Goal: Task Accomplishment & Management: Manage account settings

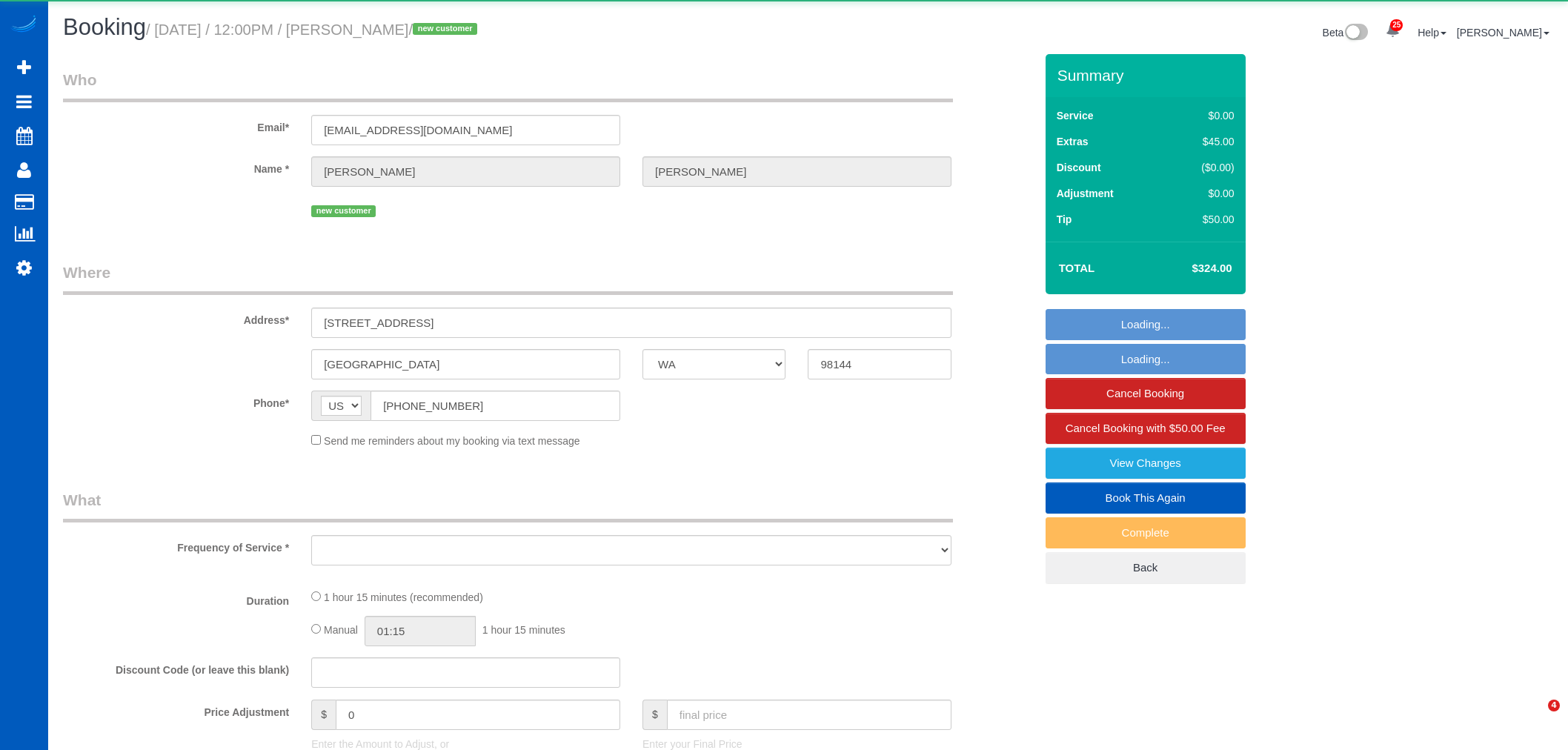
select select "WA"
select select "object:1951"
select select "string:fspay-f2a4aea6-f782-4cf5-a869-6e0905dd1fcd"
select select "199"
select select "number:8"
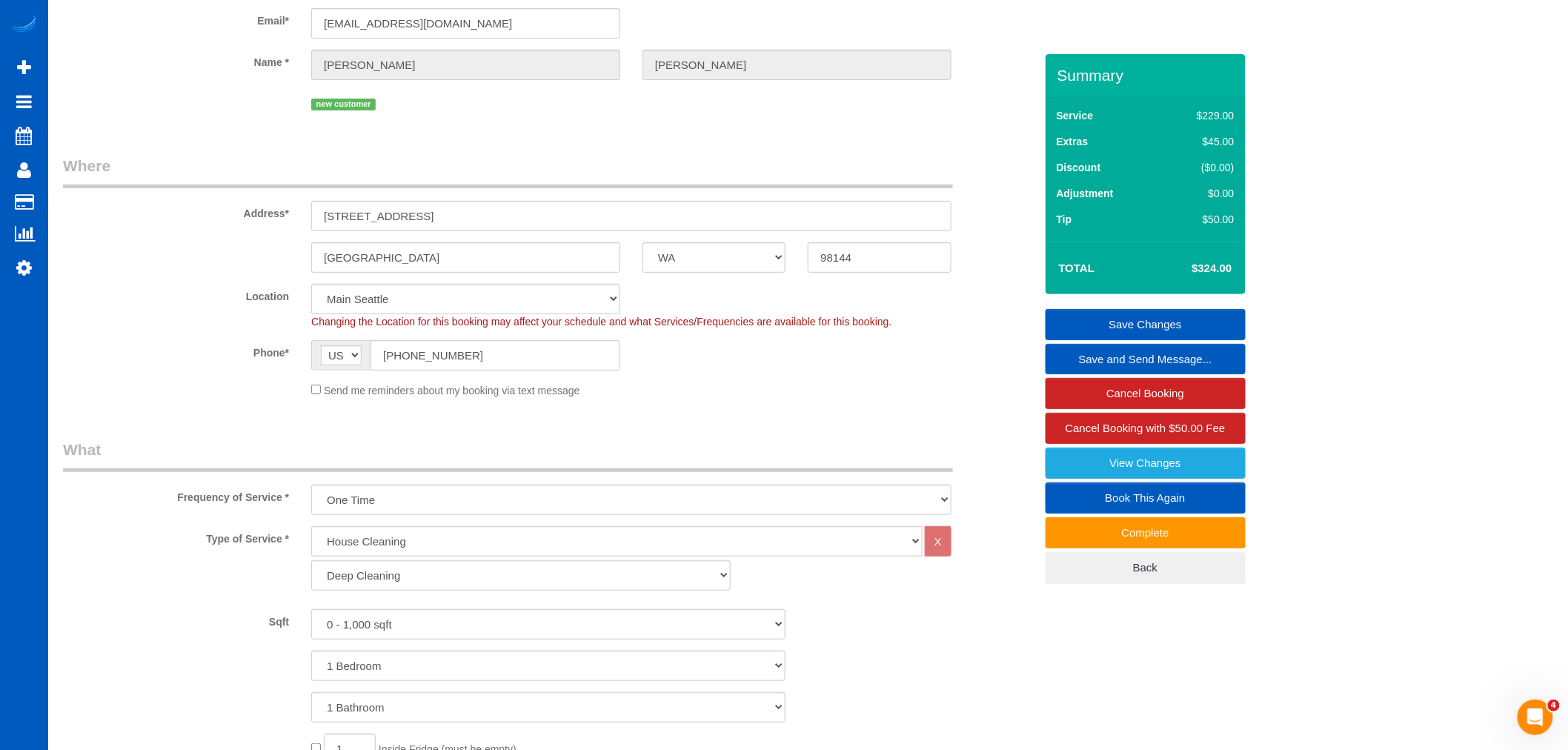
scroll to position [26, 0]
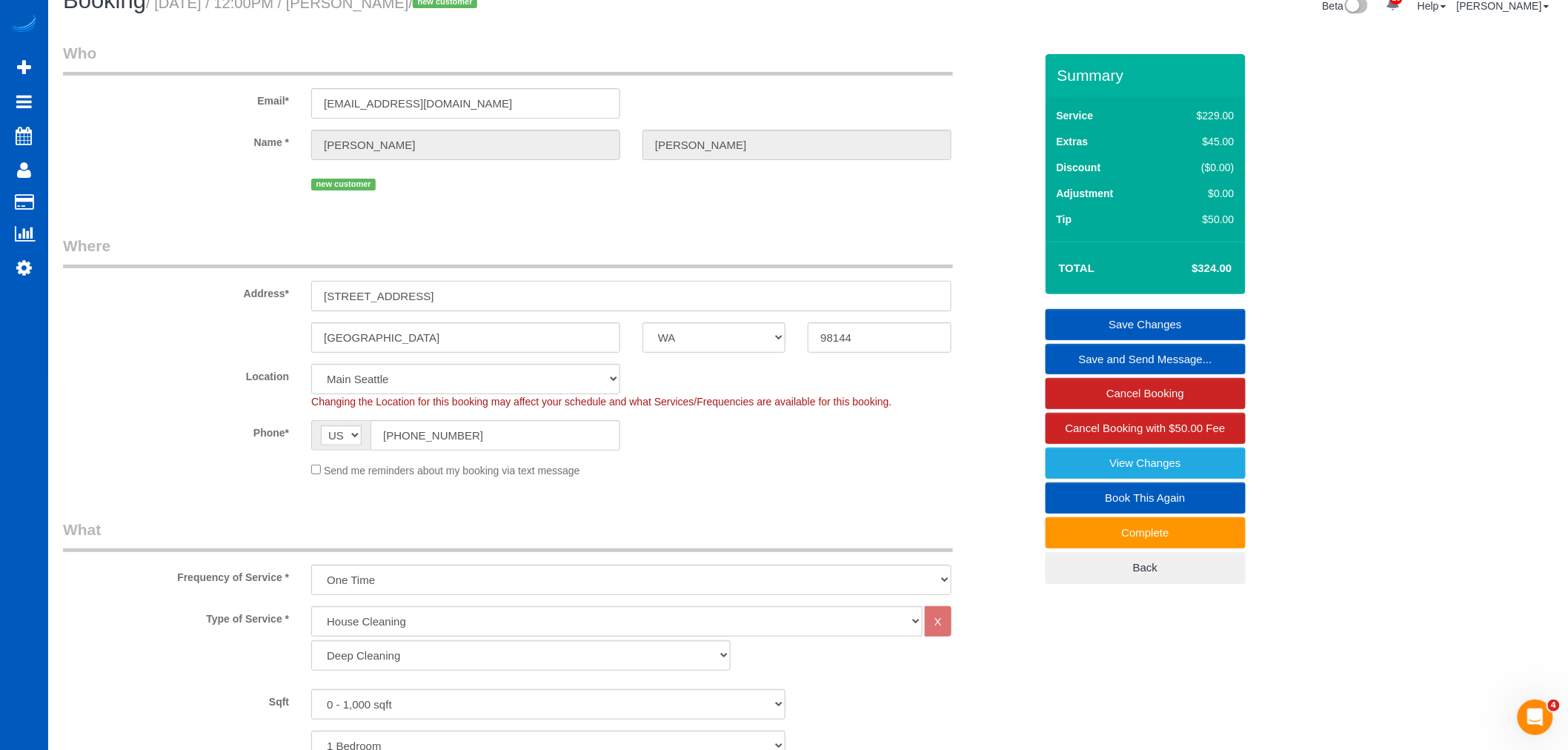
drag, startPoint x: 472, startPoint y: 304, endPoint x: 321, endPoint y: 284, distance: 152.3
click at [321, 284] on input "[STREET_ADDRESS]" at bounding box center [632, 296] width 640 height 30
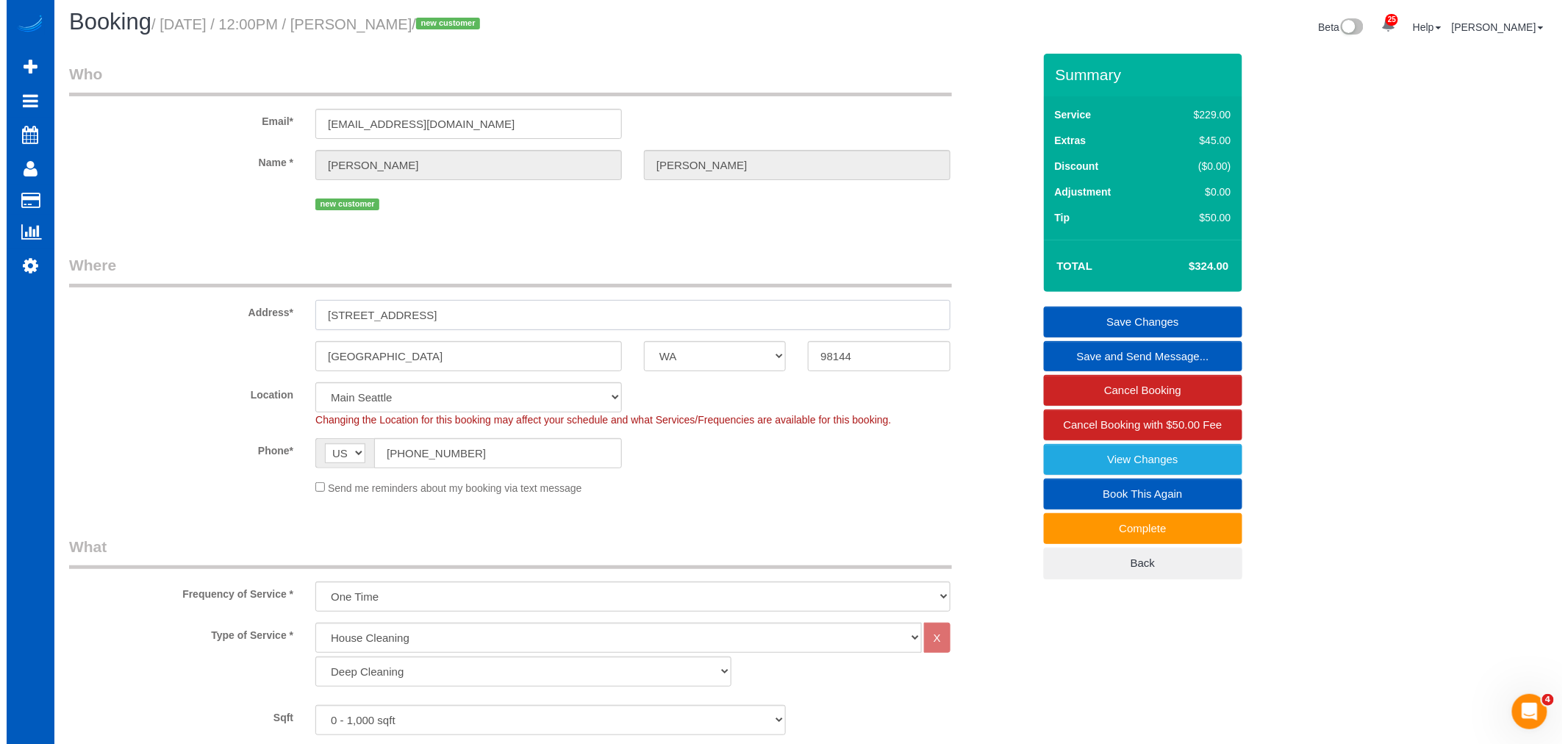
scroll to position [0, 0]
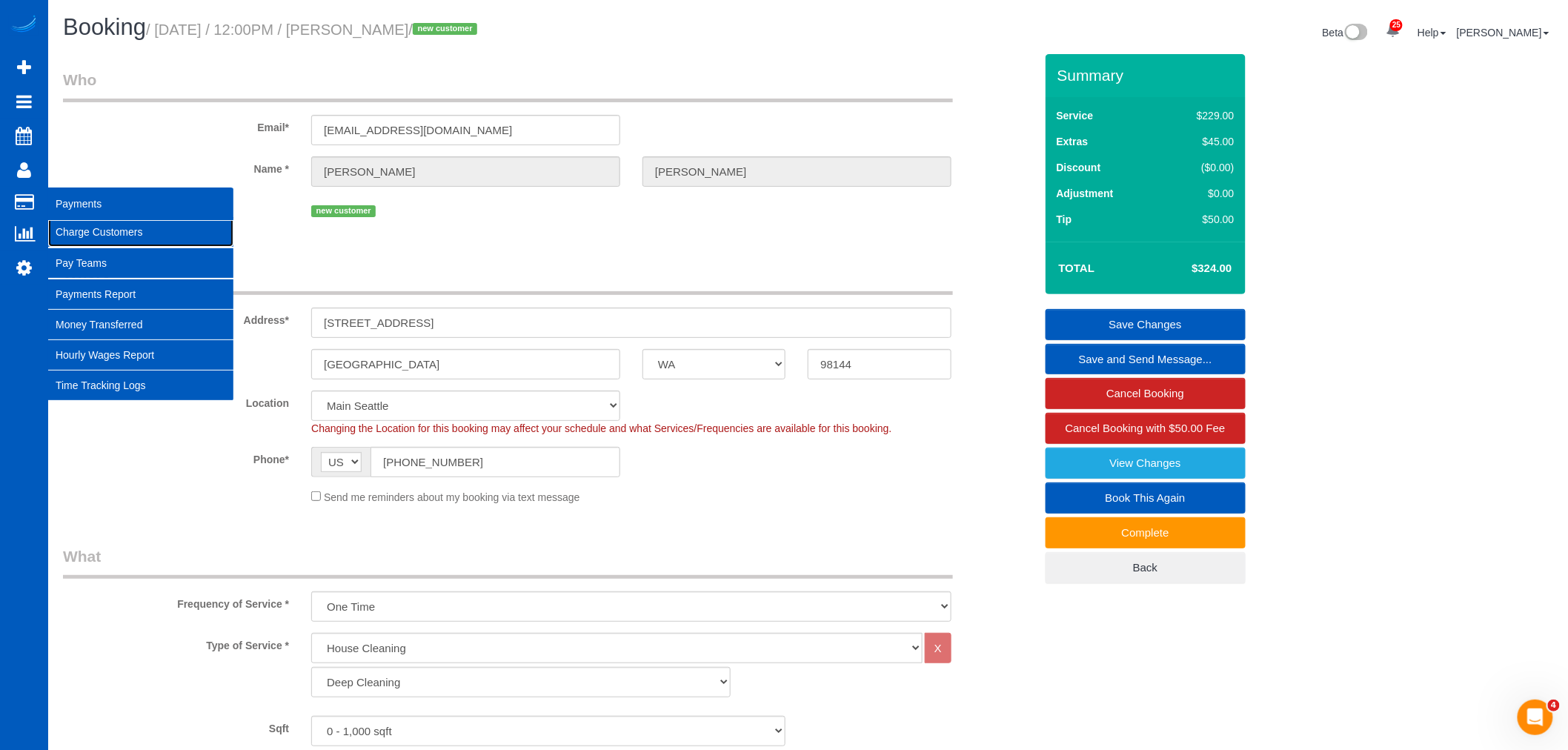
click at [95, 235] on link "Charge Customers" at bounding box center [141, 231] width 186 height 29
select select
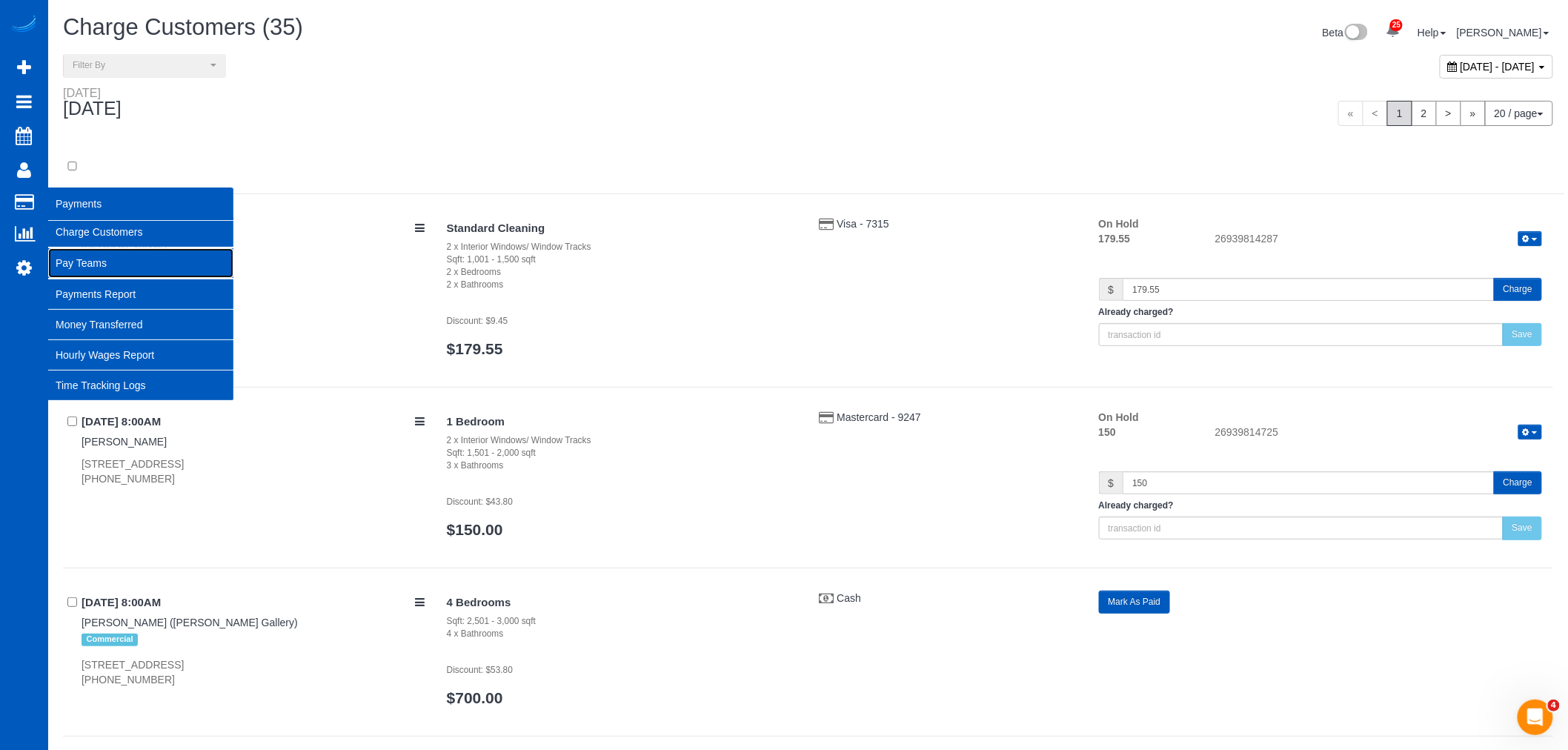
click at [103, 255] on link "Pay Teams" at bounding box center [141, 263] width 186 height 29
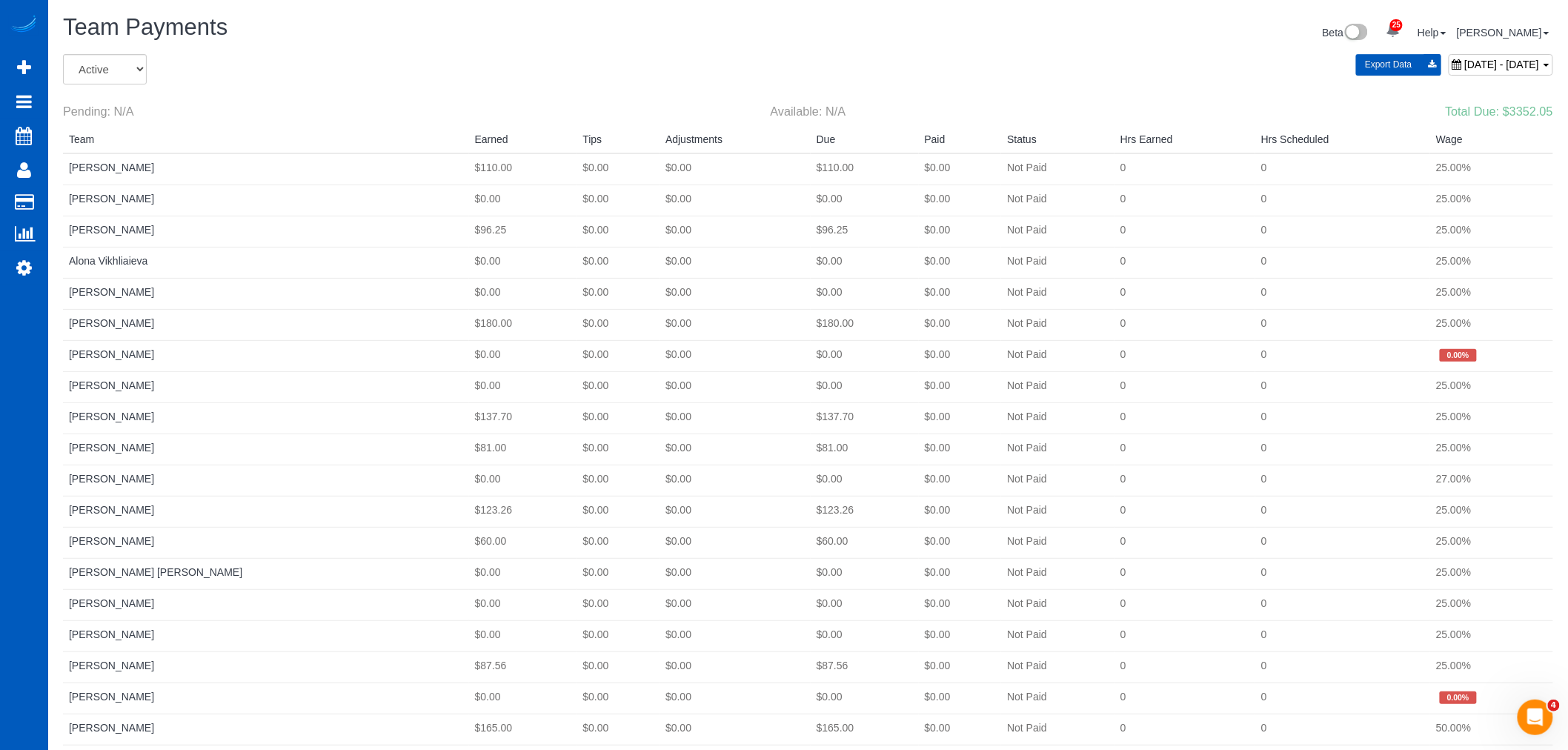
click at [1449, 71] on div "[DATE] - [DATE]" at bounding box center [1501, 64] width 104 height 21
type input "**********"
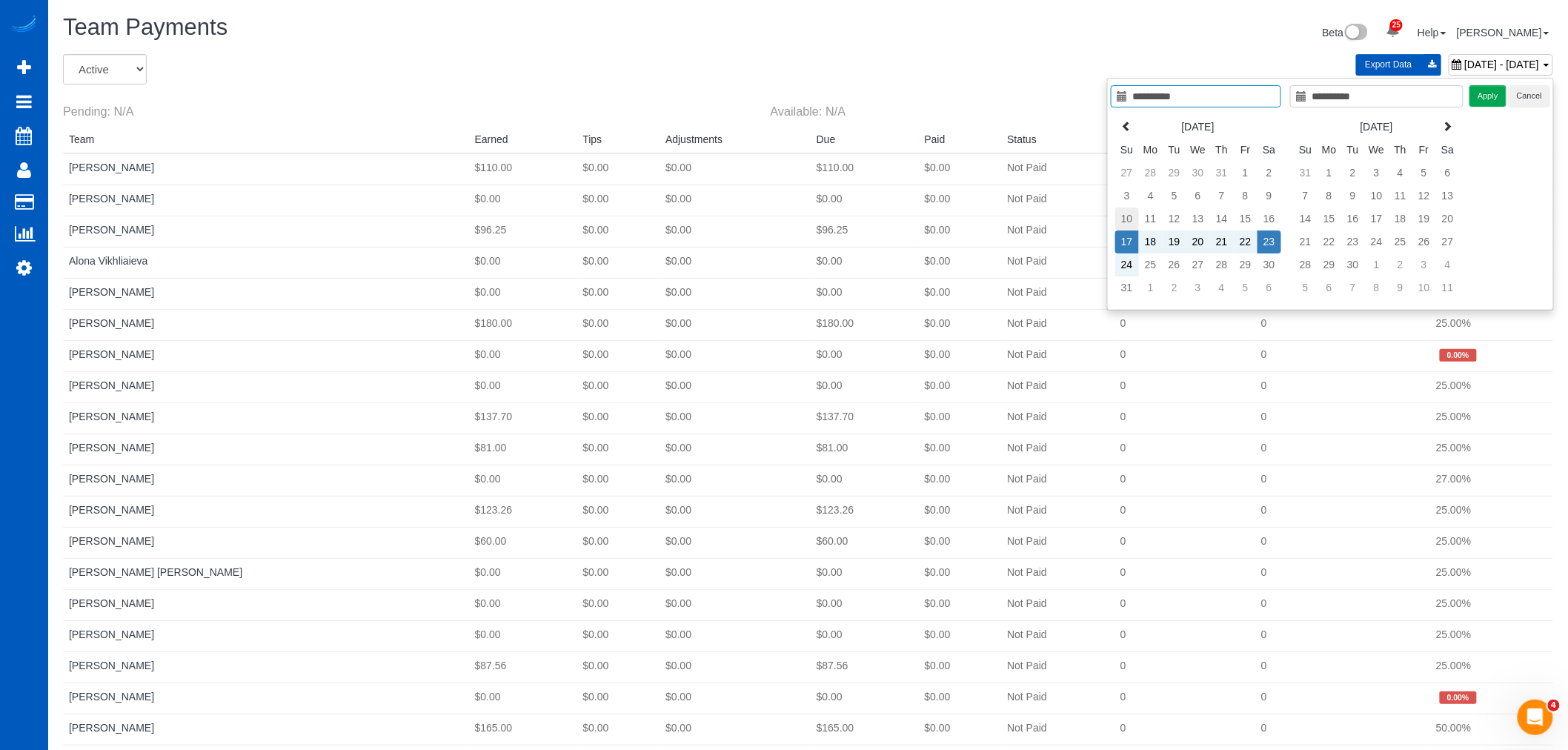
type input "**********"
click at [1122, 211] on td "10" at bounding box center [1128, 220] width 23 height 23
type input "**********"
click at [1267, 221] on td "16" at bounding box center [1269, 220] width 23 height 23
type input "**********"
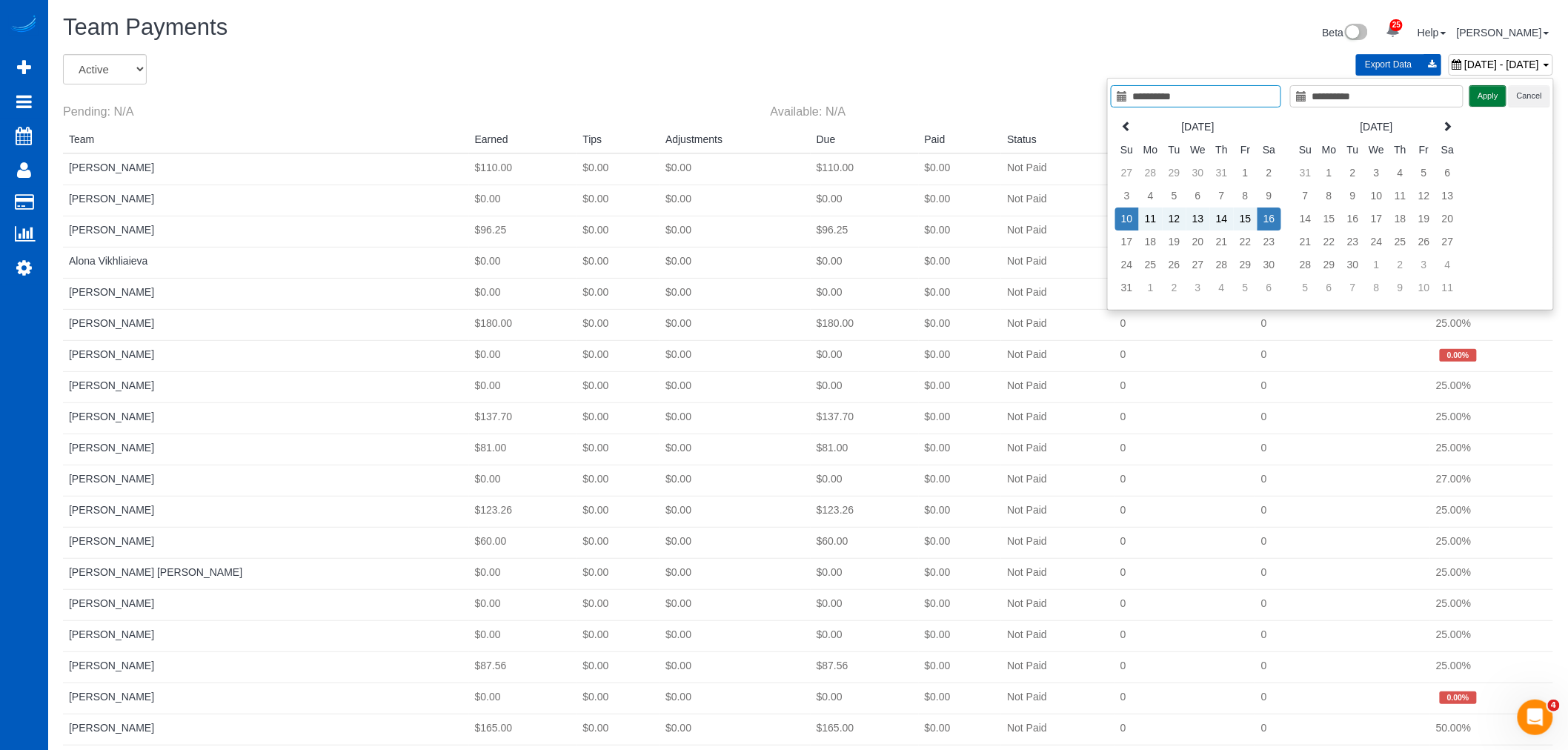
click at [1496, 100] on button "Apply" at bounding box center [1488, 96] width 37 height 21
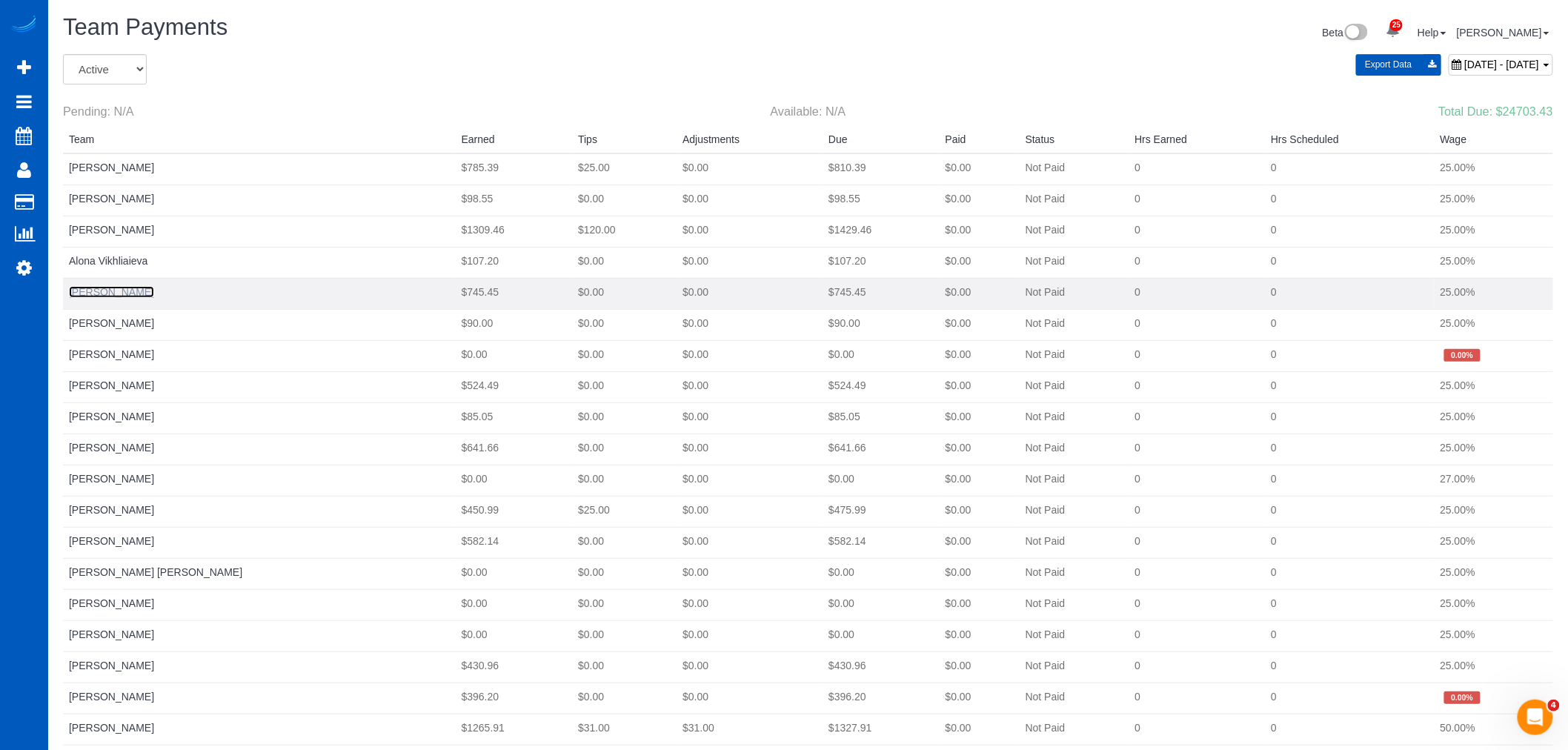
click at [101, 288] on link "[PERSON_NAME]" at bounding box center [111, 292] width 85 height 12
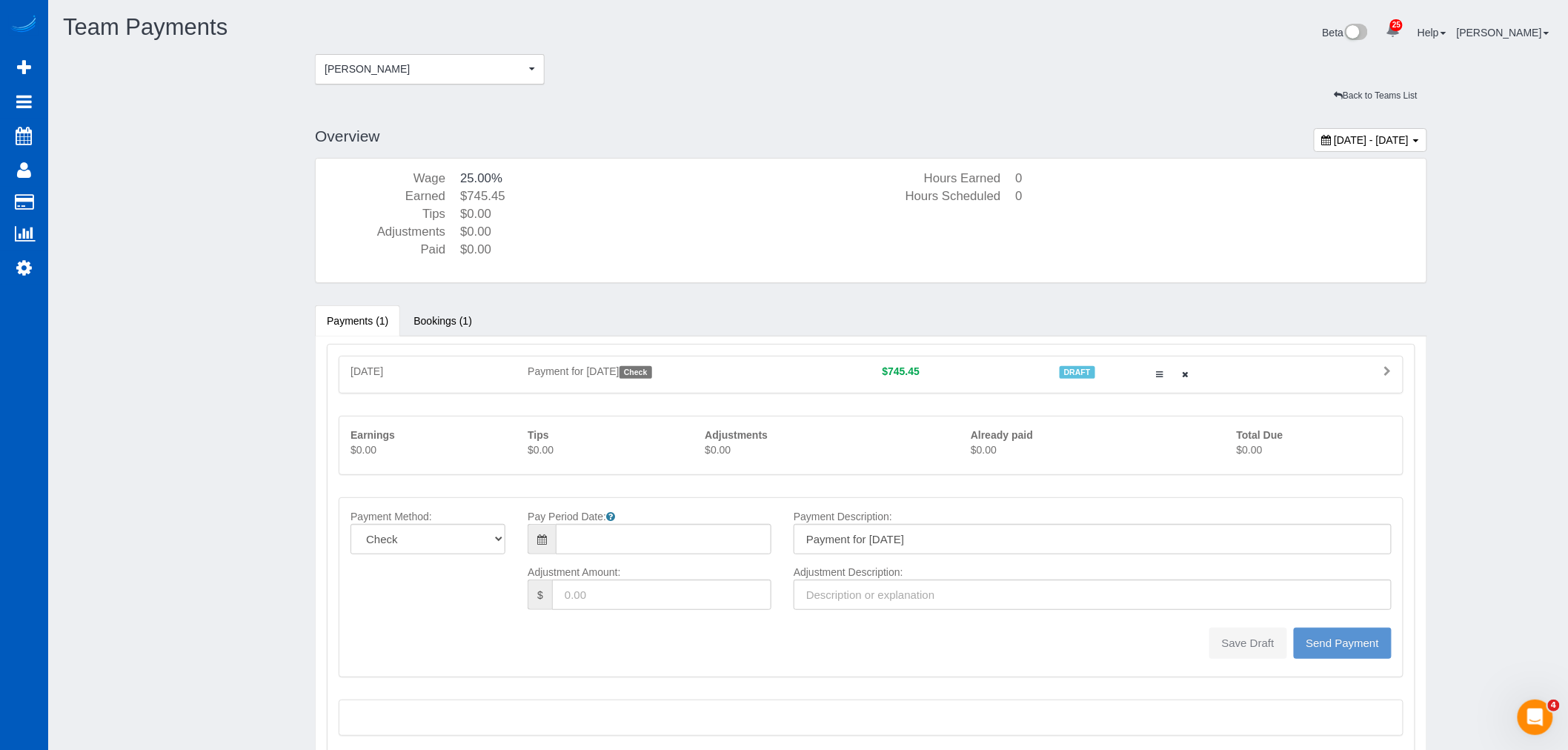
type input "08/10/2025"
type input "0"
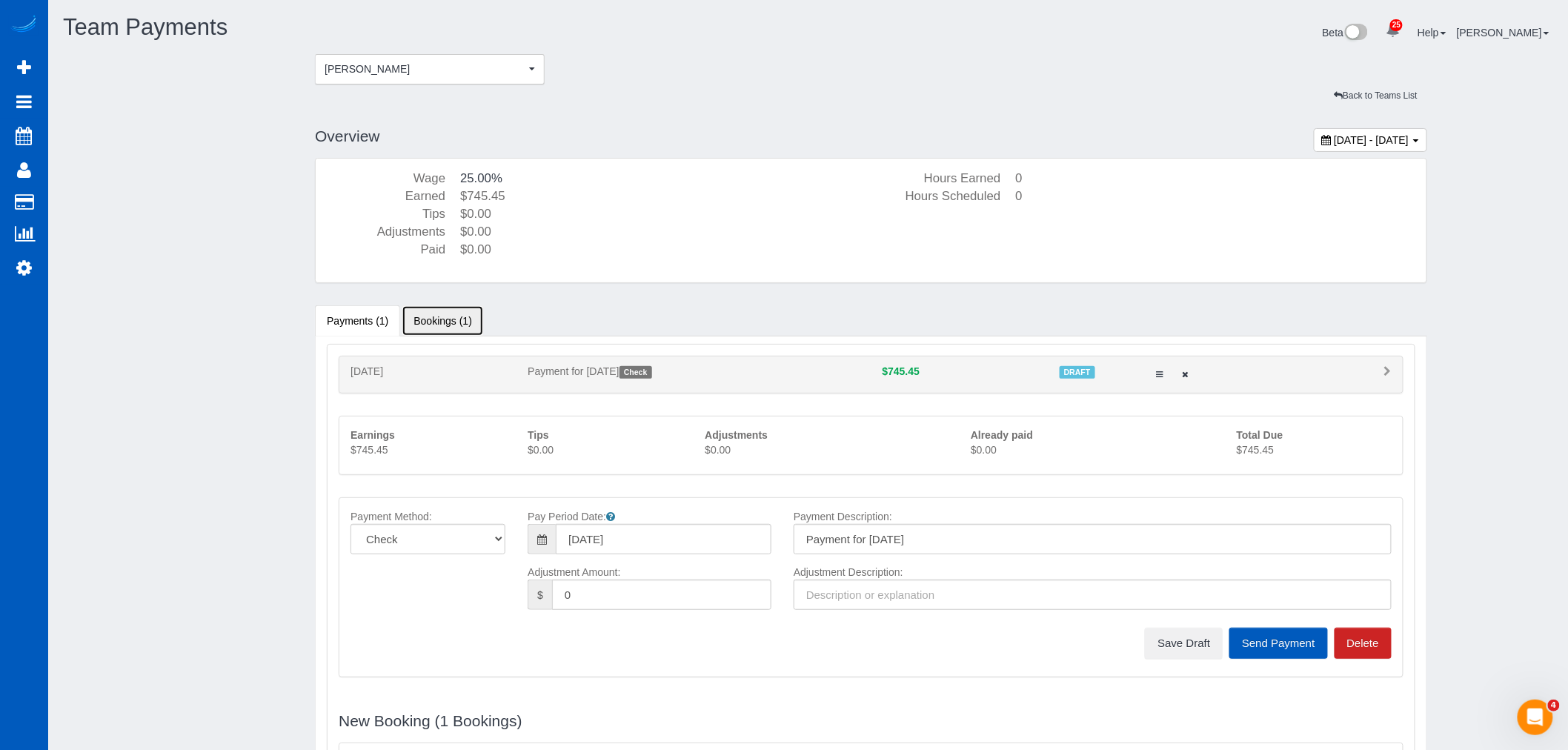
click at [452, 317] on link "Bookings (1)" at bounding box center [442, 321] width 82 height 31
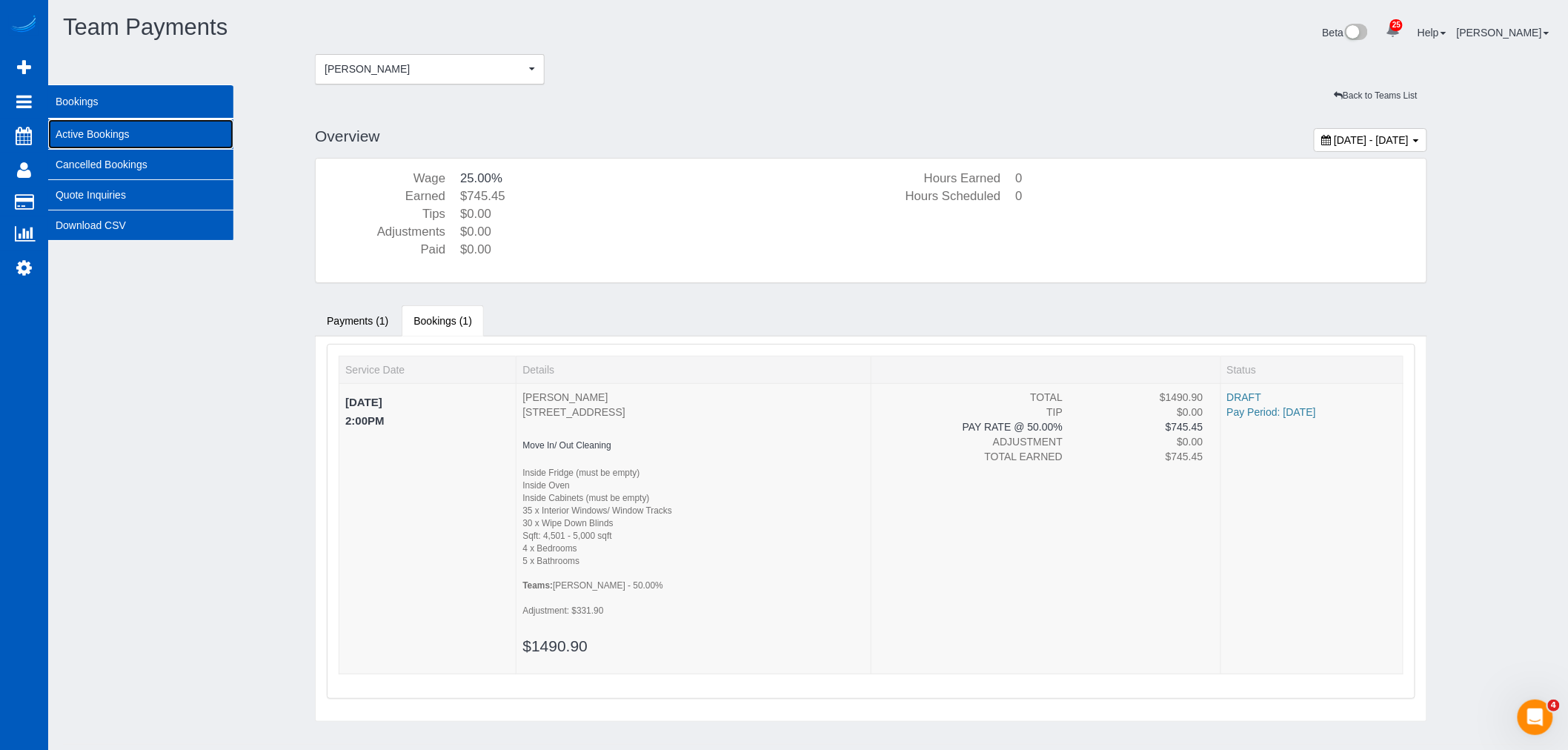
click at [167, 128] on link "Active Bookings" at bounding box center [141, 134] width 186 height 29
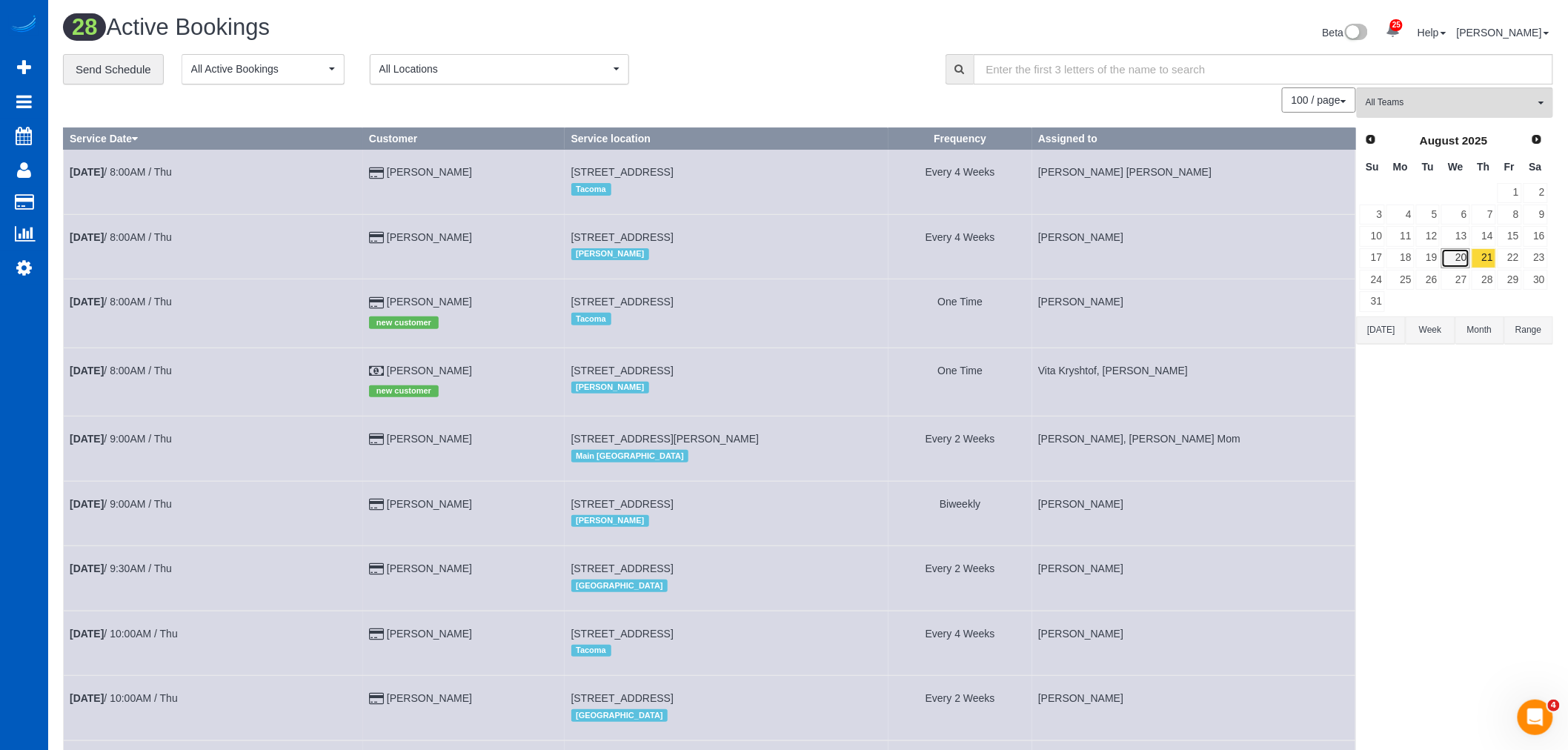
click at [1466, 268] on link "20" at bounding box center [1456, 258] width 28 height 20
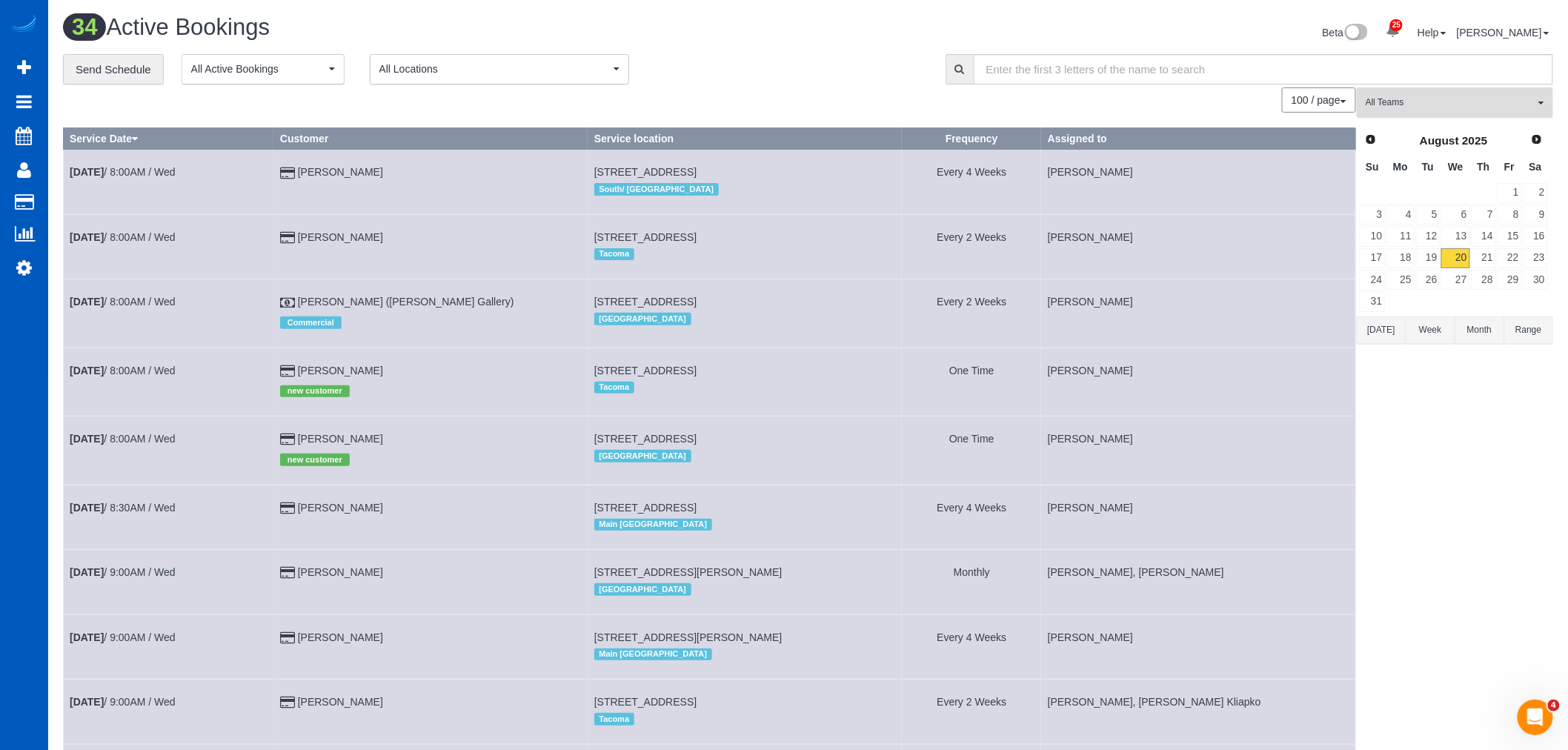
click at [1432, 99] on span "All Teams" at bounding box center [1450, 103] width 169 height 13
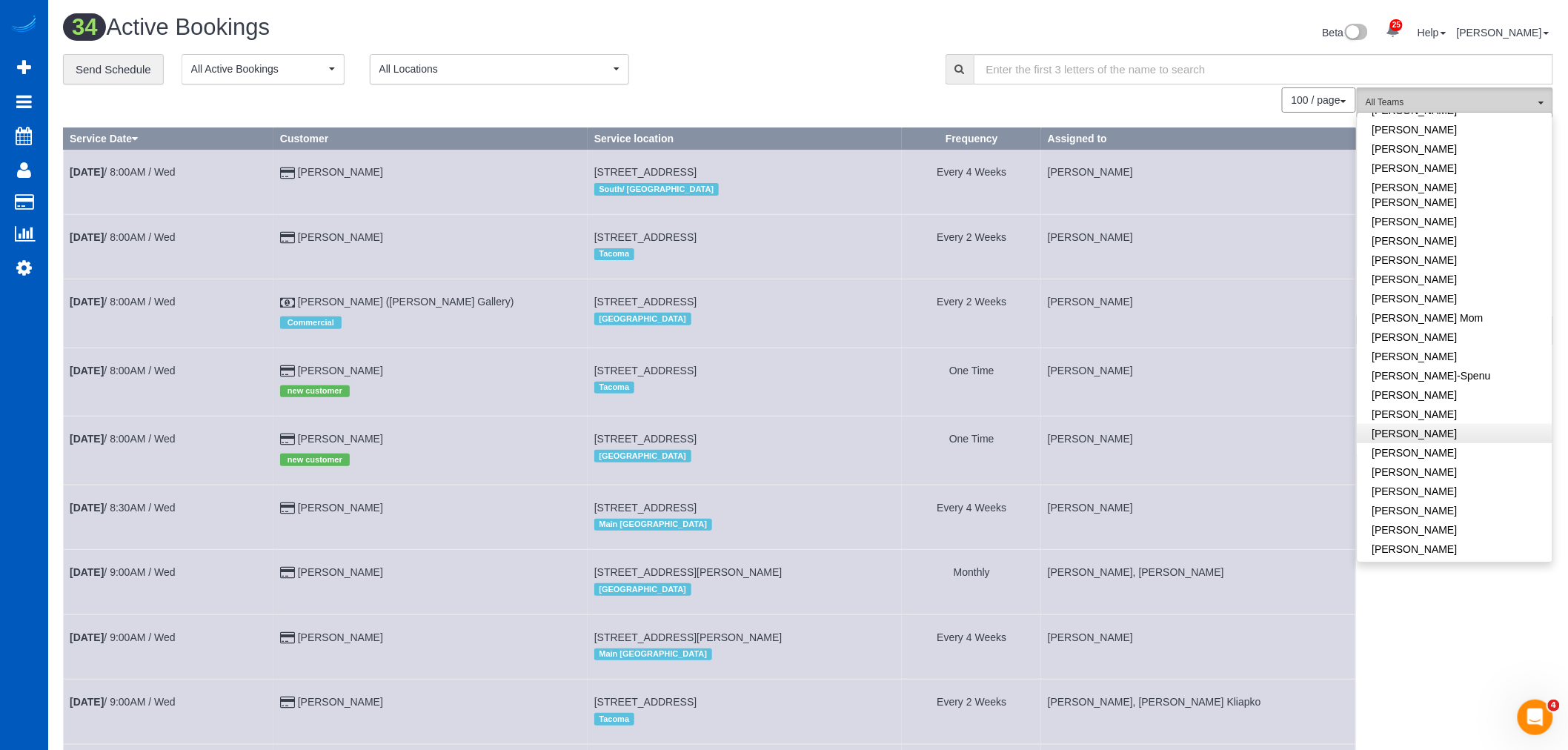
scroll to position [247, 0]
click at [1454, 441] on link "[PERSON_NAME]" at bounding box center [1456, 448] width 195 height 20
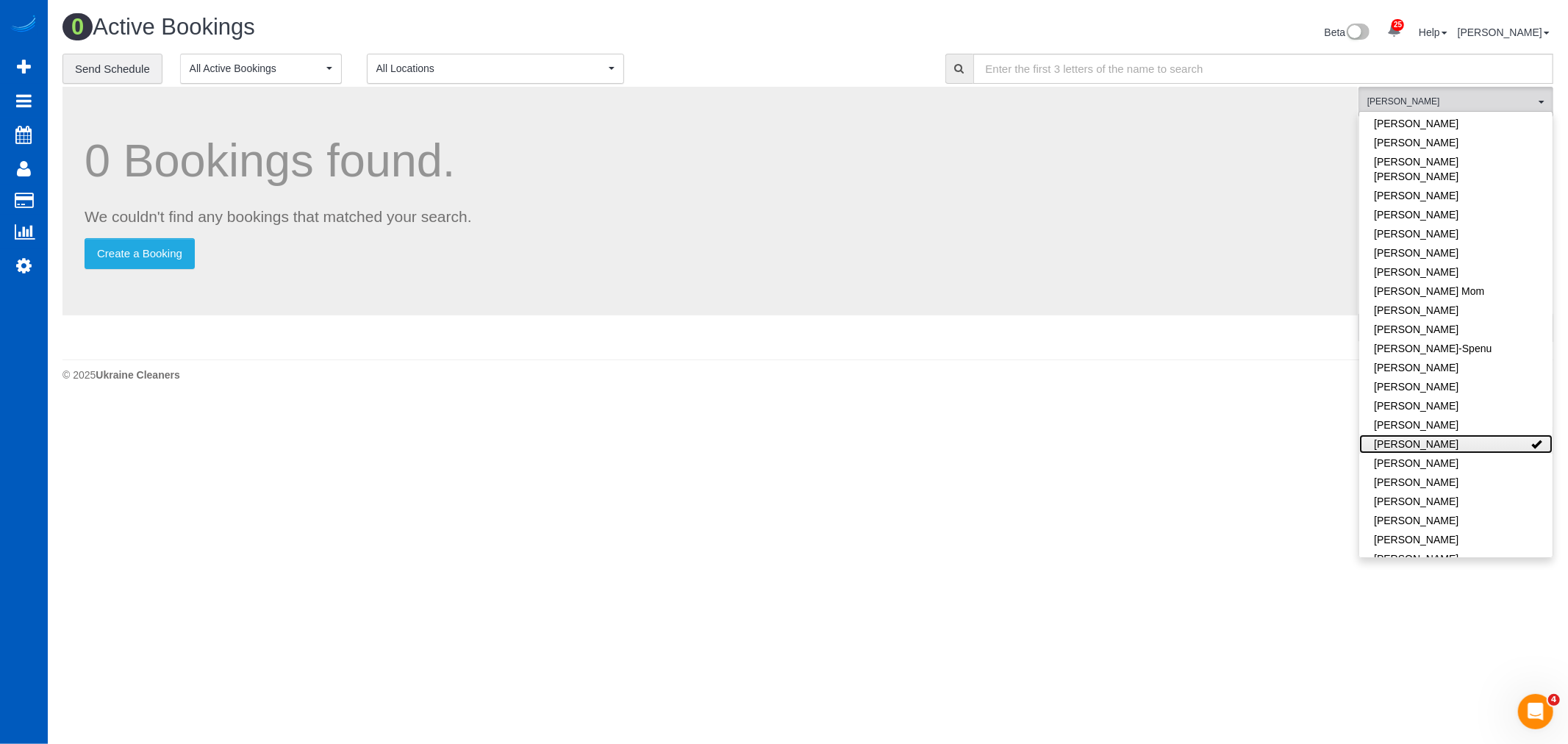
click at [1442, 435] on link "[PERSON_NAME]" at bounding box center [1457, 445] width 194 height 19
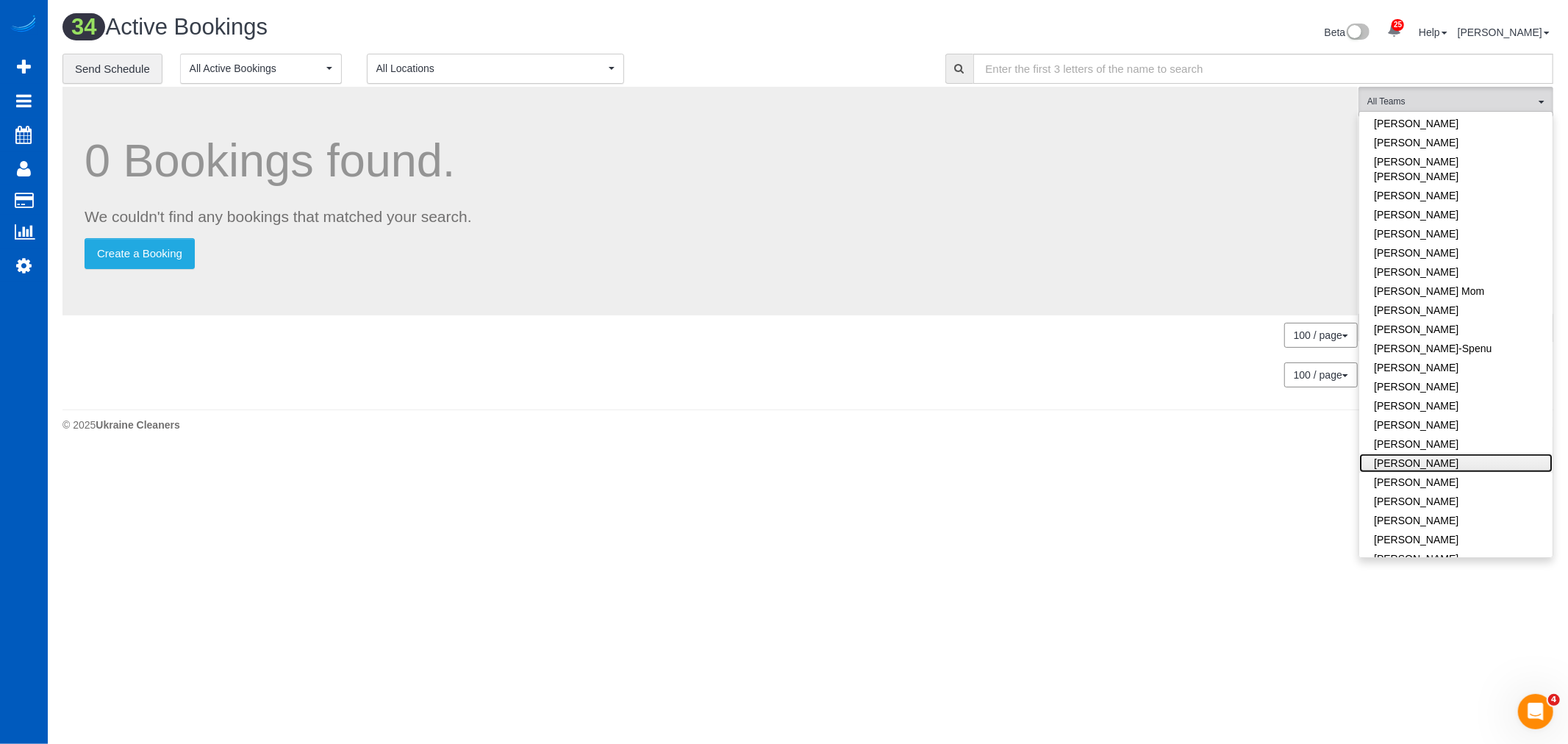
click at [1443, 453] on link "[PERSON_NAME]" at bounding box center [1457, 463] width 194 height 19
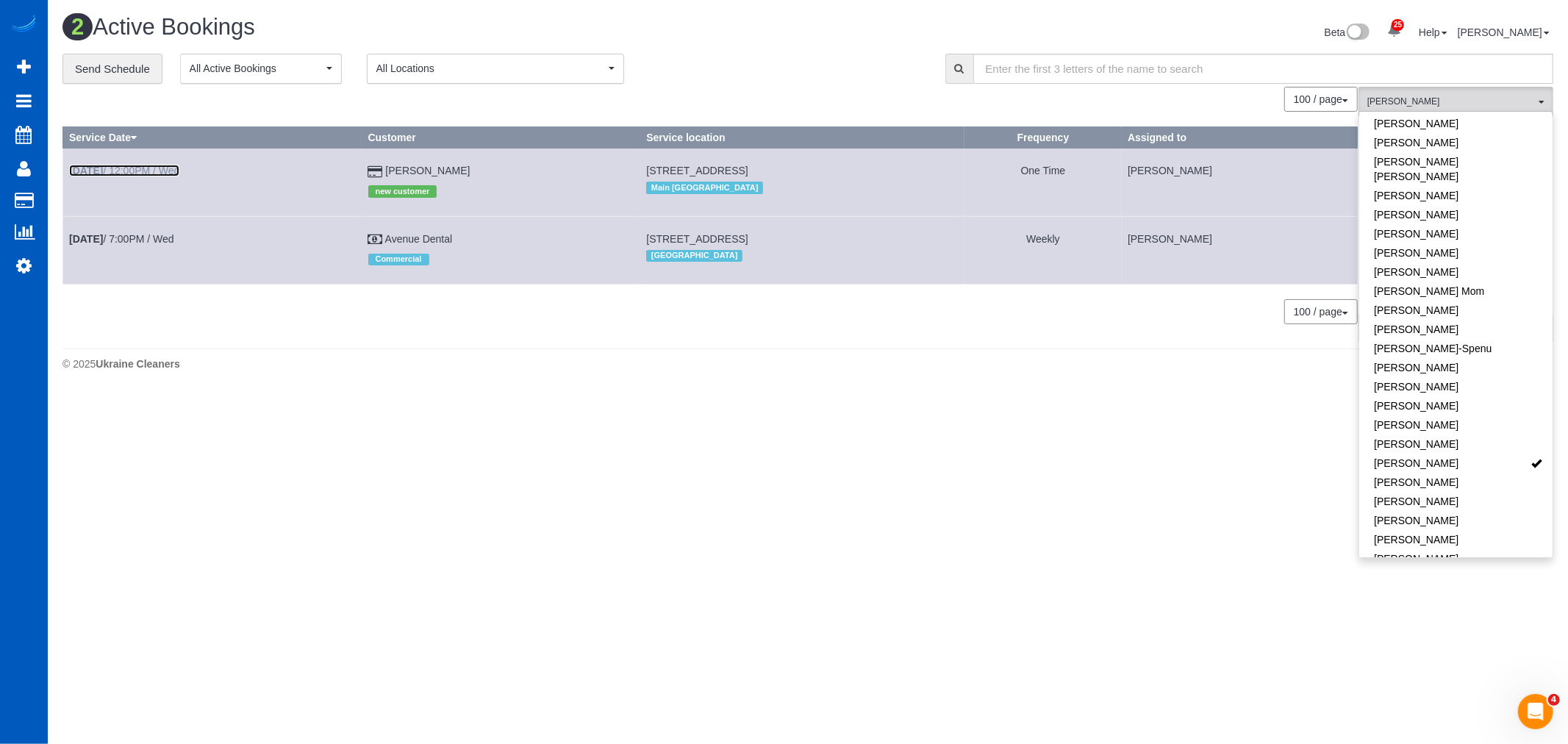
click at [103, 170] on b "Aug 20th" at bounding box center [85, 170] width 34 height 12
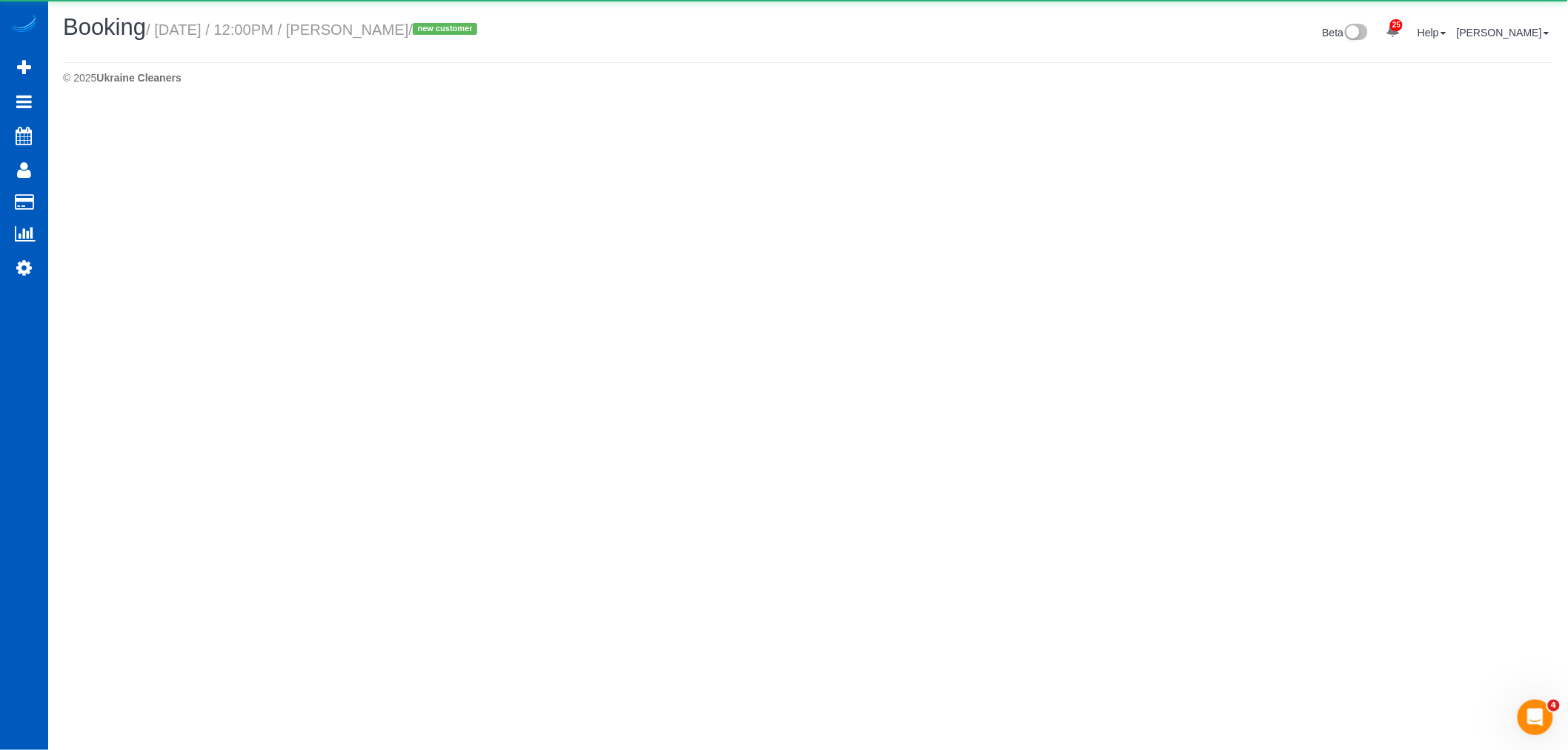
select select "WA"
select select "199"
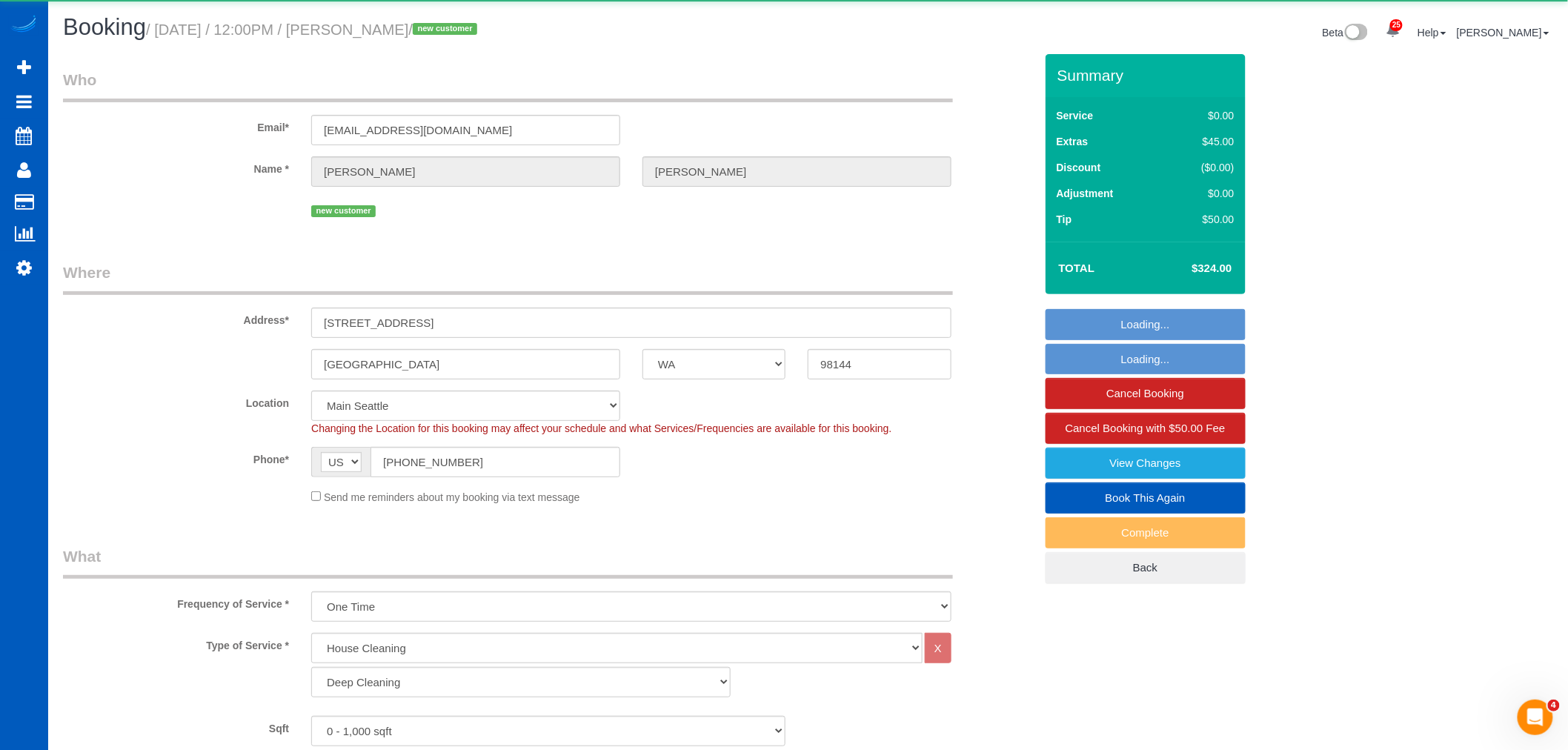
select select "object:6142"
select select "number:8"
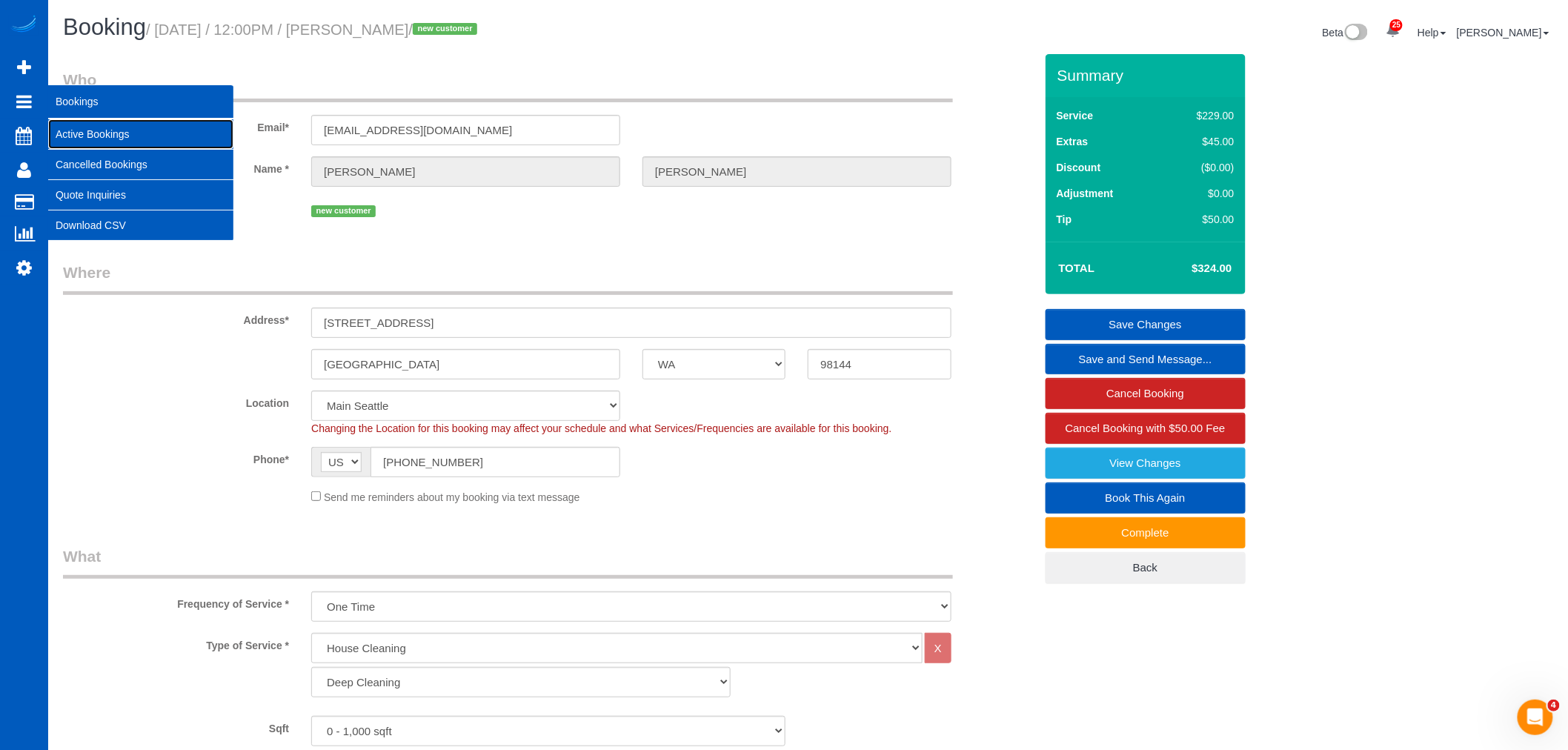
click at [127, 140] on link "Active Bookings" at bounding box center [141, 134] width 186 height 29
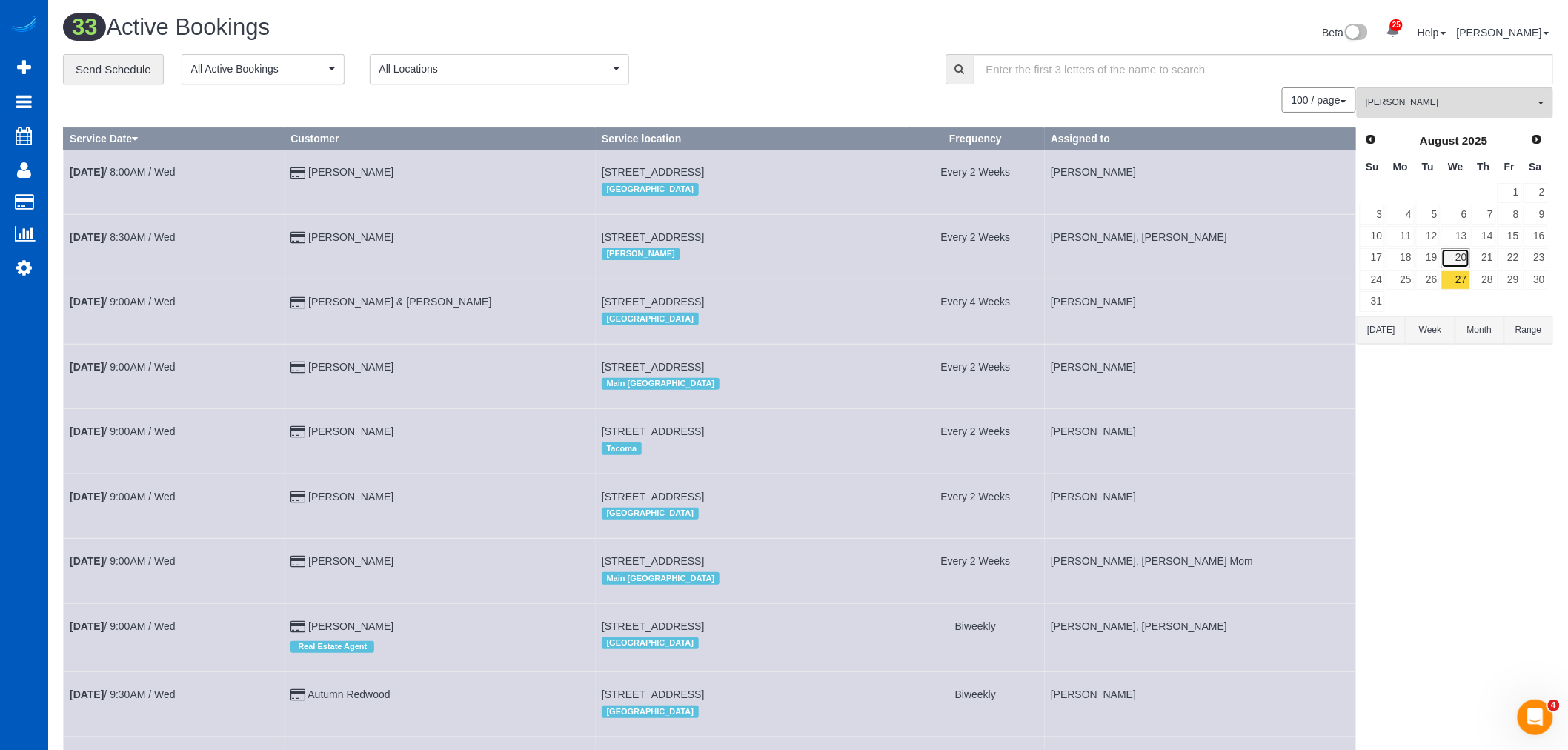
click at [1469, 260] on link "20" at bounding box center [1456, 258] width 28 height 20
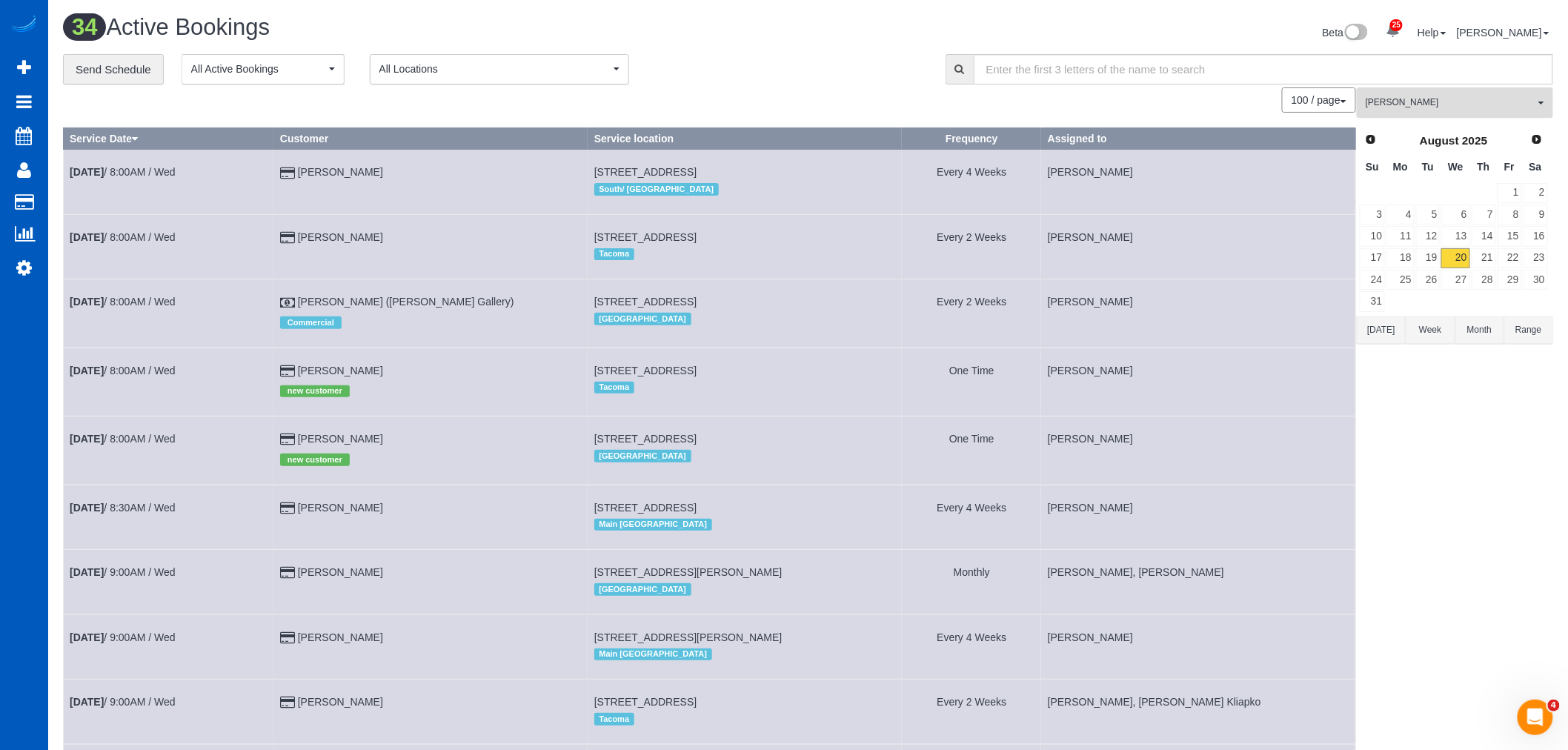
click at [1411, 115] on button "Kateryna Polishchuk All Teams" at bounding box center [1455, 103] width 196 height 30
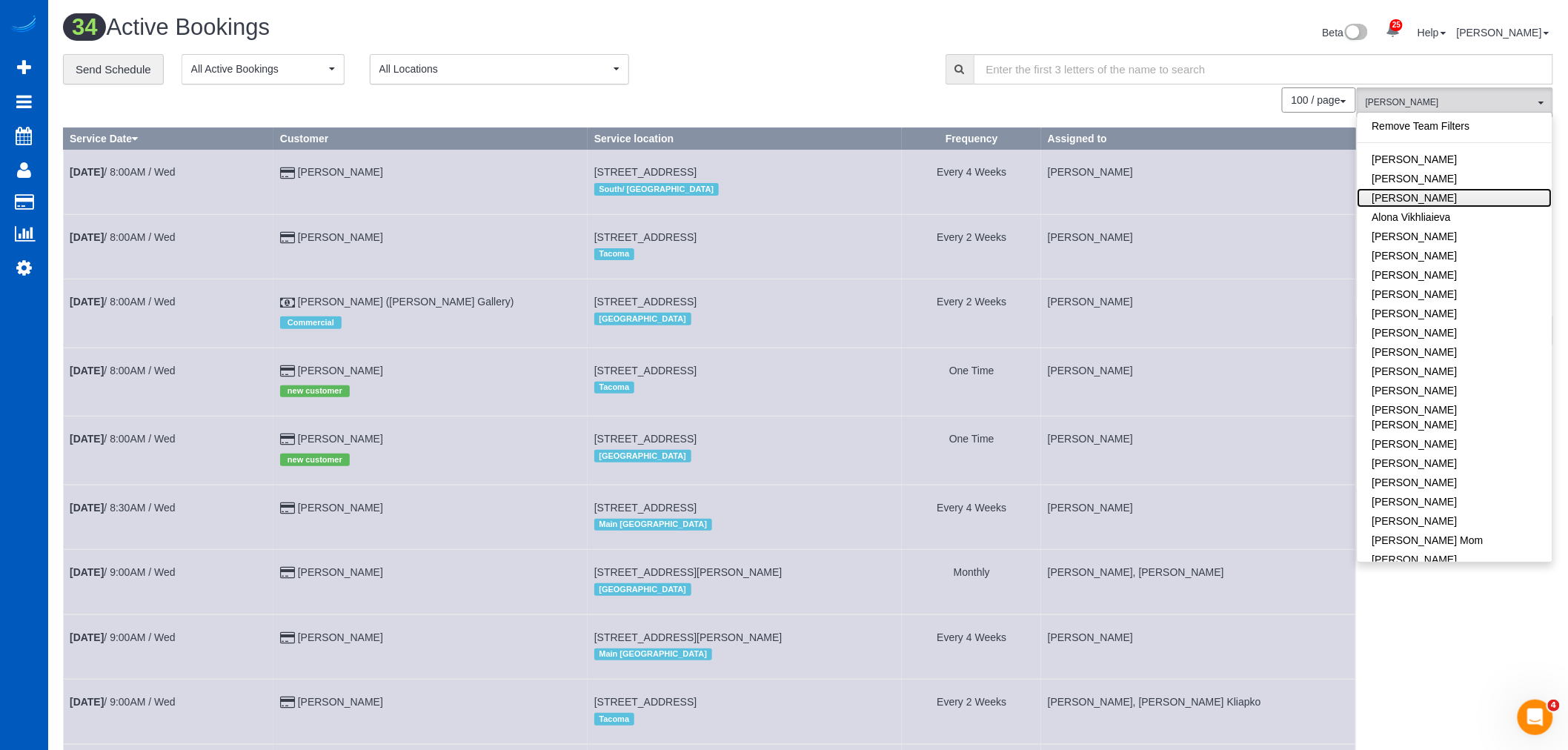
click at [1446, 193] on link "[PERSON_NAME]" at bounding box center [1456, 198] width 195 height 20
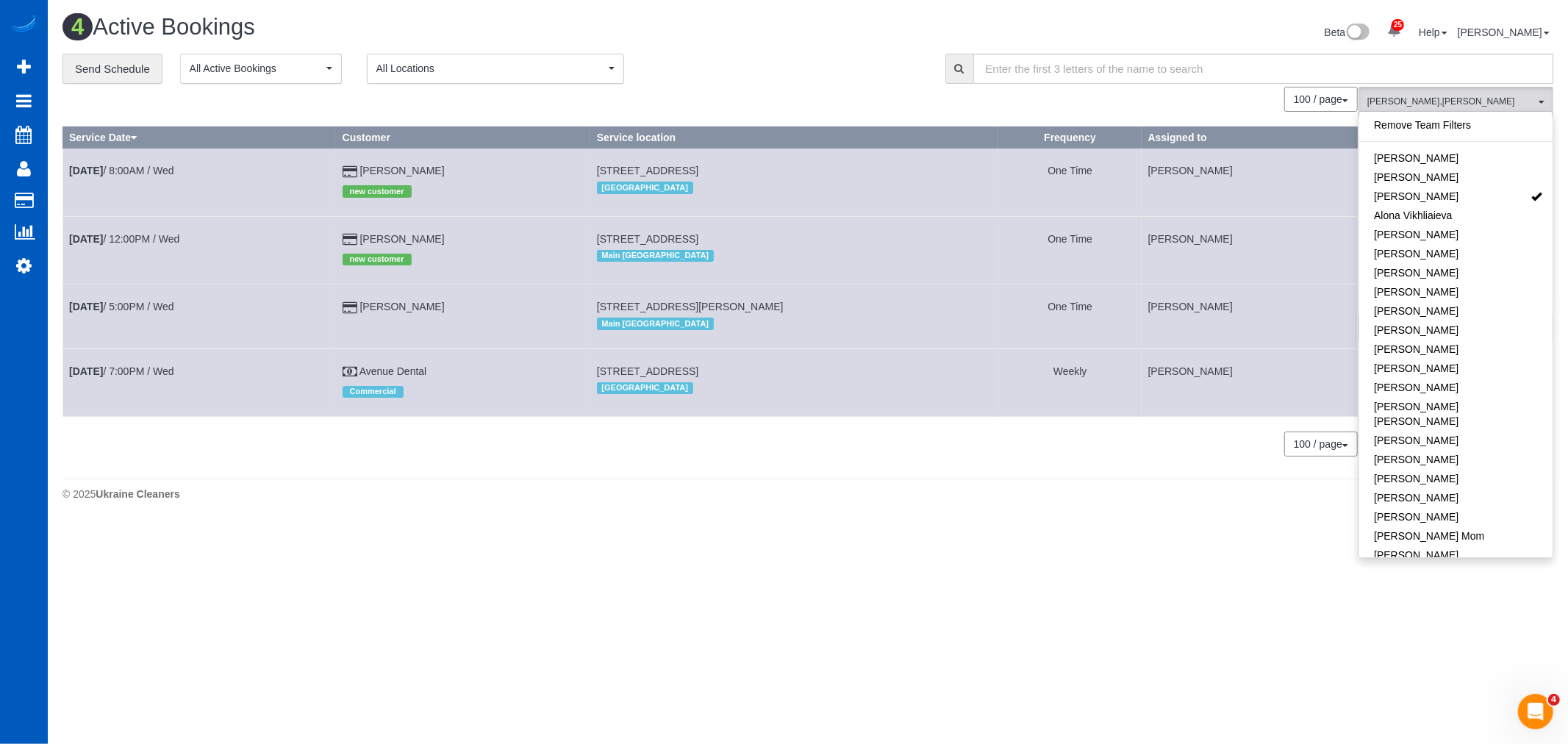
click at [136, 303] on td "Aug 20th / 5:00PM / Wed" at bounding box center [200, 317] width 273 height 64
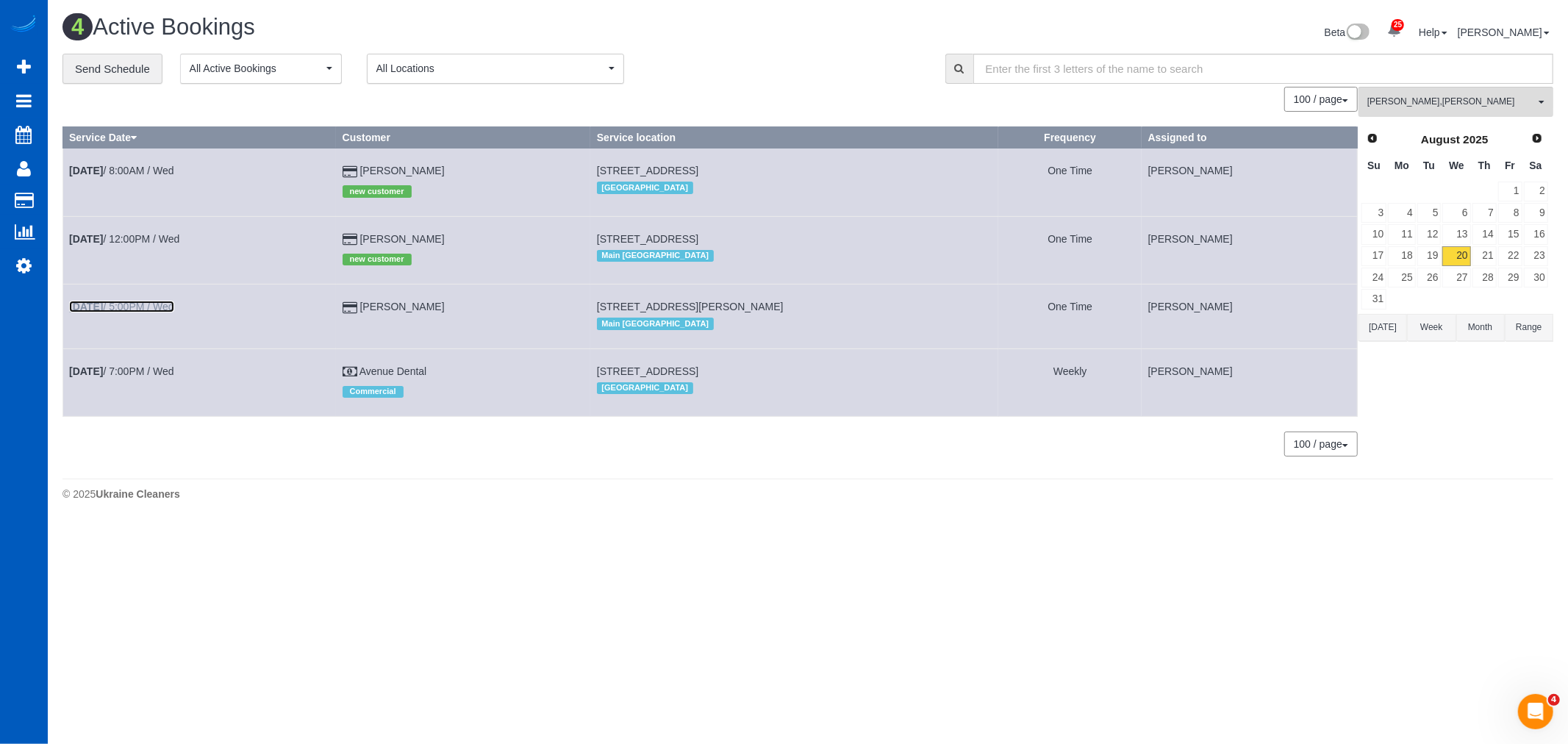
click at [126, 306] on link "Aug 20th / 5:00PM / Wed" at bounding box center [121, 306] width 106 height 12
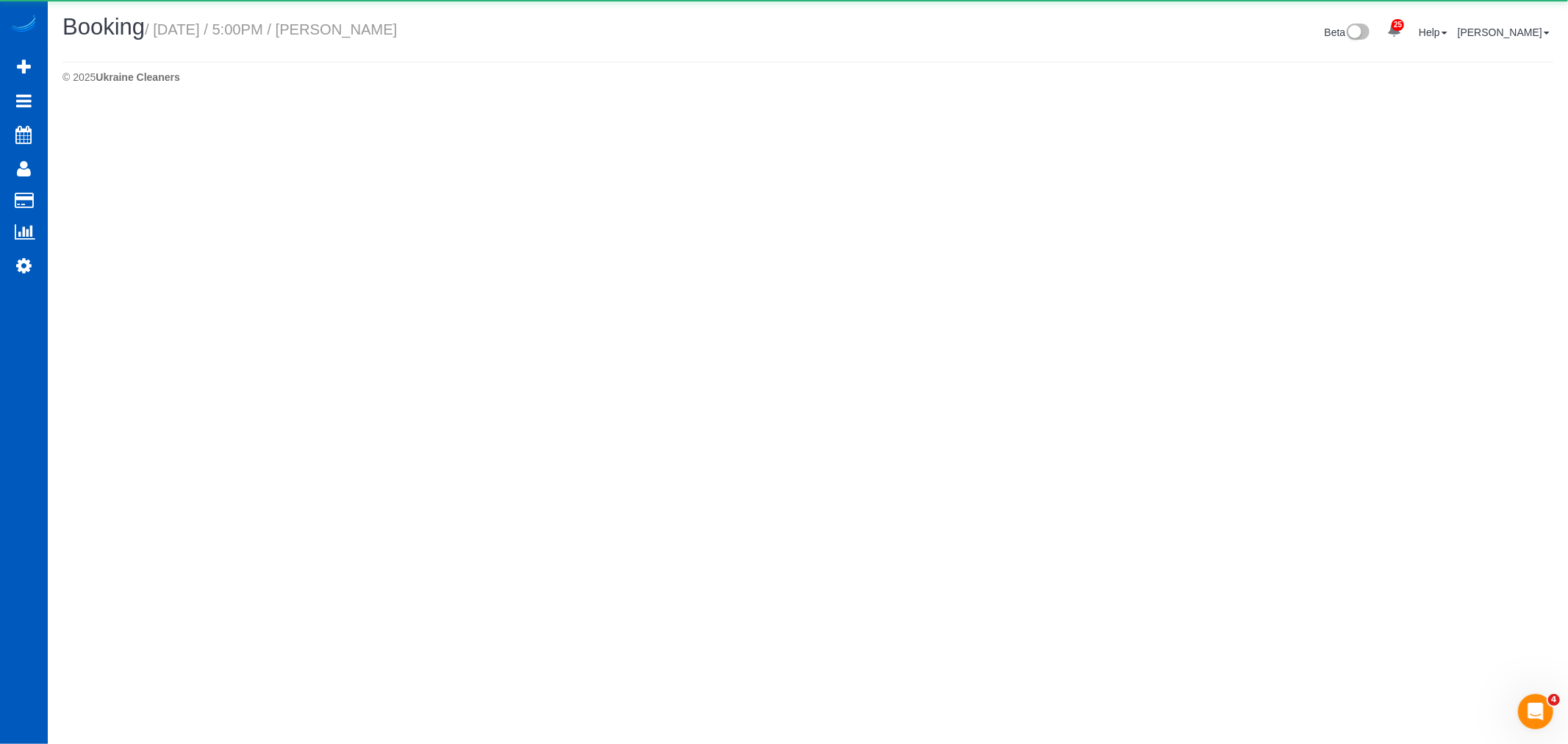
select select "WA"
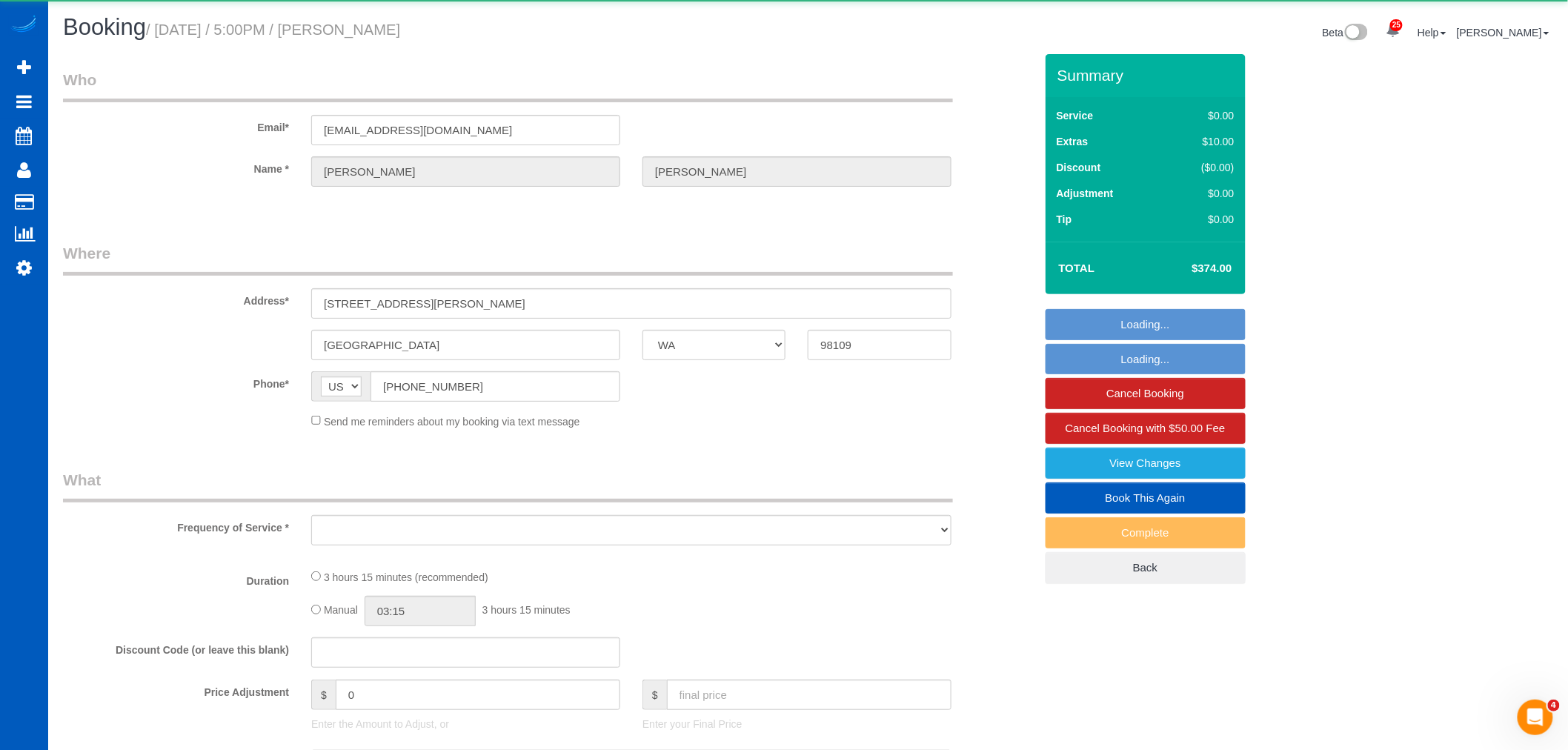
select select "object:8301"
select select "string:fspay-44a8a8da-8fcb-4afd-ba58-f8ccca73867a"
select select "199"
select select "2"
select select "spot23"
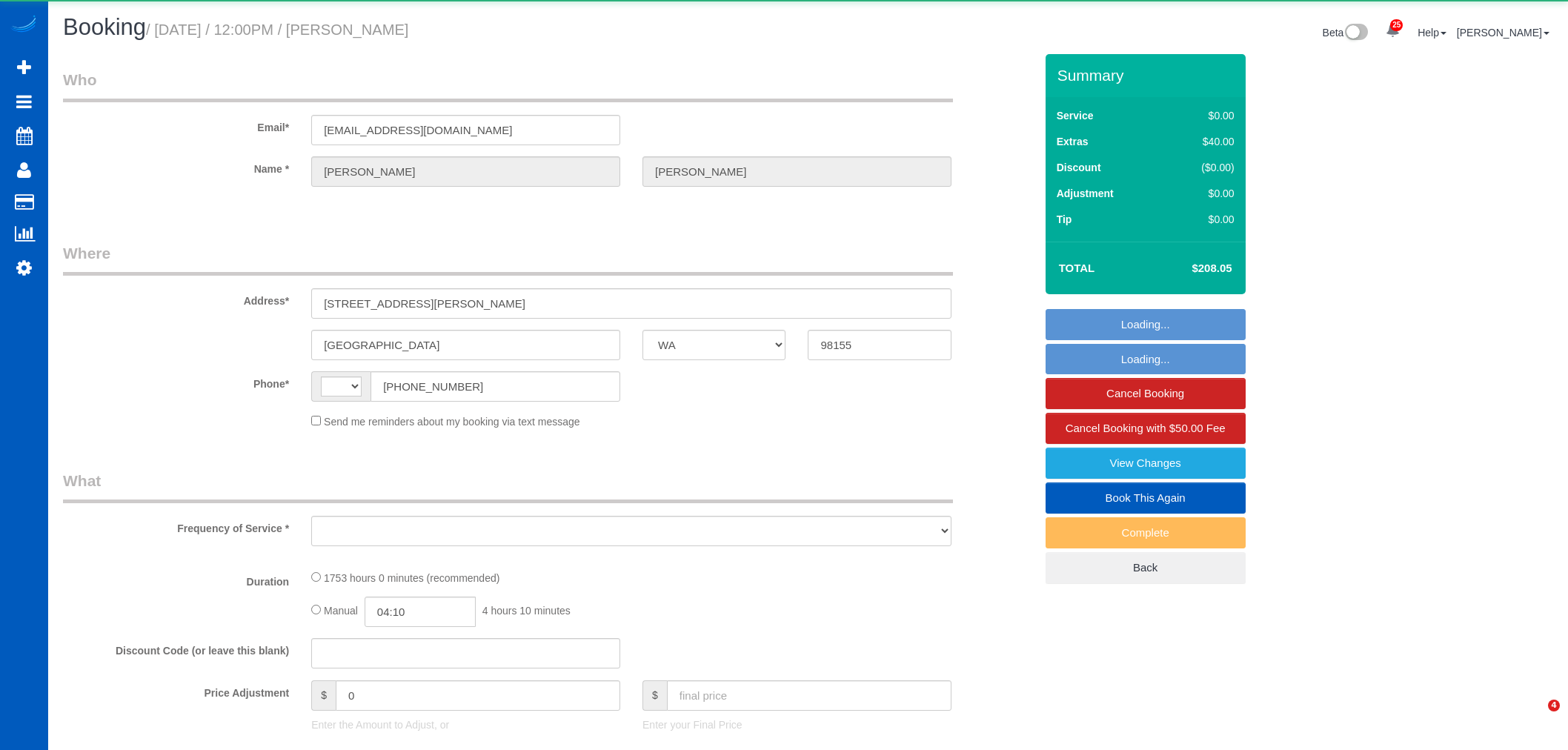
select select "WA"
select select "string:[GEOGRAPHIC_DATA]"
select select "object:1876"
select select "string:fspay-b7c91783-1ed9-4a41-b1bd-f410e78c3615"
select select "1001"
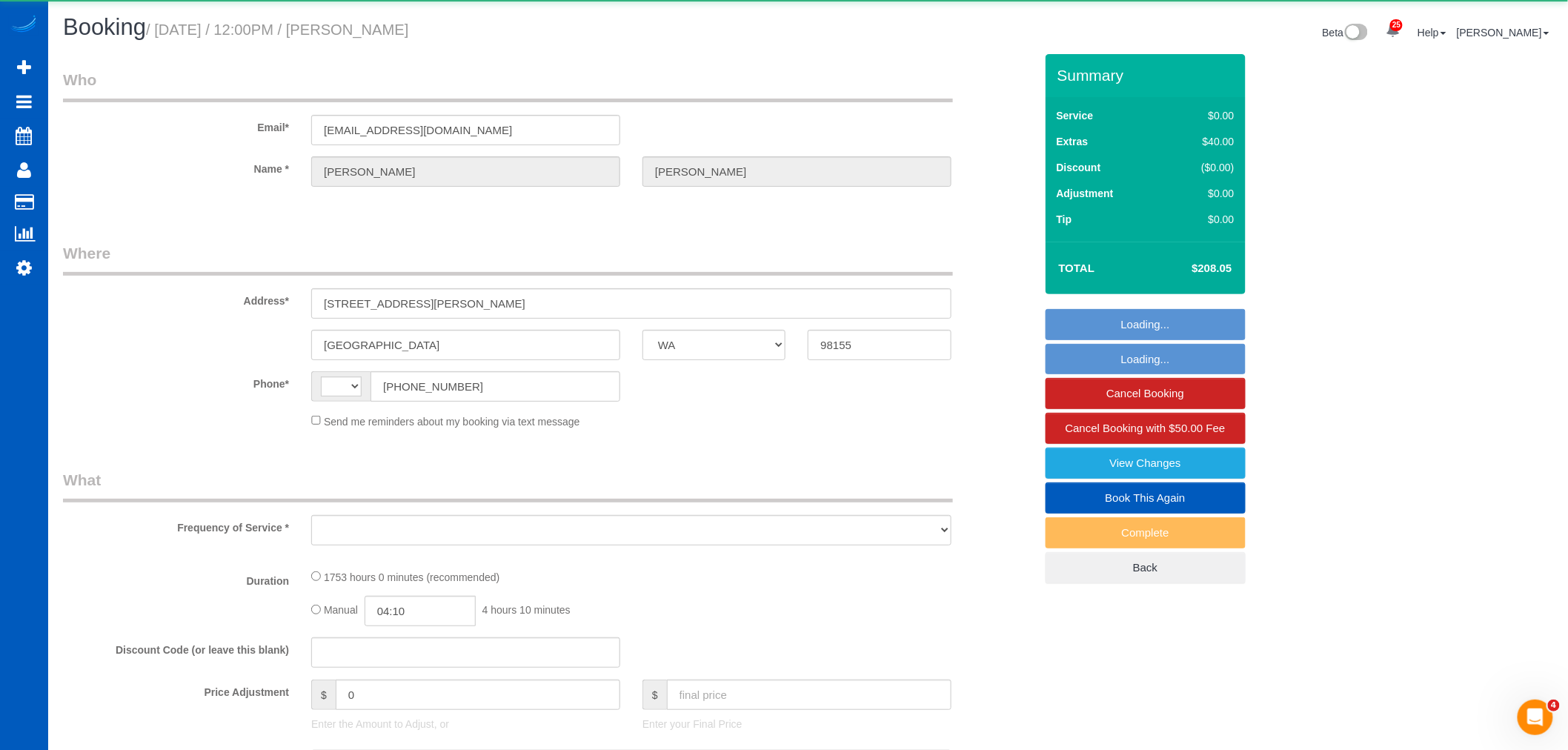
select select "2"
select select "number:8"
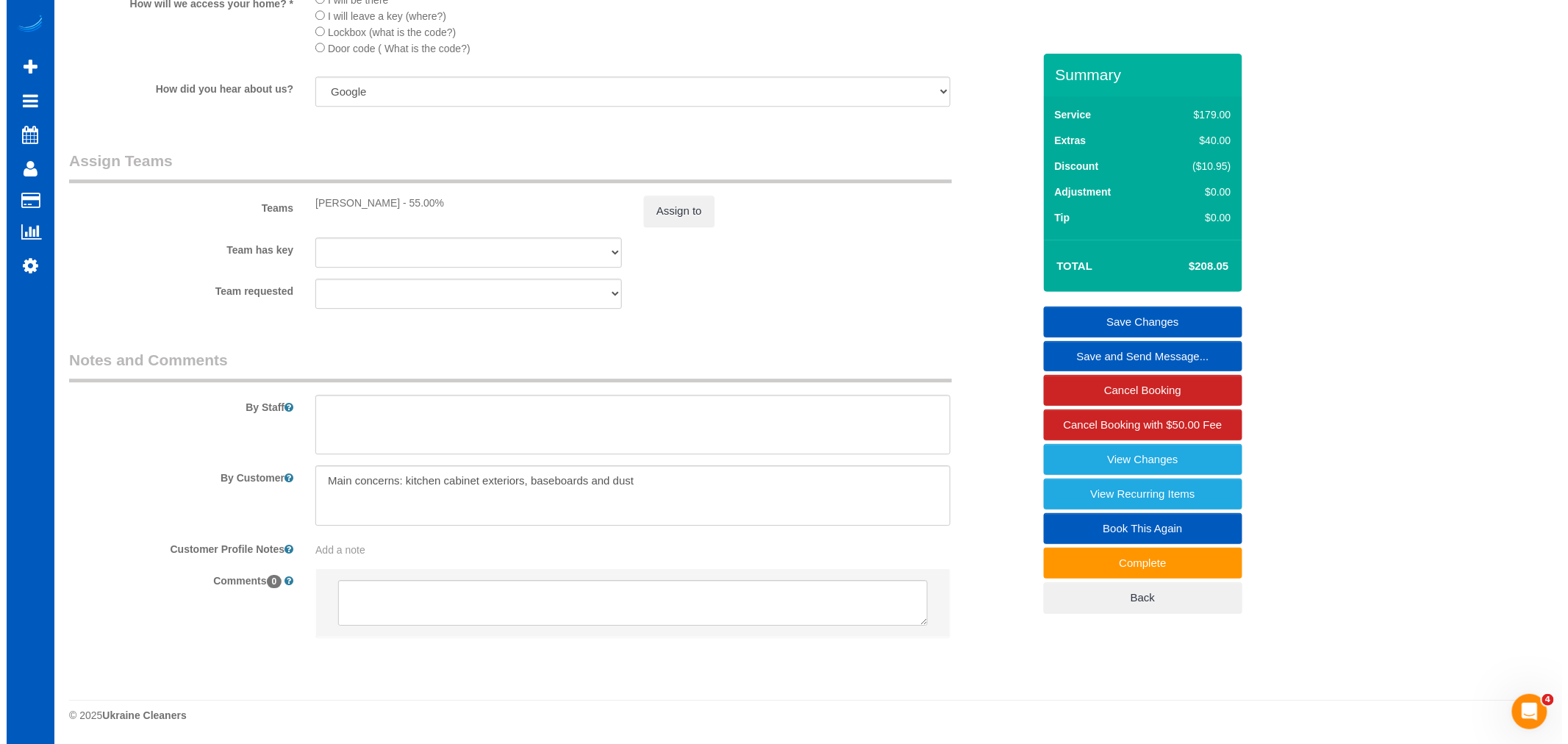
scroll to position [1651, 0]
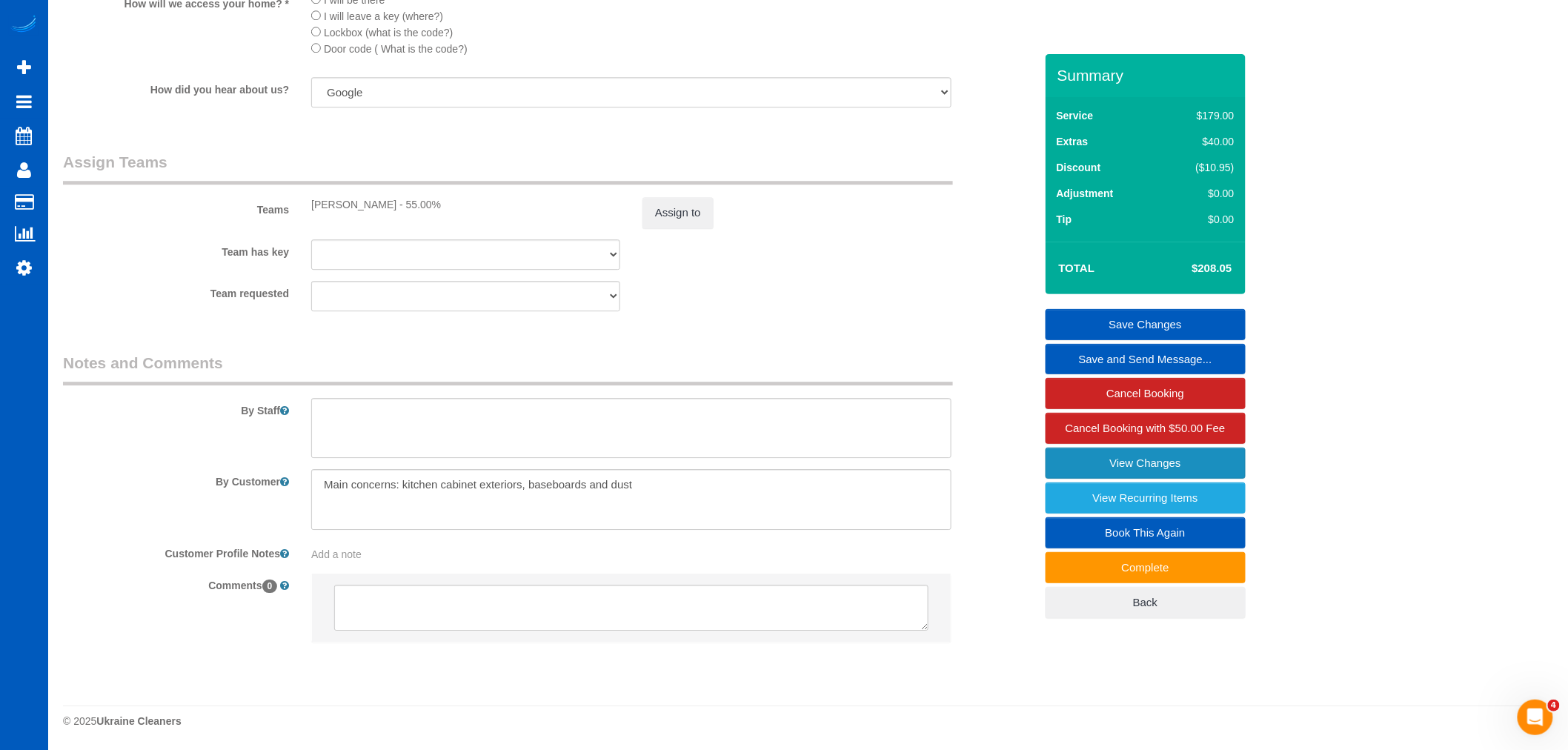
click at [1131, 472] on link "View Changes" at bounding box center [1145, 464] width 200 height 31
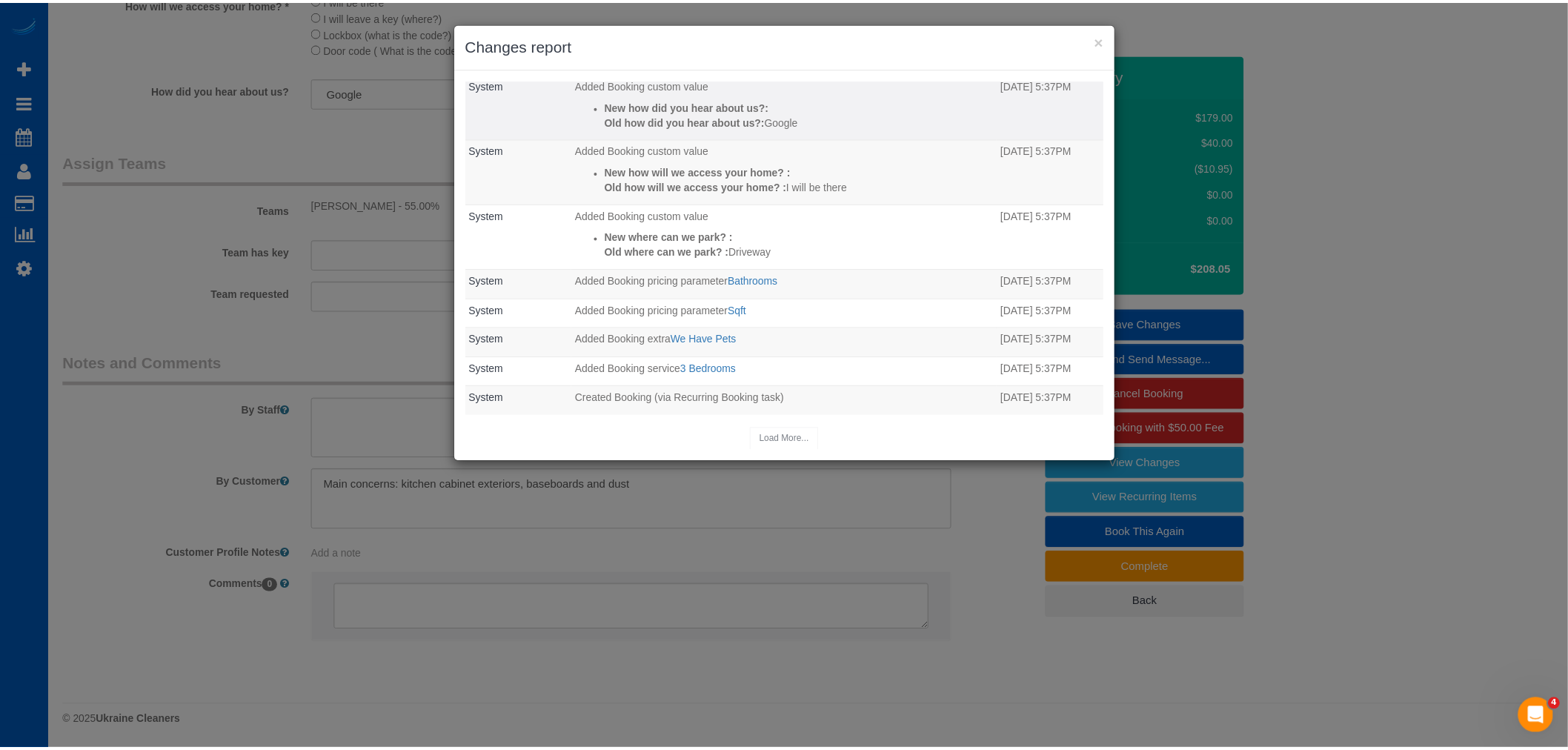
scroll to position [0, 0]
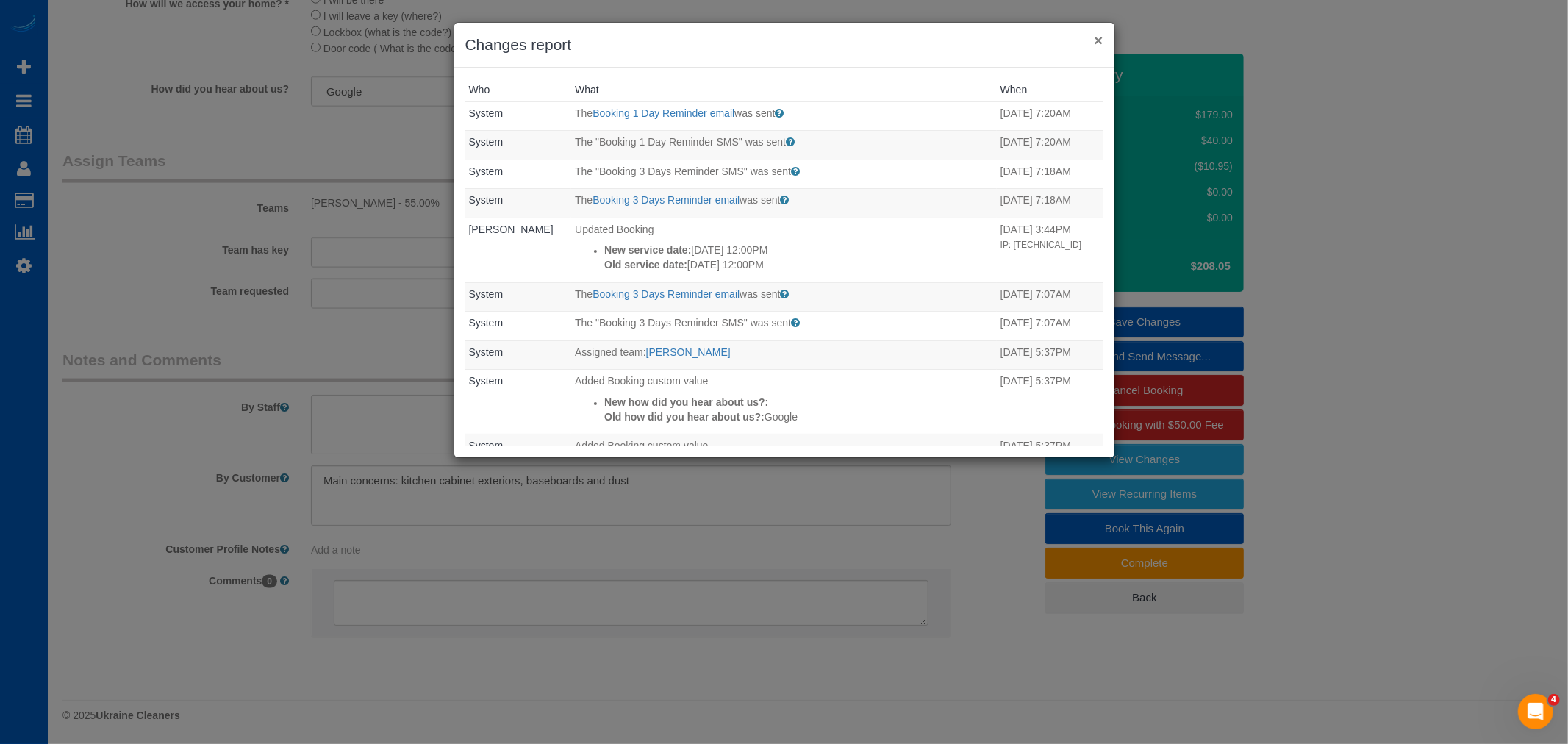
click at [1100, 39] on button "×" at bounding box center [1098, 40] width 9 height 16
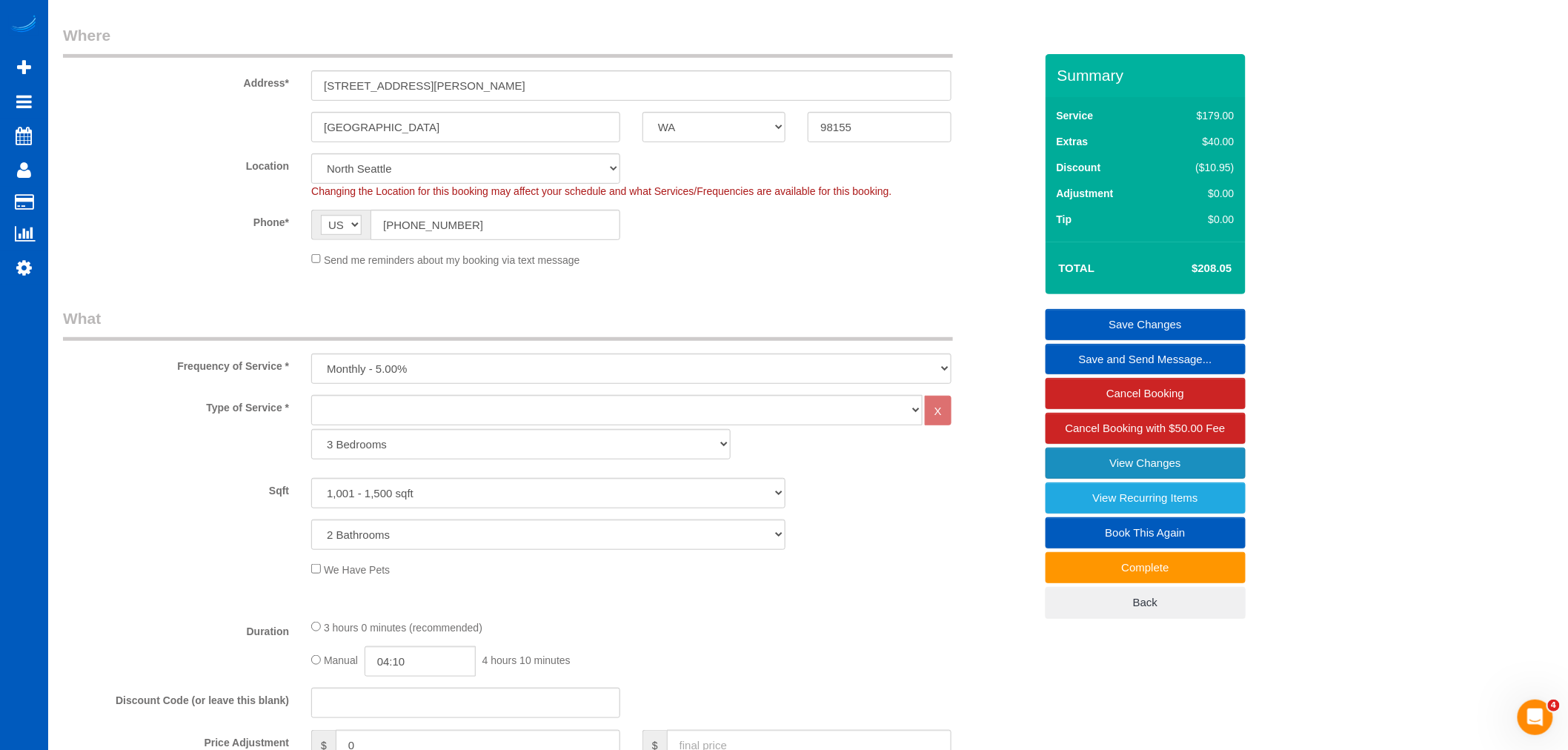
scroll to position [181, 0]
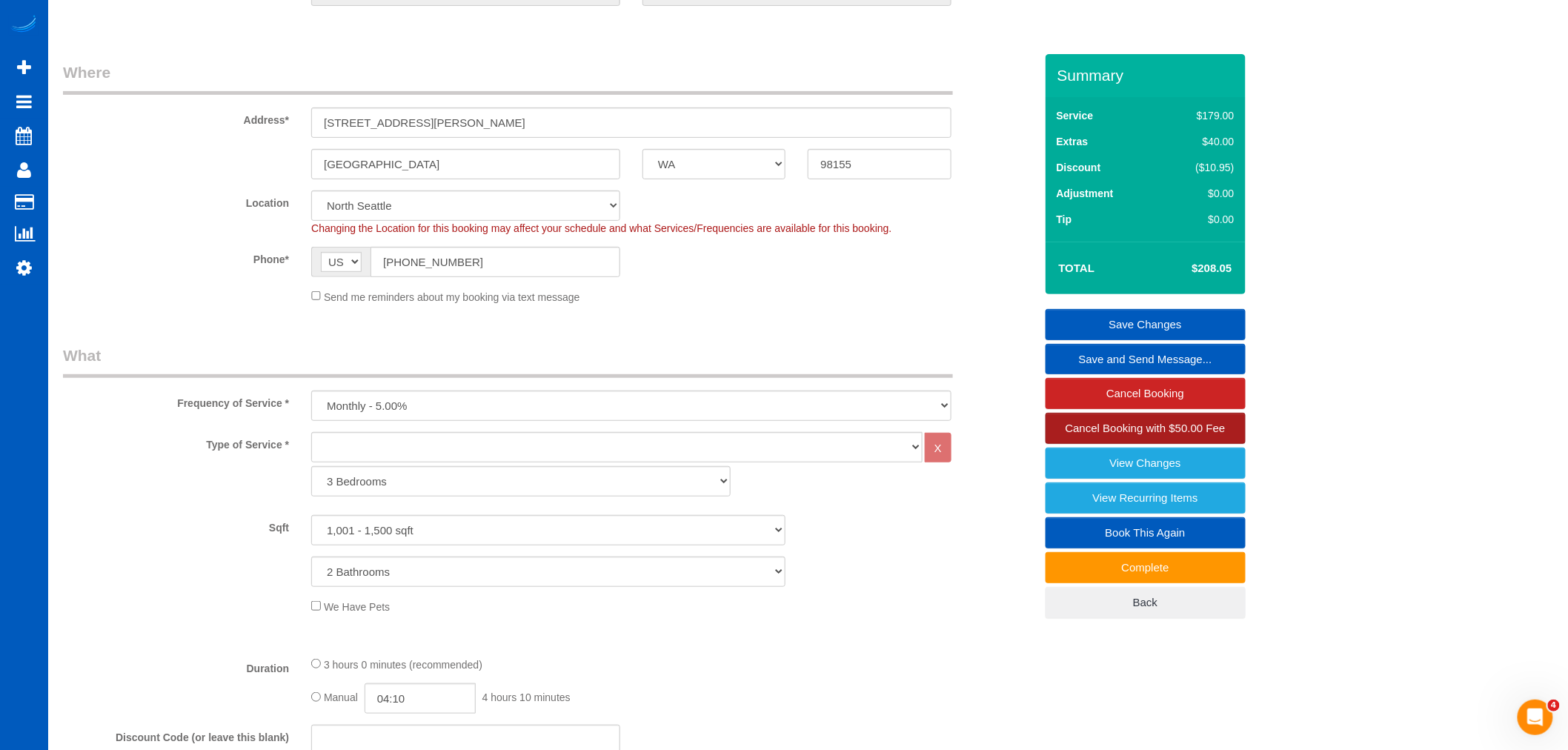
click at [1145, 431] on span "Cancel Booking with $50.00 Fee" at bounding box center [1146, 428] width 160 height 13
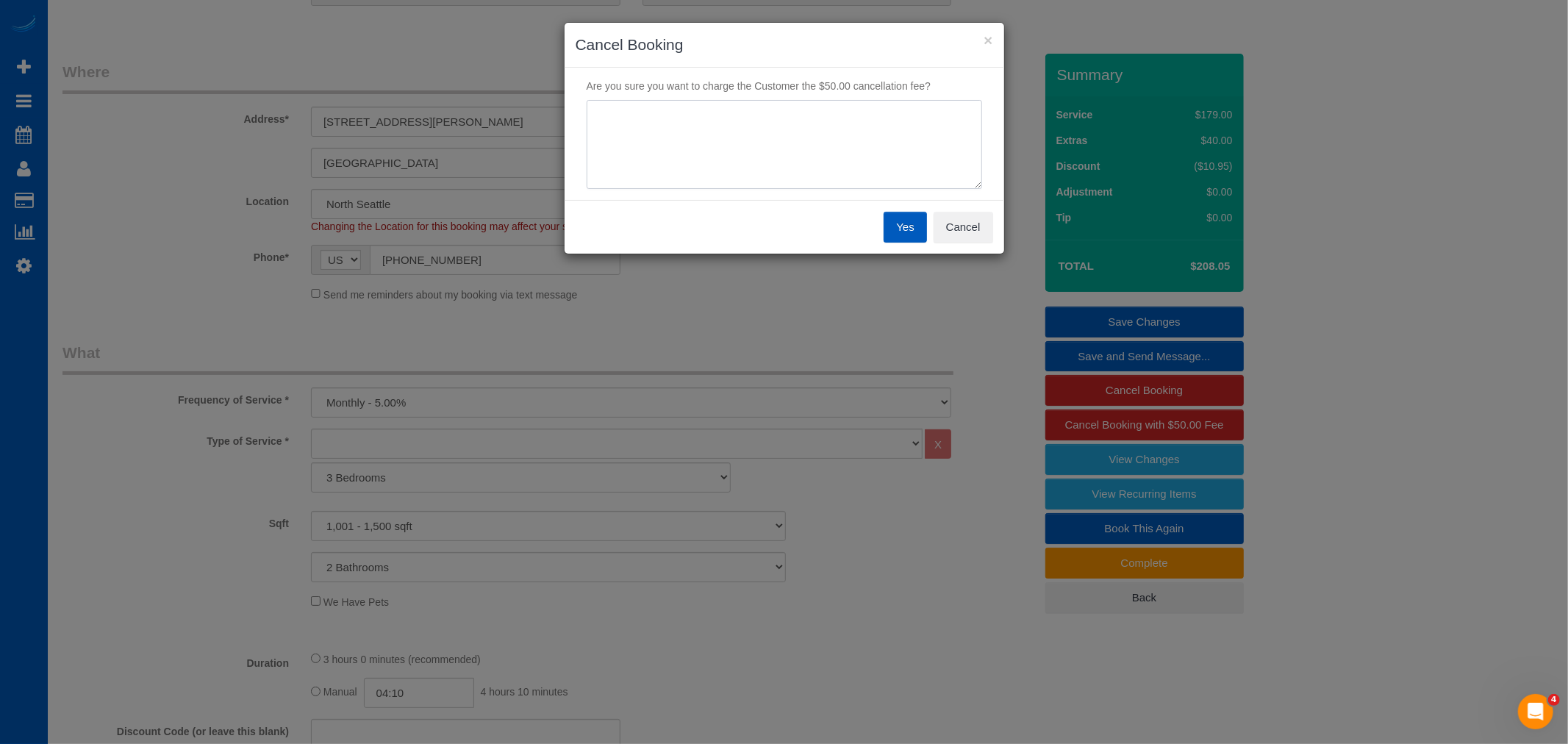
click at [664, 120] on textarea at bounding box center [784, 144] width 395 height 90
click at [656, 111] on textarea at bounding box center [784, 144] width 395 height 90
type textarea "not ready"
click at [914, 225] on button "Yes" at bounding box center [905, 228] width 43 height 31
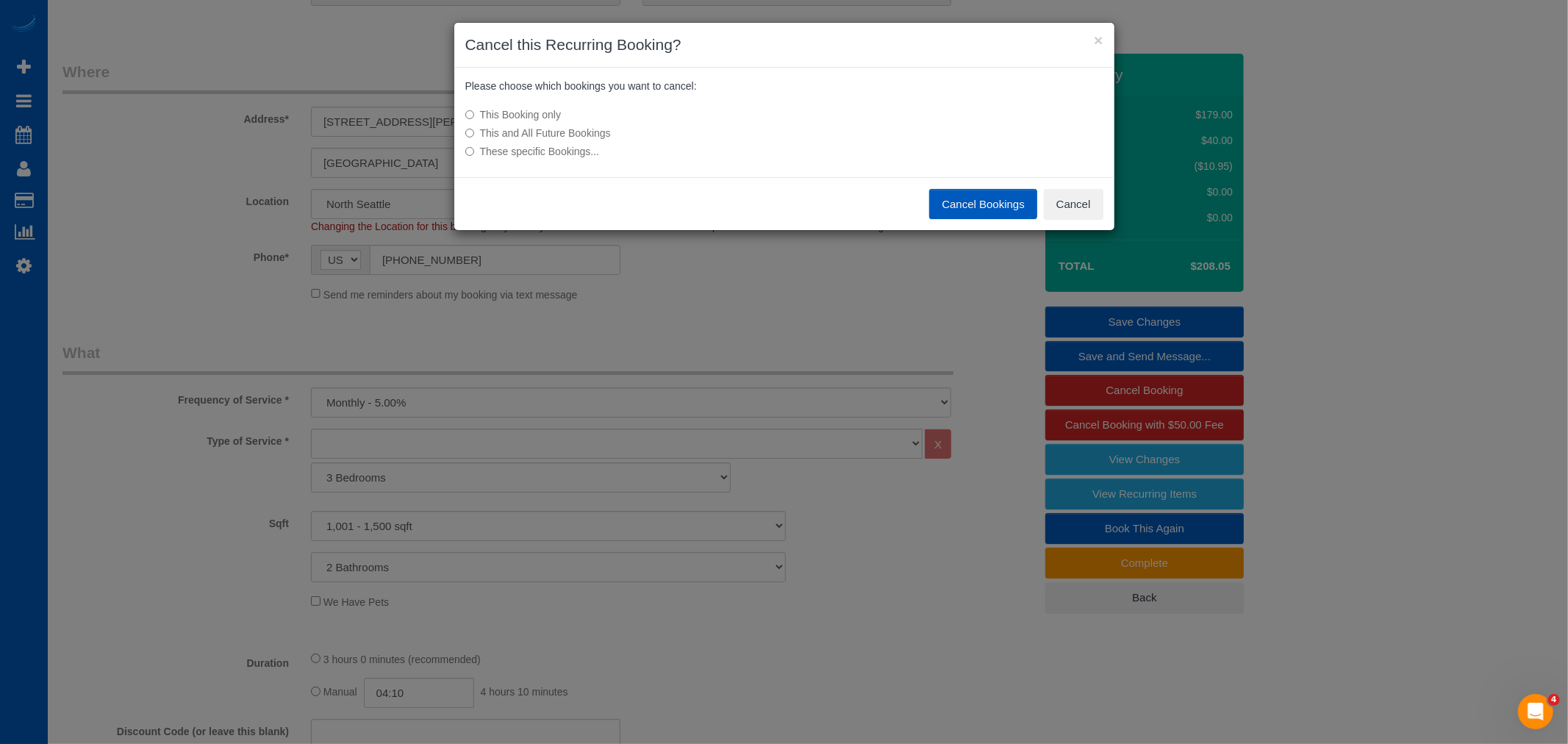
click at [995, 222] on div "Cancel Bookings Cancel" at bounding box center [784, 203] width 661 height 53
click at [991, 213] on button "Cancel Bookings" at bounding box center [984, 204] width 108 height 31
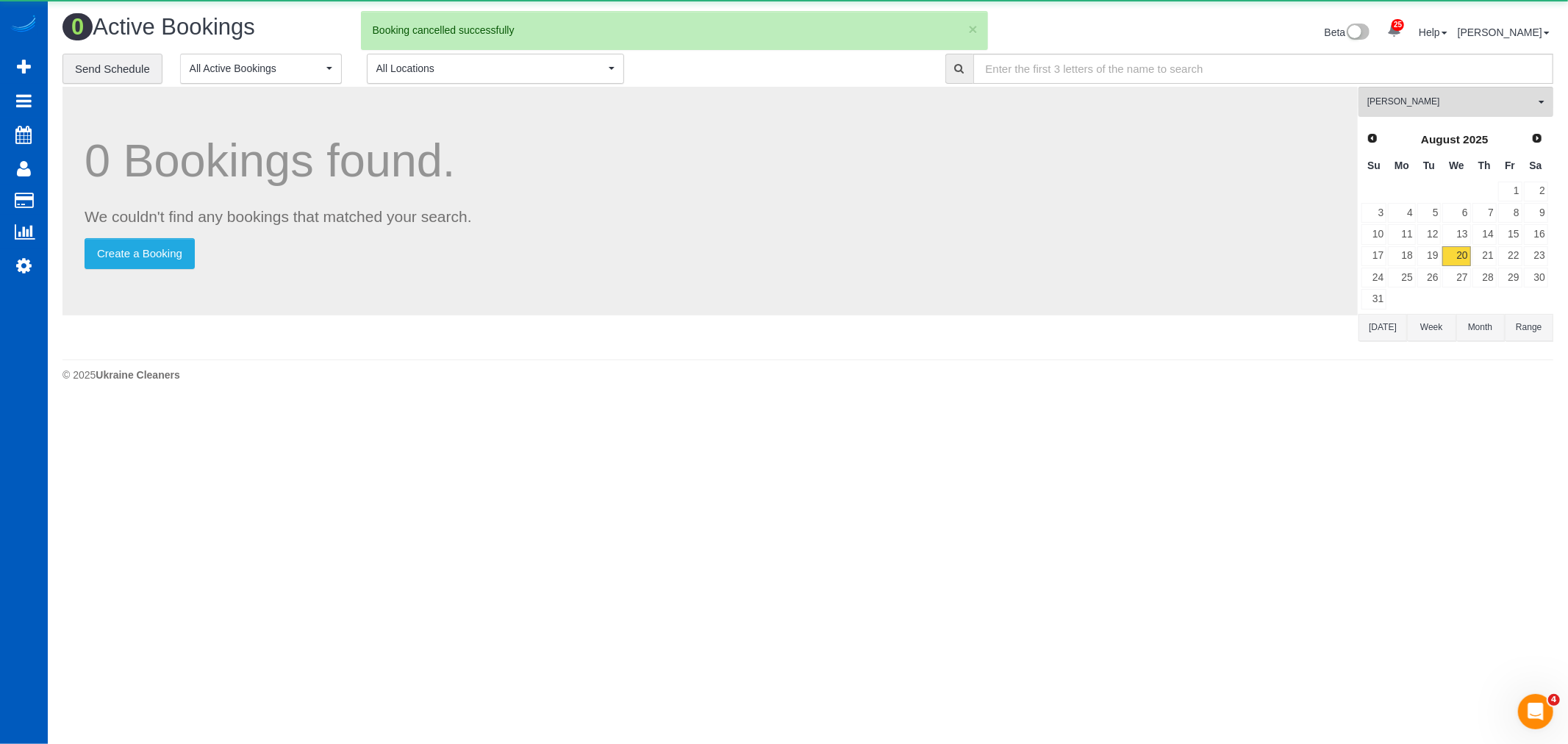
scroll to position [0, 0]
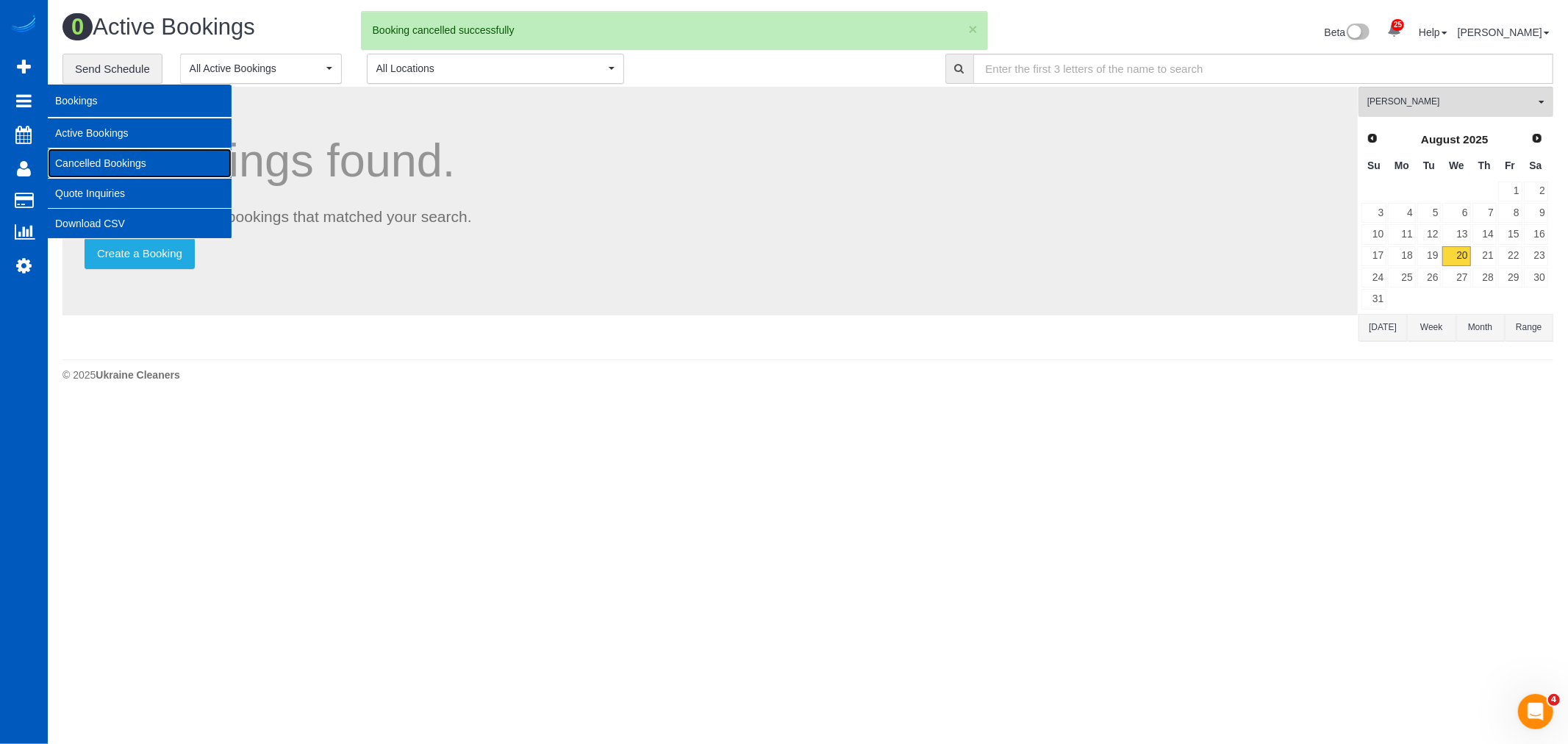
click at [88, 158] on link "Cancelled Bookings" at bounding box center [139, 163] width 184 height 29
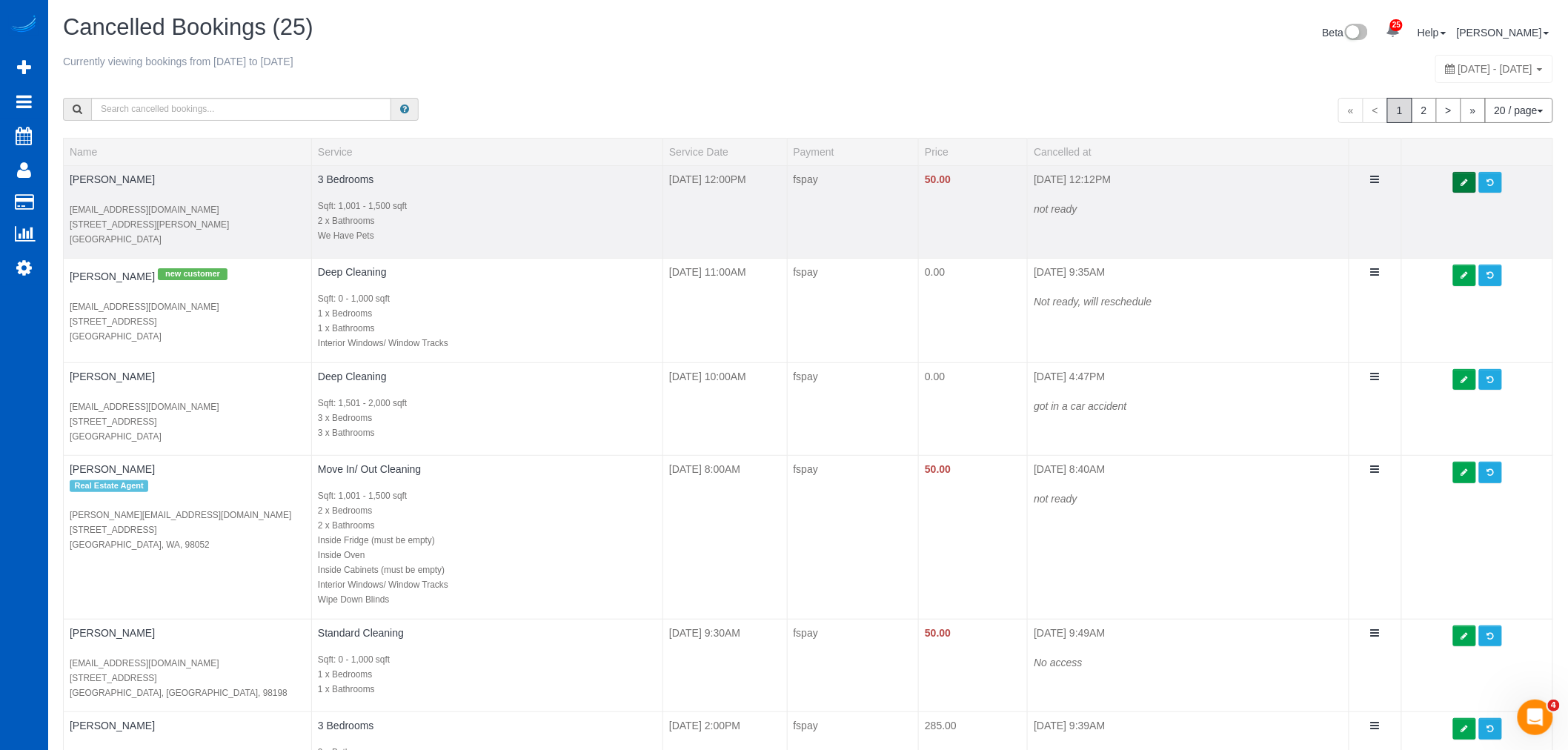
click at [1465, 189] on link at bounding box center [1465, 183] width 23 height 21
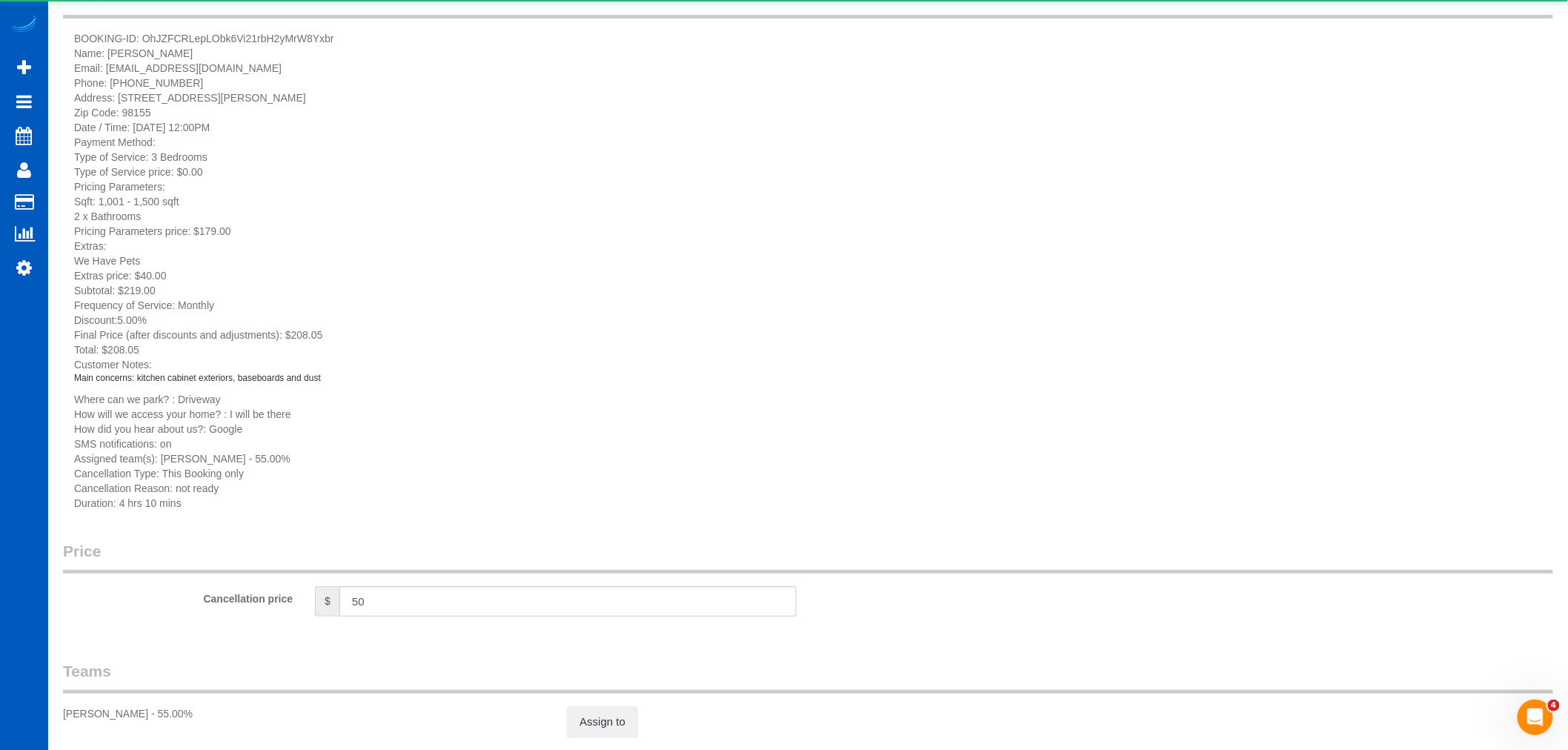
scroll to position [165, 0]
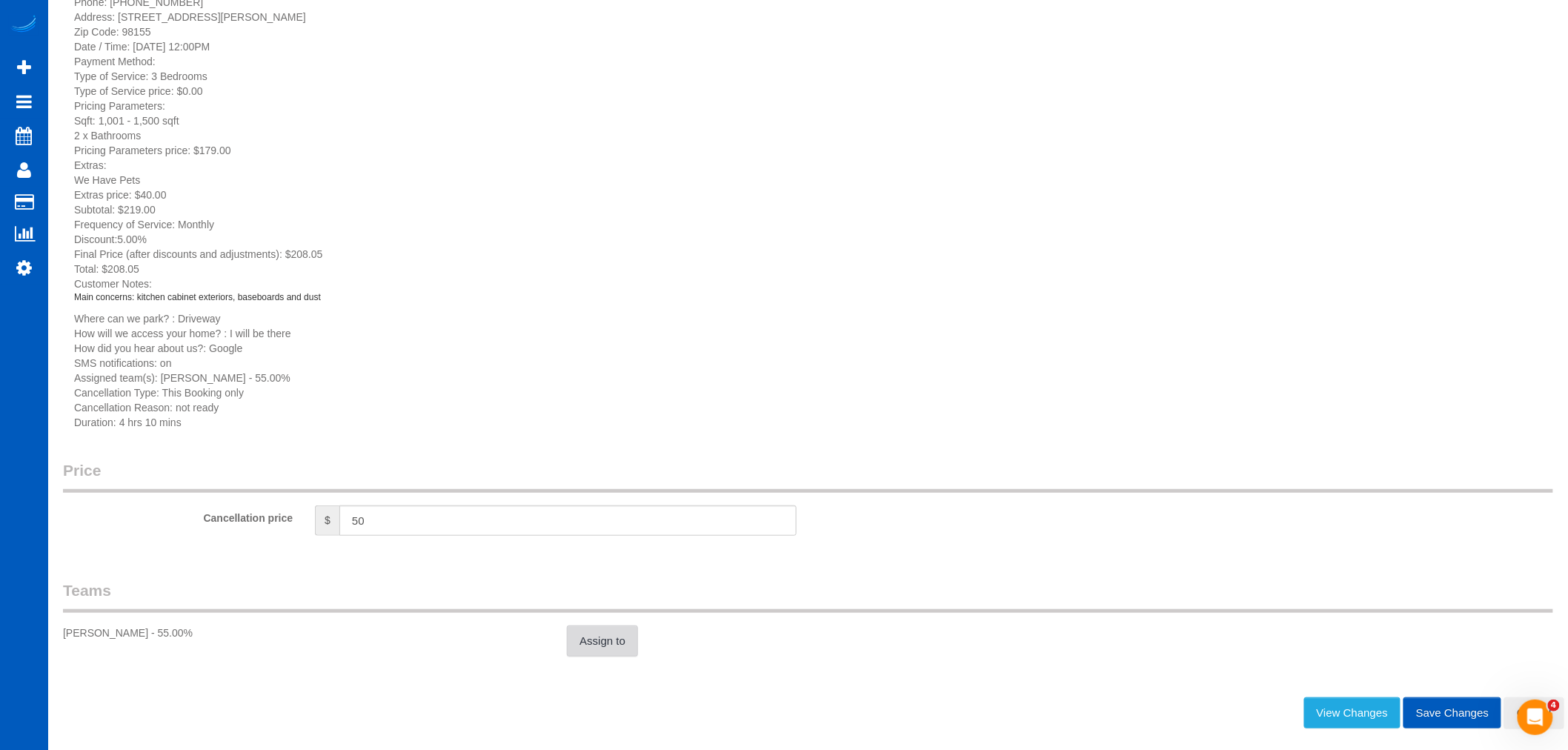
click at [615, 654] on link "Assign to" at bounding box center [602, 642] width 71 height 31
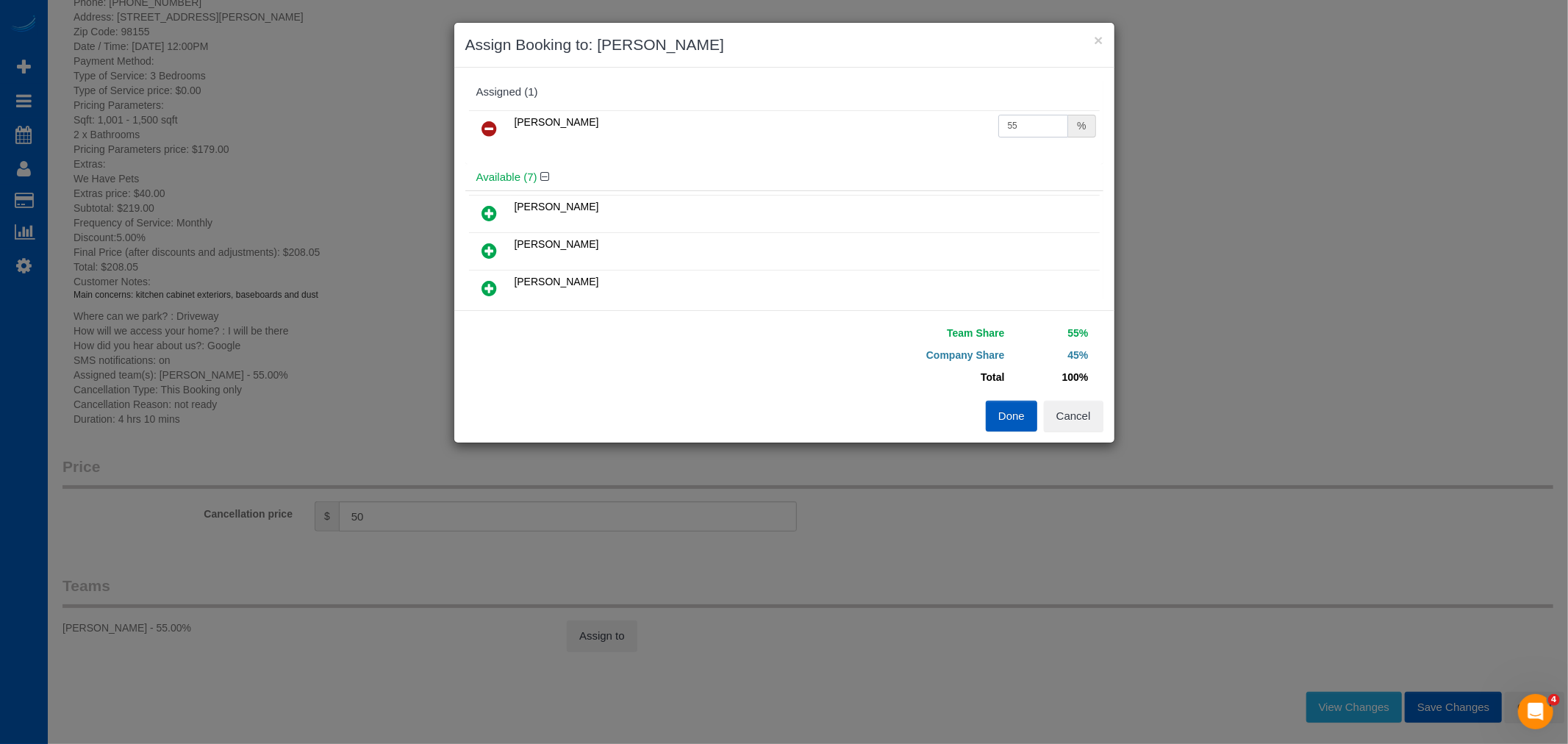
drag, startPoint x: 1049, startPoint y: 121, endPoint x: 860, endPoint y: 107, distance: 189.5
click at [860, 107] on div "[PERSON_NAME] 55 %" at bounding box center [784, 135] width 638 height 57
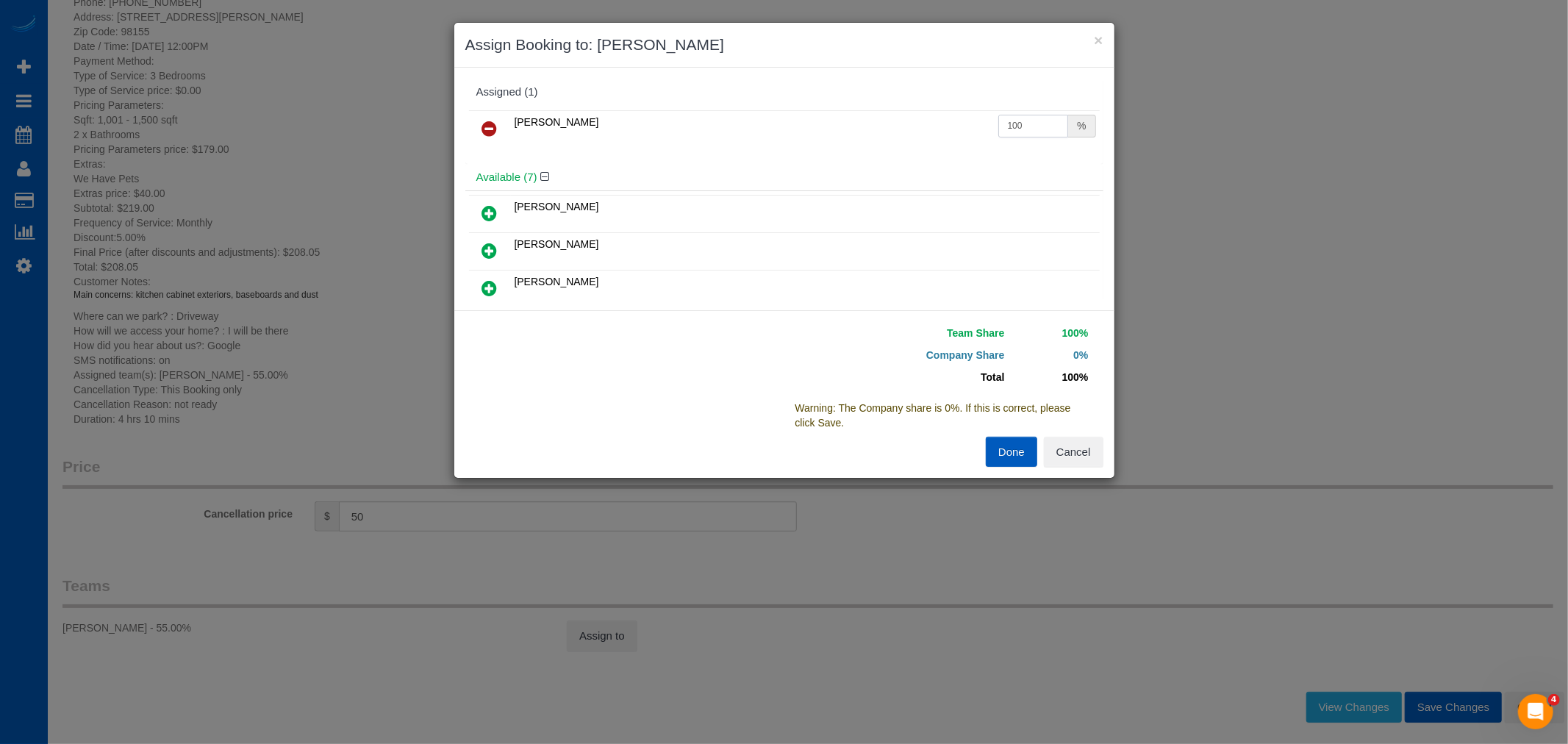
type input "100"
click at [1009, 459] on button "Done" at bounding box center [1011, 452] width 51 height 31
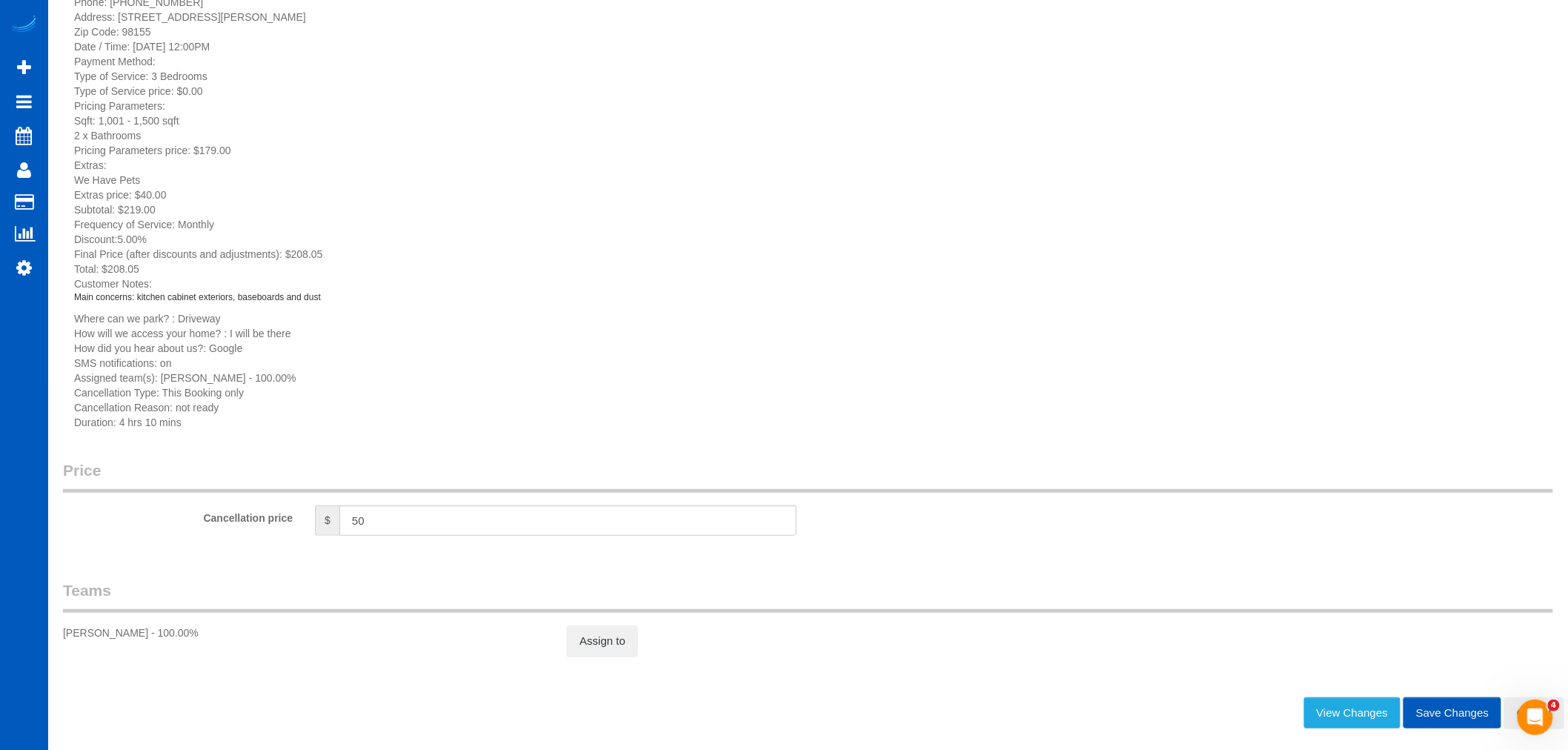
click at [1444, 717] on button "Save Changes" at bounding box center [1453, 713] width 98 height 31
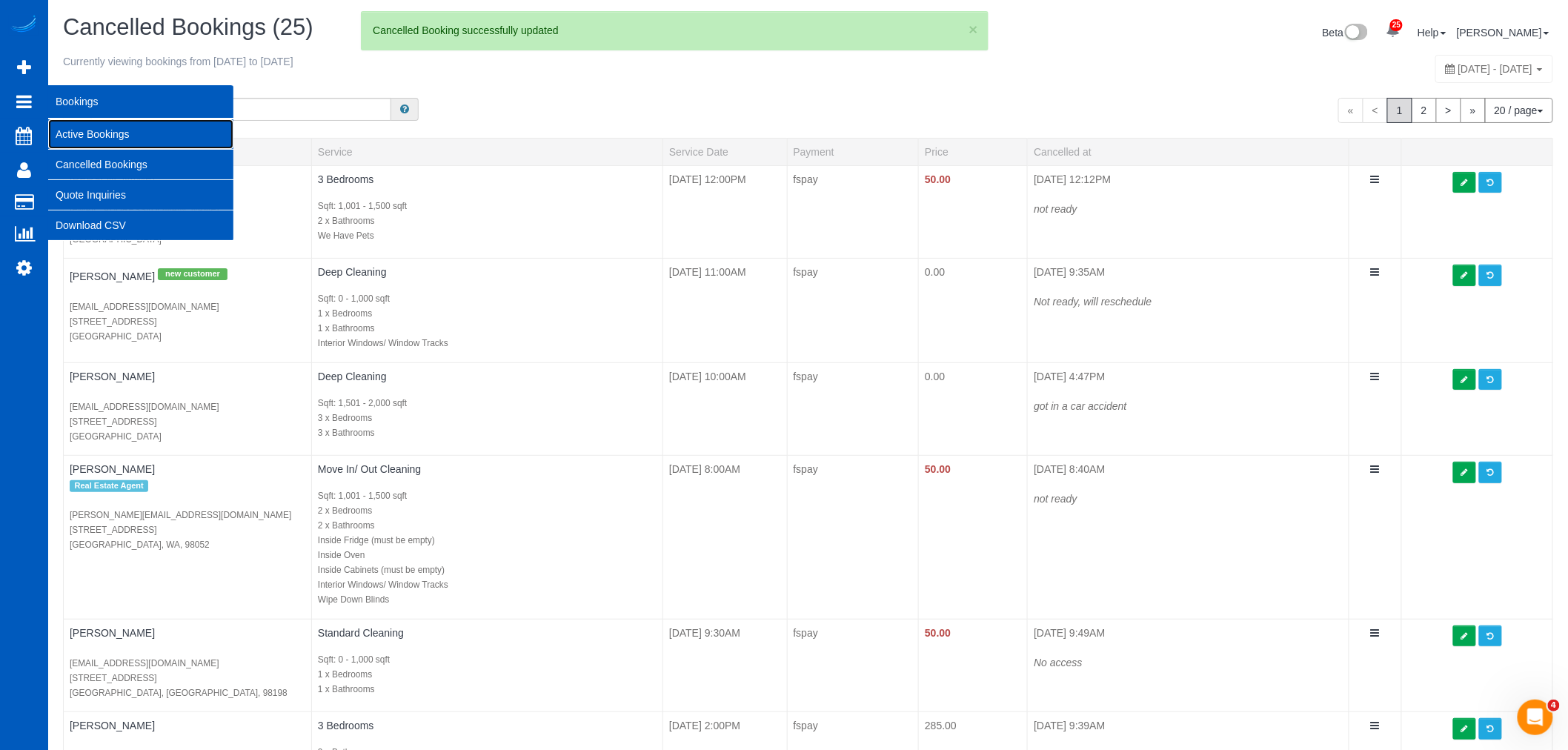
click at [85, 137] on link "Active Bookings" at bounding box center [141, 134] width 186 height 29
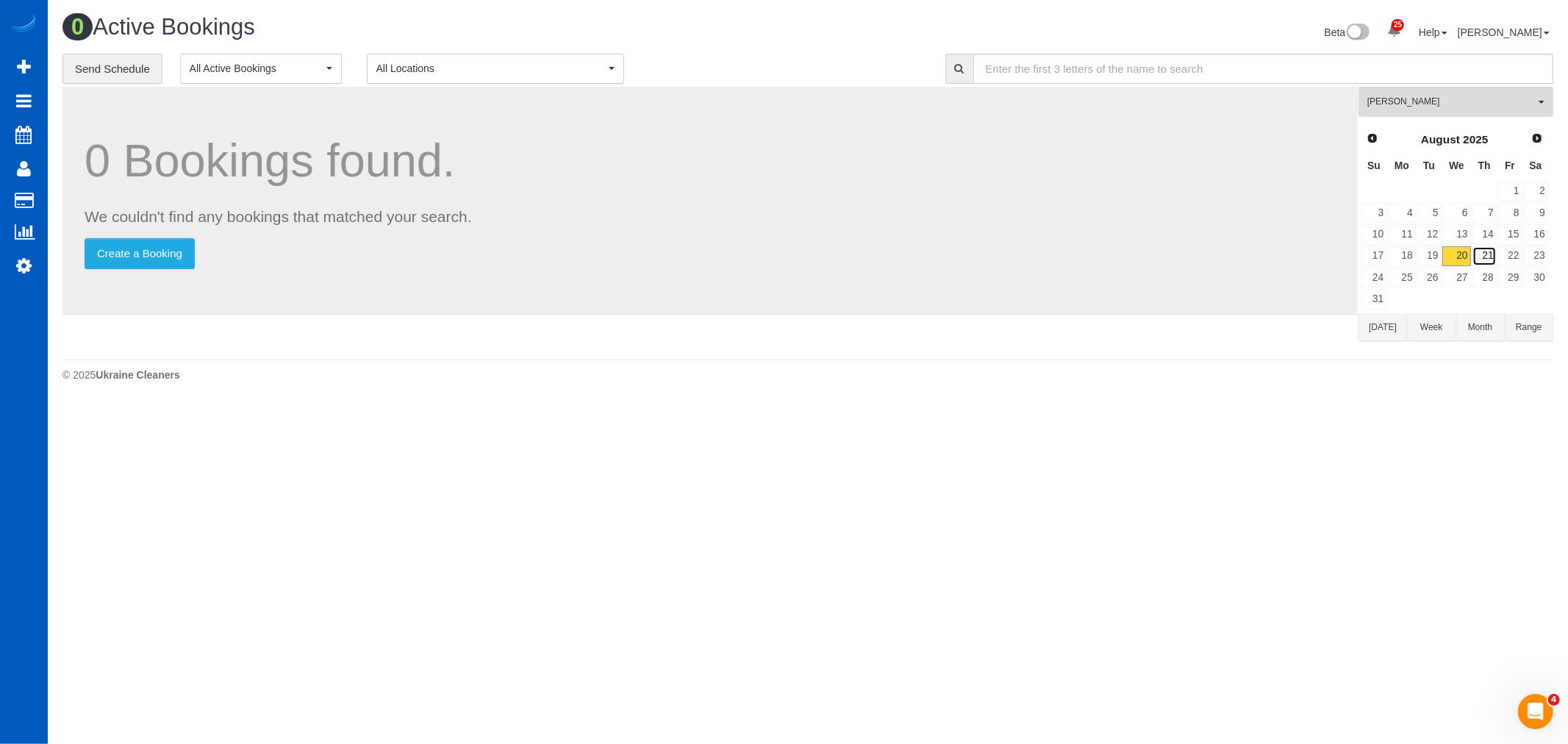
click at [1482, 253] on link "21" at bounding box center [1485, 256] width 24 height 19
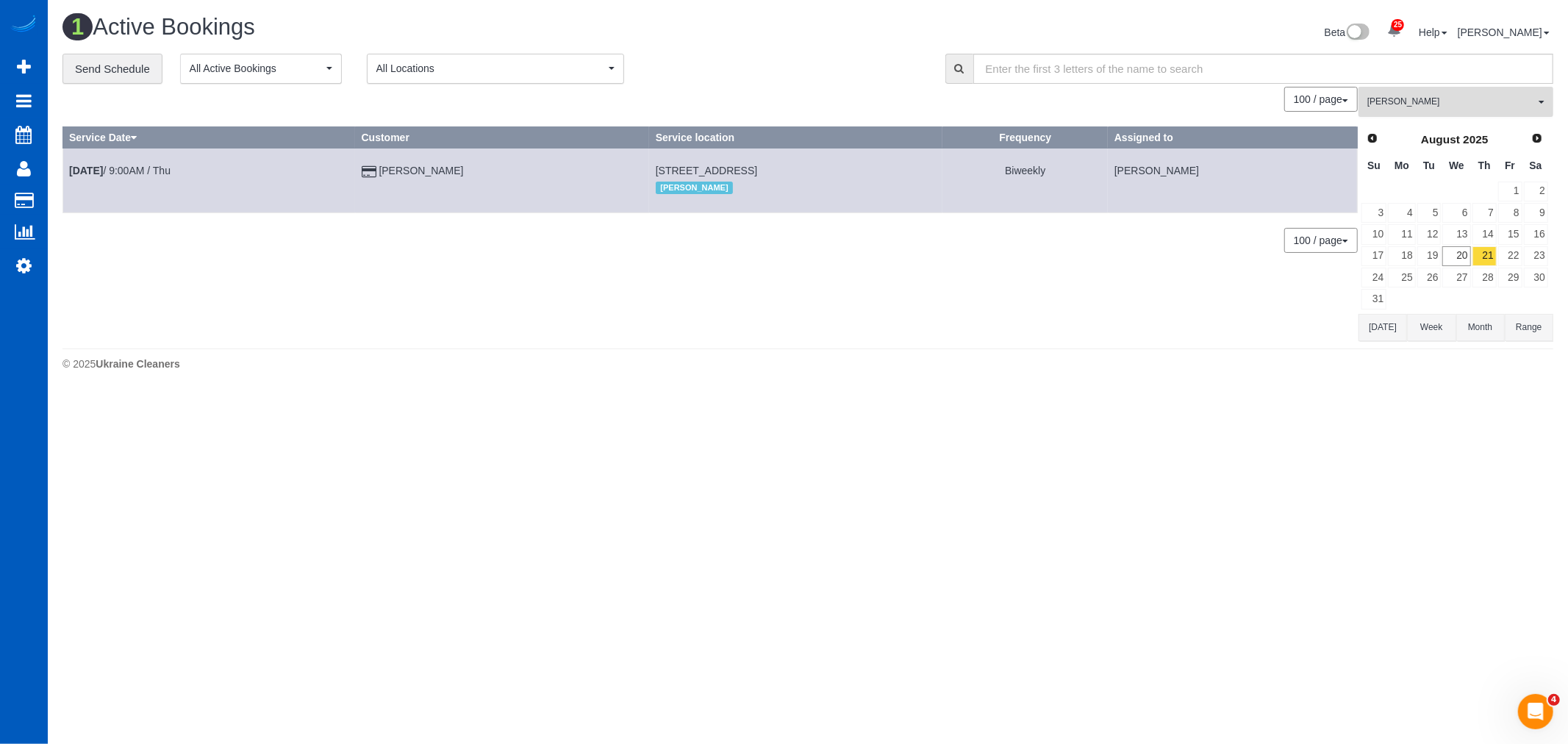
click at [1409, 96] on span "[PERSON_NAME]" at bounding box center [1451, 102] width 168 height 13
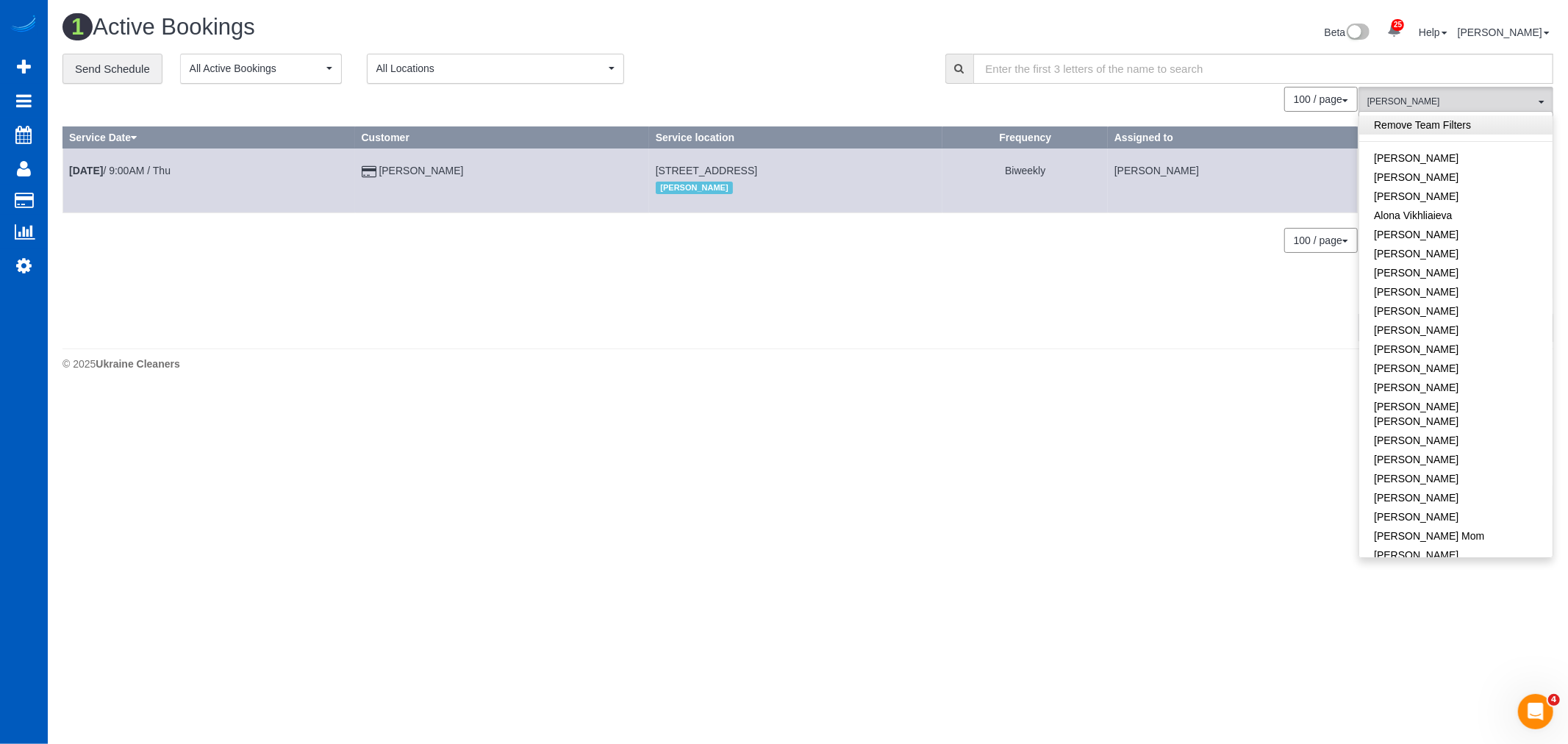
click at [1418, 126] on link "Remove Team Filters" at bounding box center [1457, 125] width 194 height 19
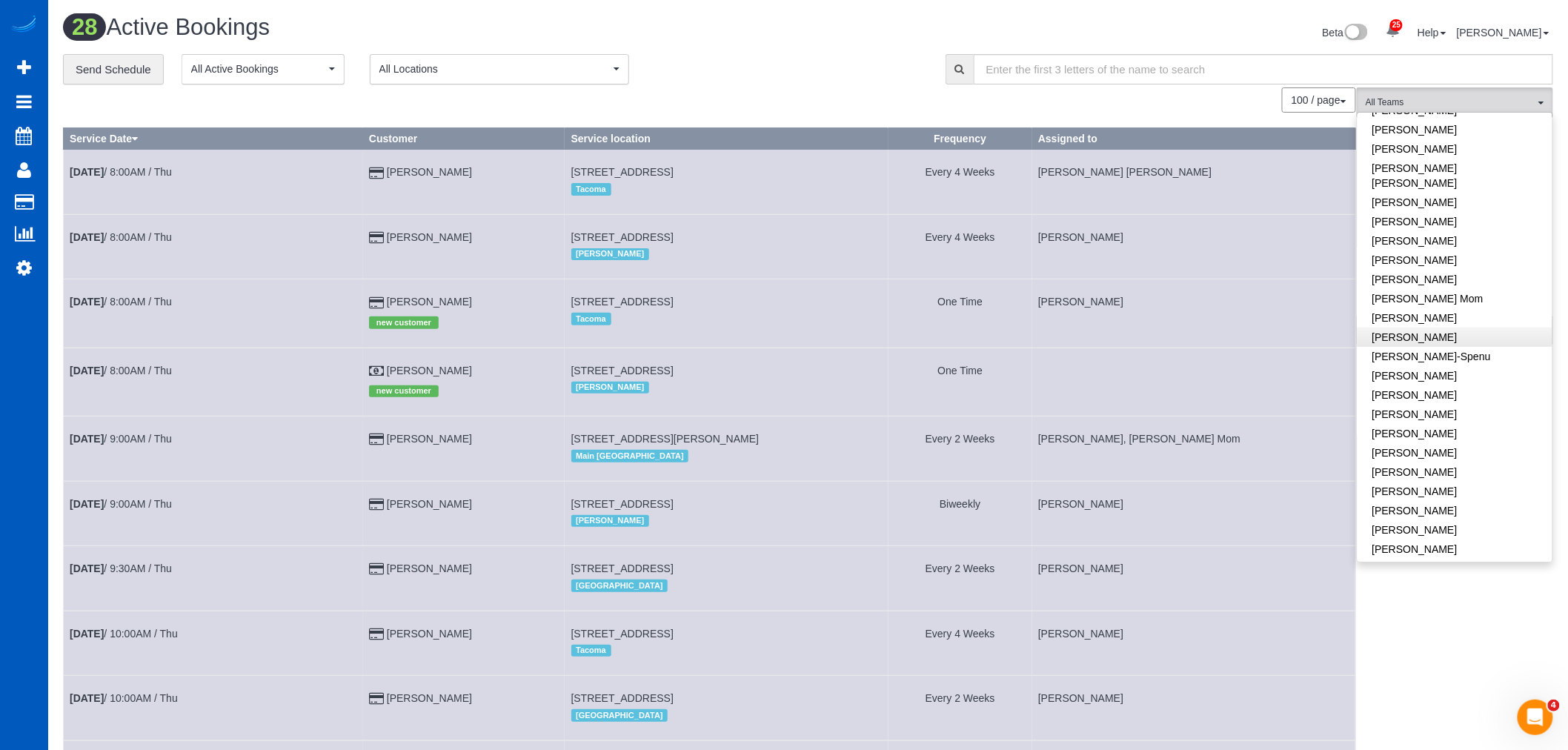
scroll to position [247, 0]
click at [150, 374] on link "[DATE] 8:00AM / Thu" at bounding box center [120, 370] width 103 height 12
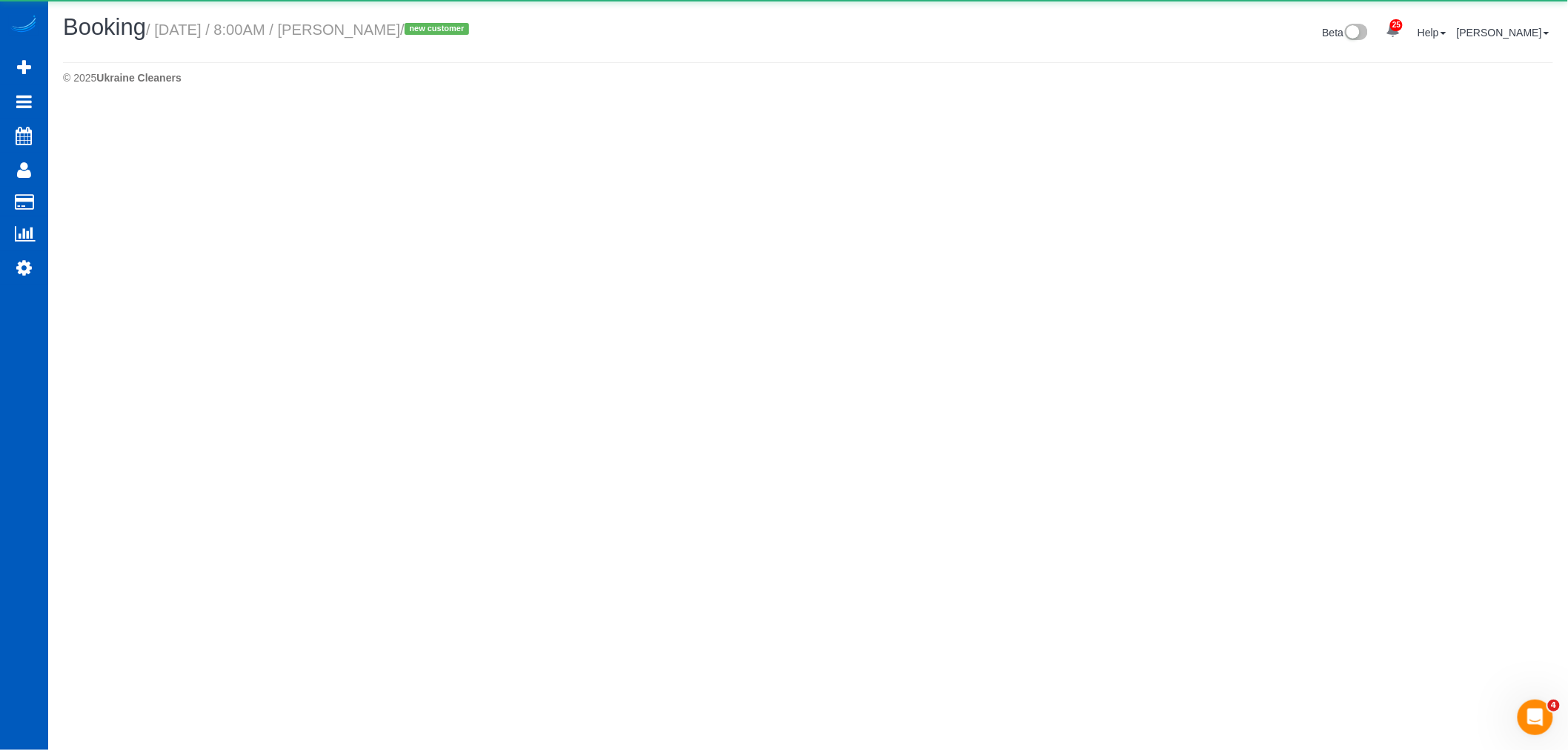
select select "WA"
select select "string:cash"
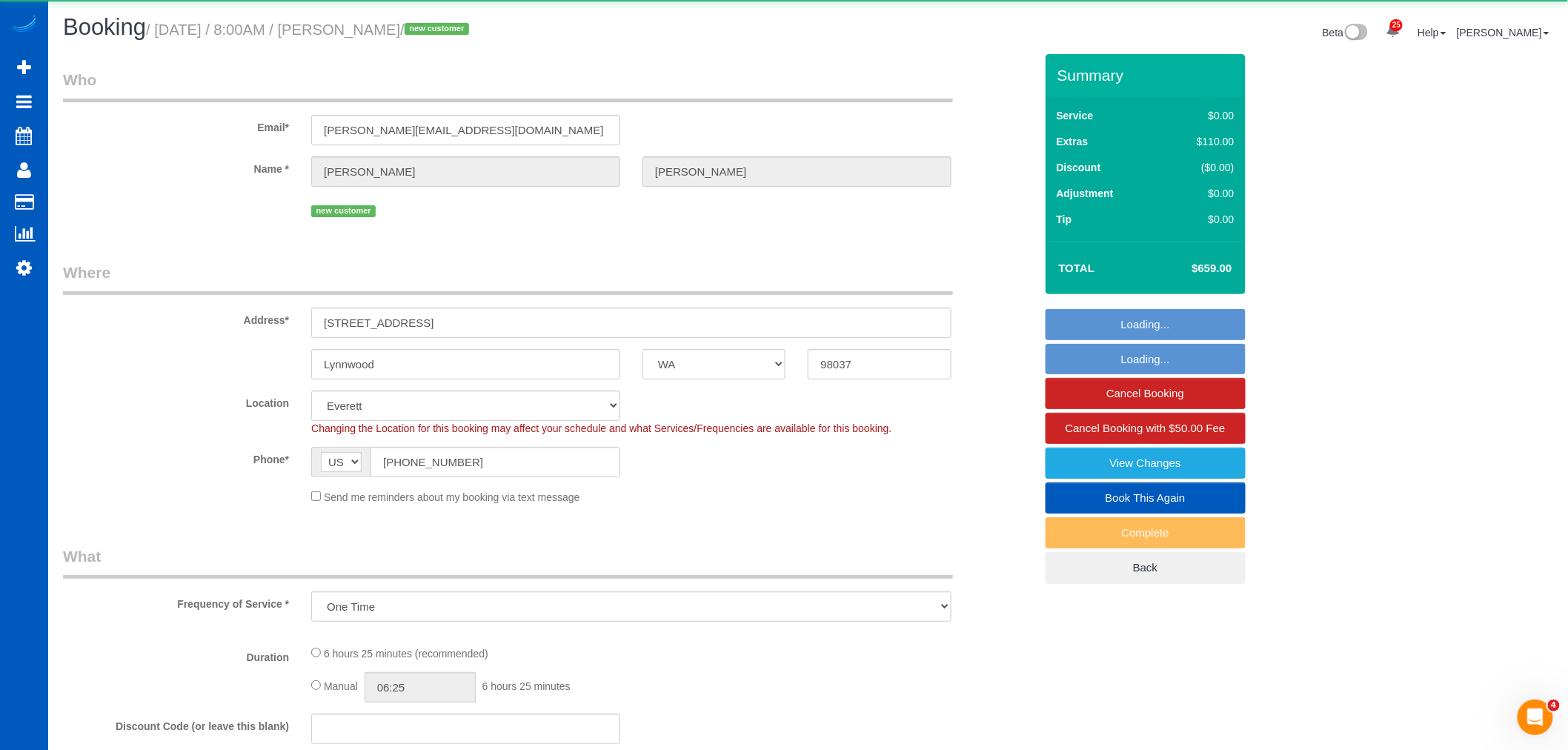
select select "object:5792"
select select "199"
select select "2501"
select select "4"
select select "3"
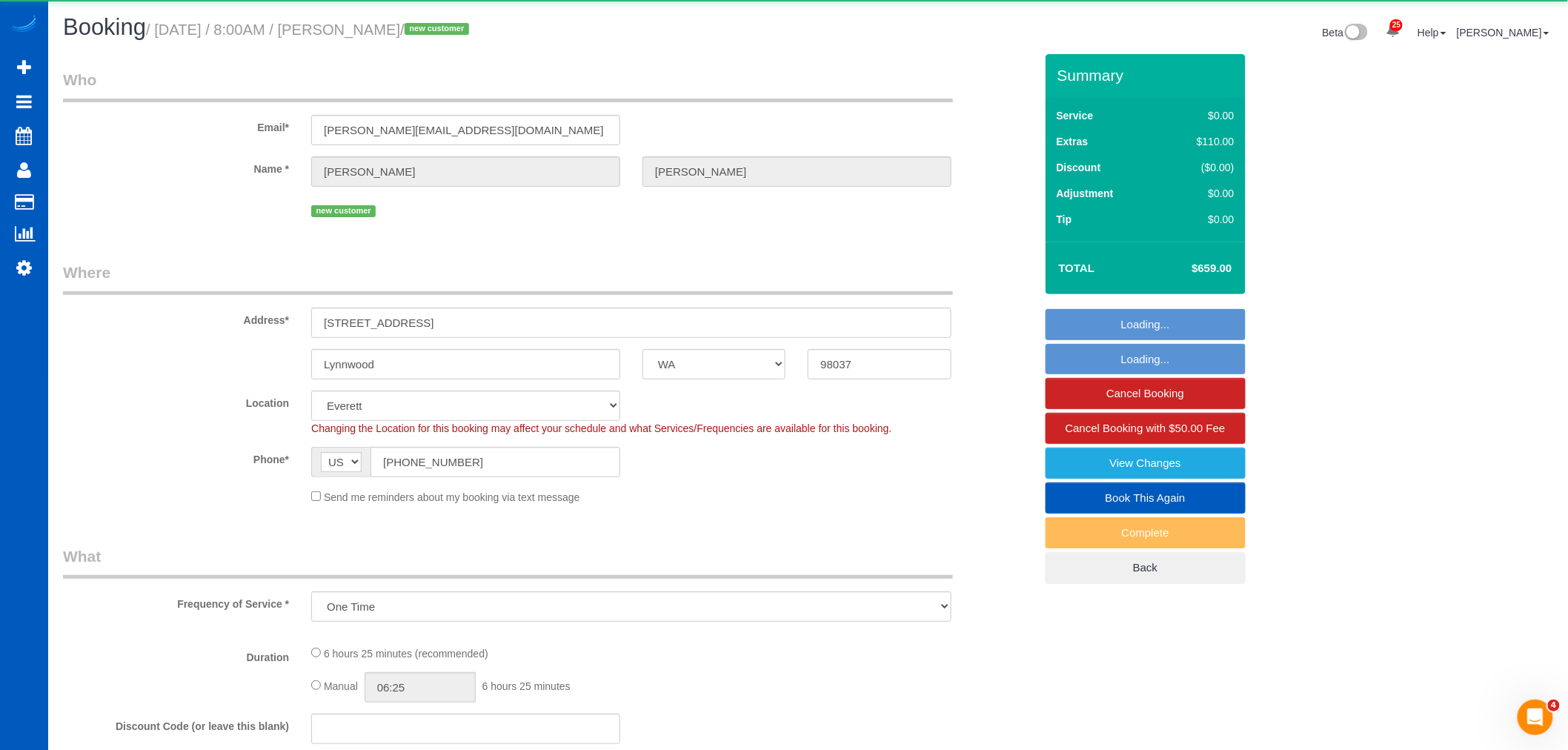
select select "spot9"
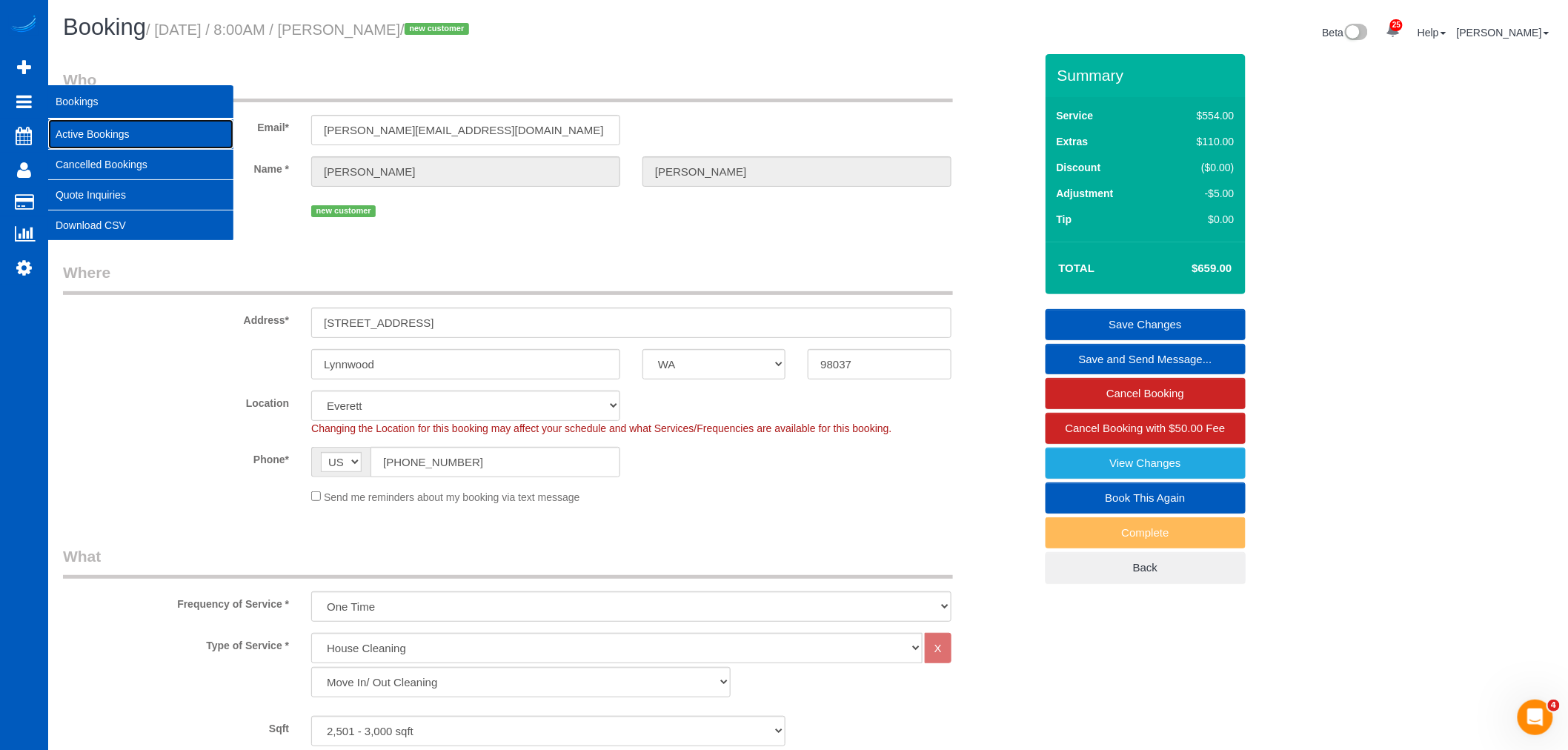
click at [80, 140] on link "Active Bookings" at bounding box center [141, 134] width 186 height 29
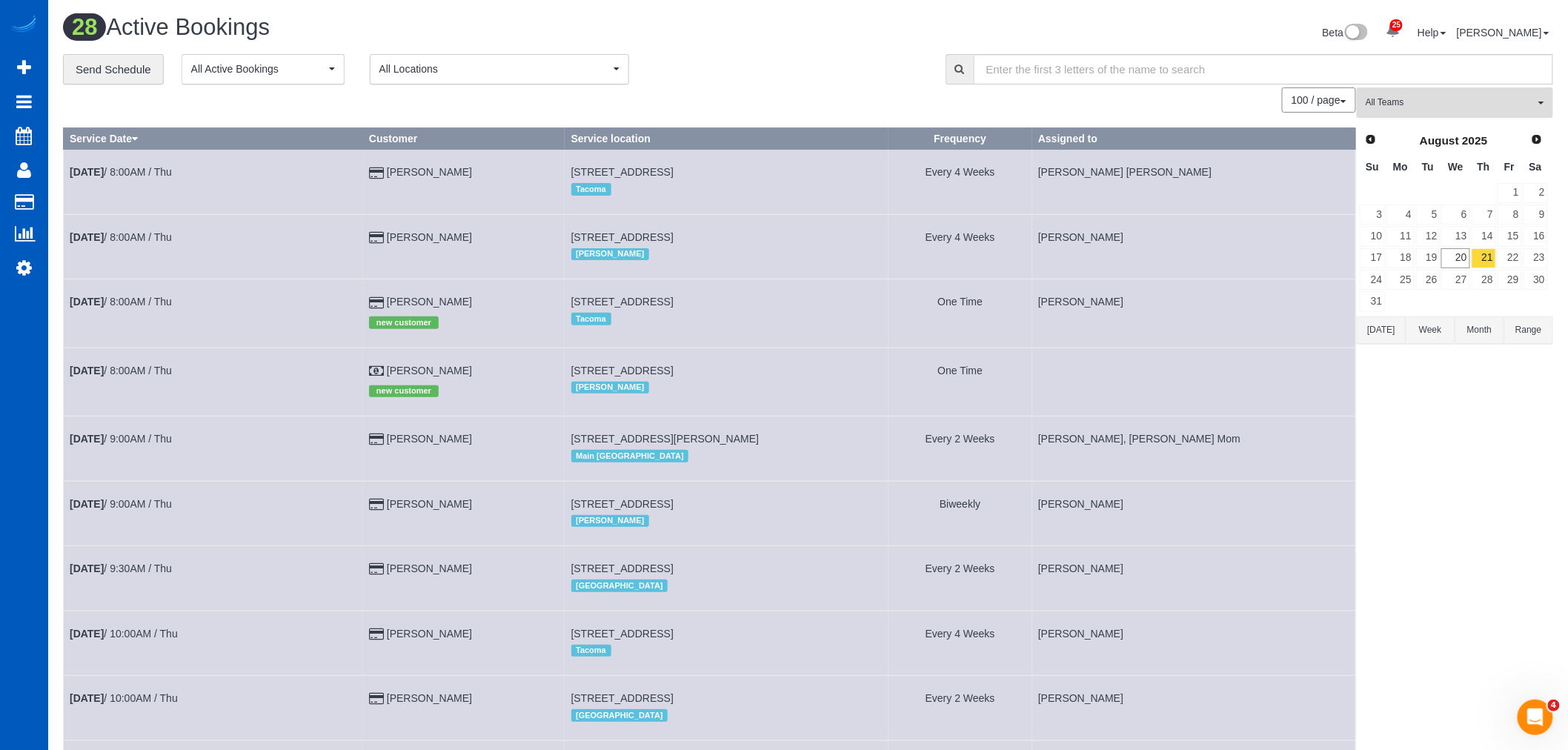
click at [1456, 109] on span "All Teams" at bounding box center [1450, 103] width 169 height 13
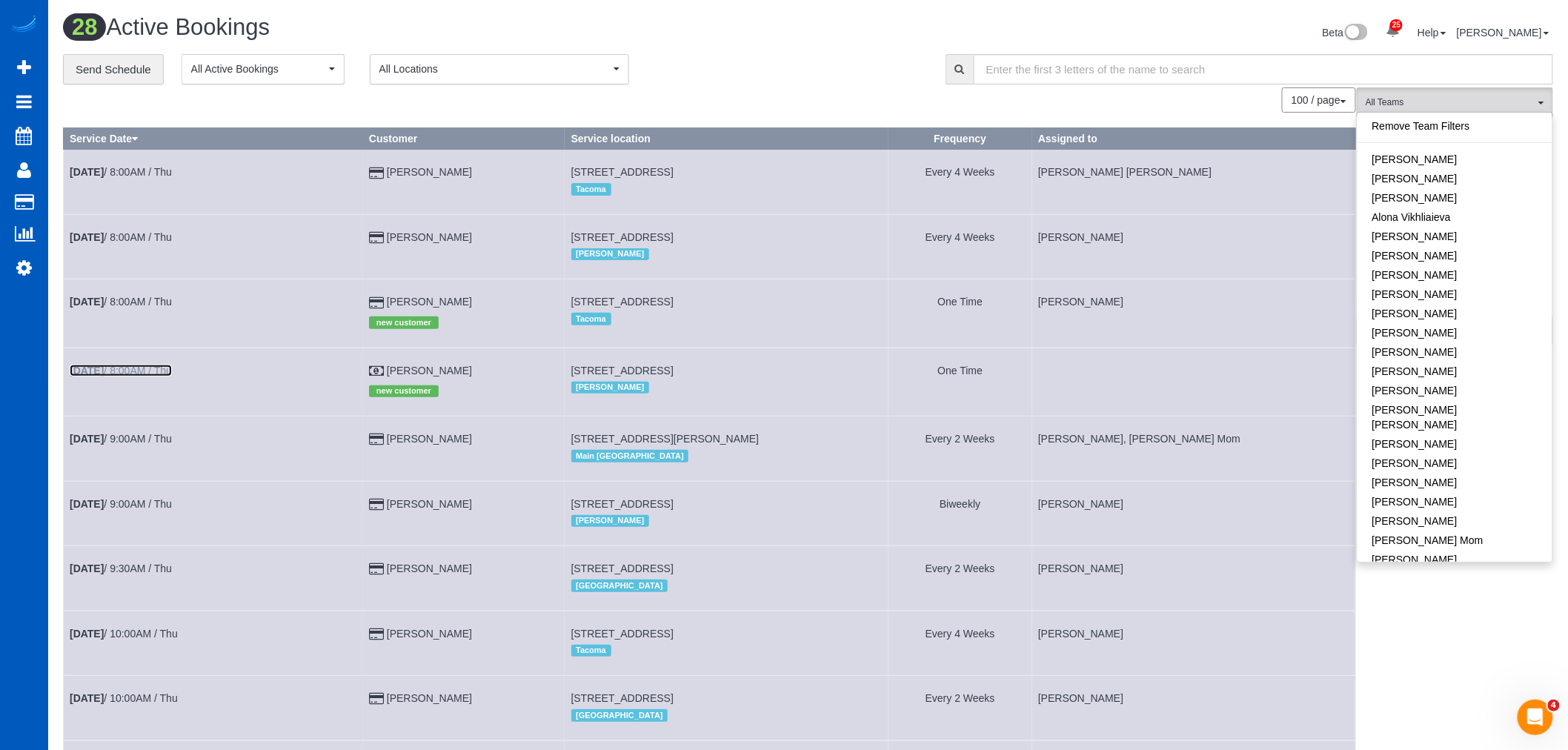
click at [85, 371] on b "[DATE]" at bounding box center [86, 370] width 34 height 12
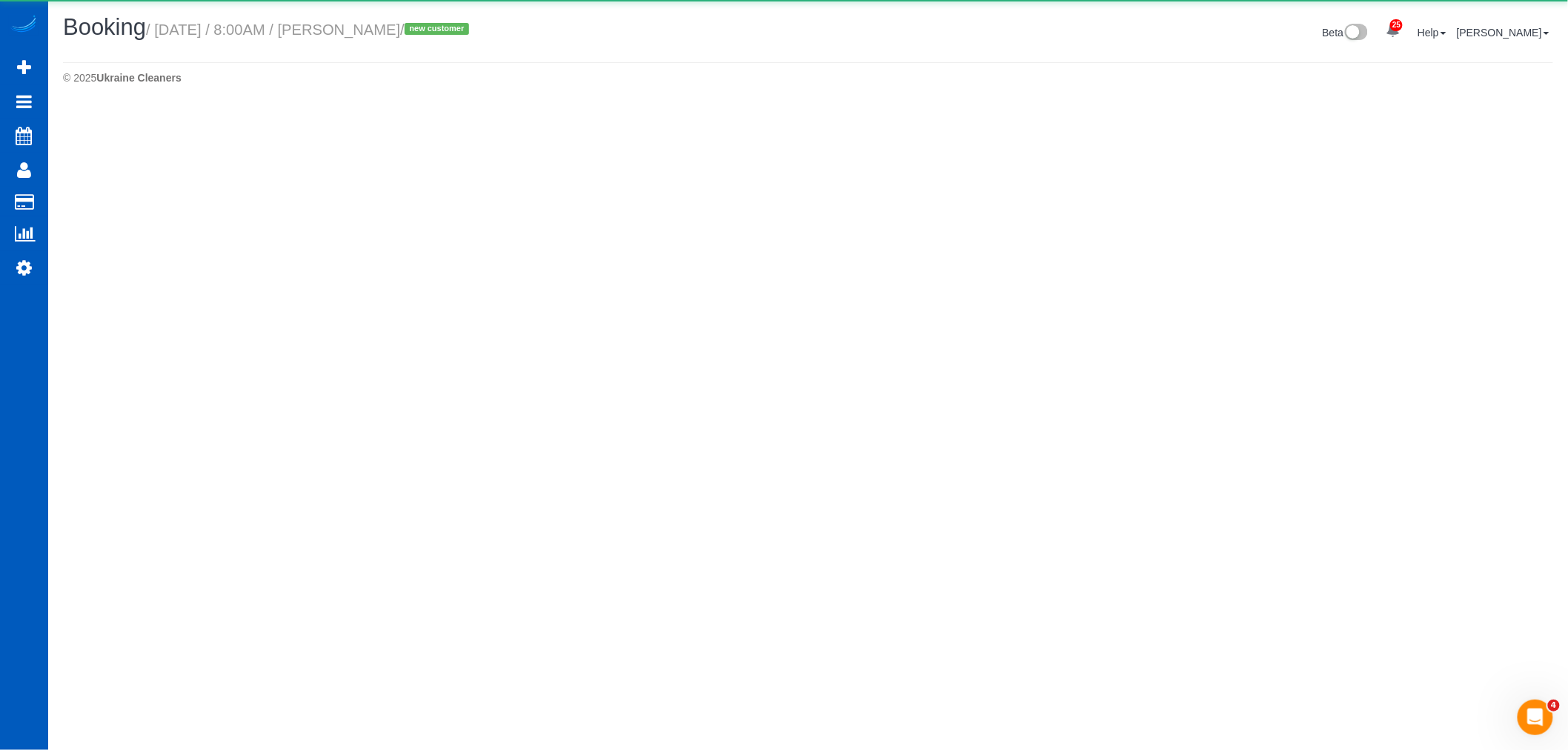
select select "WA"
select select "string:cash"
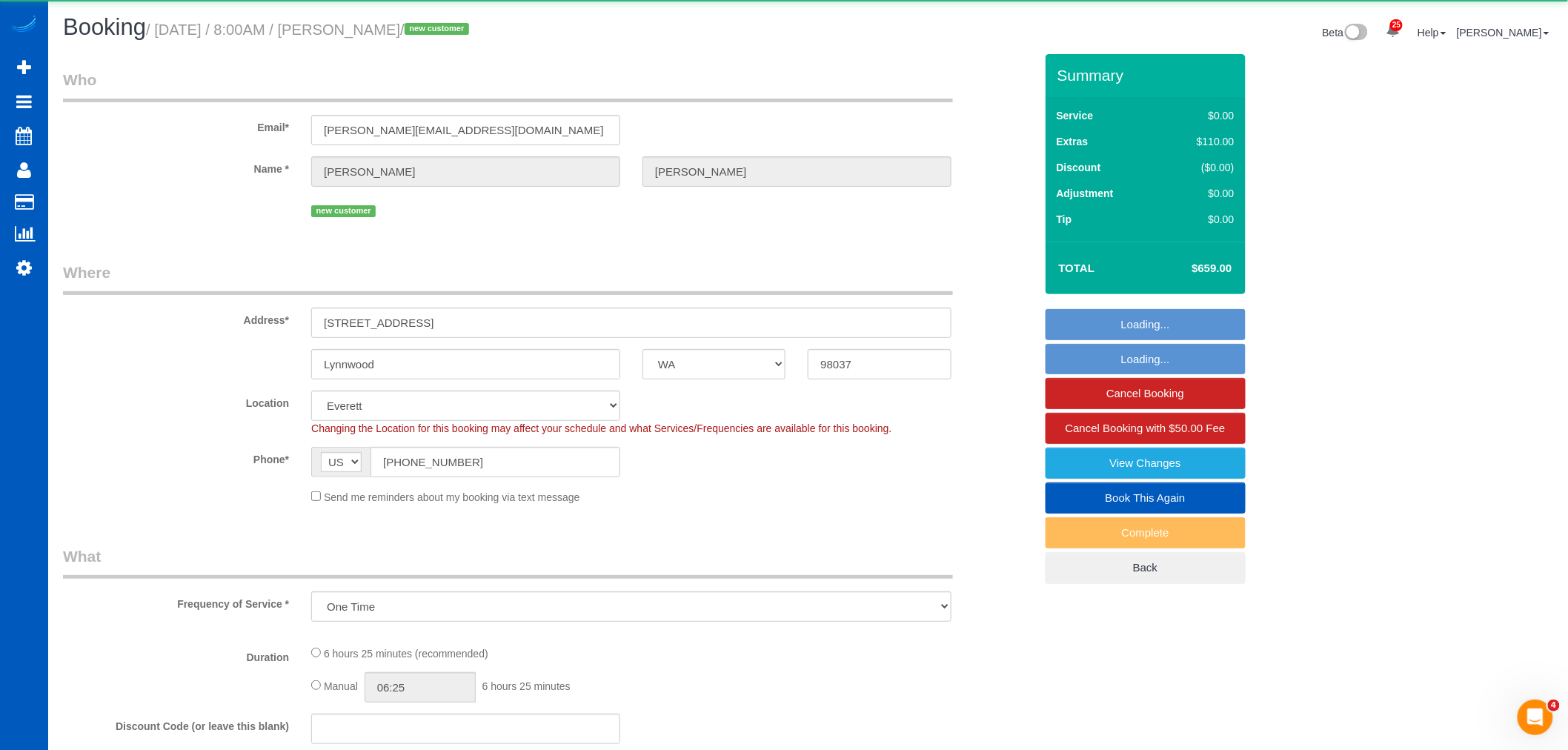
select select "object:7448"
select select "199"
select select "2501"
select select "4"
select select "3"
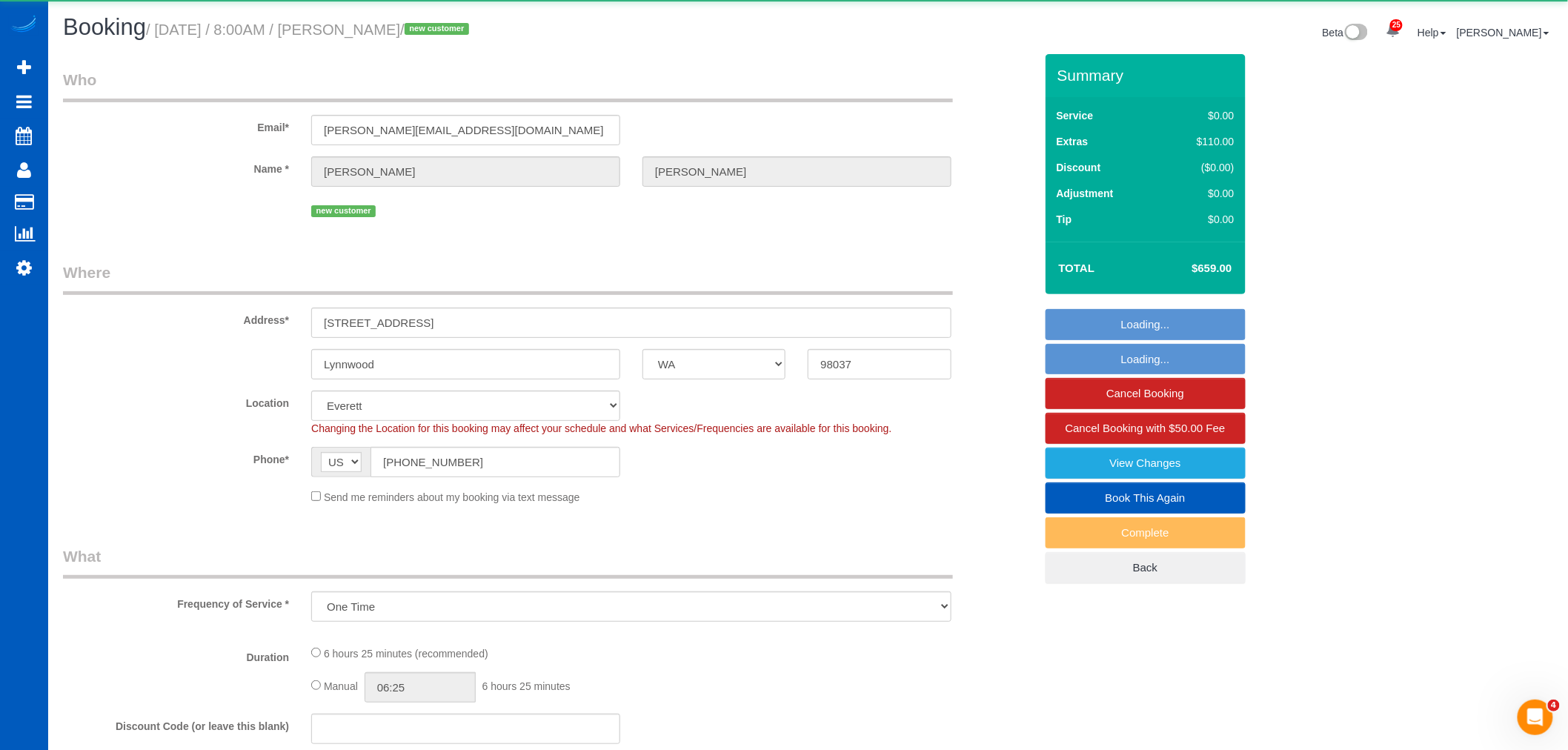
select select "spot22"
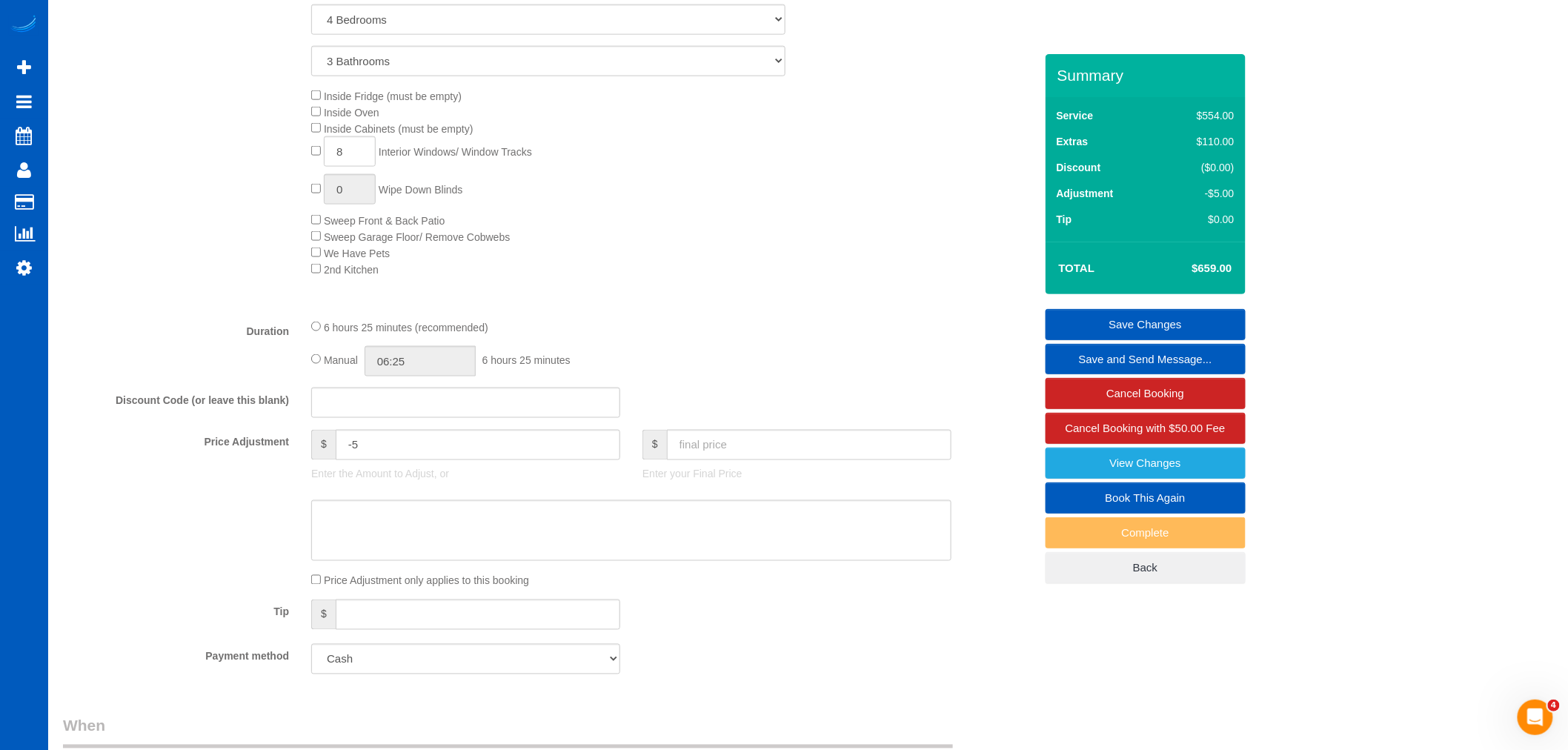
scroll to position [844, 0]
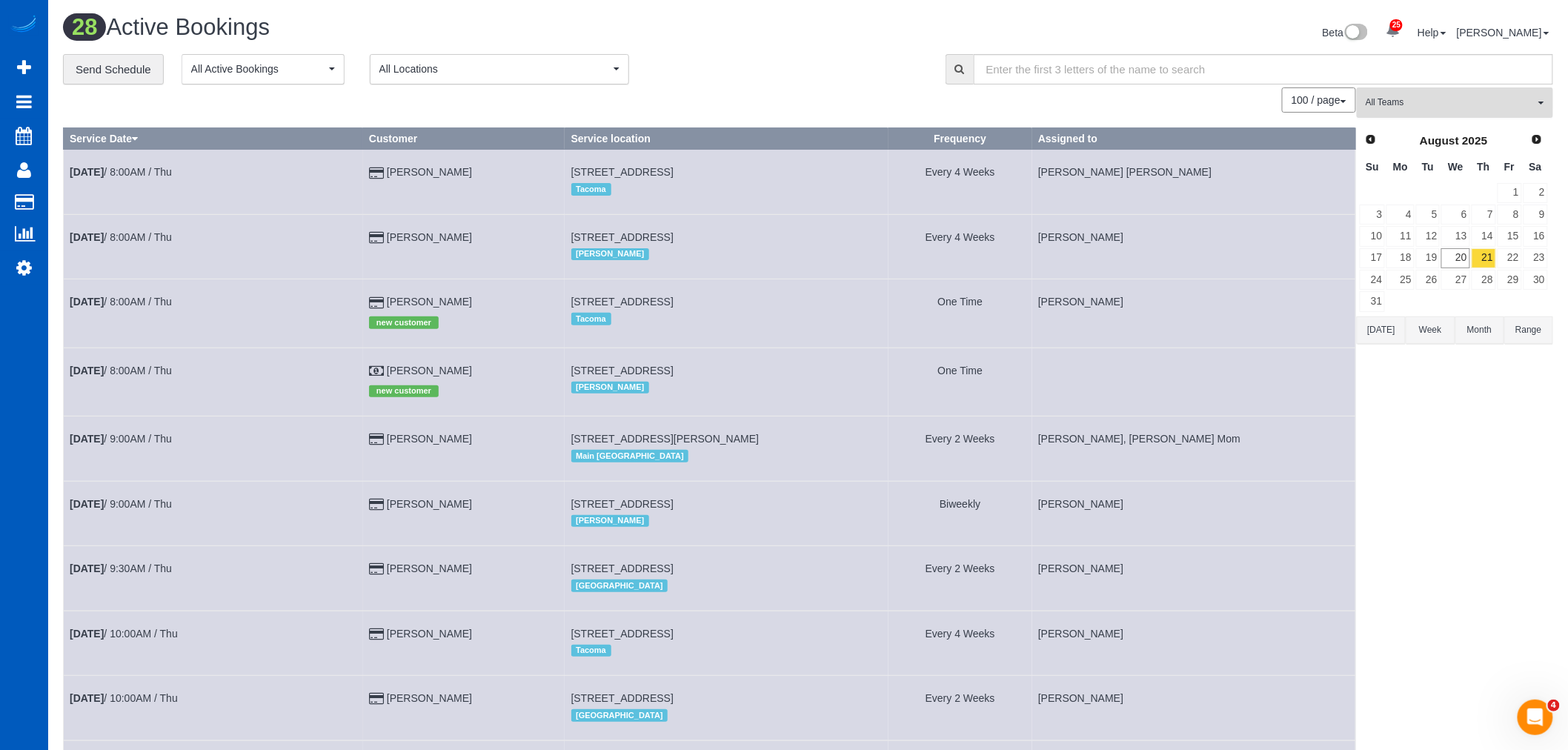
click at [1469, 109] on span "All Teams" at bounding box center [1450, 103] width 169 height 13
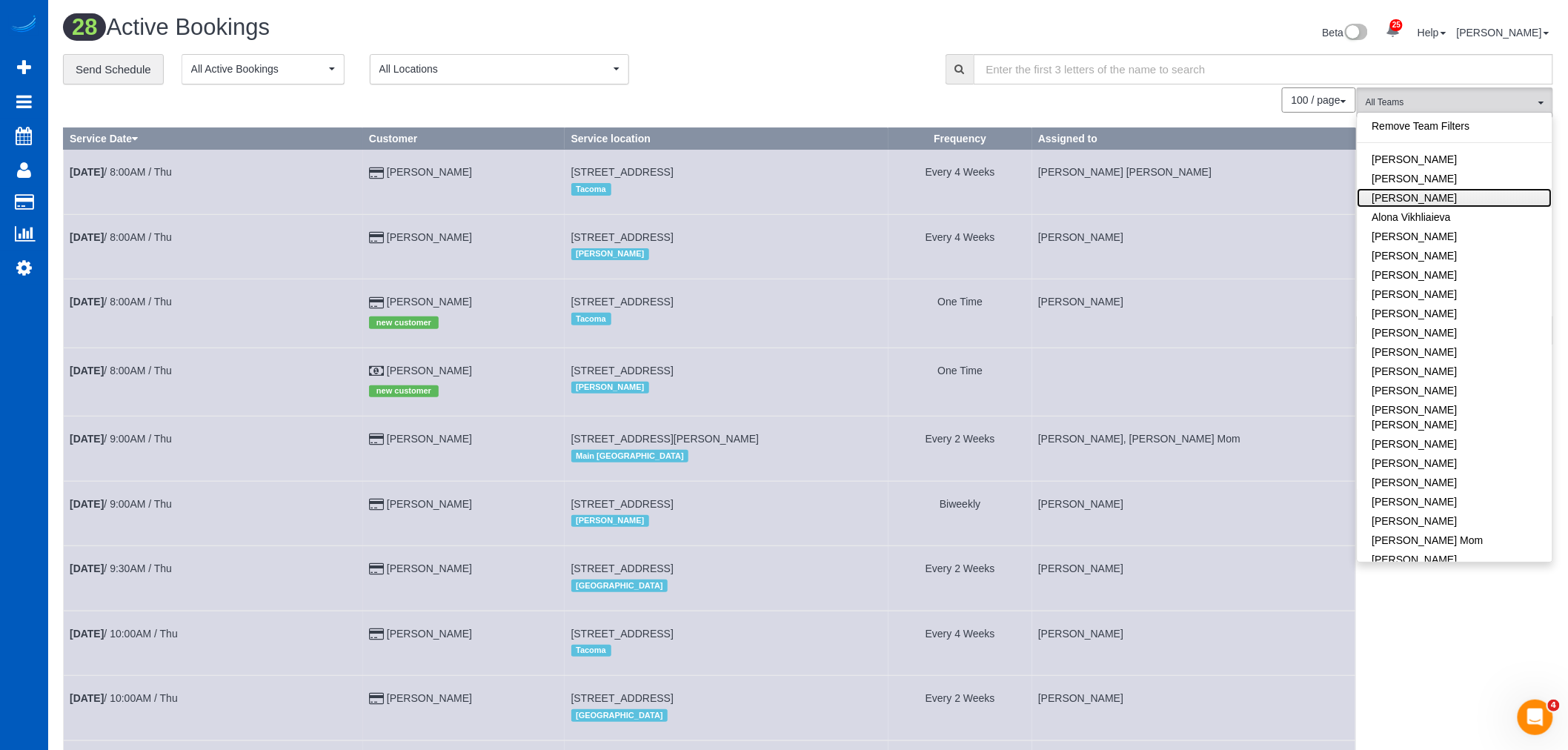
click at [1456, 192] on link "[PERSON_NAME]" at bounding box center [1456, 198] width 195 height 20
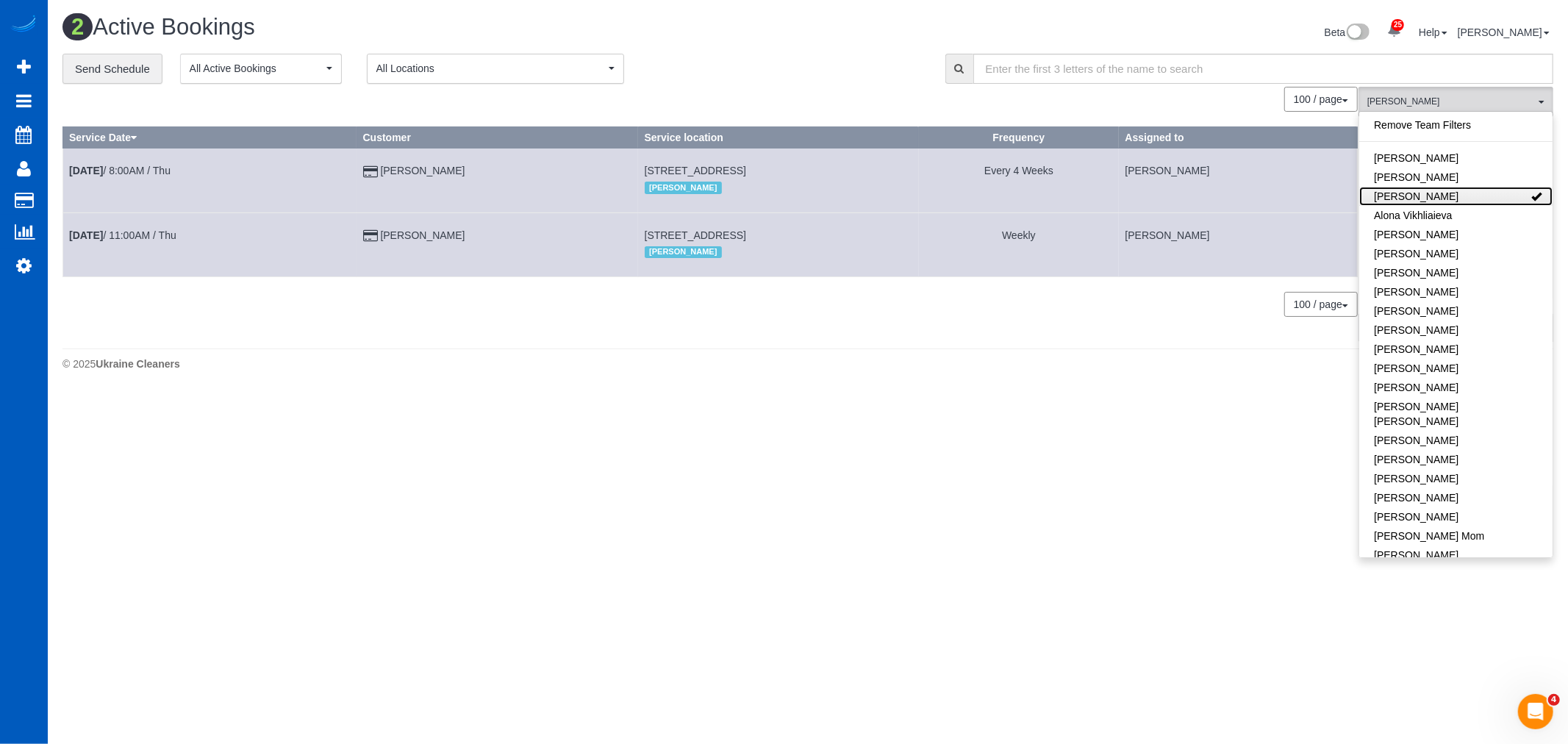
click at [1444, 191] on link "[PERSON_NAME]" at bounding box center [1457, 197] width 194 height 19
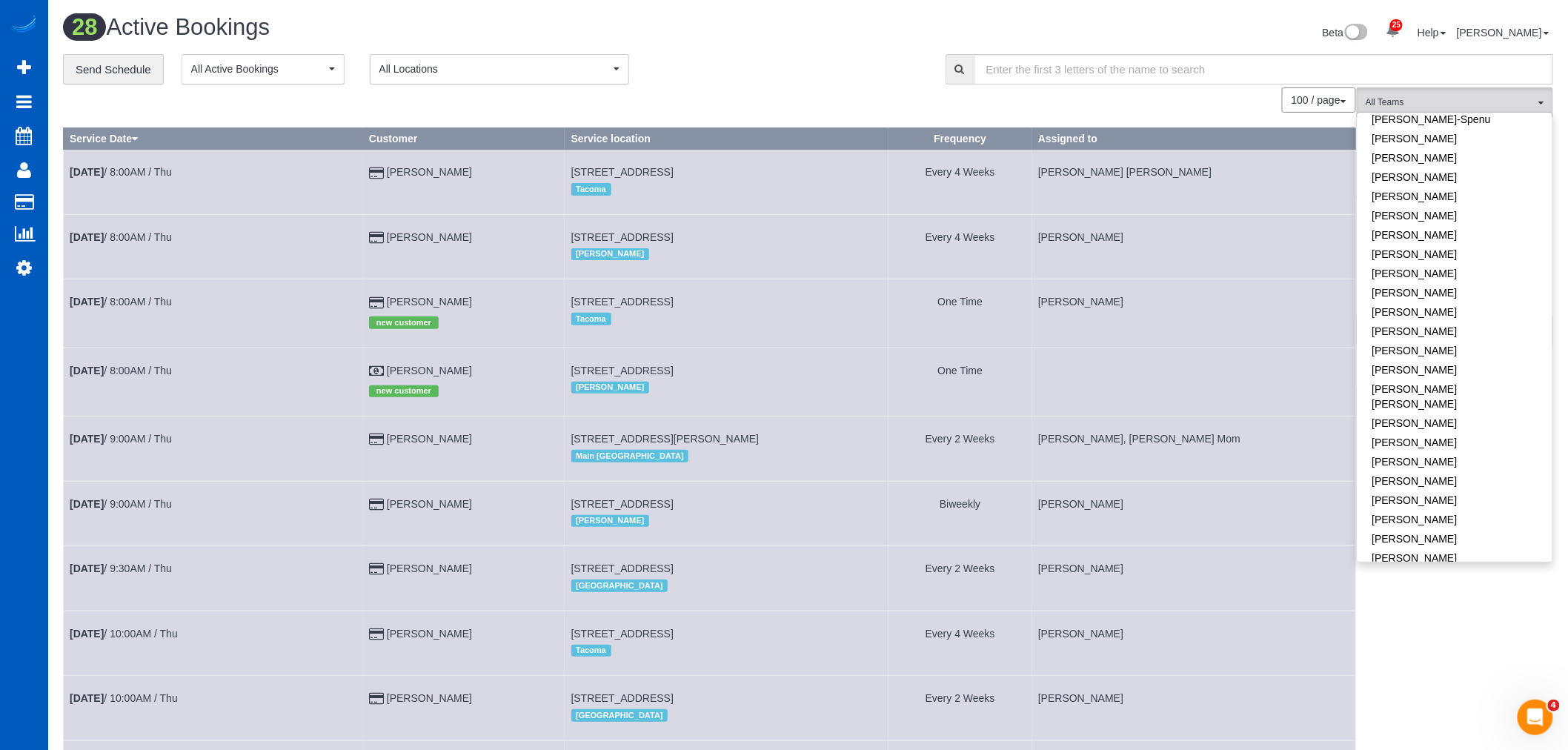
scroll to position [494, 0]
click at [1438, 326] on link "[PERSON_NAME]" at bounding box center [1456, 336] width 195 height 20
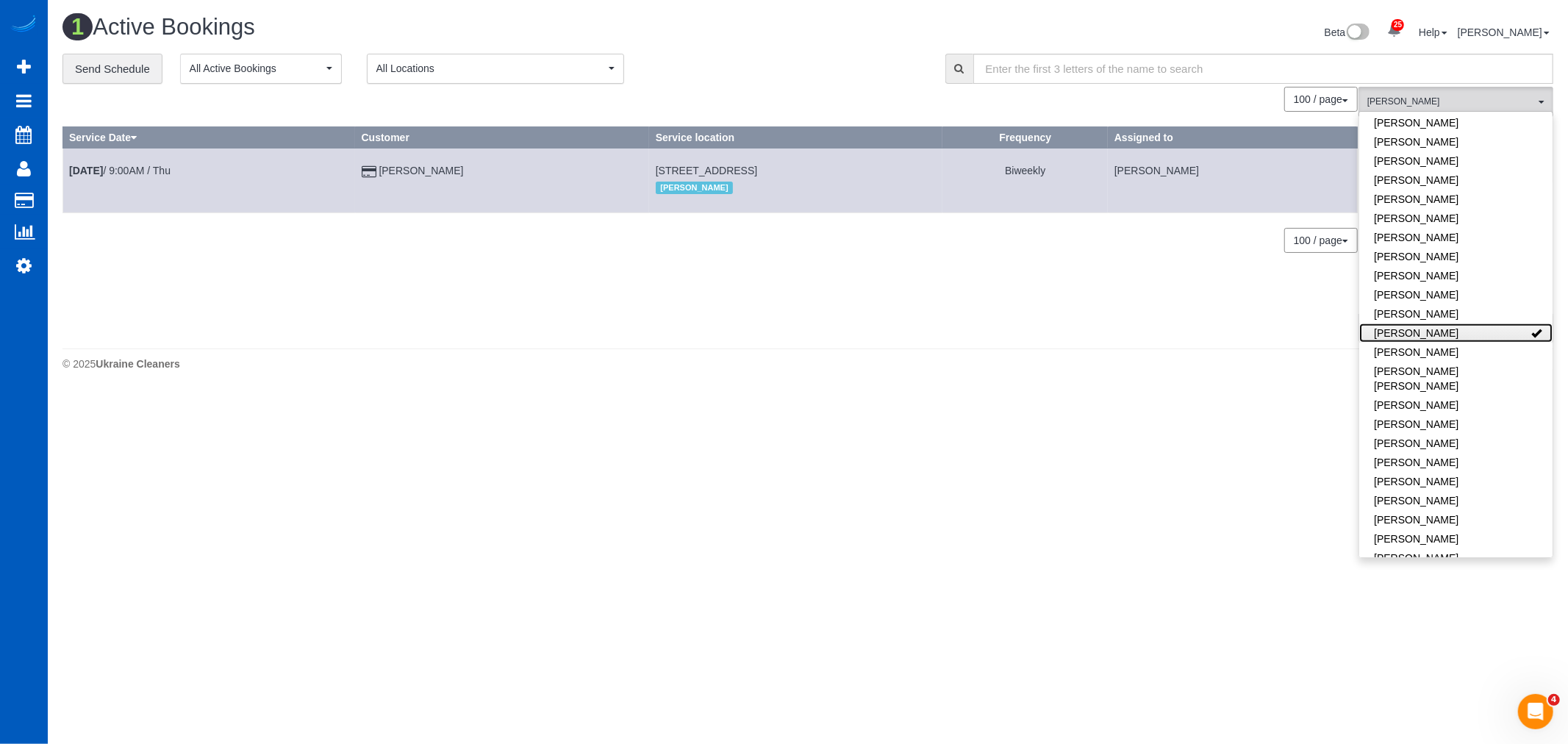
click at [1427, 324] on link "[PERSON_NAME]" at bounding box center [1457, 333] width 194 height 19
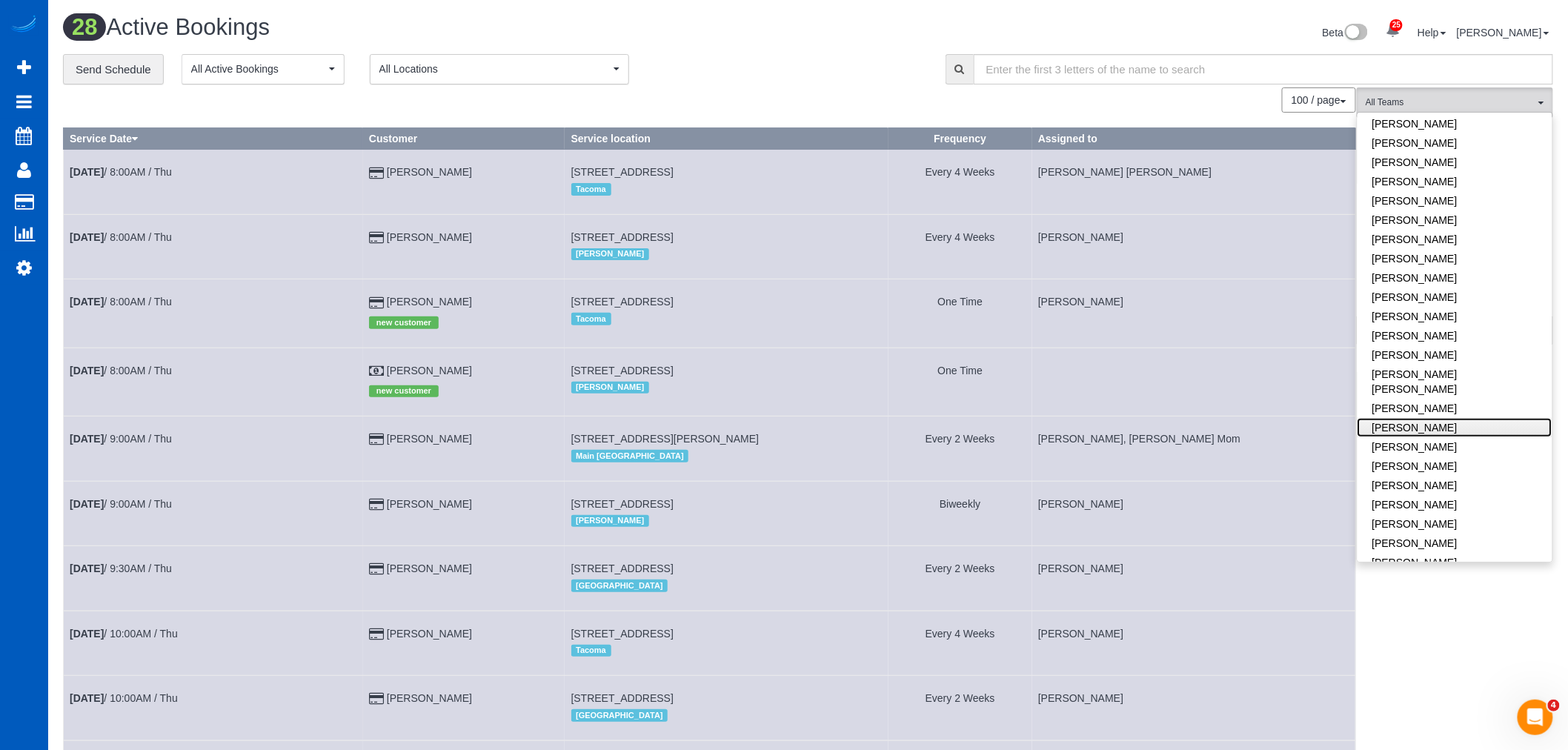
click at [1464, 418] on link "[PERSON_NAME]" at bounding box center [1456, 428] width 195 height 20
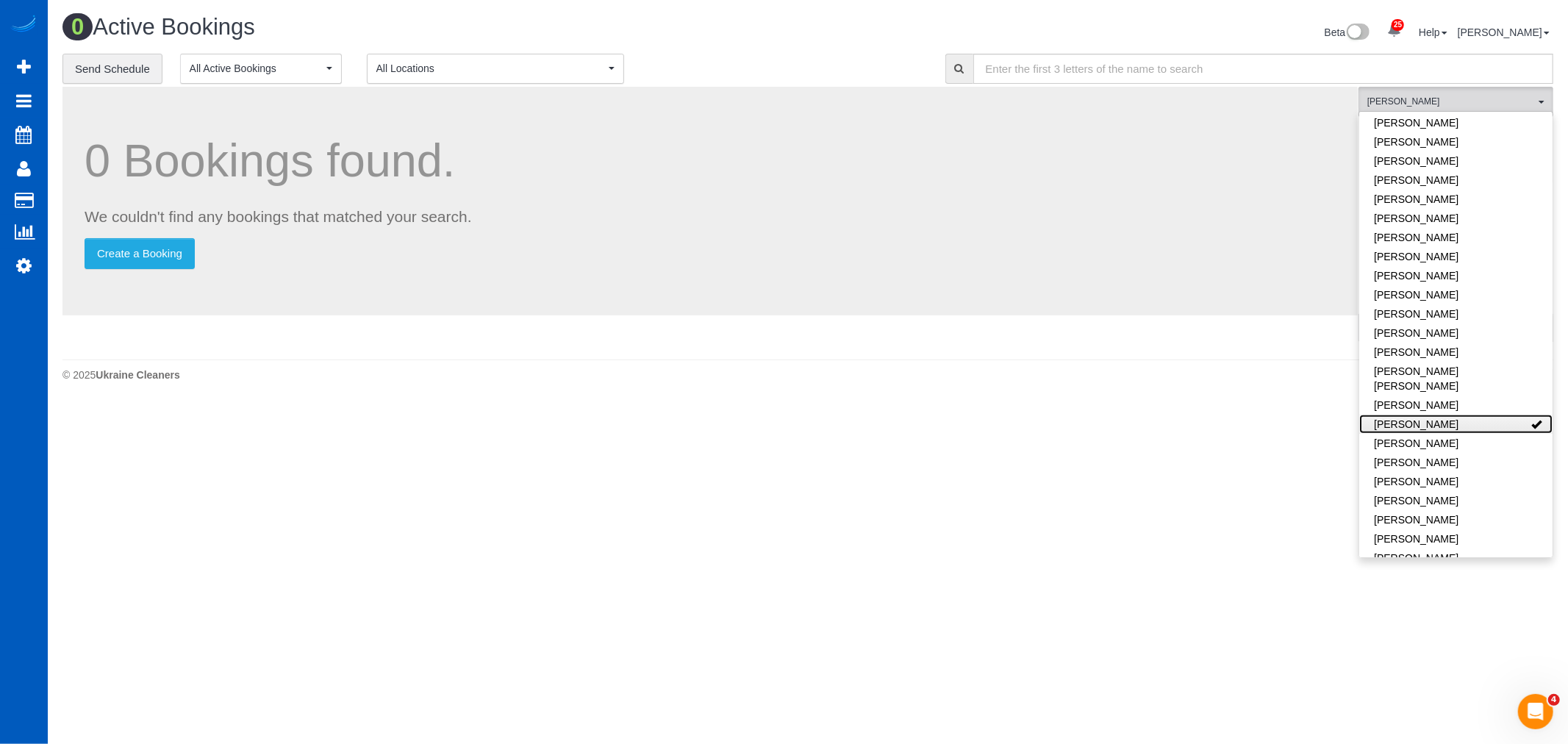
click at [1452, 415] on link "[PERSON_NAME]" at bounding box center [1457, 424] width 194 height 19
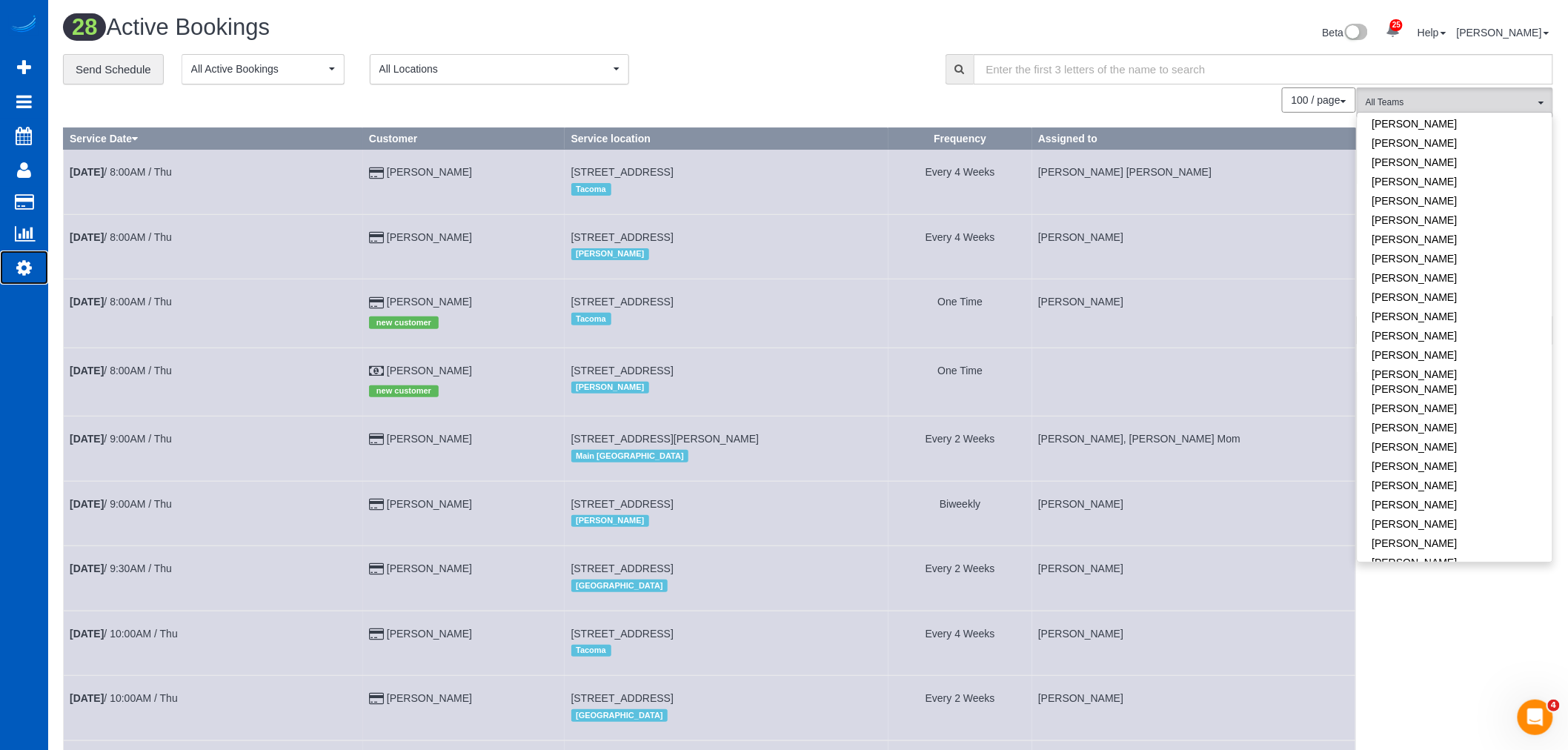
click at [33, 268] on link "Settings" at bounding box center [23, 268] width 48 height 34
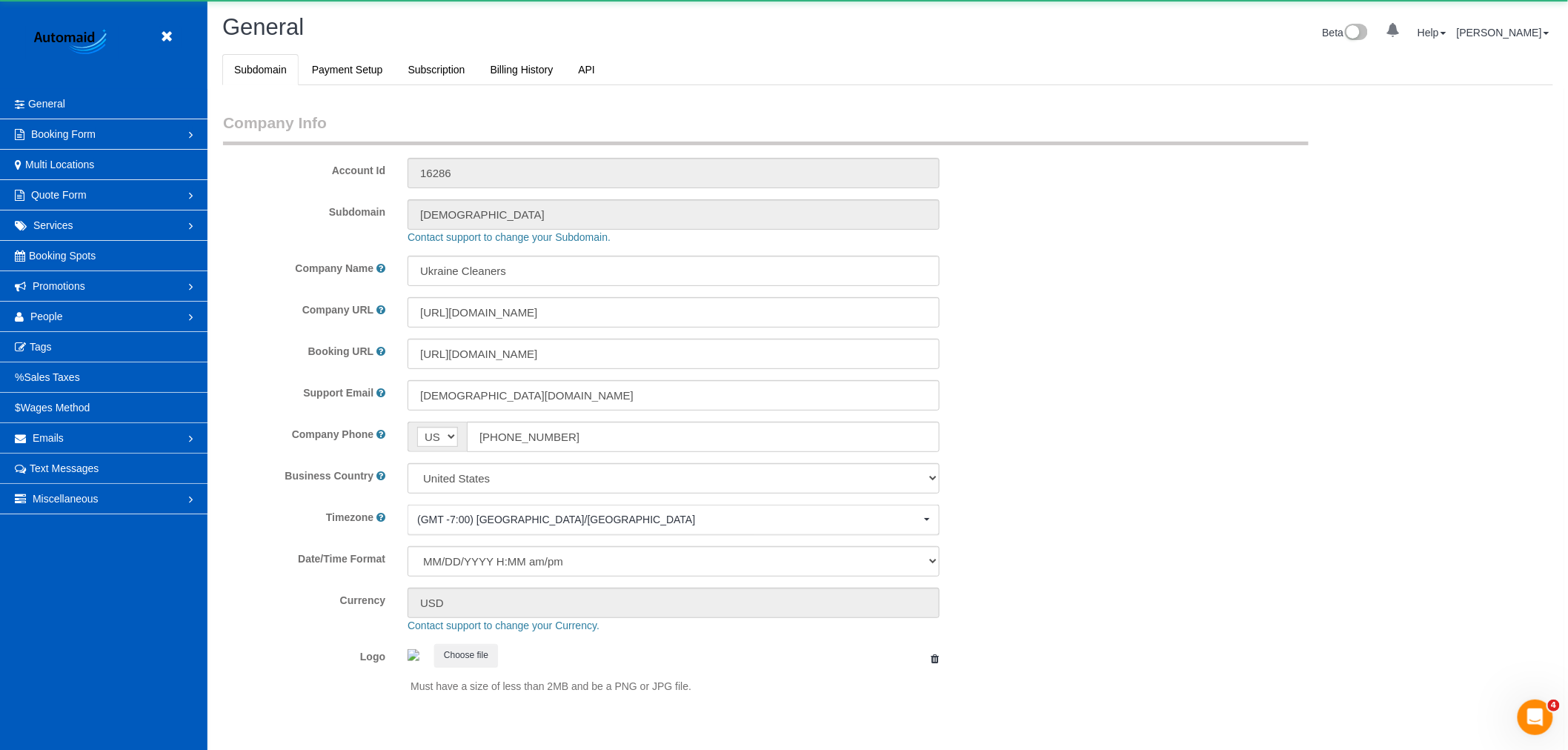
select select "1"
click at [52, 324] on link "People" at bounding box center [103, 316] width 208 height 29
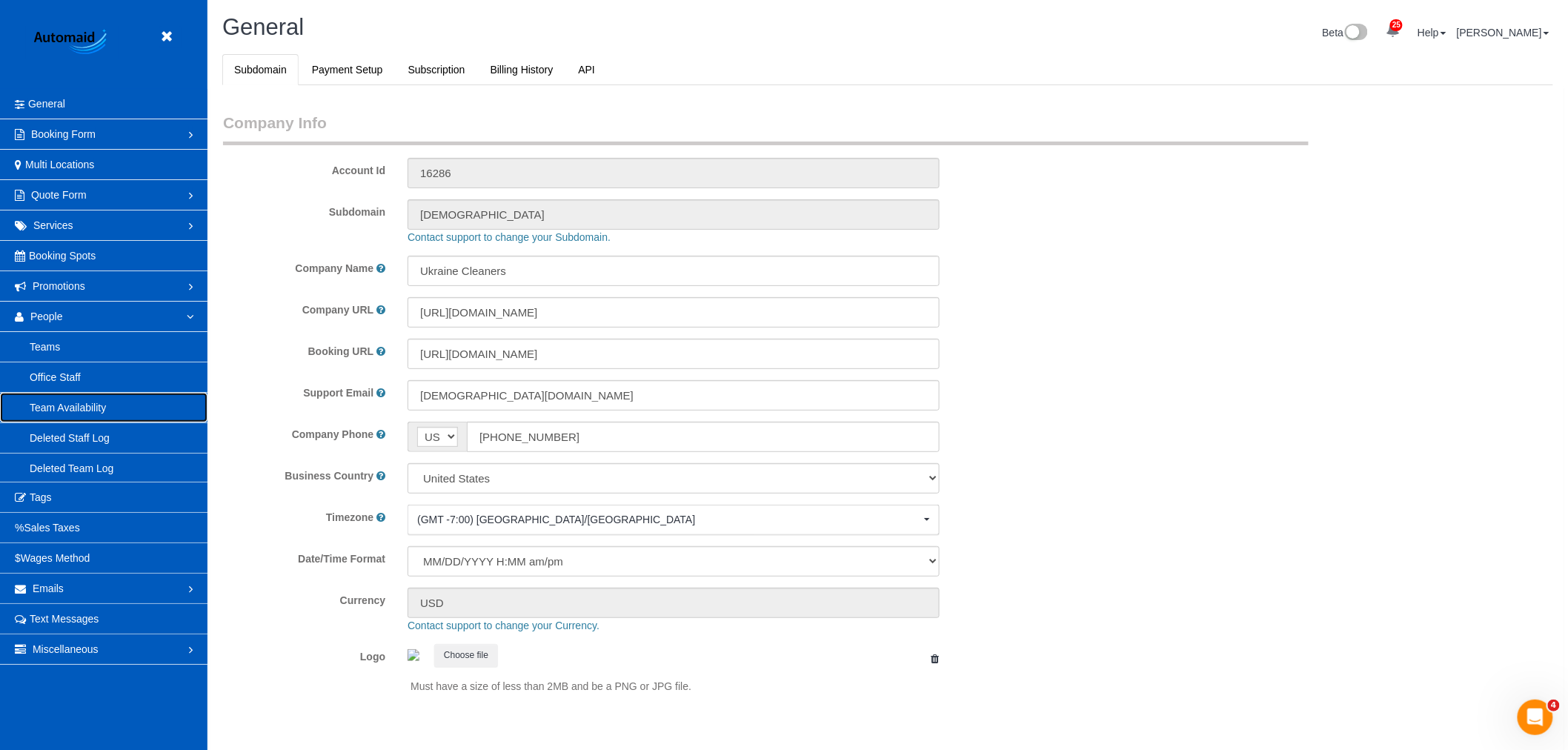
click at [75, 411] on link "Team Availability" at bounding box center [103, 407] width 208 height 29
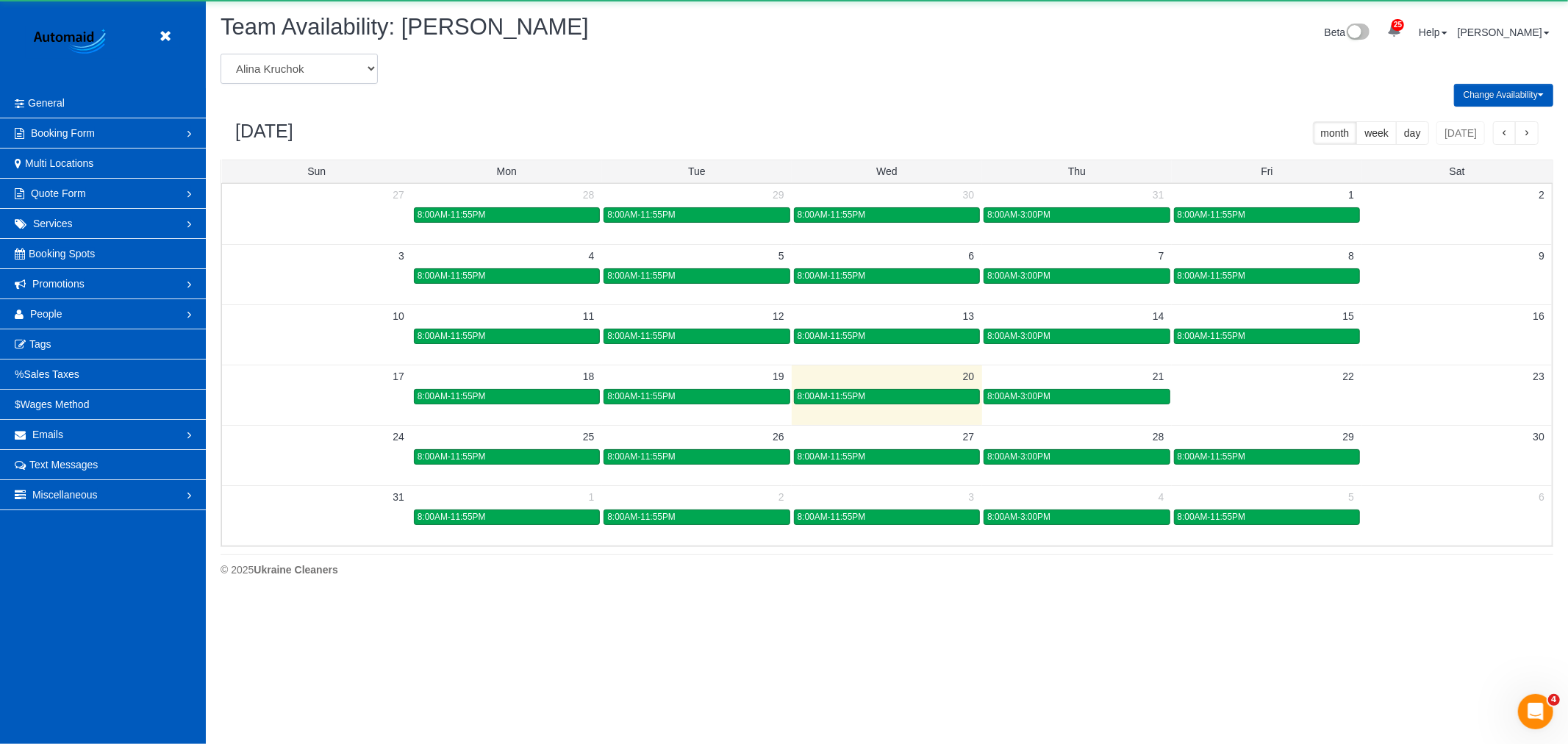
click at [349, 77] on select "[PERSON_NAME] [PERSON_NAME] [PERSON_NAME] [PERSON_NAME] [PERSON_NAME] [PERSON_N…" at bounding box center [299, 68] width 157 height 30
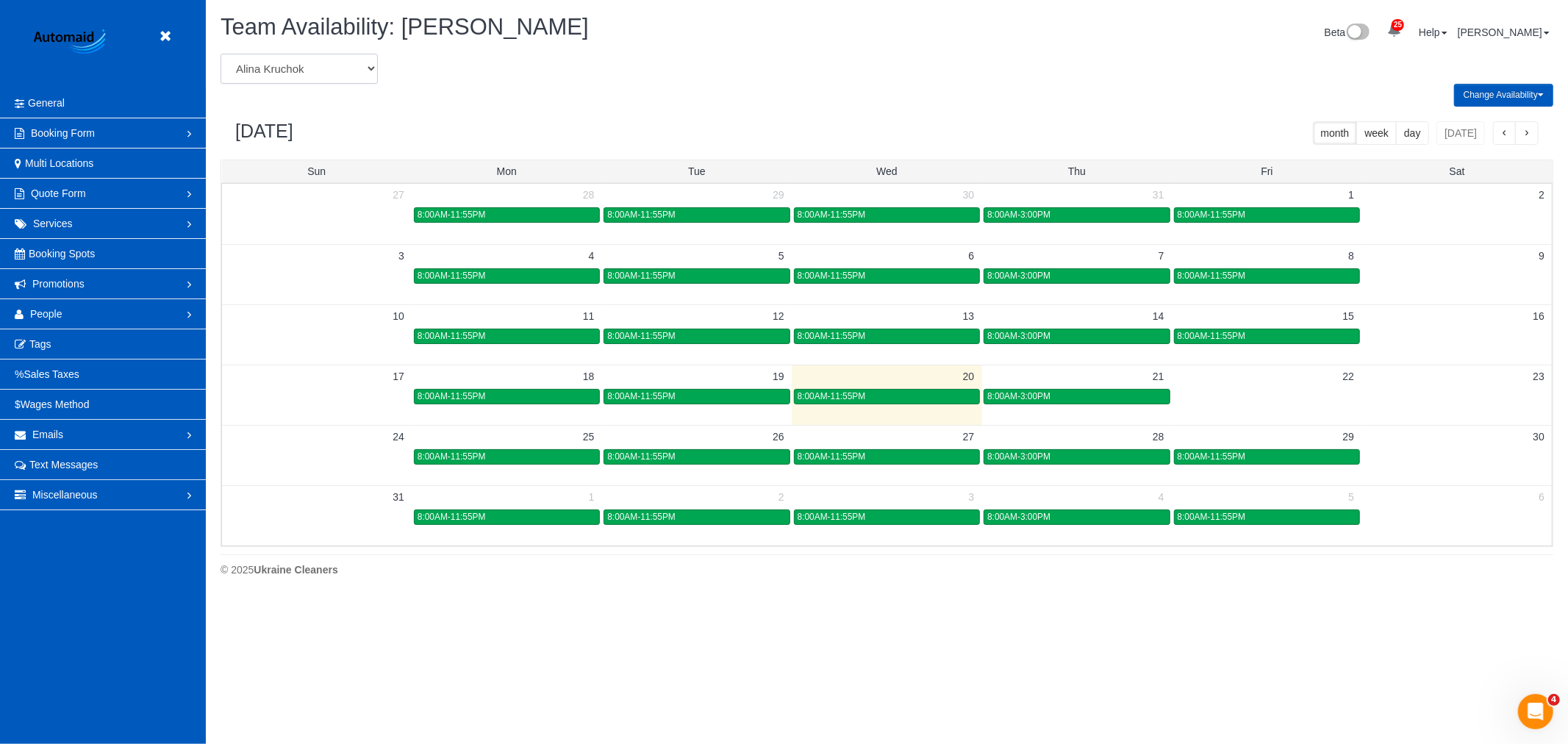
select select "number:31094"
click at [221, 54] on select "[PERSON_NAME] [PERSON_NAME] [PERSON_NAME] [PERSON_NAME] [PERSON_NAME] [PERSON_N…" at bounding box center [299, 68] width 157 height 30
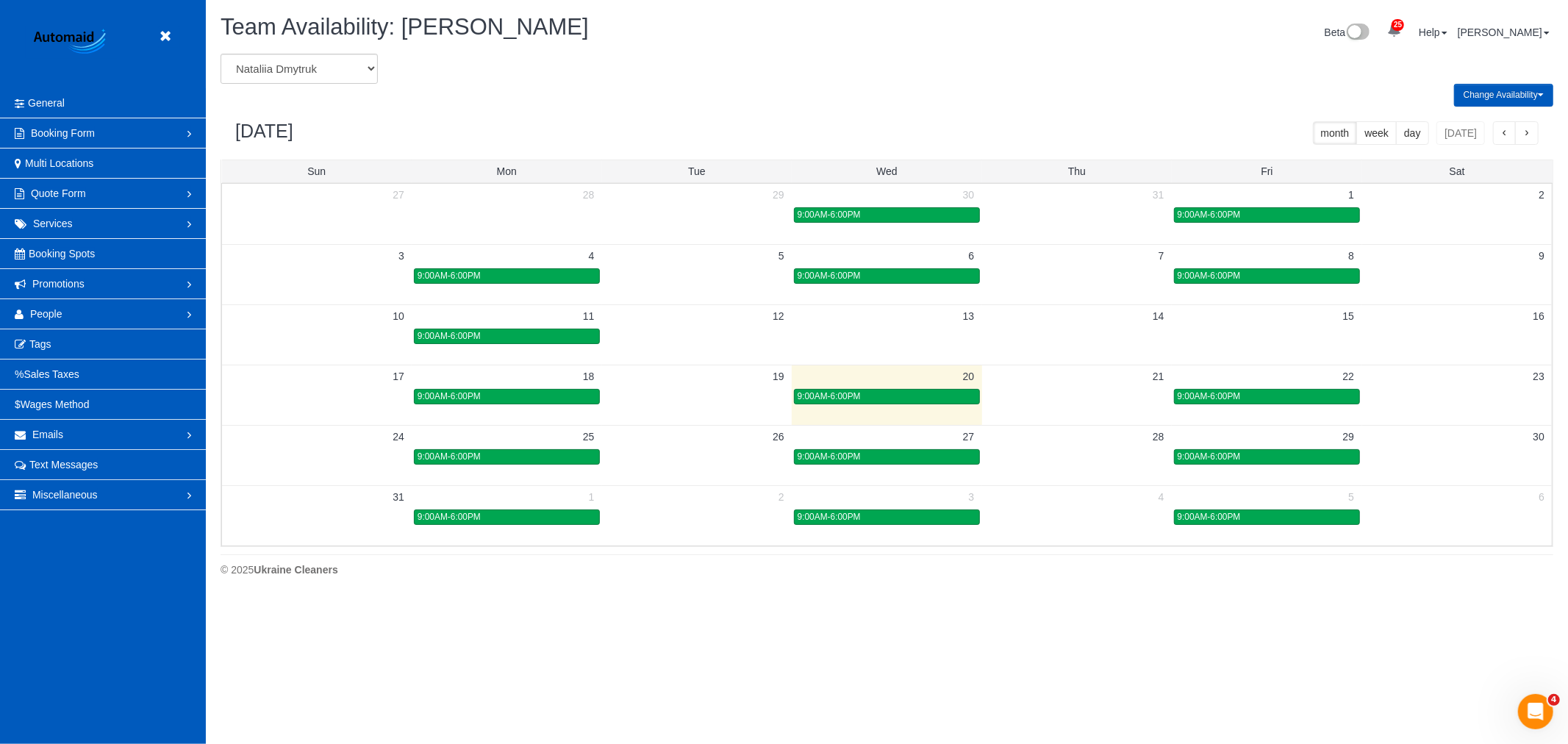
click at [158, 46] on div at bounding box center [169, 37] width 22 height 22
click at [165, 45] on icon at bounding box center [165, 36] width 18 height 18
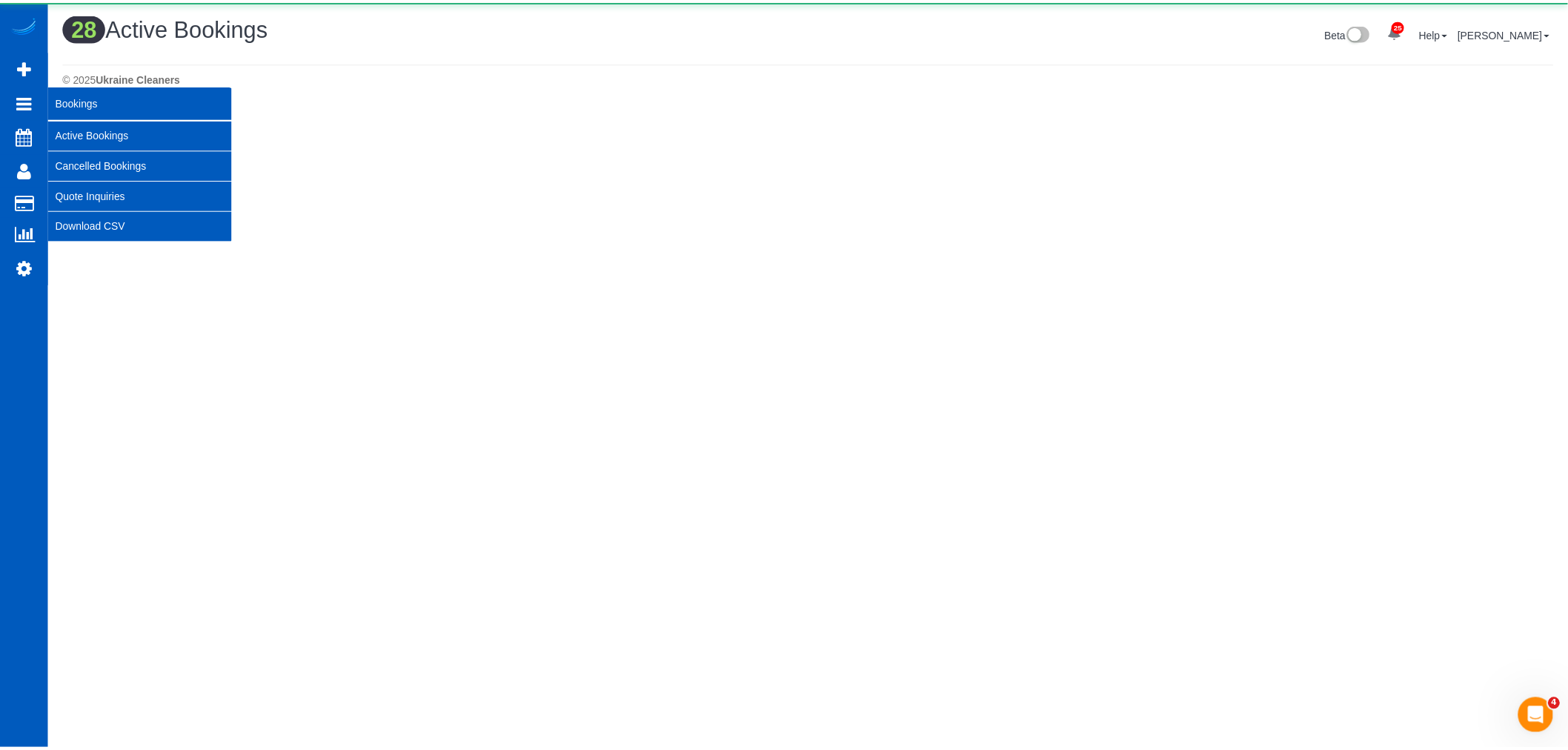
scroll to position [2144, 1568]
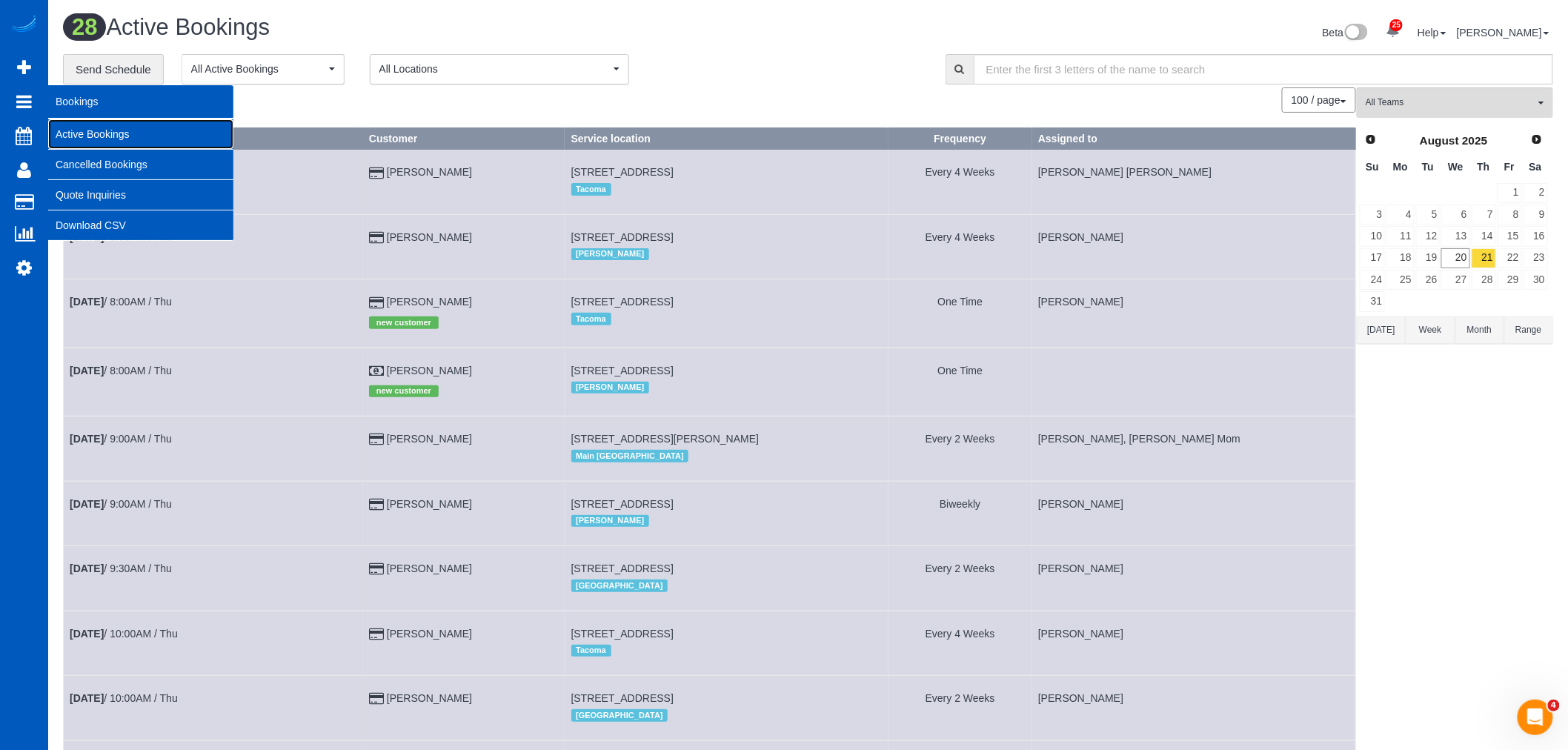
click at [84, 125] on link "Active Bookings" at bounding box center [141, 134] width 186 height 29
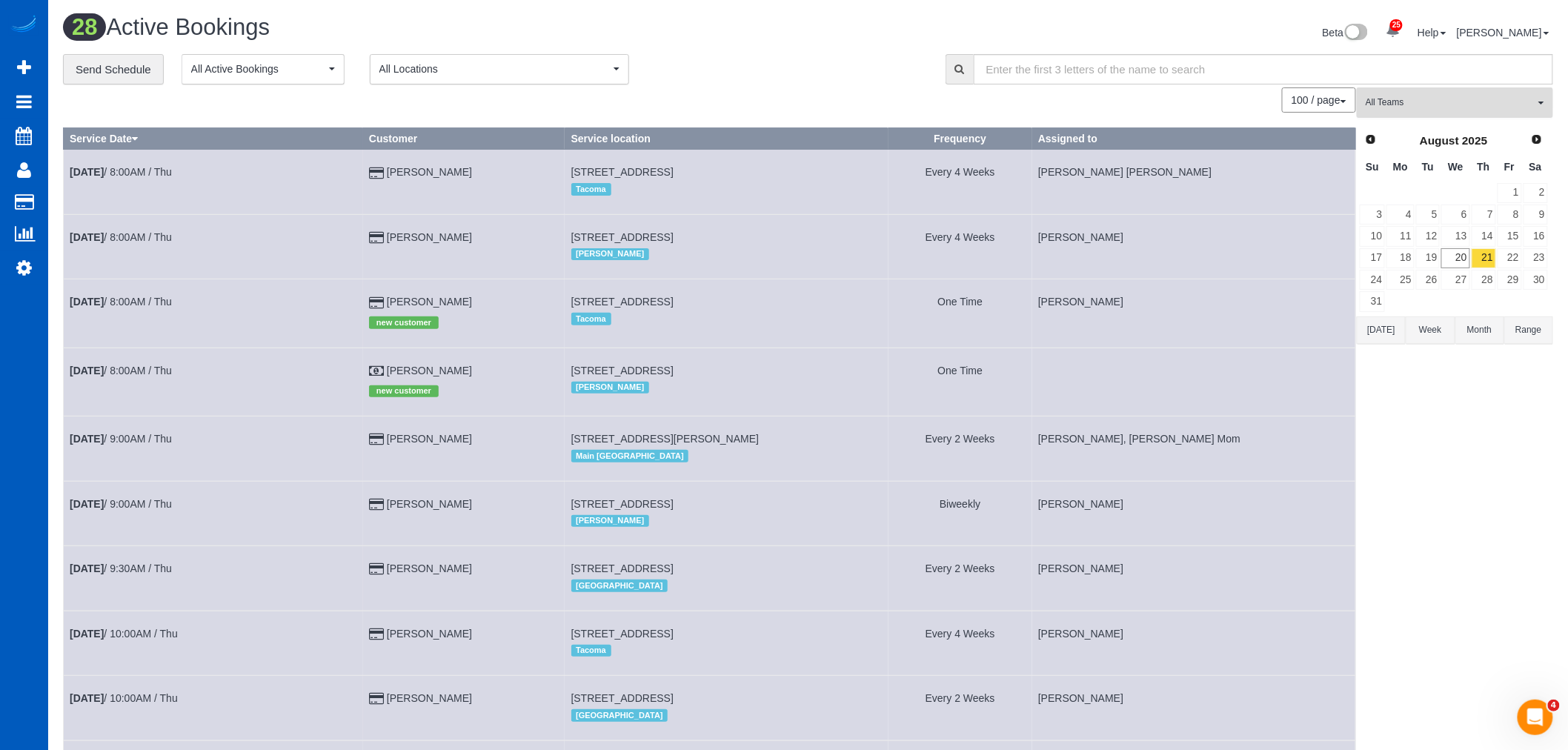
click at [1425, 93] on button "All Teams" at bounding box center [1455, 103] width 196 height 30
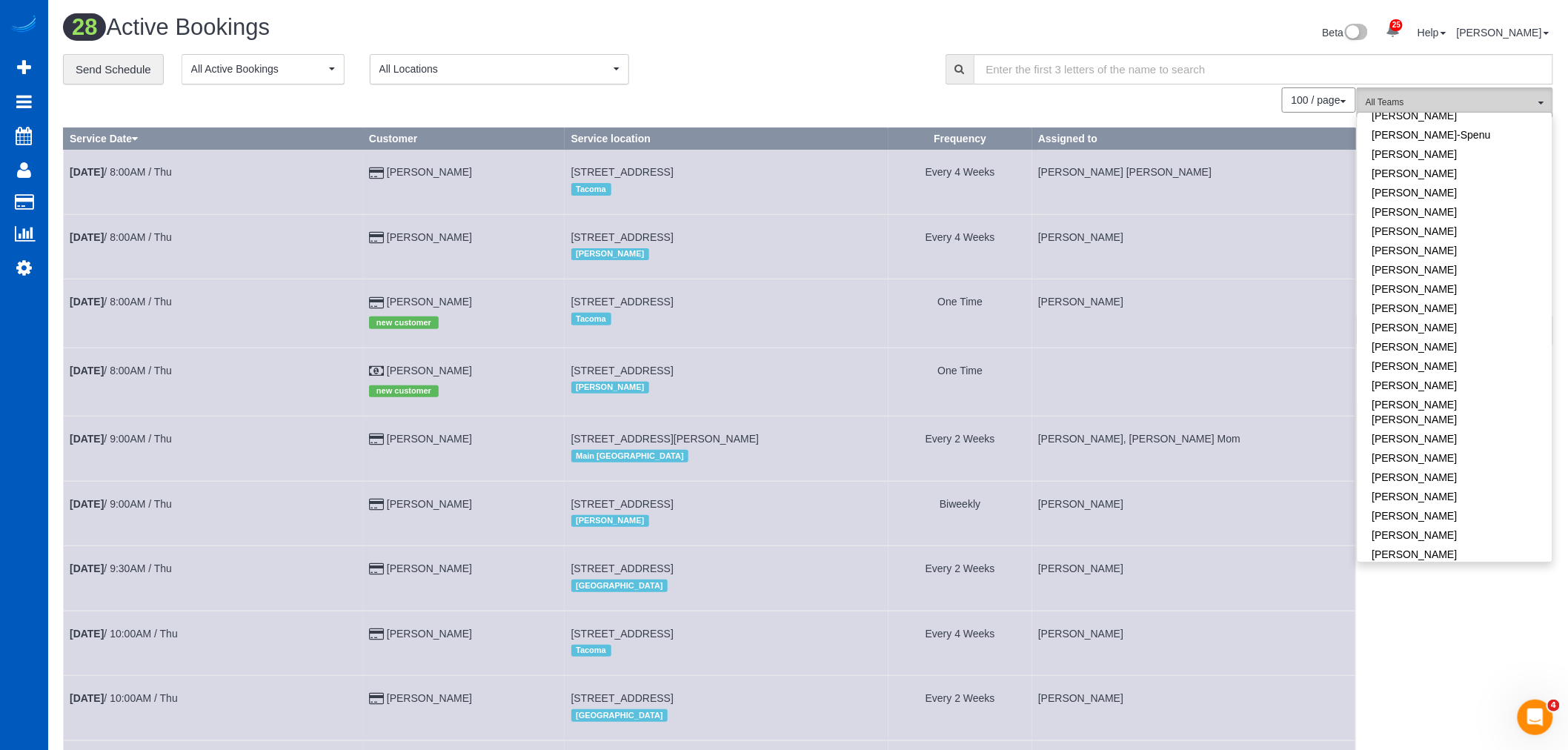
scroll to position [494, 0]
click at [1451, 457] on link "[PERSON_NAME]" at bounding box center [1456, 467] width 195 height 20
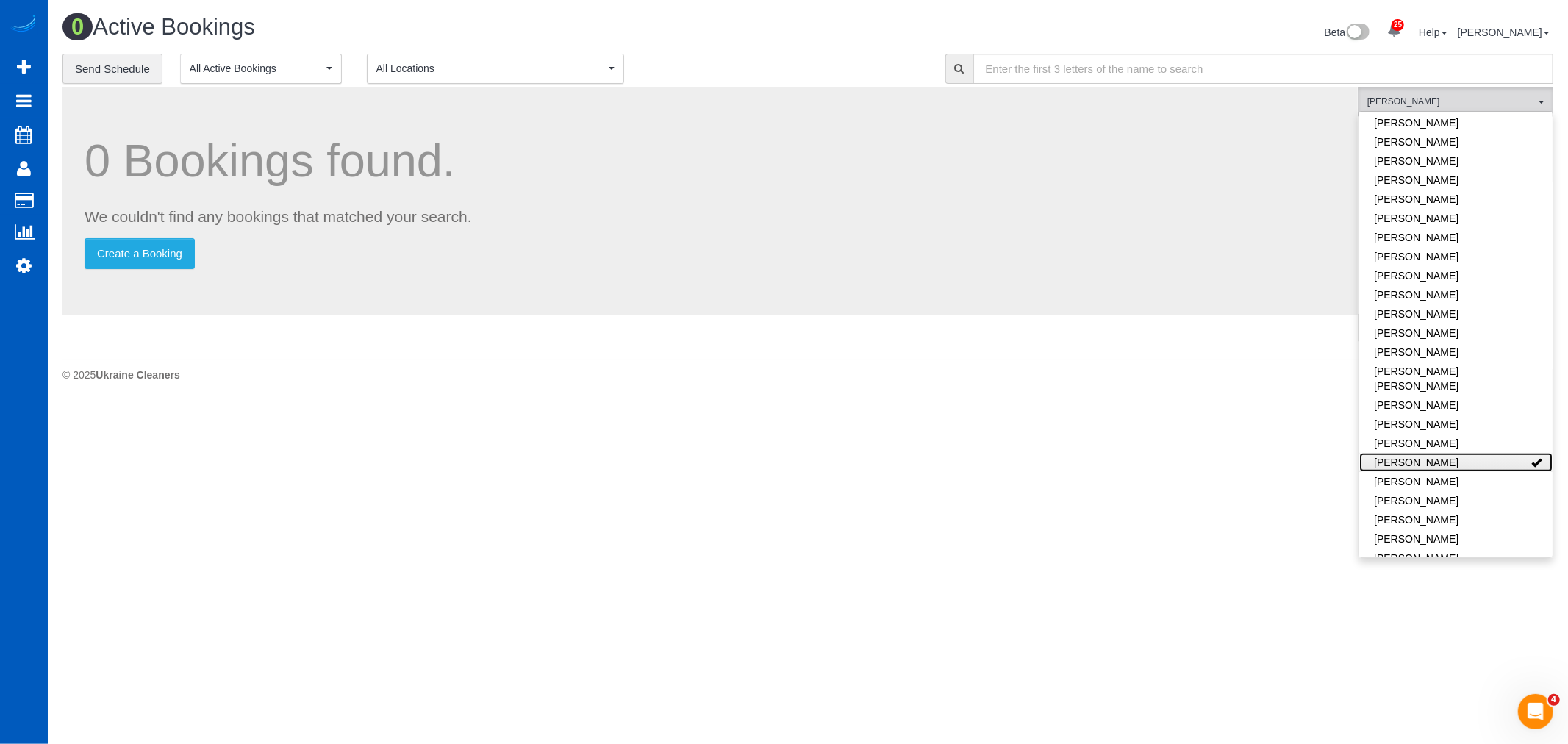
click at [1439, 453] on link "[PERSON_NAME]" at bounding box center [1457, 463] width 194 height 19
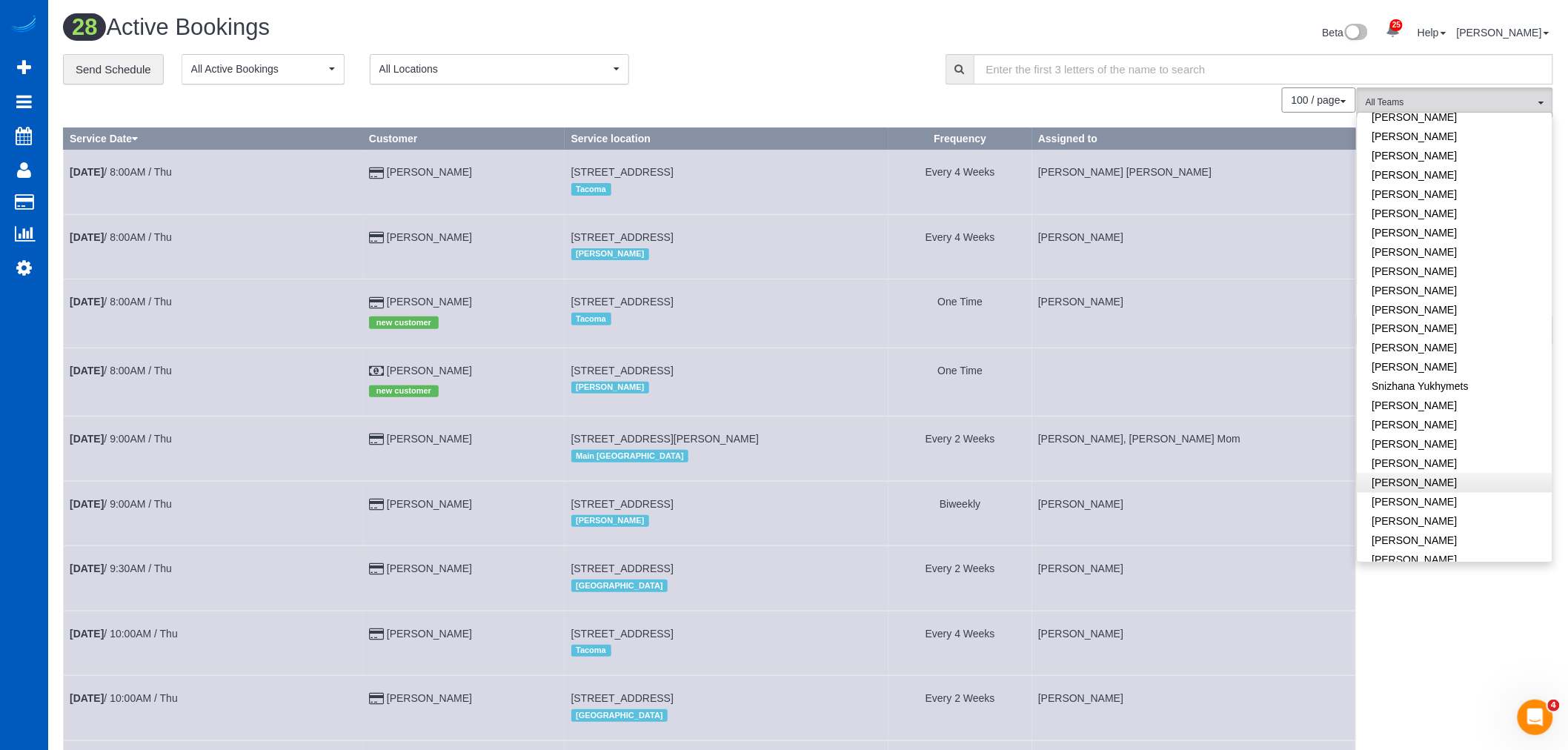
scroll to position [977, 0]
click at [28, 271] on icon at bounding box center [24, 268] width 16 height 18
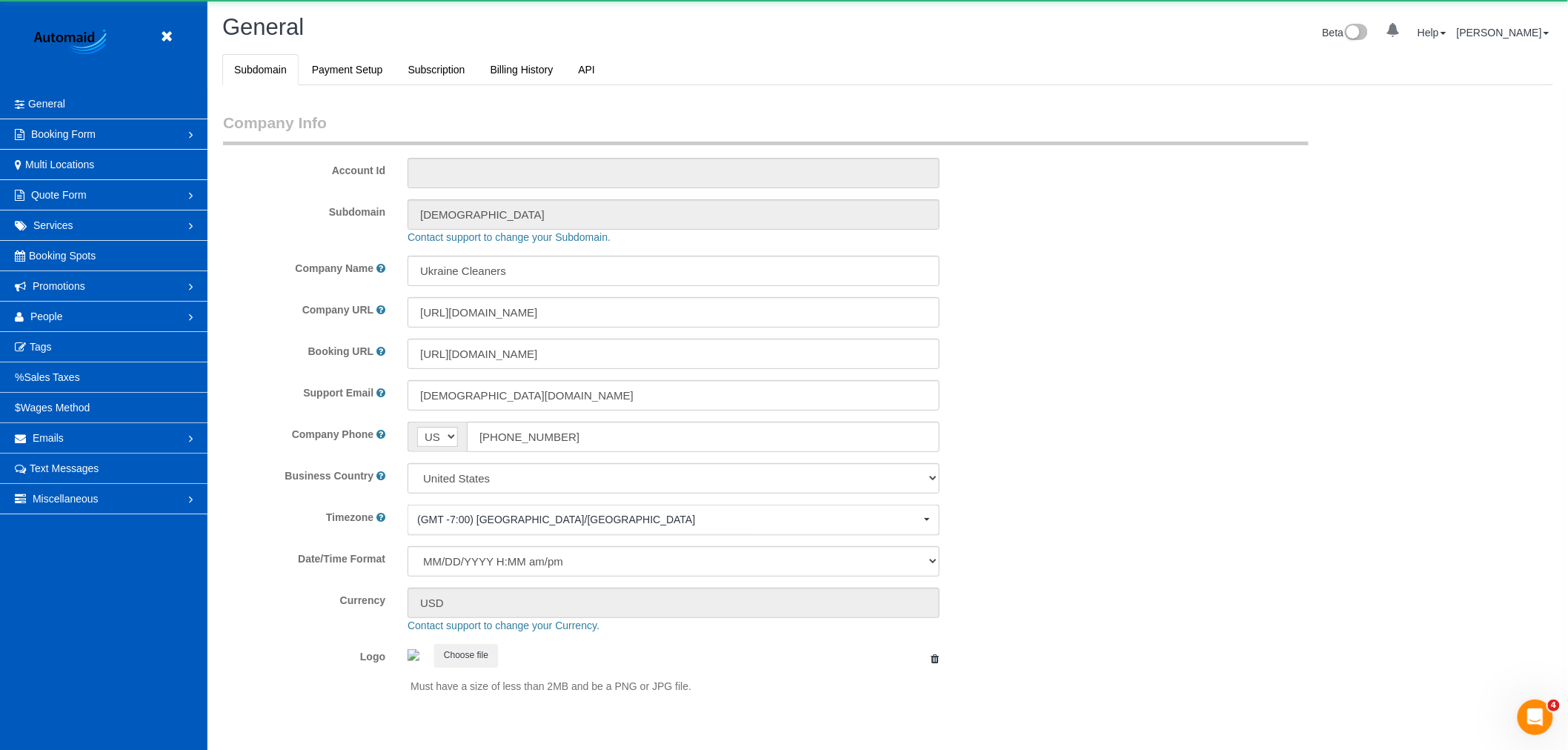
select select "1"
click at [70, 315] on link "People" at bounding box center [103, 316] width 208 height 29
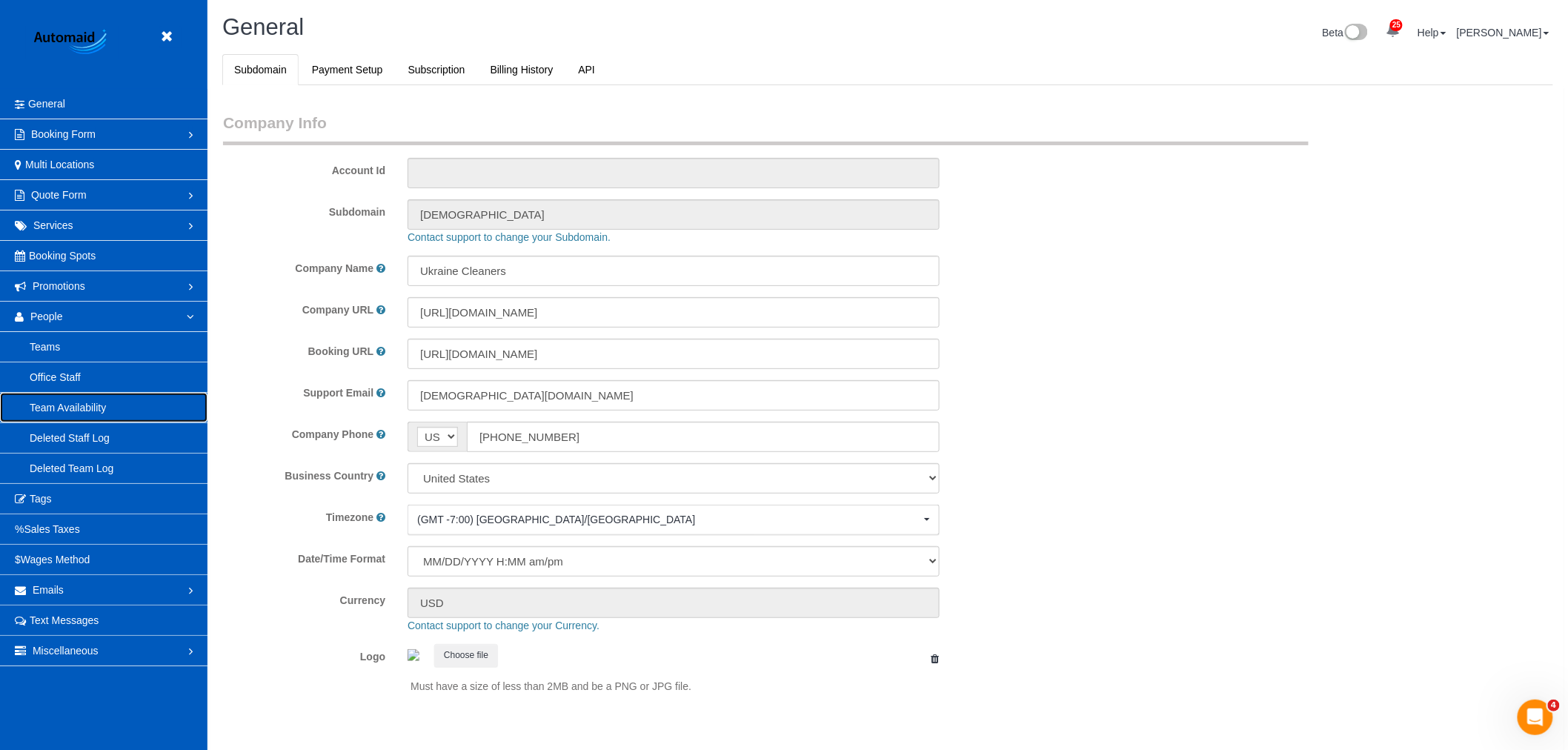
click at [75, 402] on link "Team Availability" at bounding box center [103, 407] width 208 height 29
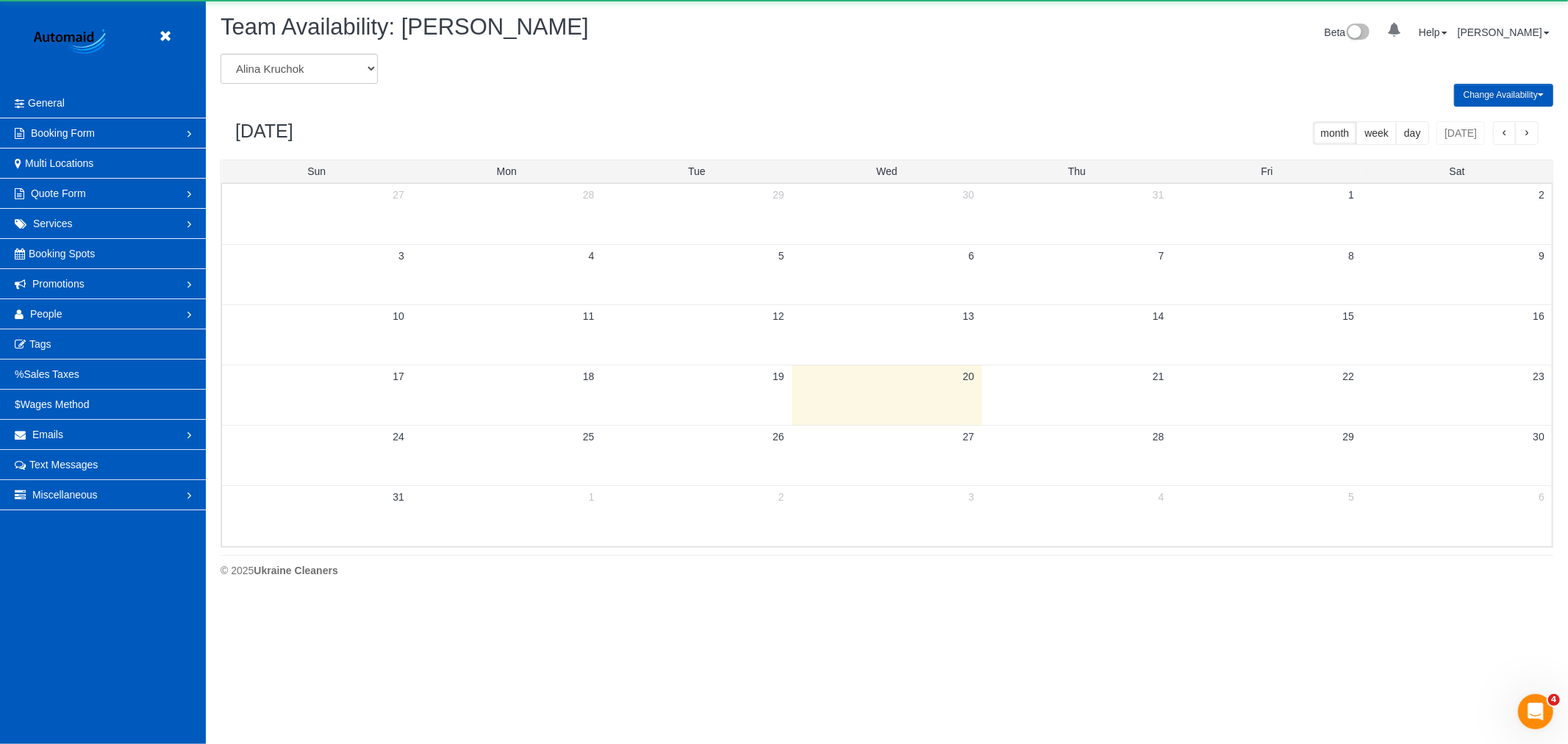
scroll to position [600, 1568]
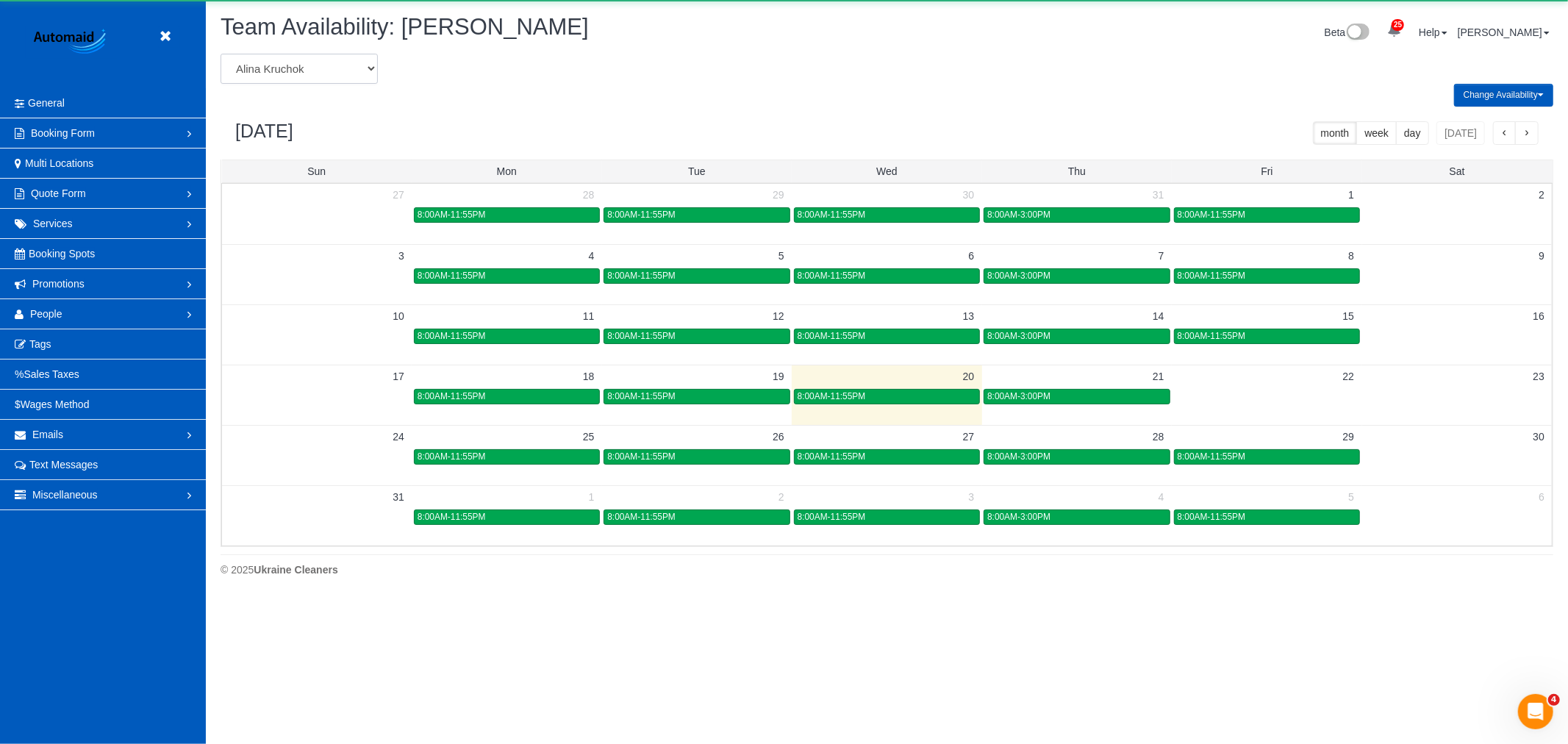
click at [314, 75] on select "[PERSON_NAME] [PERSON_NAME] [PERSON_NAME] [PERSON_NAME] [PERSON_NAME] [PERSON_N…" at bounding box center [299, 68] width 157 height 30
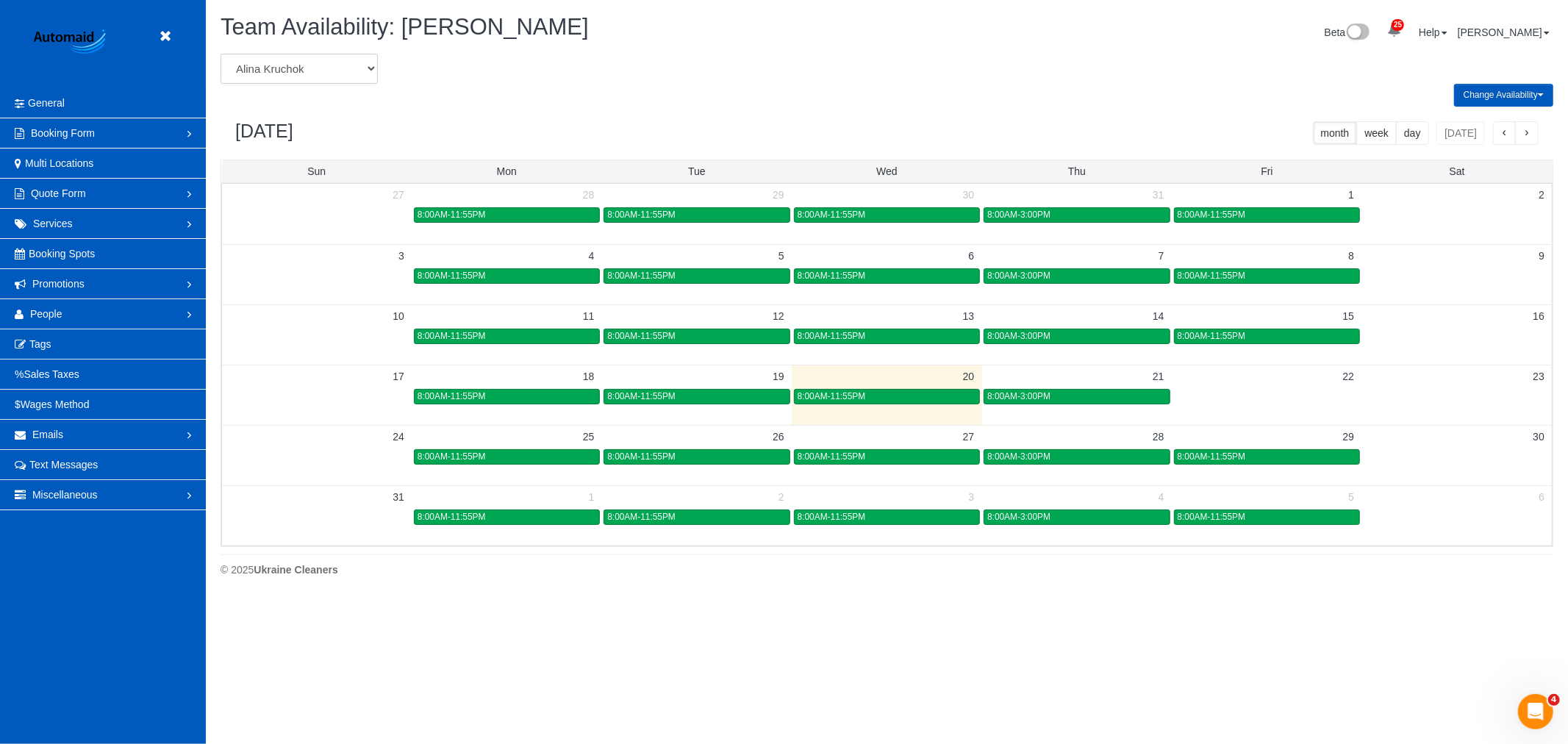
select select "number:1076"
click at [221, 54] on select "[PERSON_NAME] [PERSON_NAME] [PERSON_NAME] [PERSON_NAME] [PERSON_NAME] [PERSON_N…" at bounding box center [299, 68] width 157 height 30
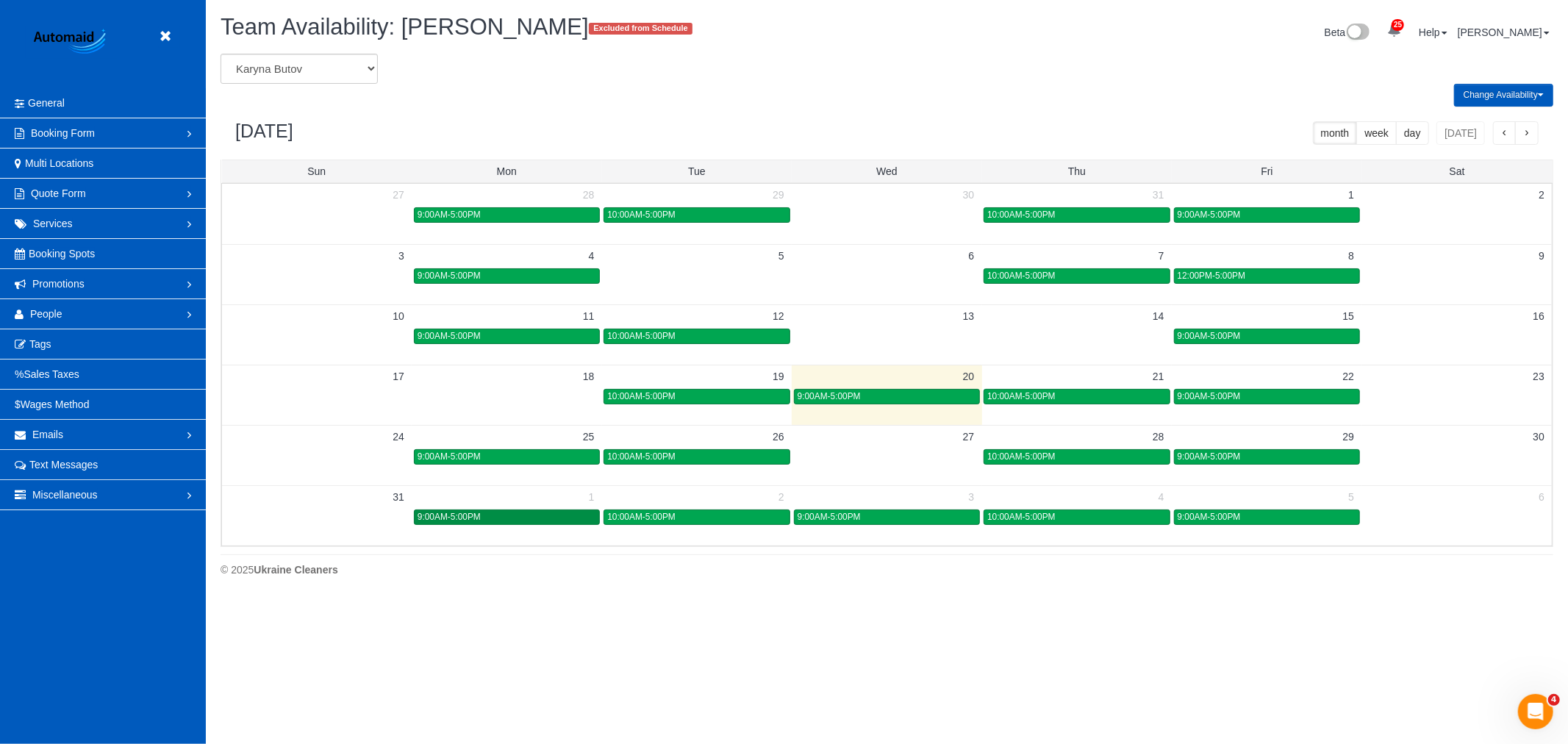
click at [497, 512] on div "9:00AM-5:00PM" at bounding box center [507, 516] width 178 height 11
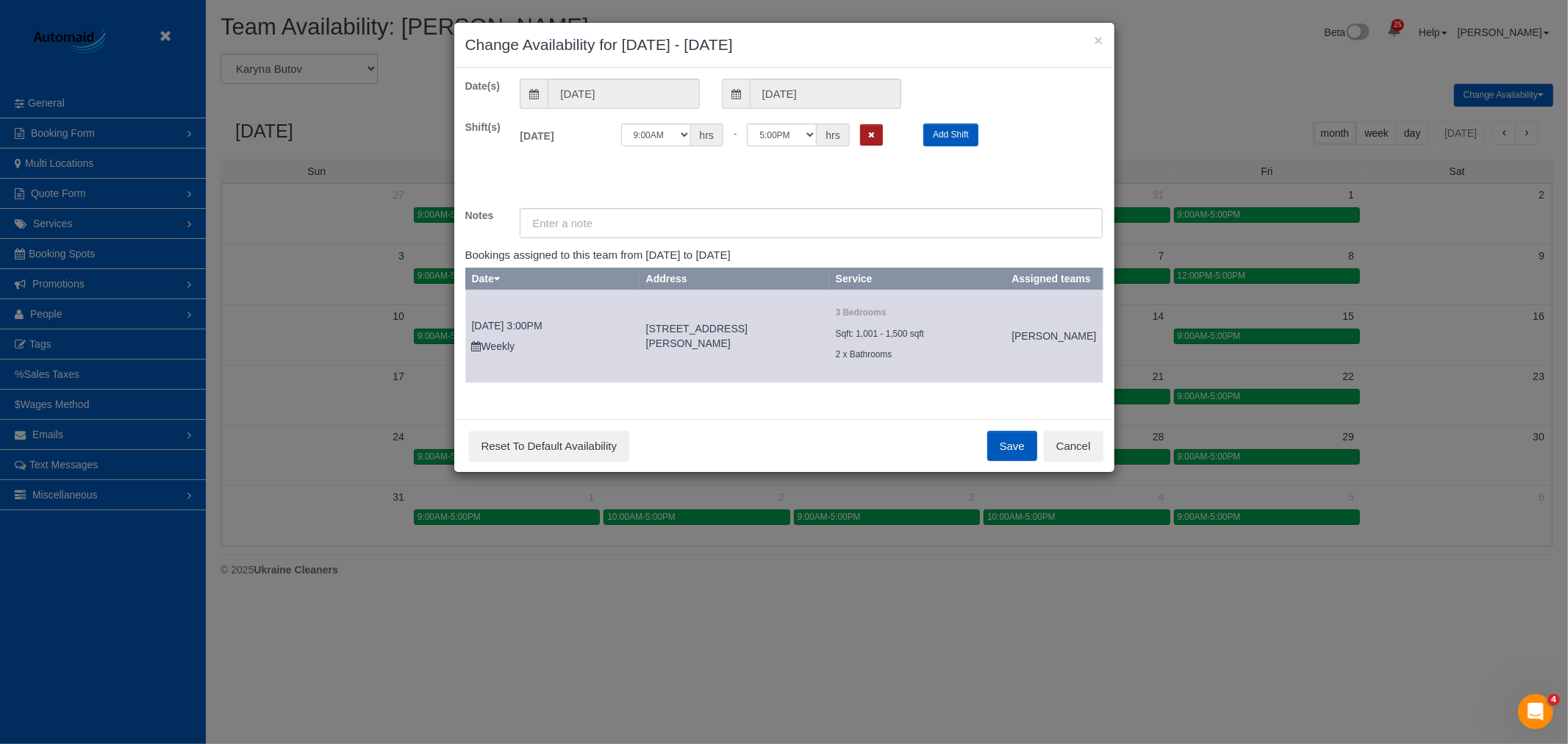
click at [860, 139] on button "Remove Shift" at bounding box center [872, 135] width 23 height 21
click at [997, 473] on div "Save Reset To Default Availability Cancel" at bounding box center [784, 446] width 661 height 53
click at [1000, 462] on button "Save" at bounding box center [1013, 447] width 50 height 31
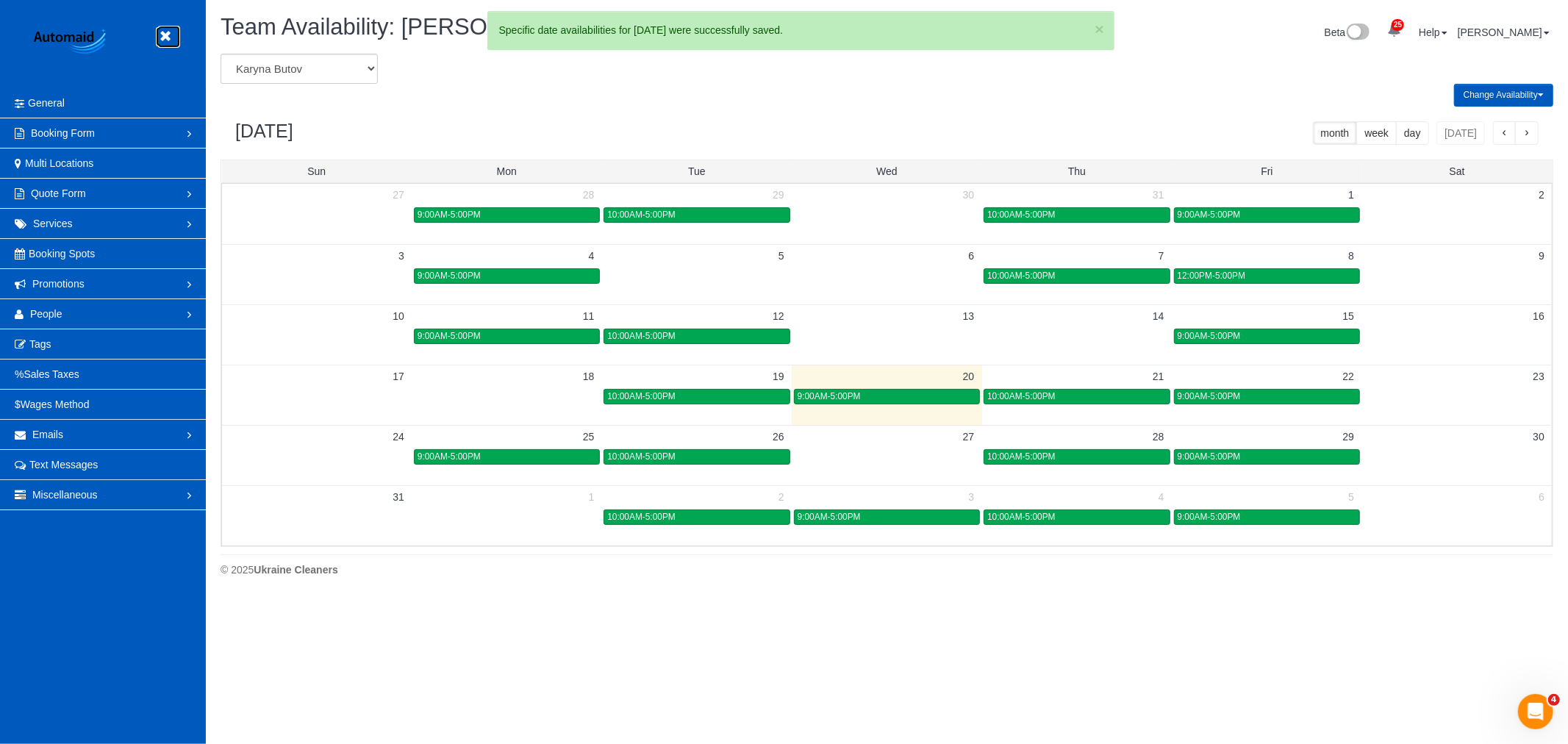
click at [160, 35] on icon at bounding box center [165, 36] width 18 height 18
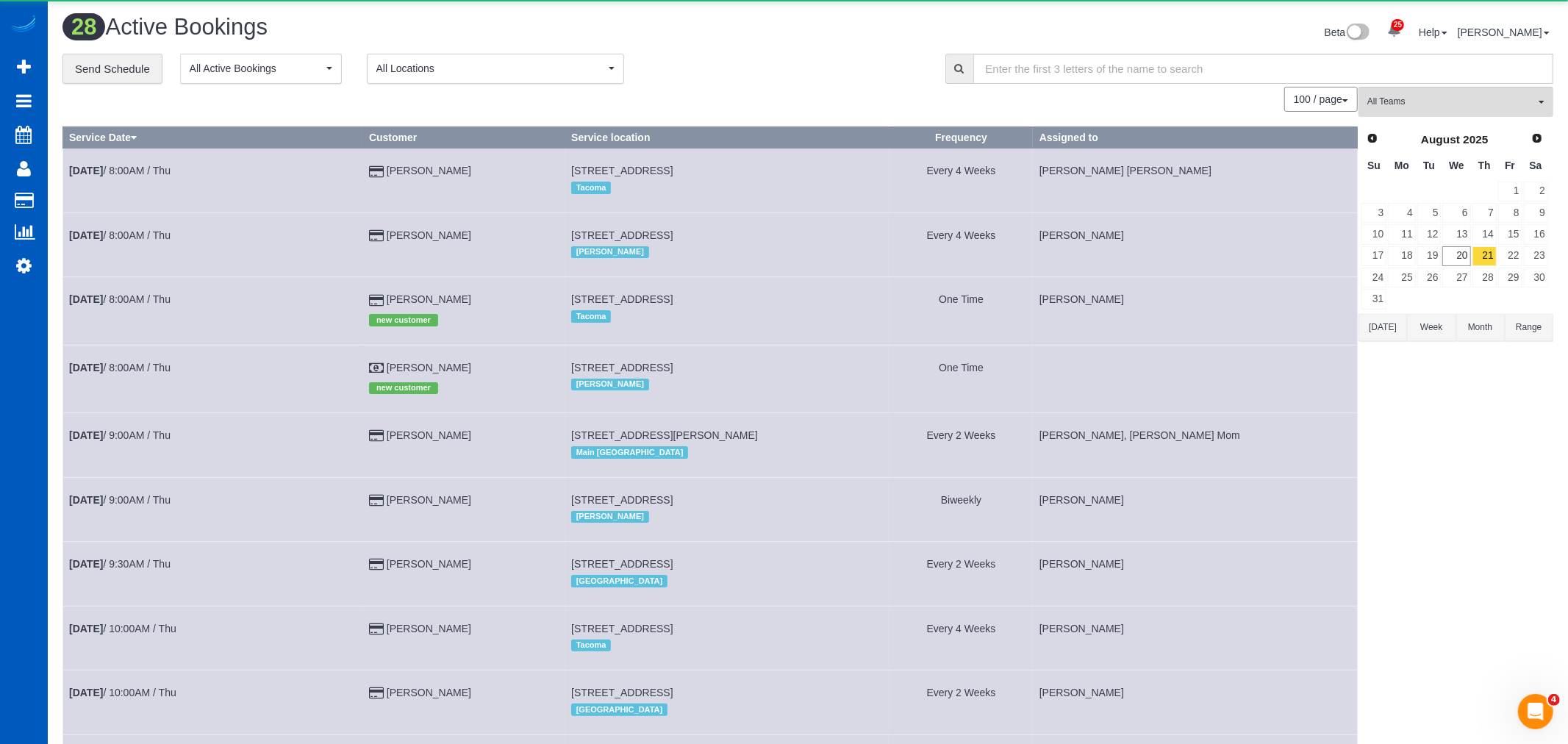
scroll to position [2126, 1555]
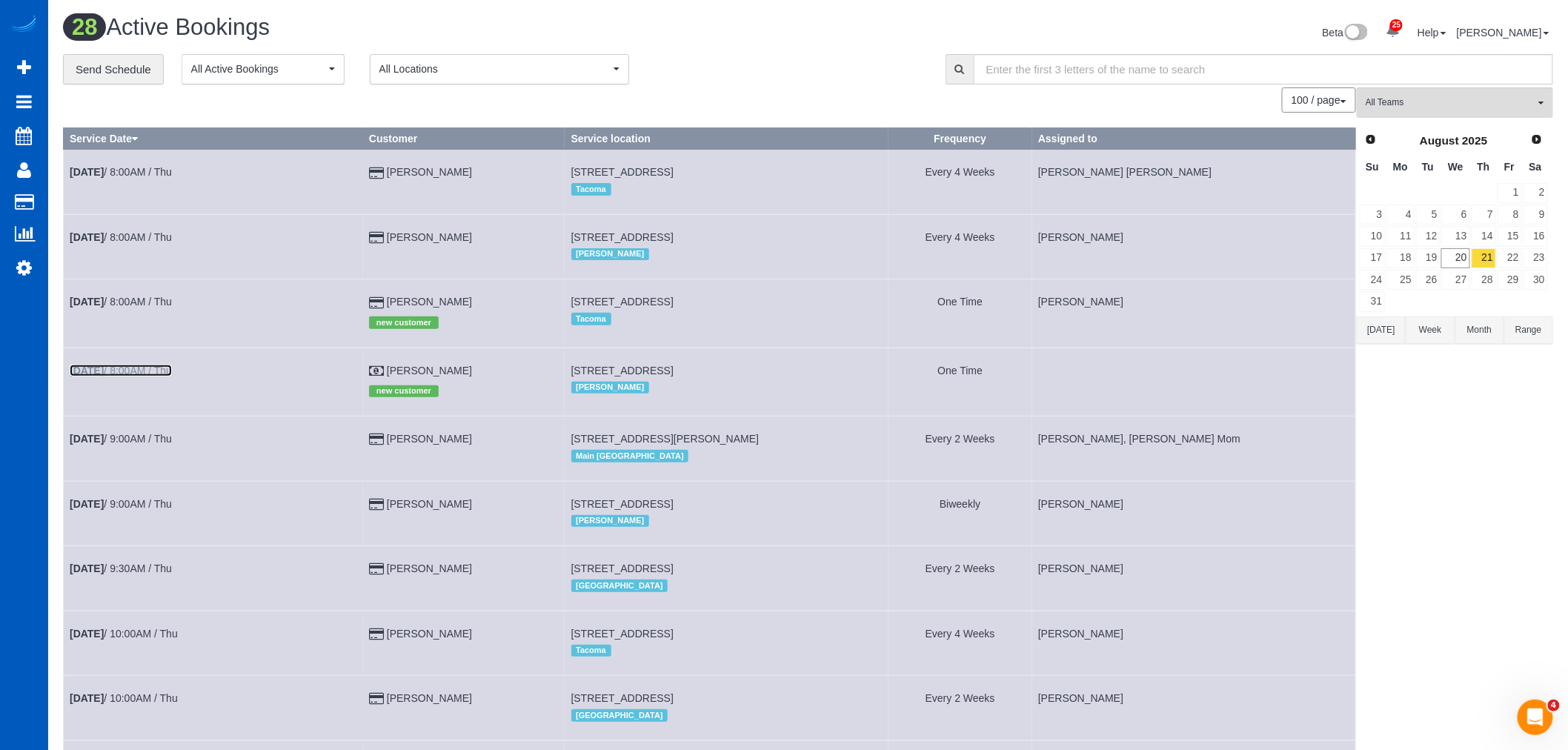
click at [103, 377] on b "[DATE]" at bounding box center [86, 370] width 34 height 12
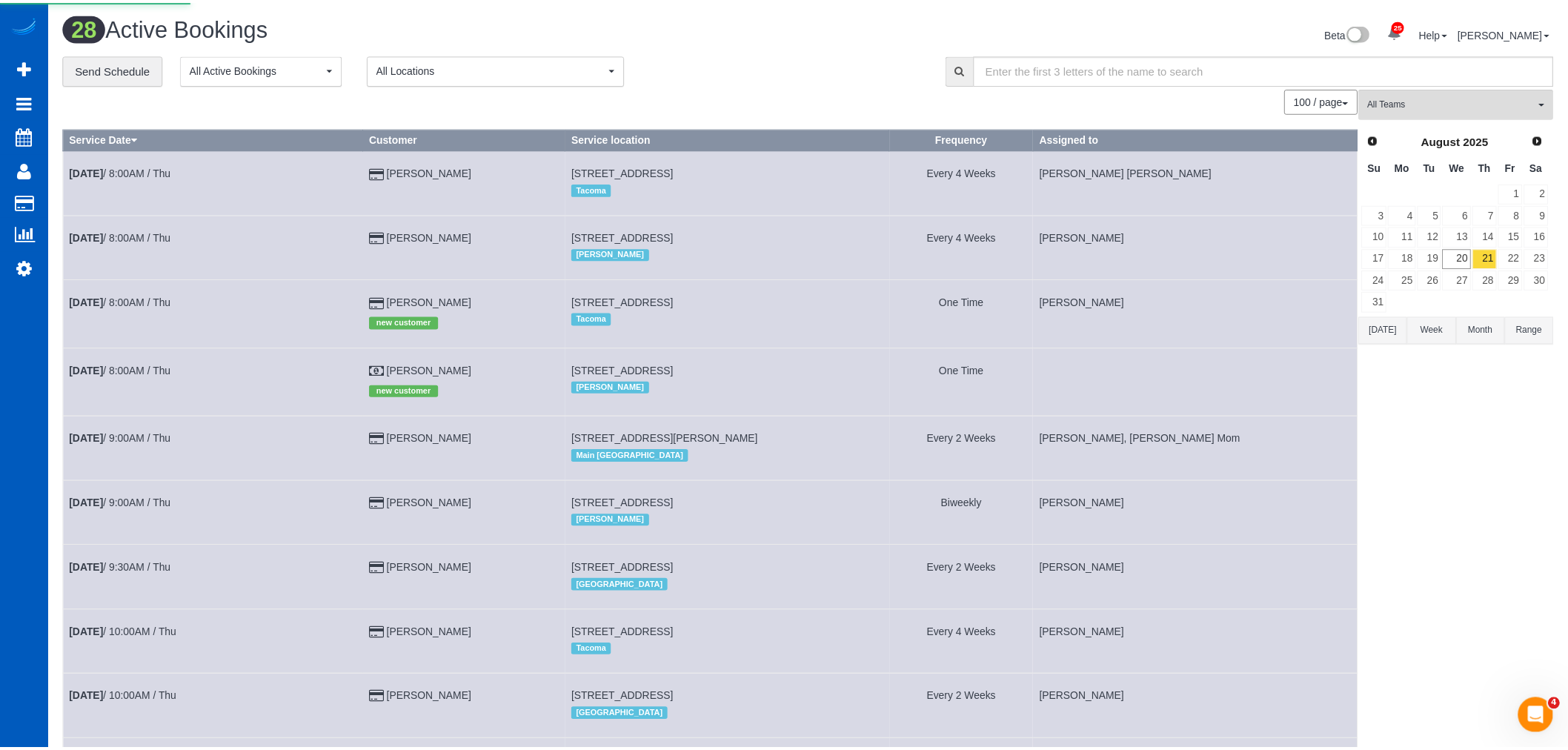
scroll to position [106, 1581]
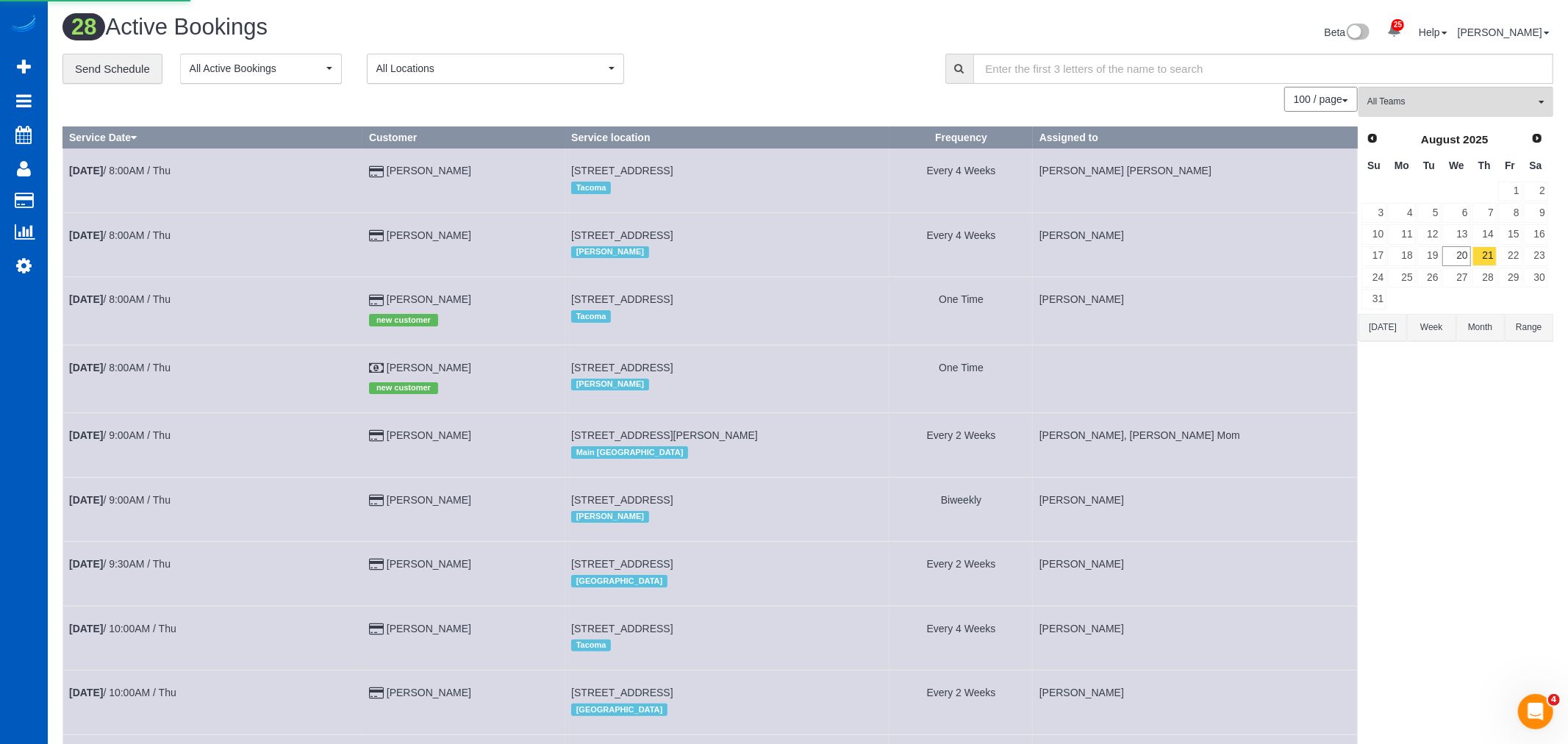
select select "WA"
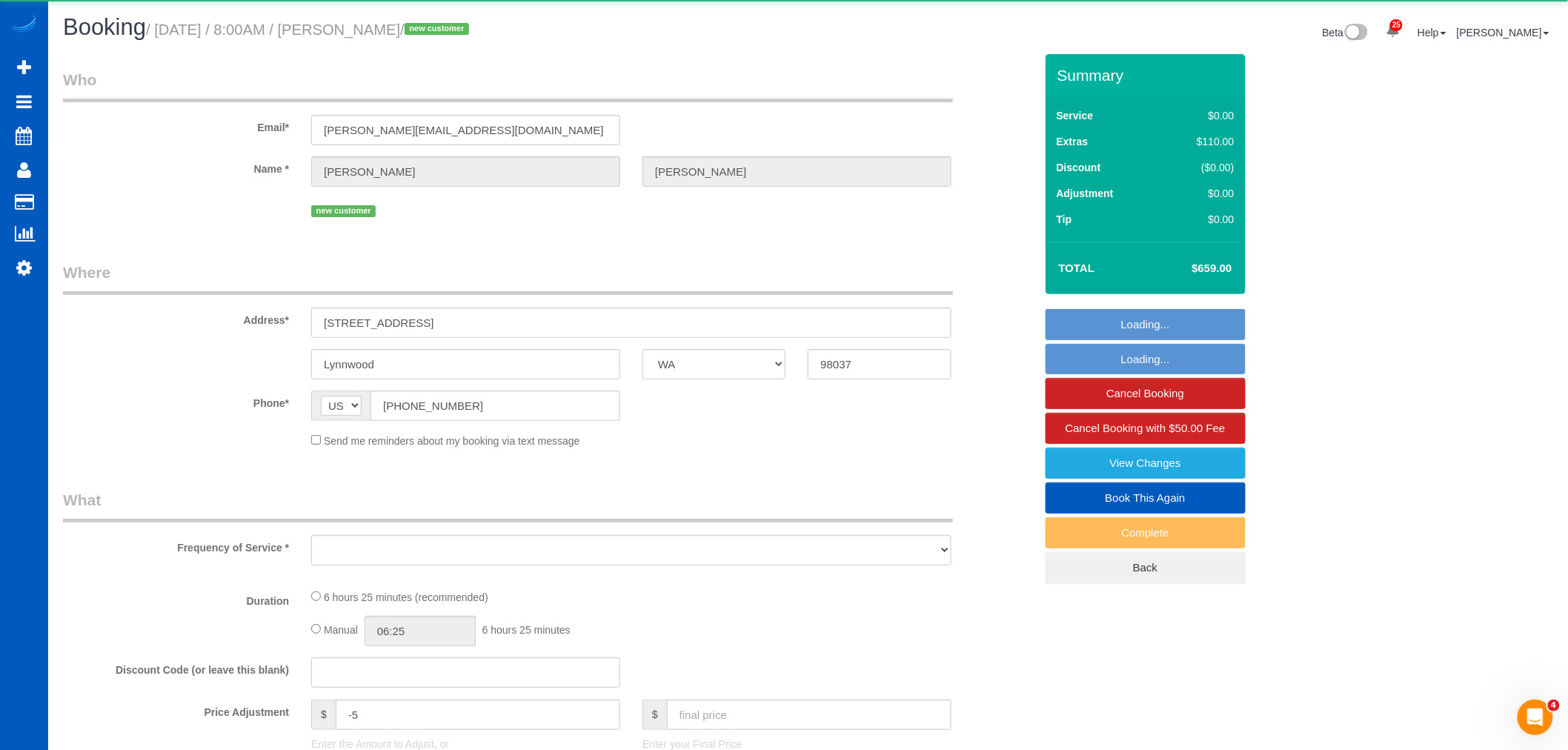
scroll to position [0, 0]
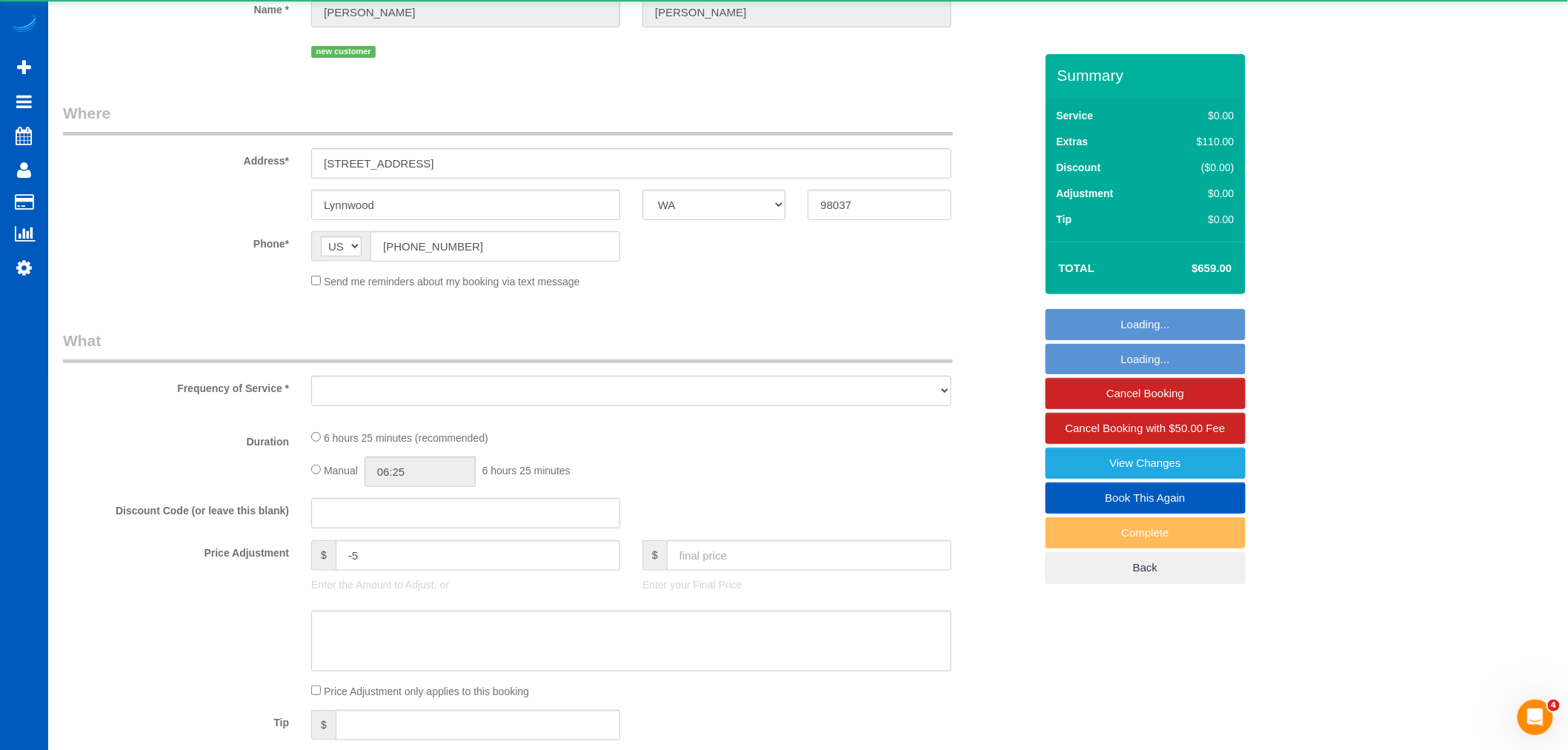
select select "object:15431"
select select "199"
select select "2501"
select select "4"
select select "3"
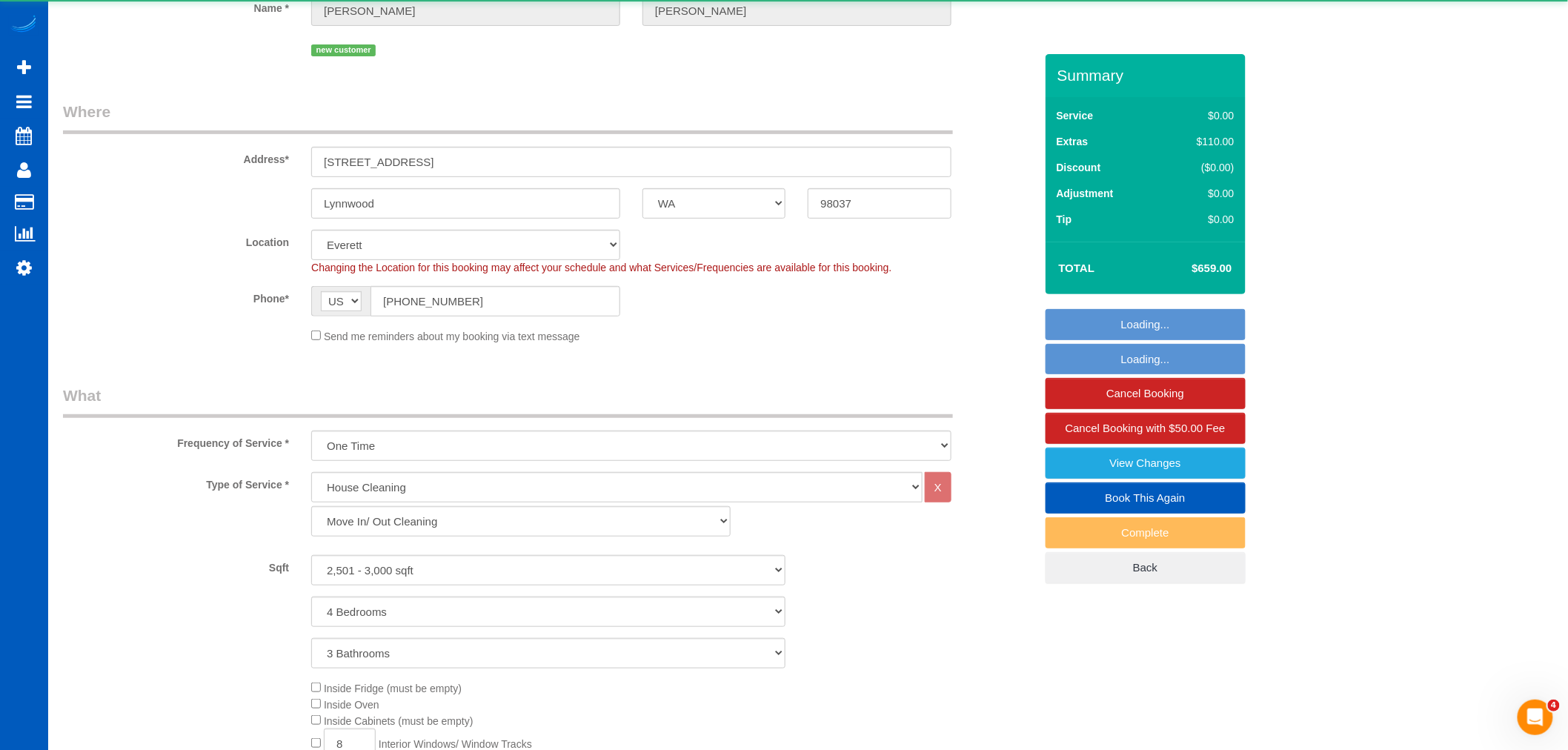
scroll to position [2584, 1568]
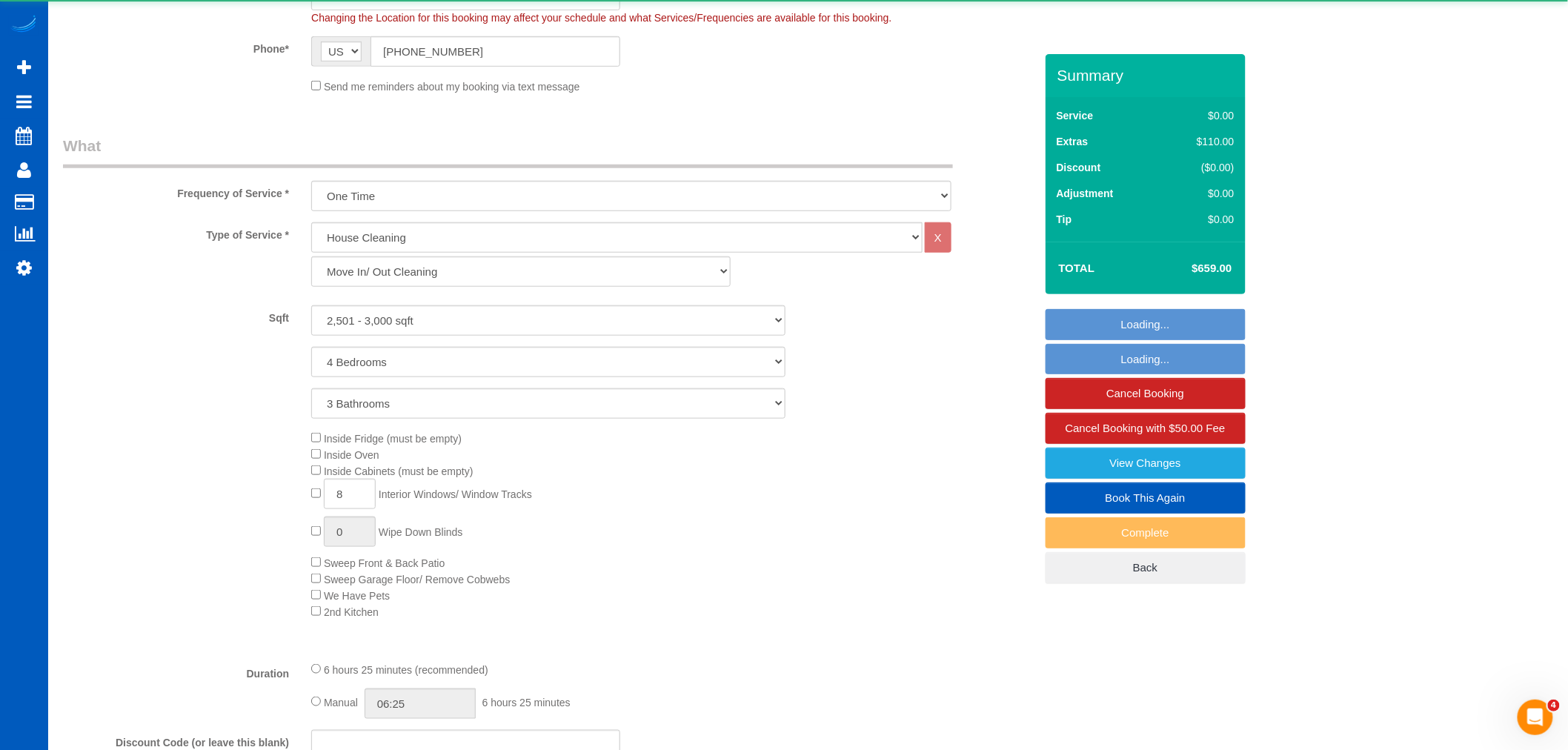
select select "object:15672"
select select "spot35"
select select "2501"
select select "4"
select select "3"
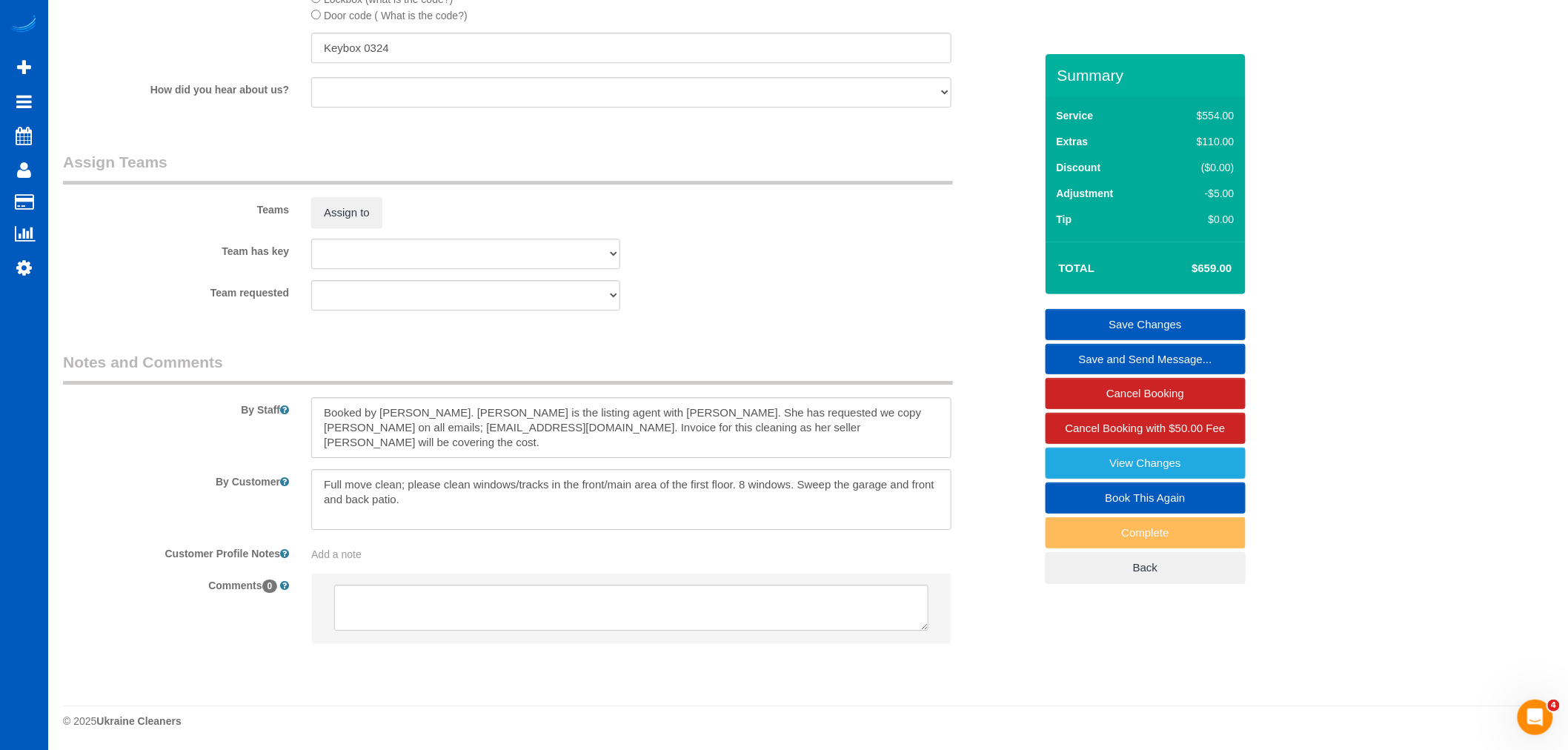
scroll to position [1833, 0]
click at [343, 217] on button "Assign to" at bounding box center [347, 213] width 71 height 31
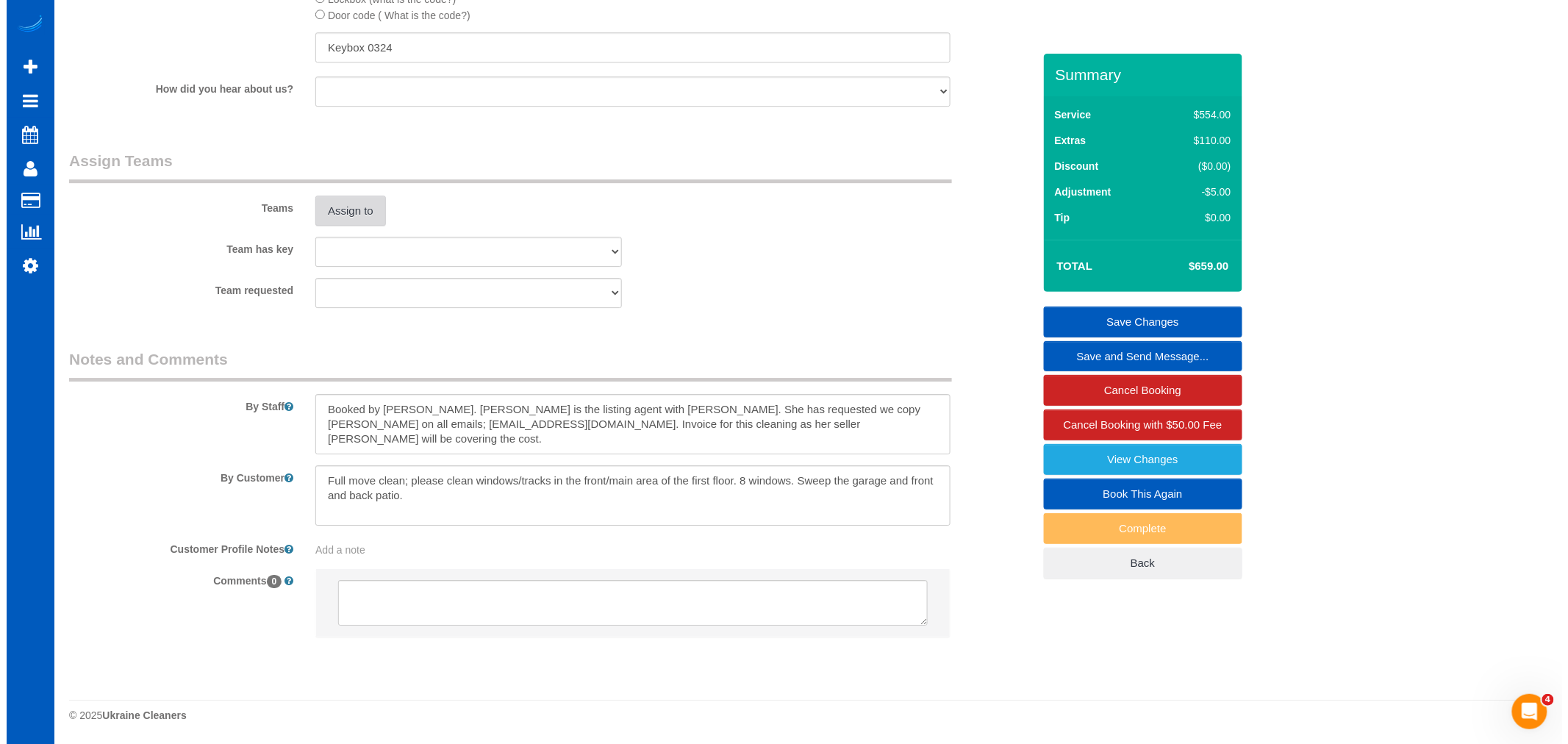
scroll to position [2563, 1568]
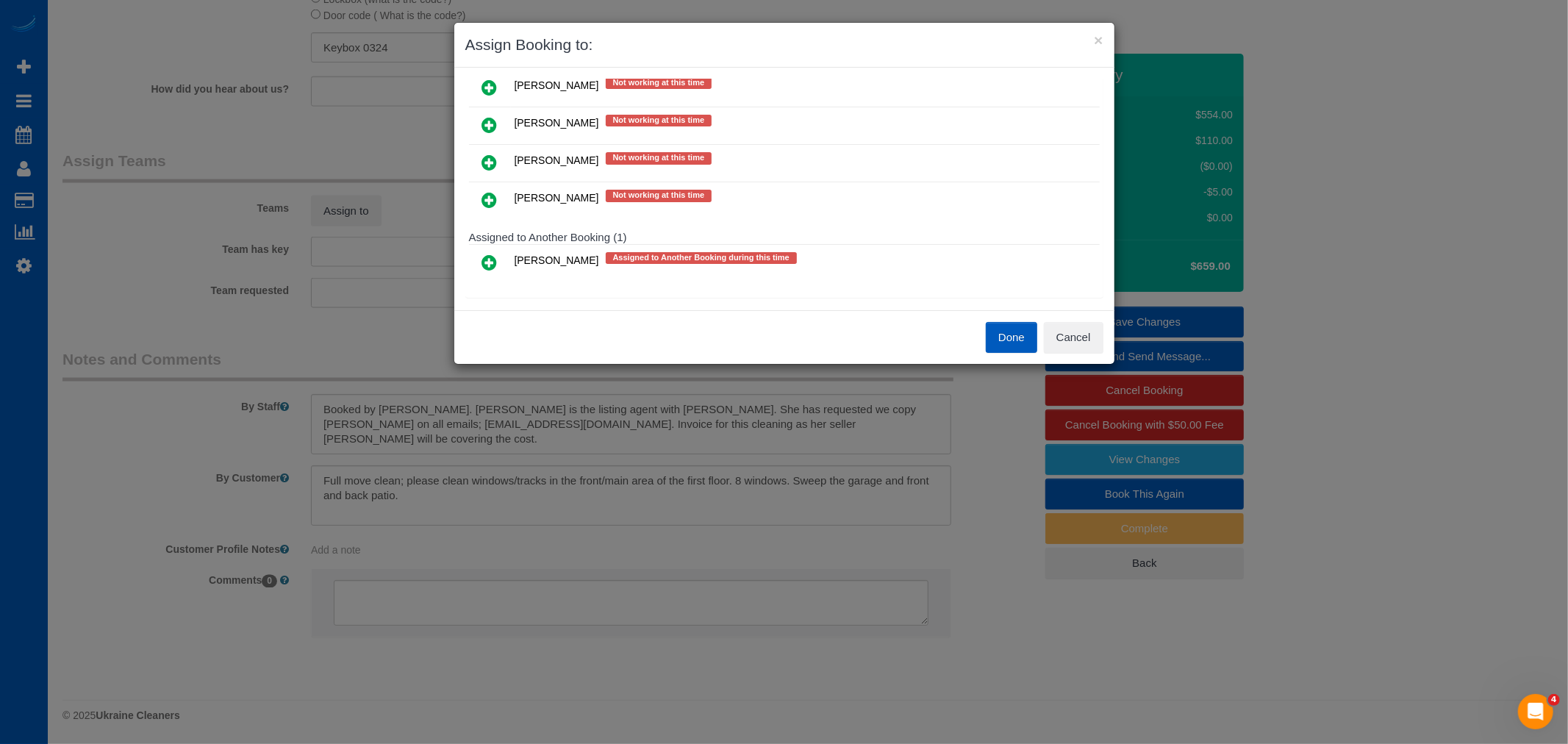
click at [493, 191] on icon at bounding box center [490, 200] width 15 height 17
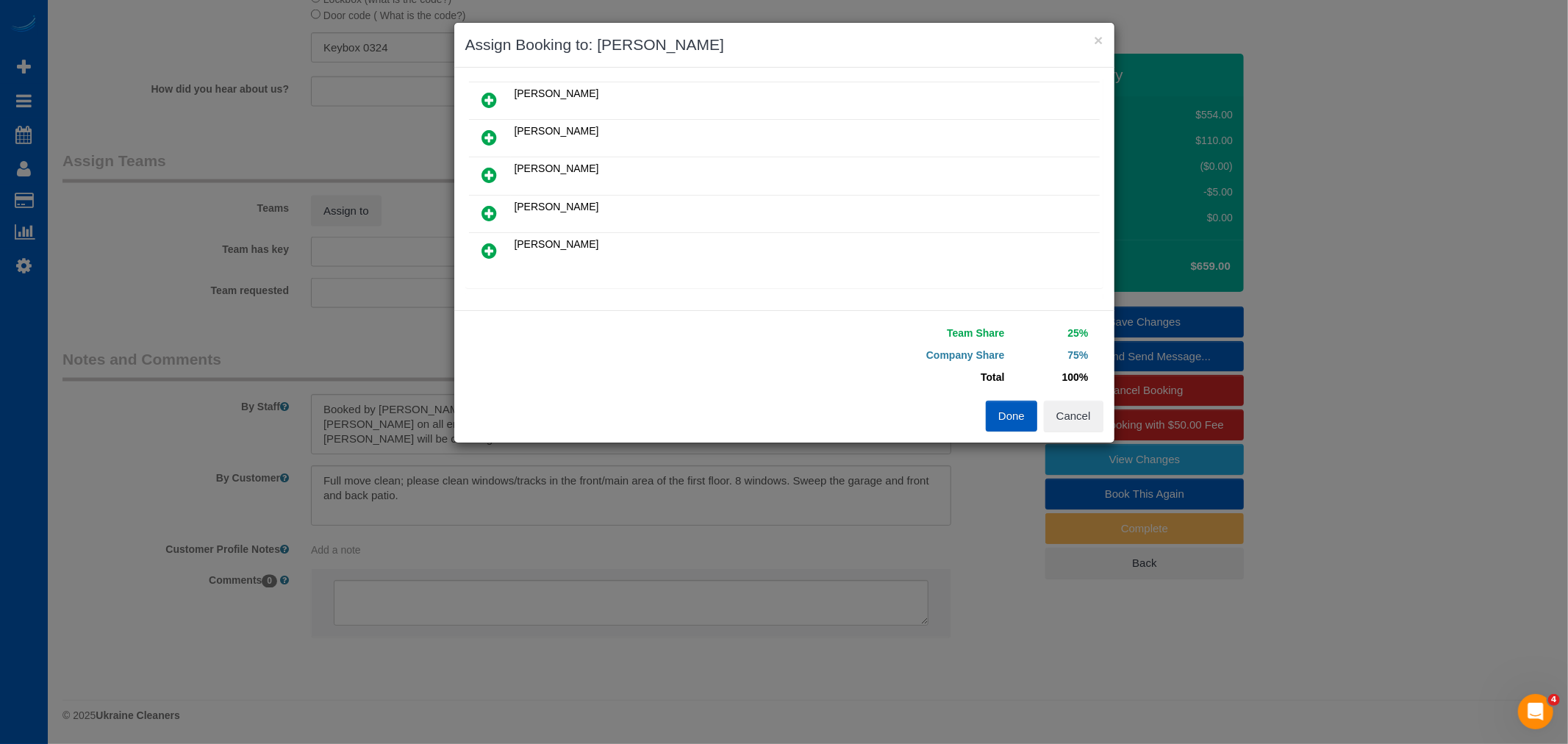
scroll to position [72, 0]
click at [1098, 434] on div "Team Share 25% Company Share 75% Total 100% Warning: The Company share is 0%. I…" at bounding box center [784, 376] width 661 height 133
click at [1087, 423] on button "Cancel" at bounding box center [1073, 417] width 59 height 31
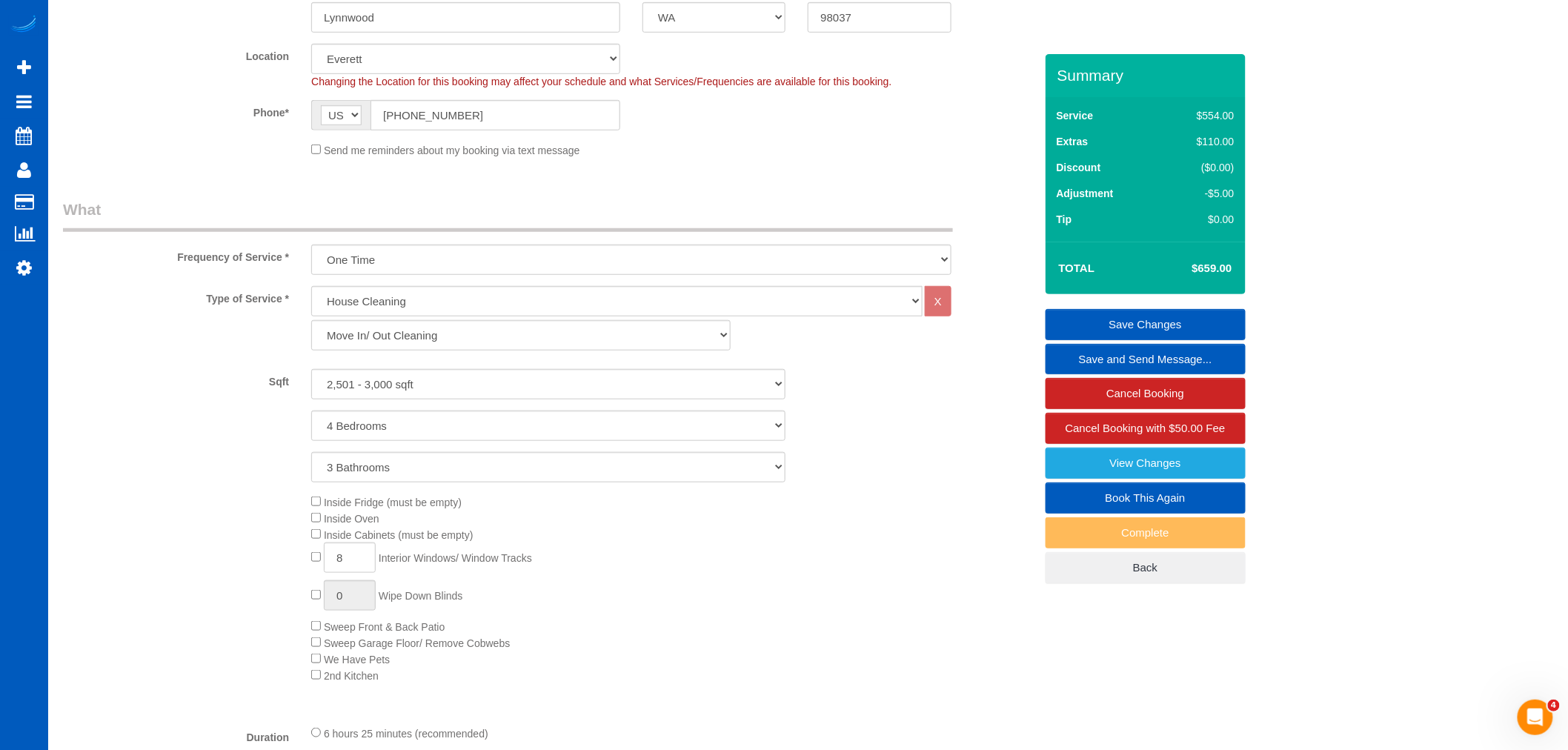
scroll to position [268, 0]
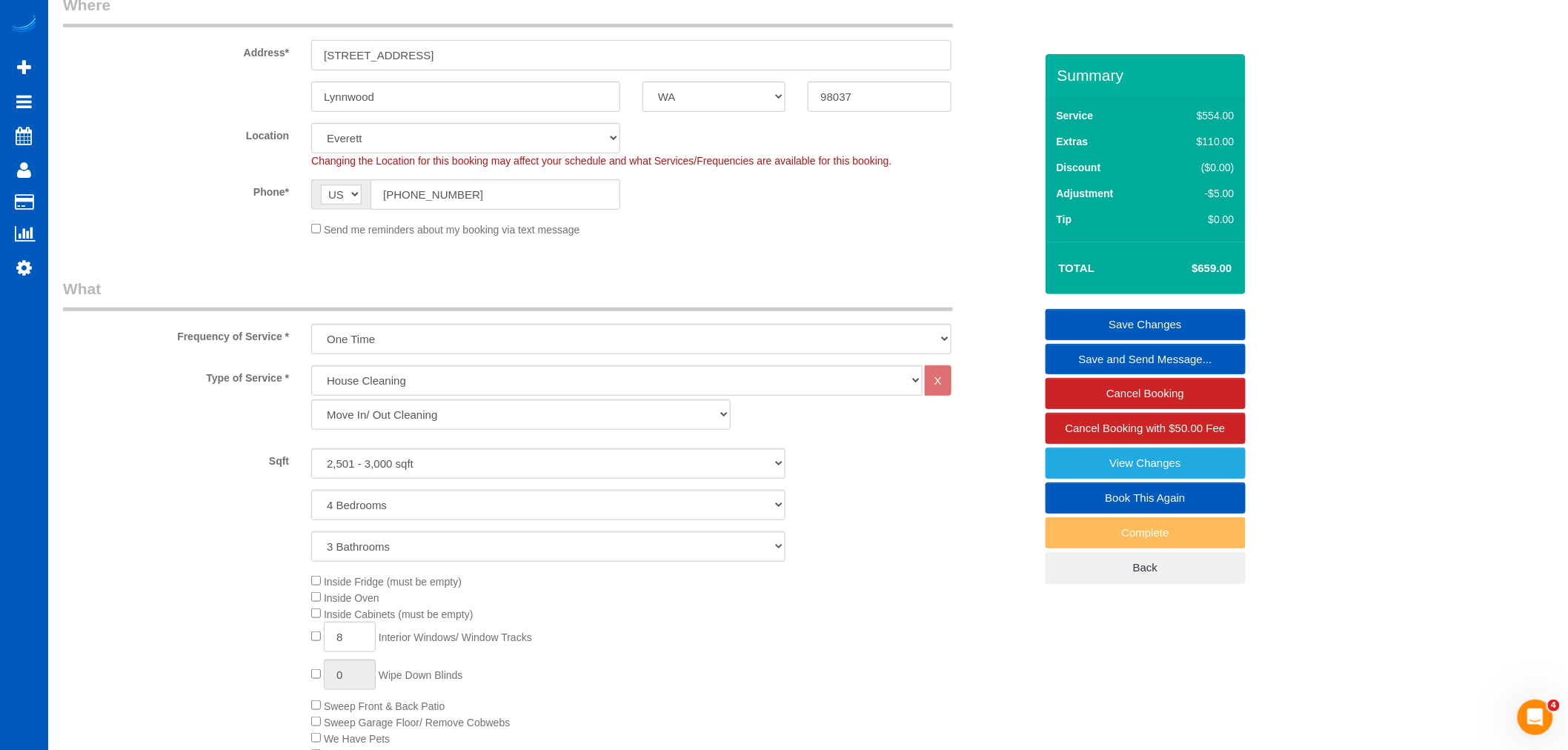
drag, startPoint x: 440, startPoint y: 57, endPoint x: 305, endPoint y: 37, distance: 136.5
click at [305, 37] on div "Address* [STREET_ADDRESS]" at bounding box center [549, 32] width 994 height 76
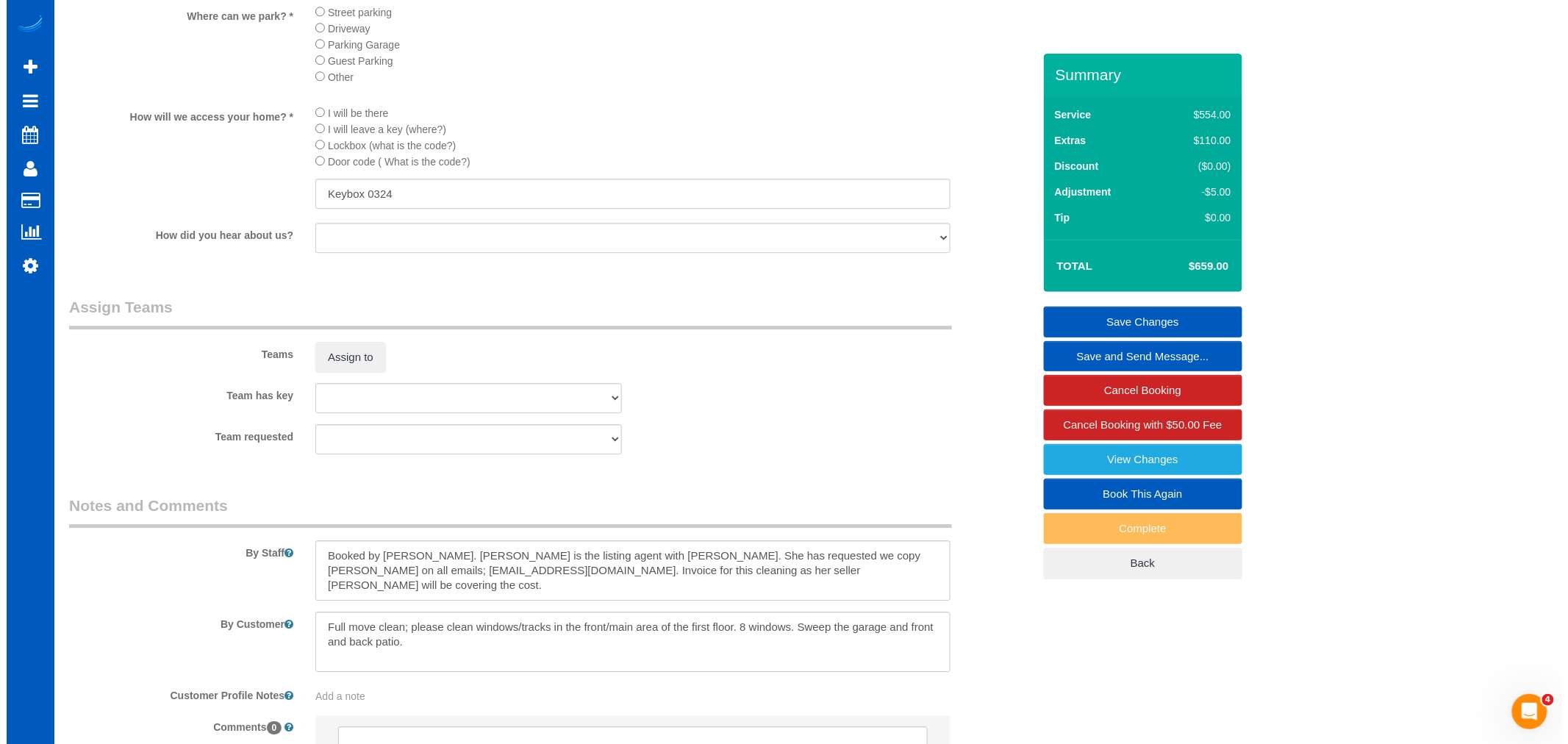
scroll to position [1655, 0]
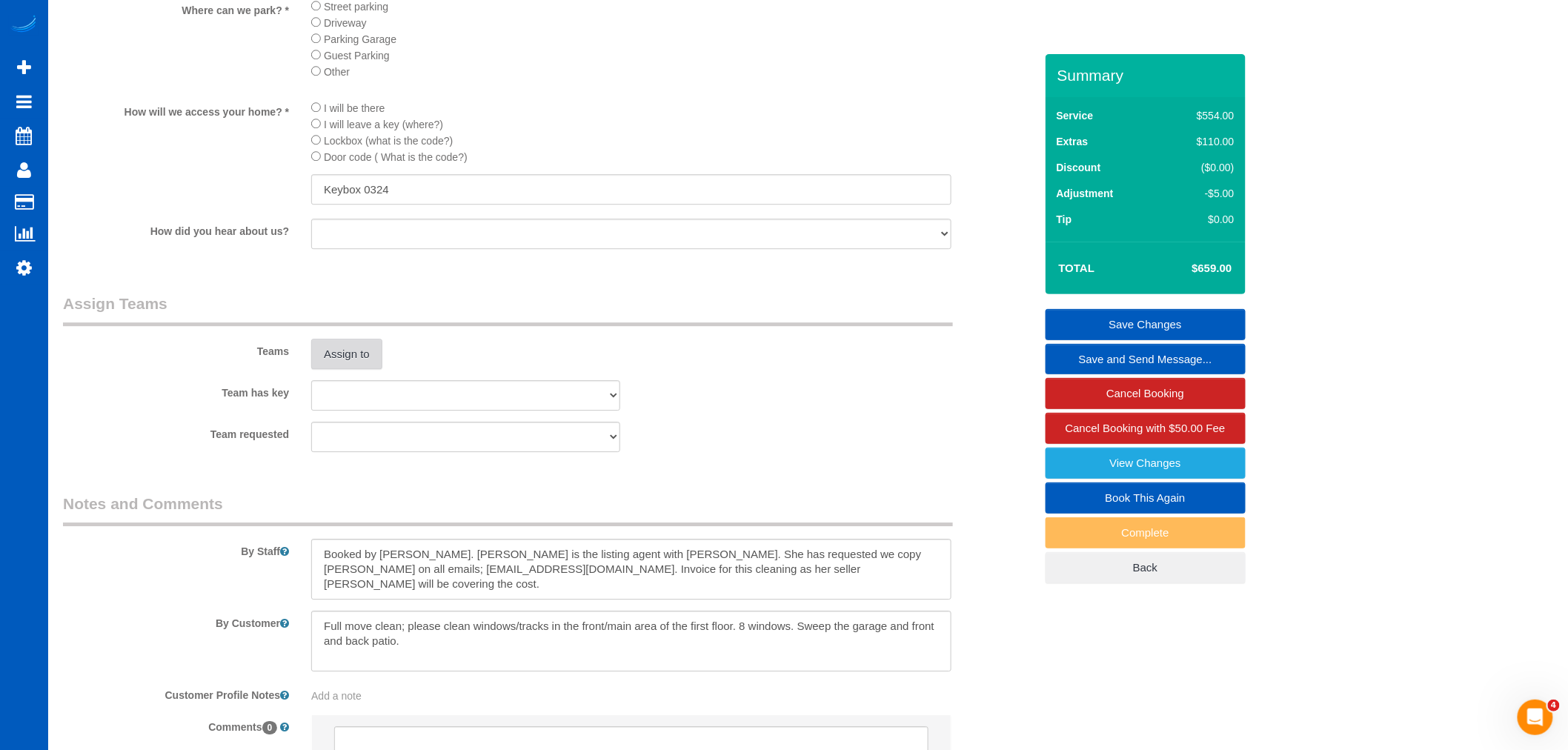
click at [335, 366] on button "Assign to" at bounding box center [347, 354] width 71 height 31
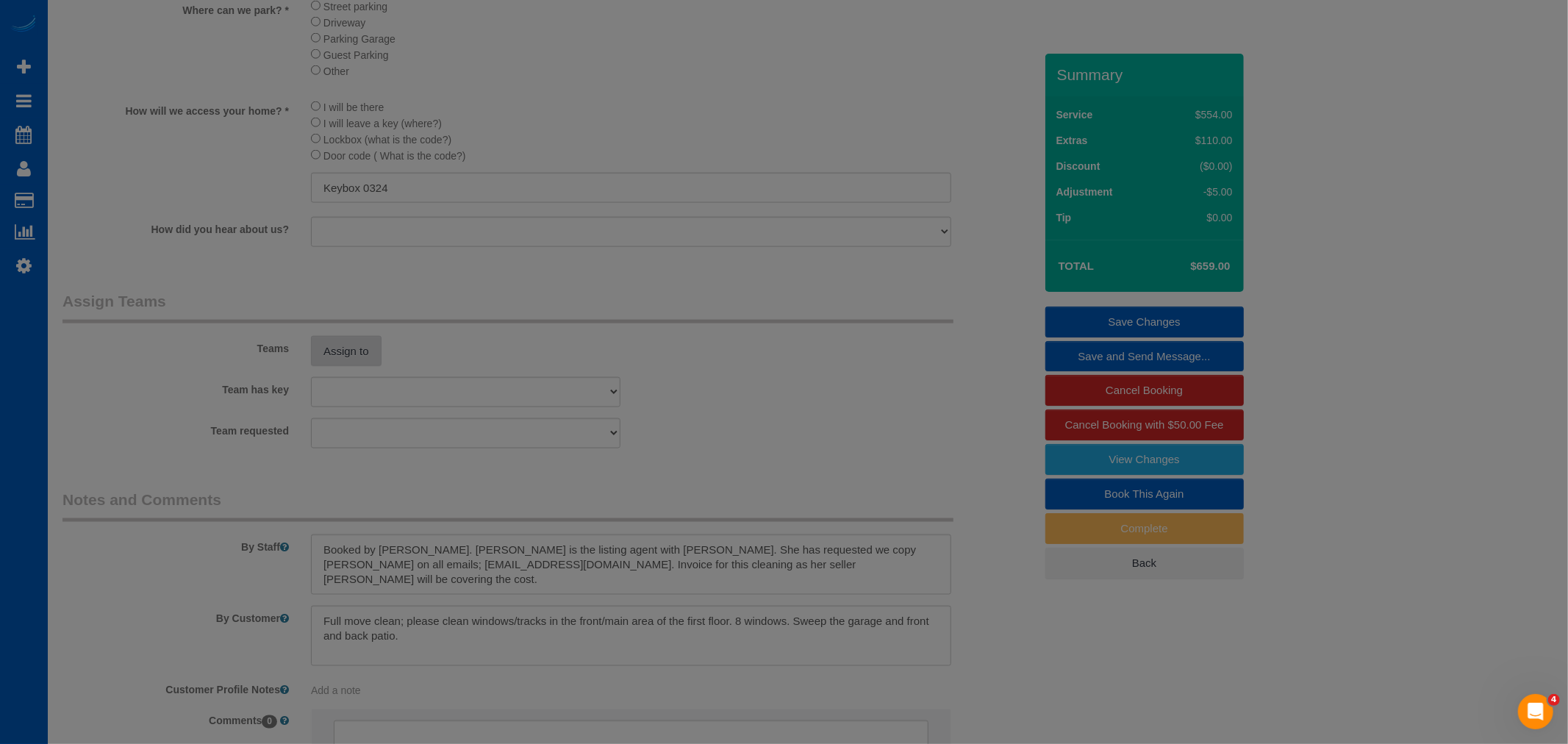
scroll to position [2563, 1568]
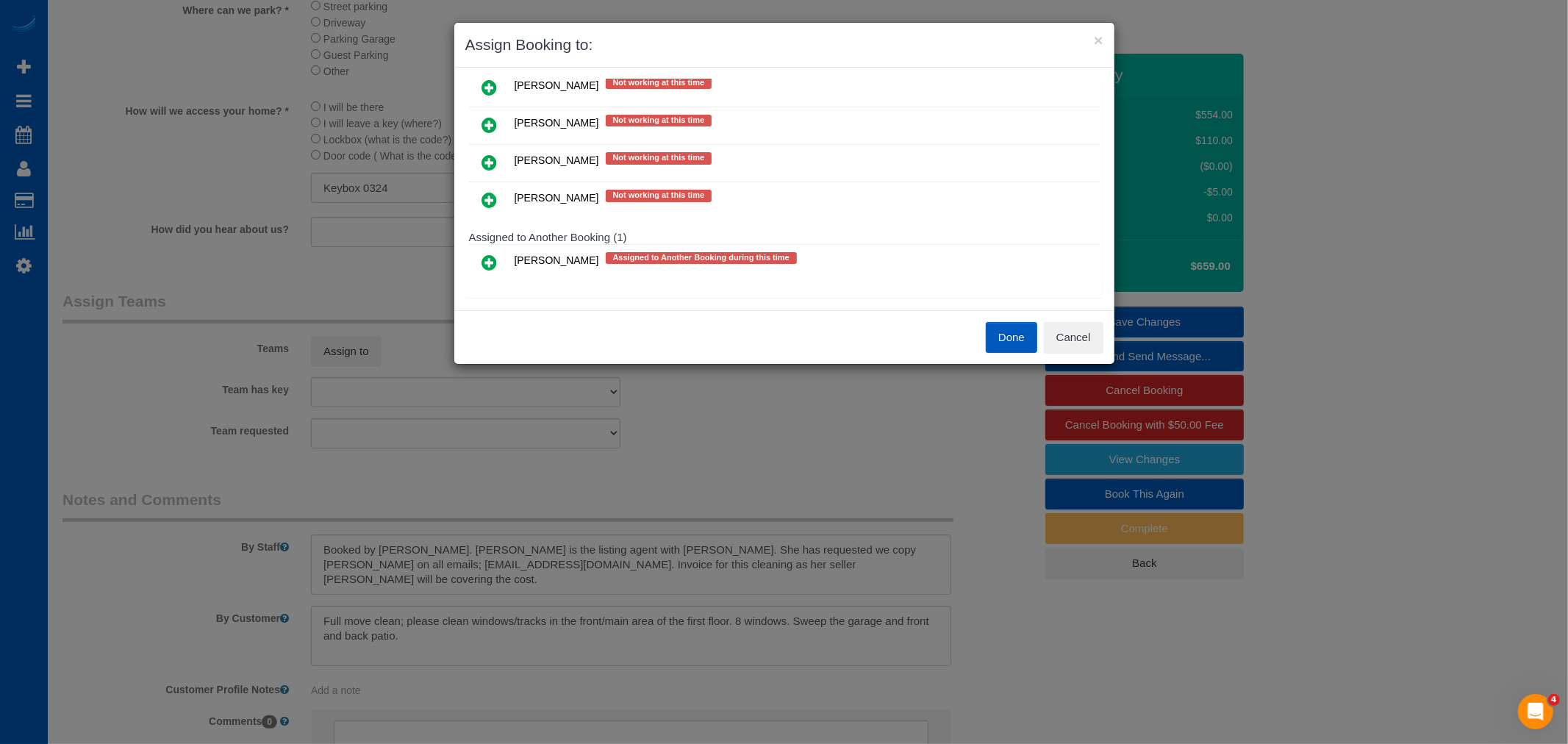
click at [493, 195] on icon at bounding box center [490, 200] width 15 height 17
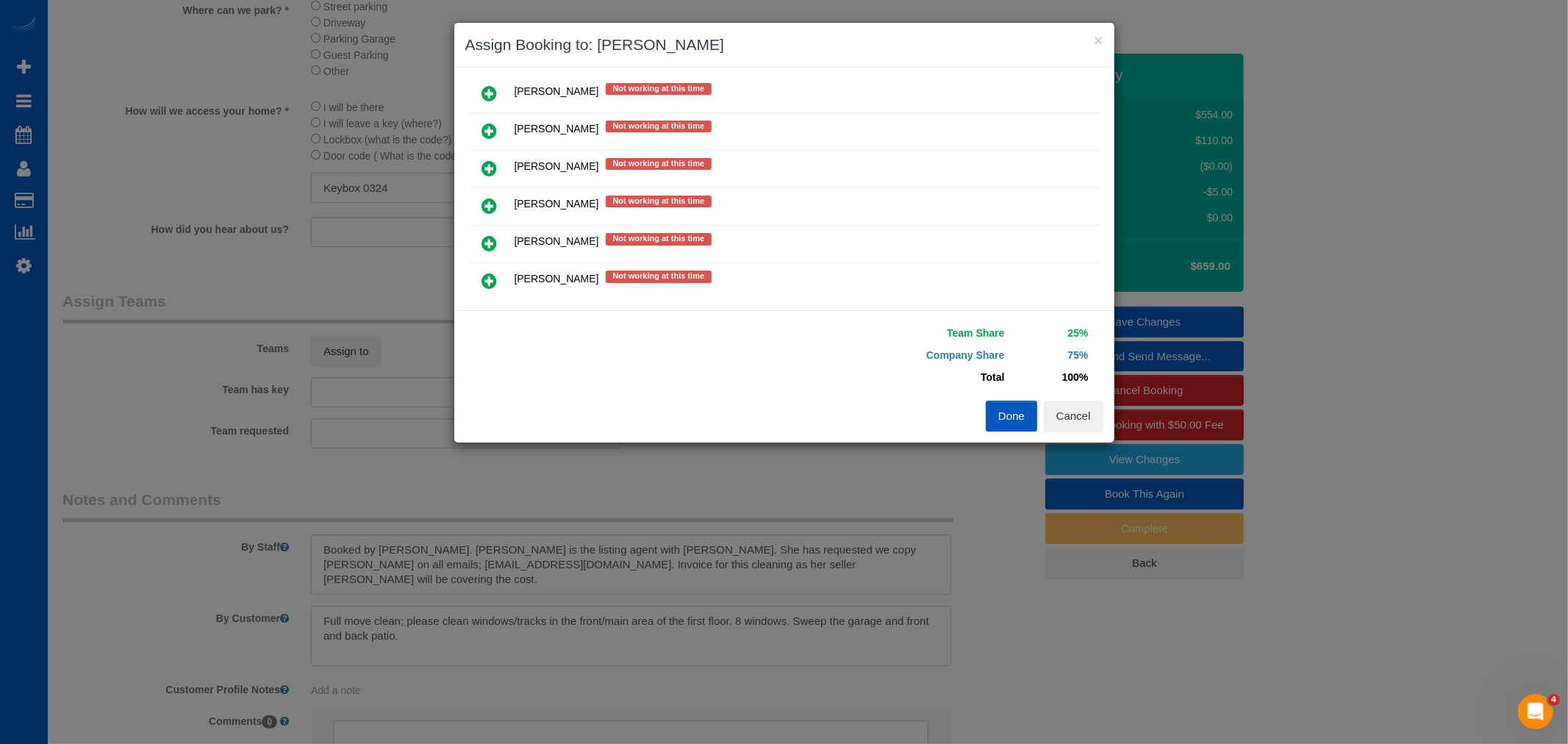
scroll to position [480, 0]
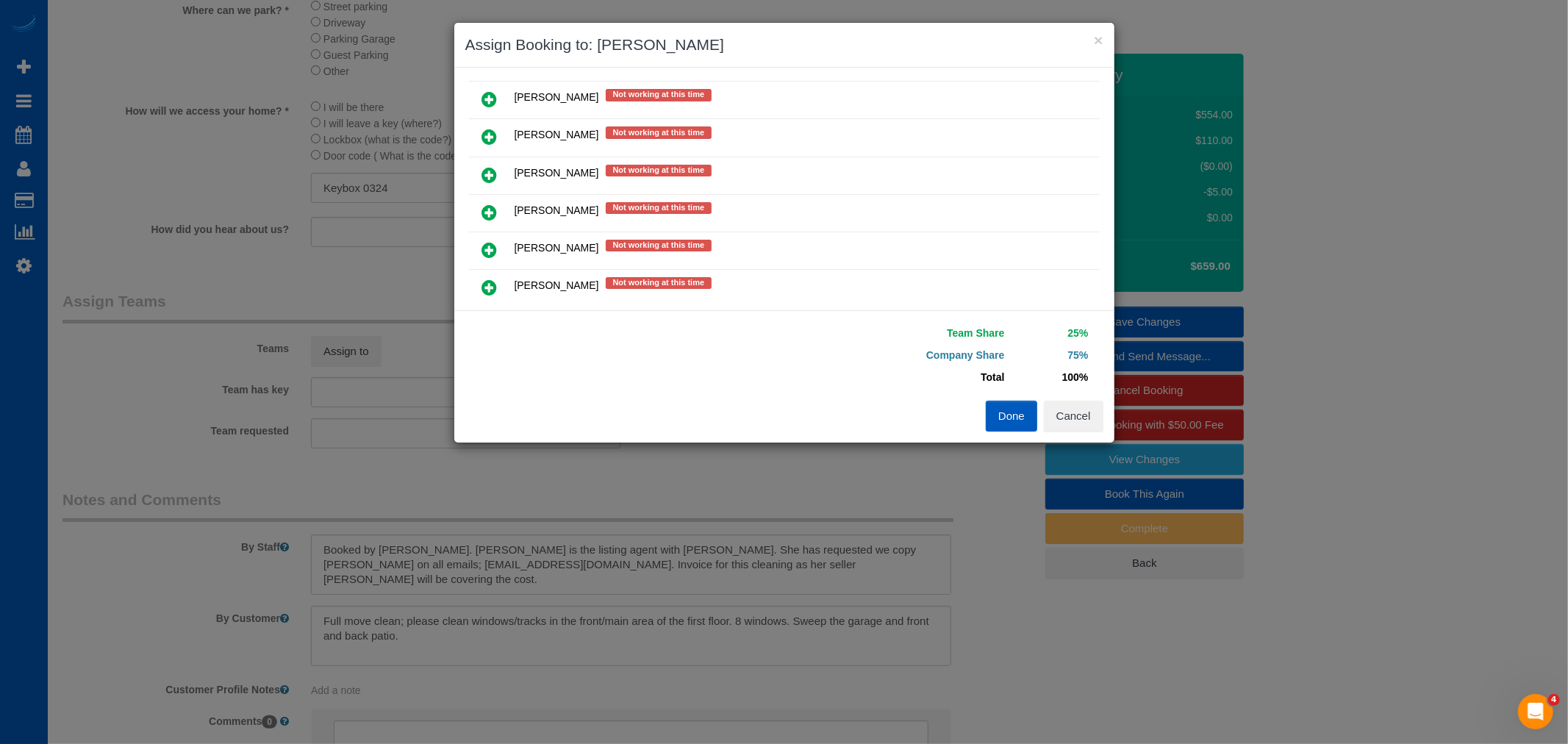
click at [488, 241] on icon at bounding box center [490, 250] width 15 height 17
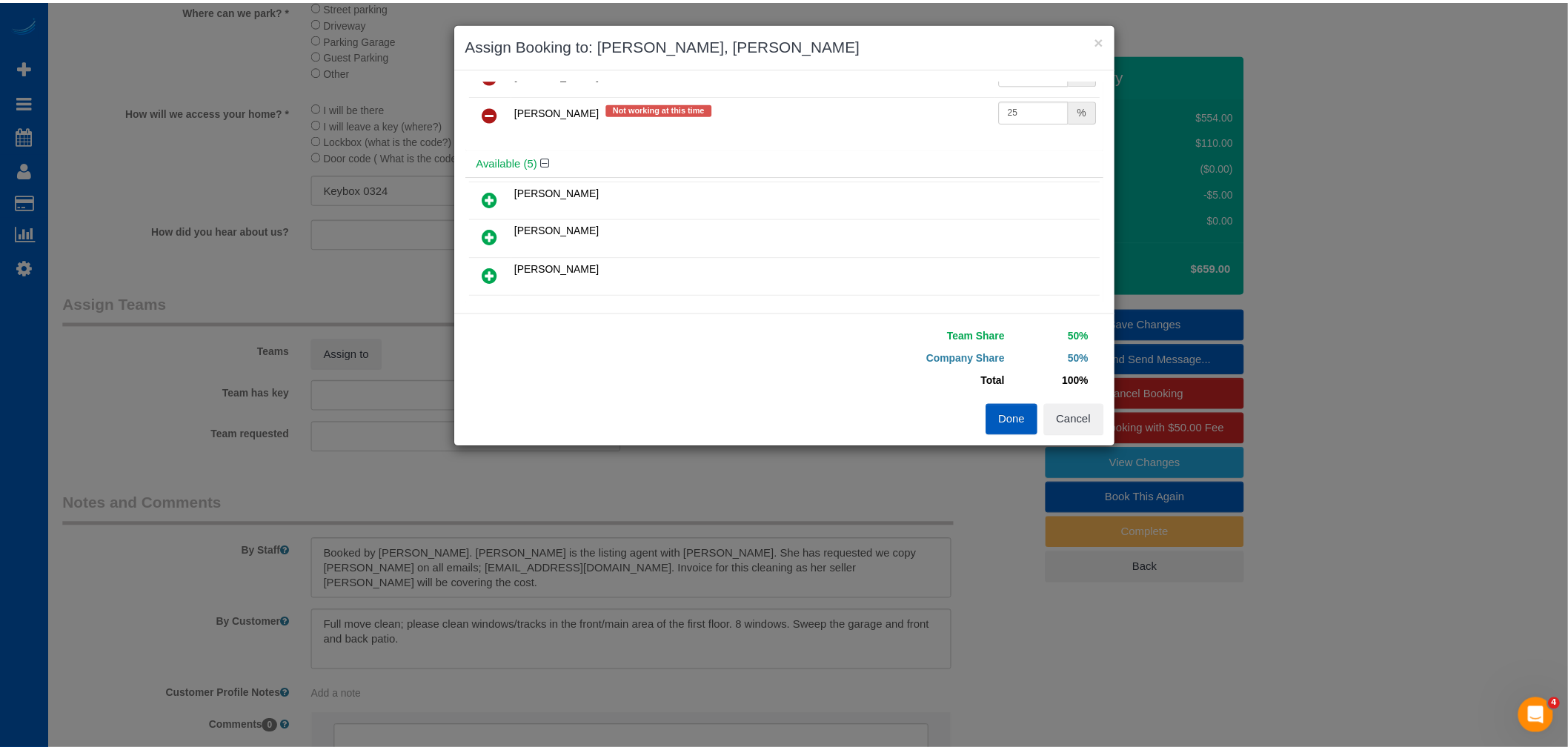
scroll to position [0, 0]
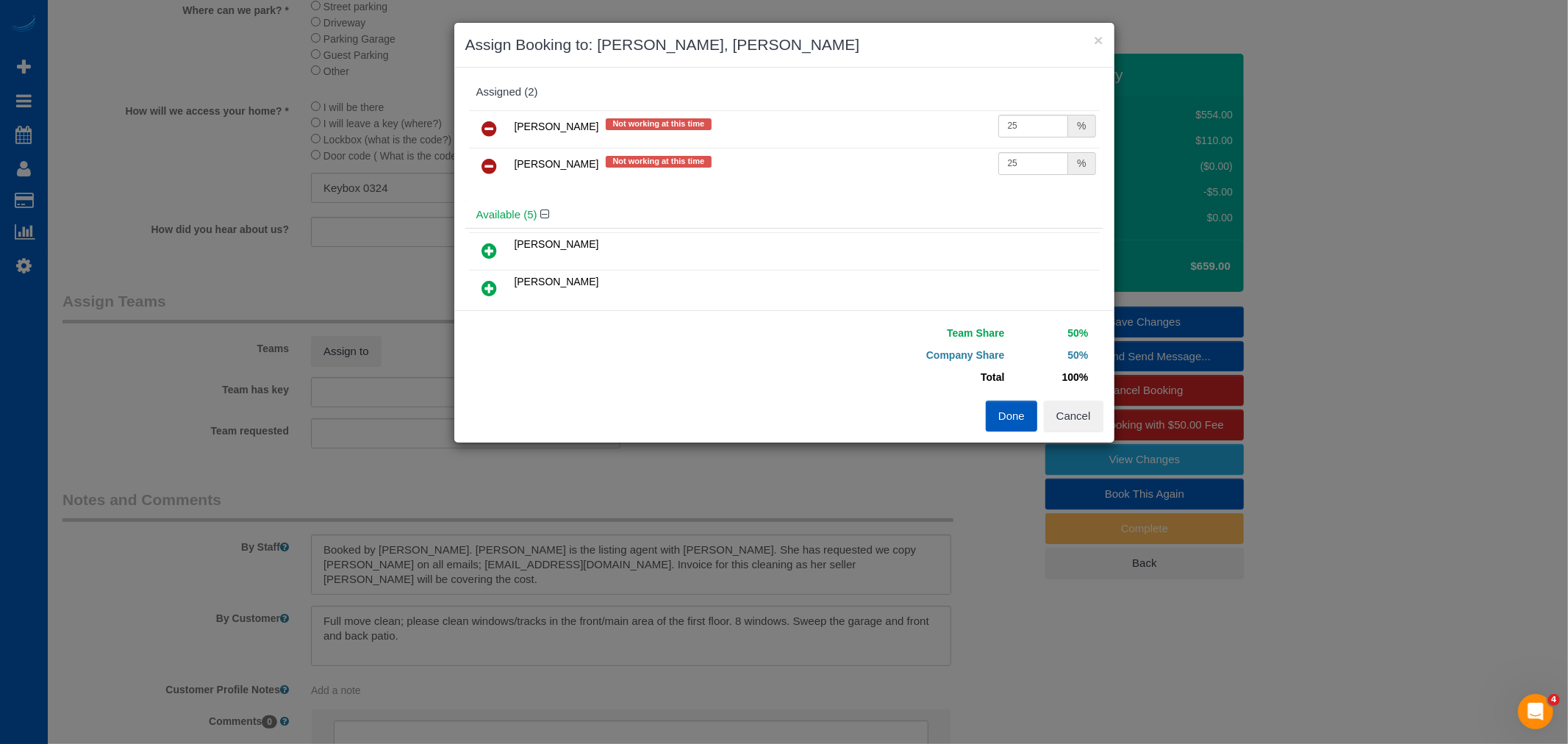
click at [1019, 423] on button "Done" at bounding box center [1011, 417] width 51 height 31
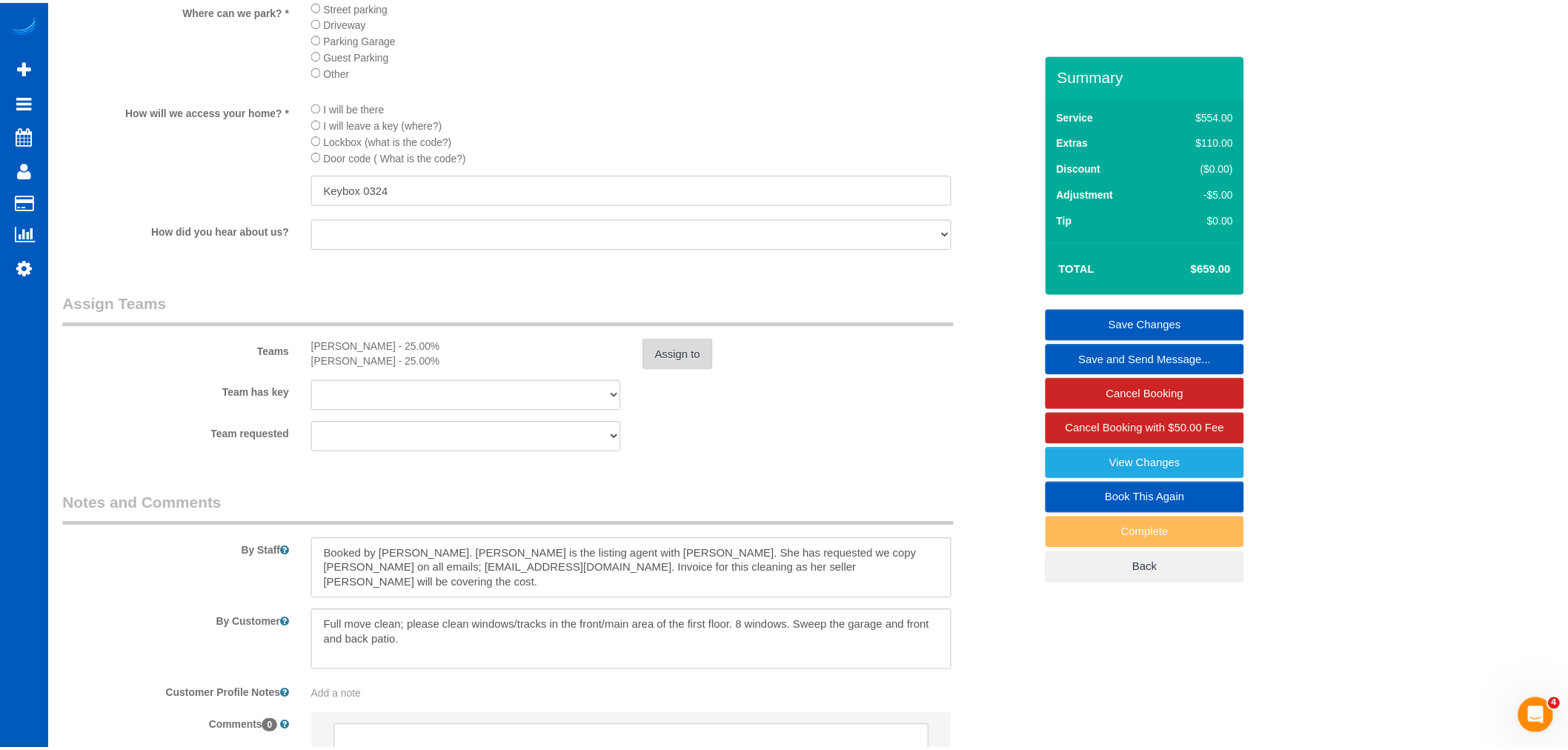
scroll to position [71552, 72549]
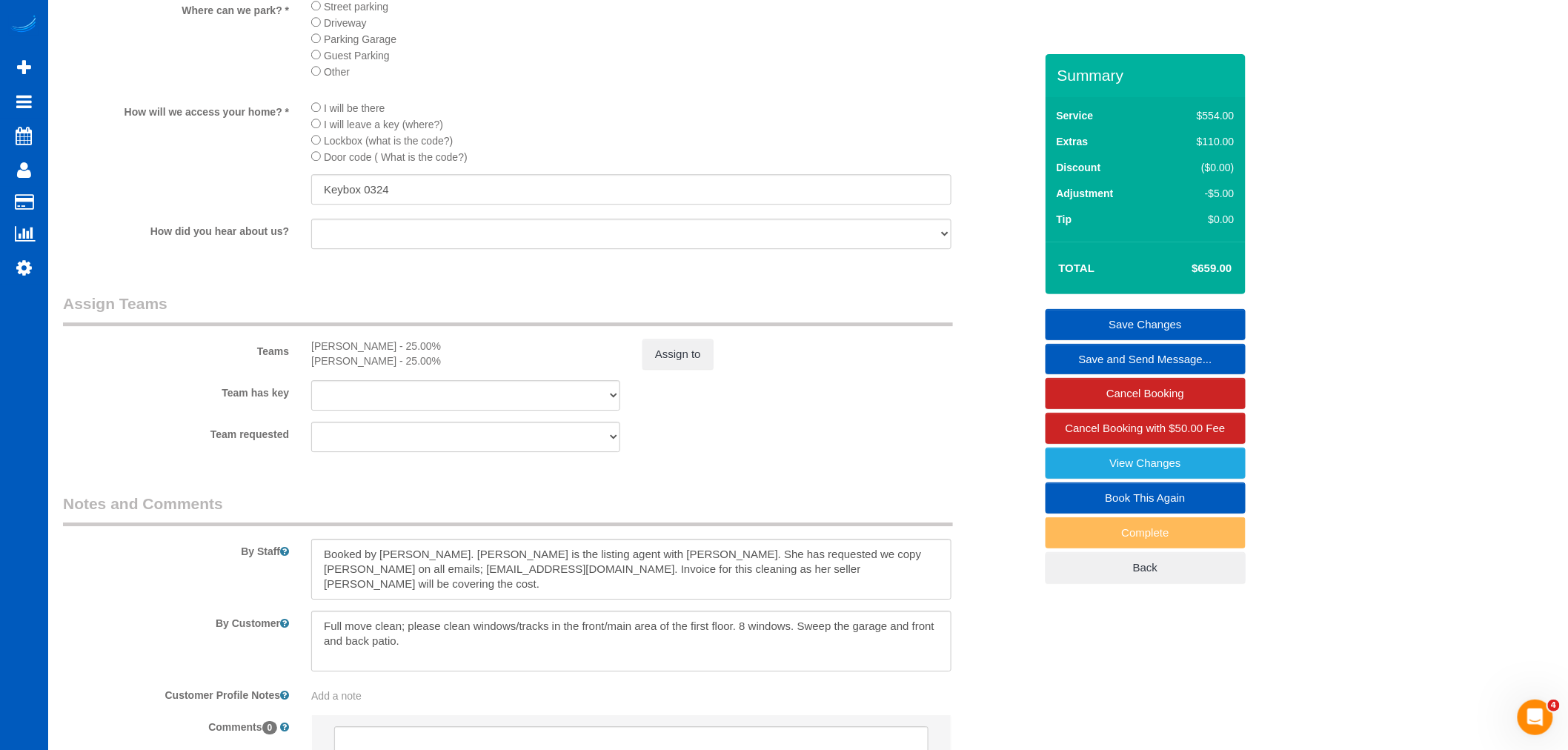
click at [1137, 325] on link "Save Changes" at bounding box center [1145, 325] width 200 height 31
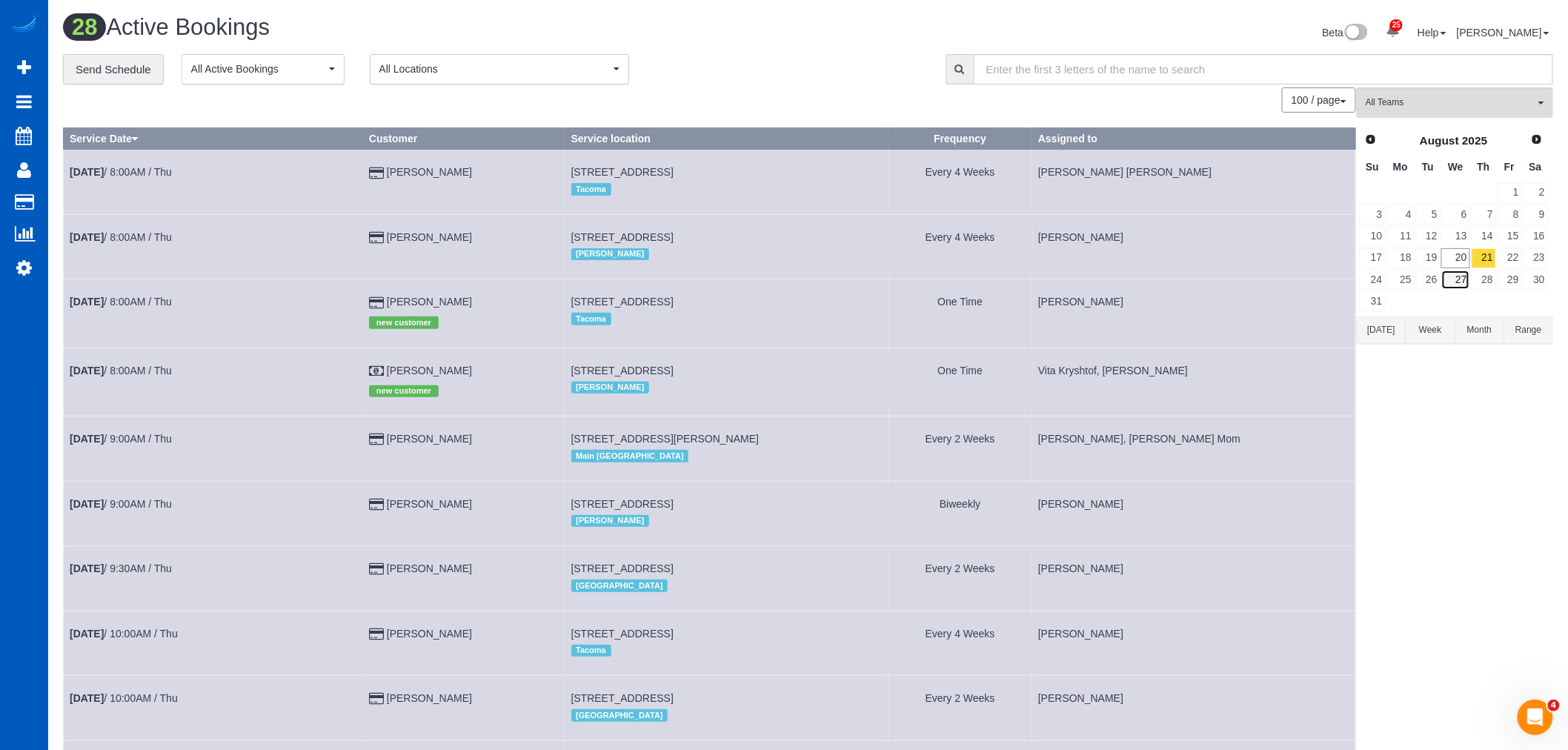
click at [1464, 271] on link "27" at bounding box center [1456, 279] width 28 height 20
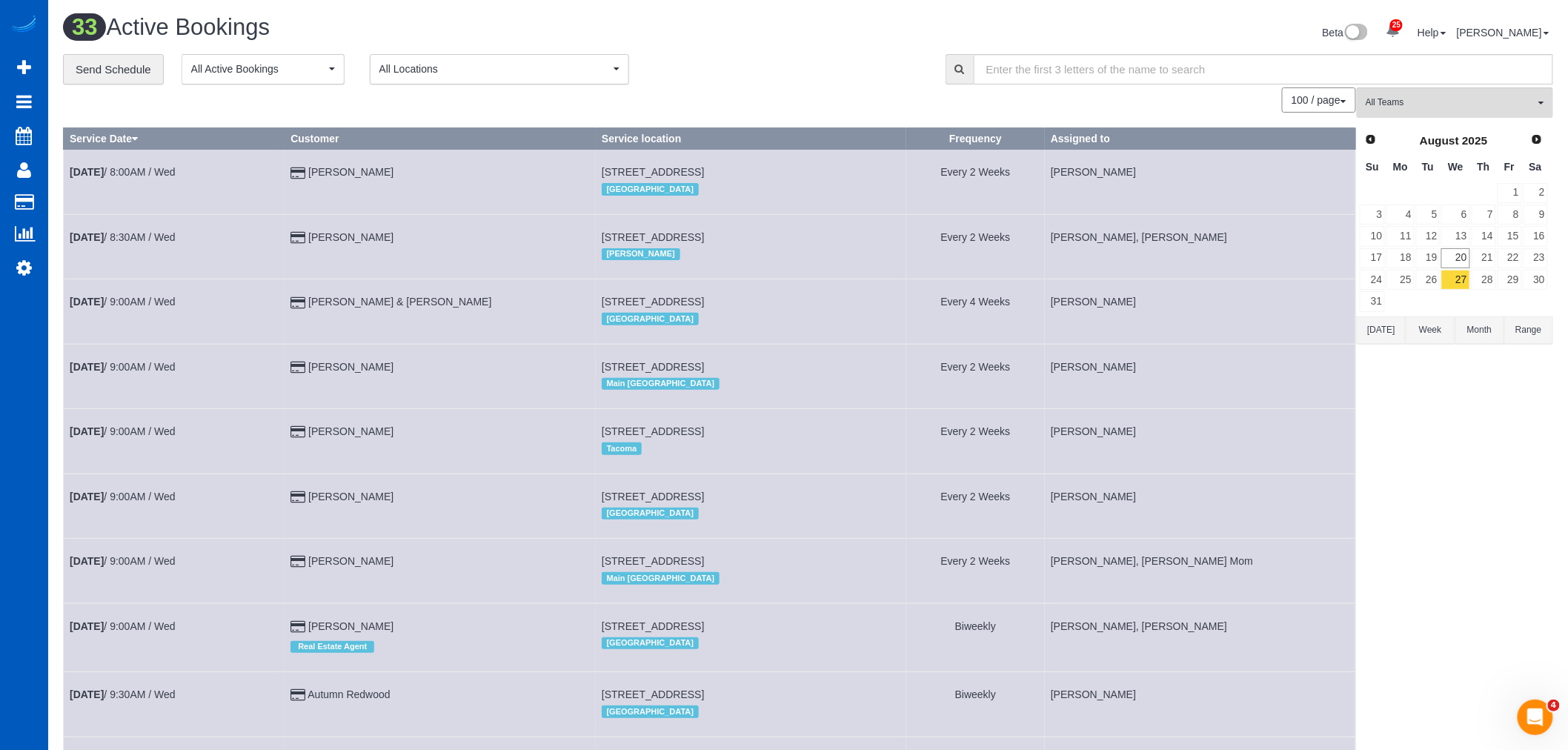
scroll to position [2471, 1568]
click at [1464, 117] on button "All Teams" at bounding box center [1455, 103] width 196 height 30
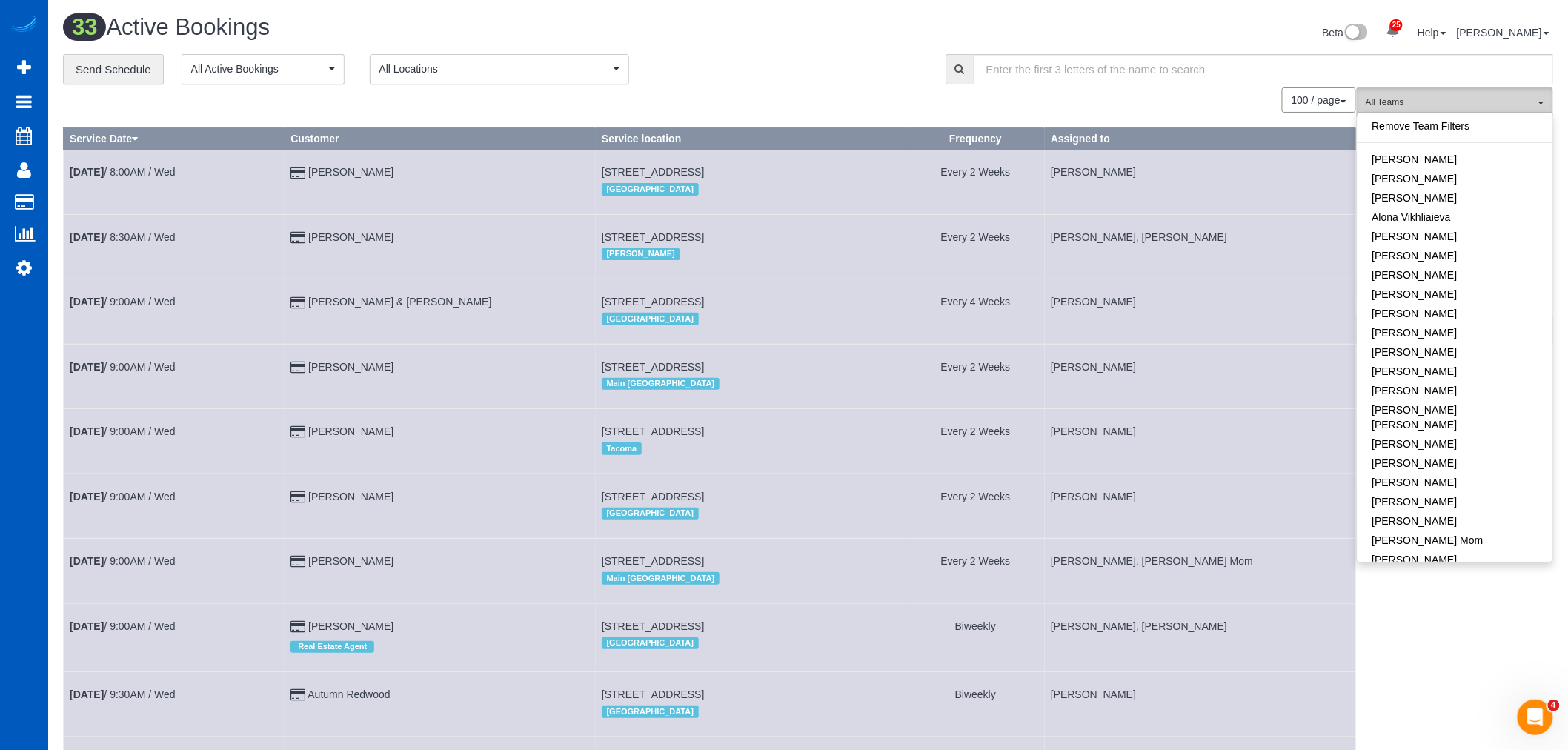
click at [1461, 109] on span "All Teams" at bounding box center [1450, 103] width 169 height 13
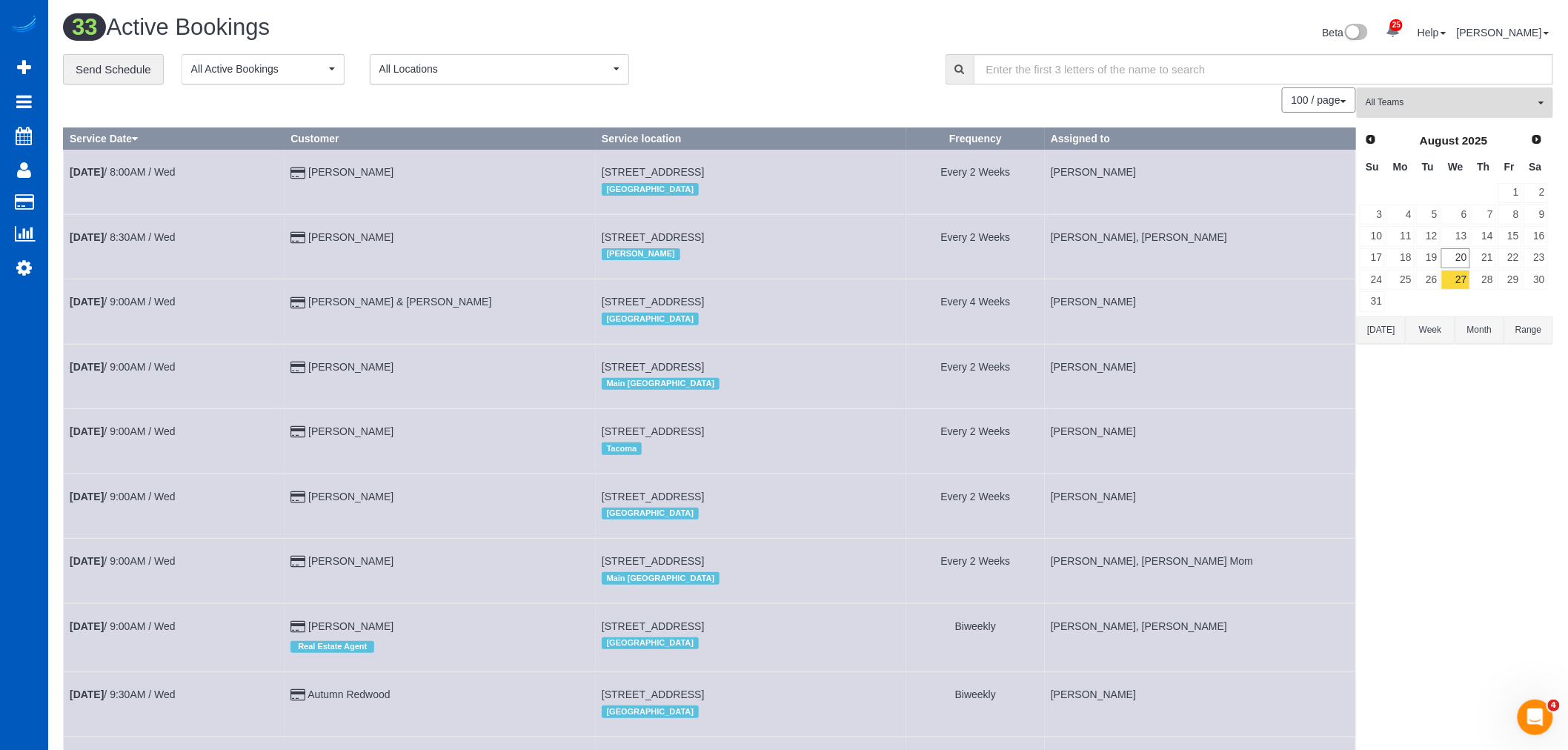
click at [1445, 98] on span "All Teams" at bounding box center [1450, 103] width 169 height 13
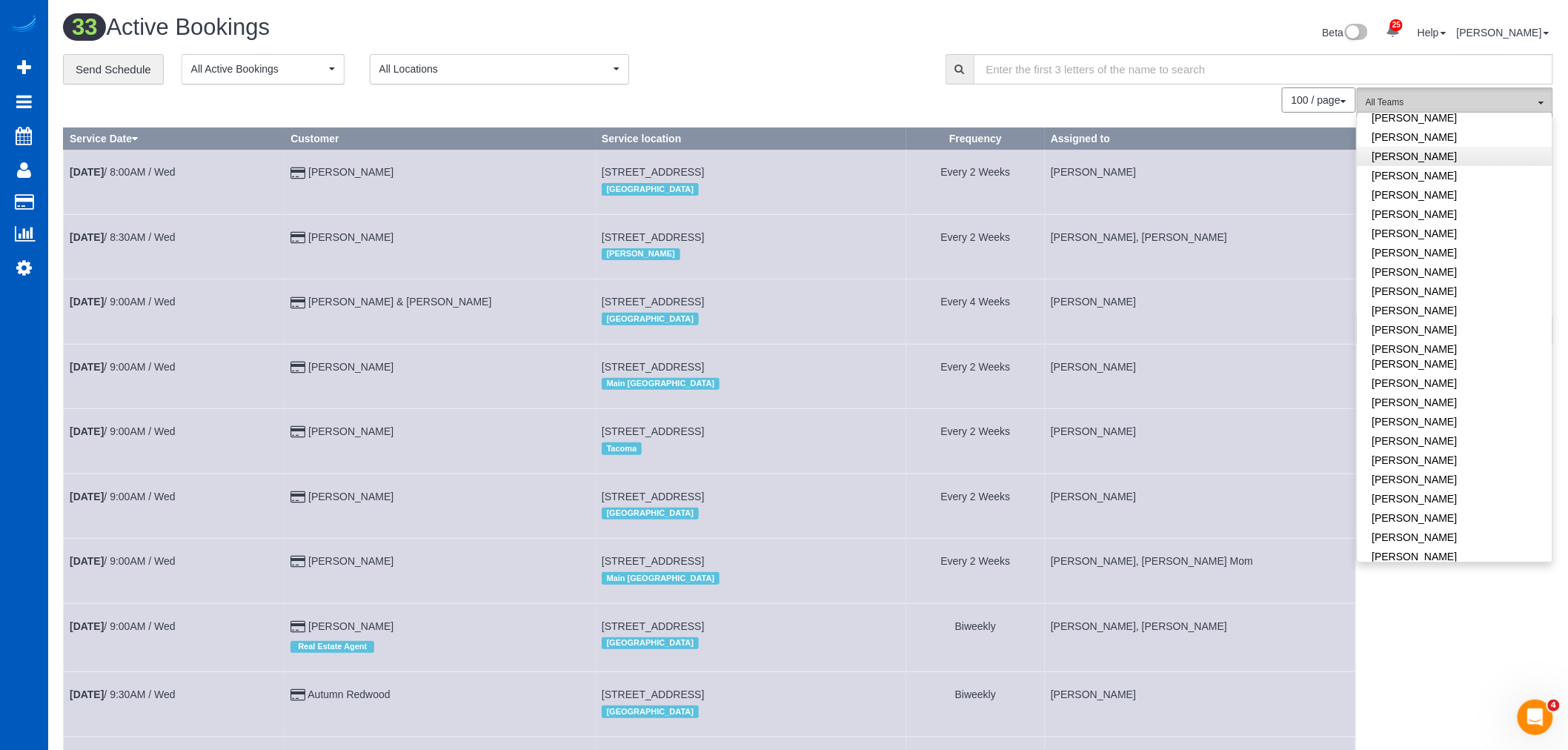
scroll to position [483, 0]
click at [1445, 102] on span "All Teams" at bounding box center [1450, 103] width 169 height 13
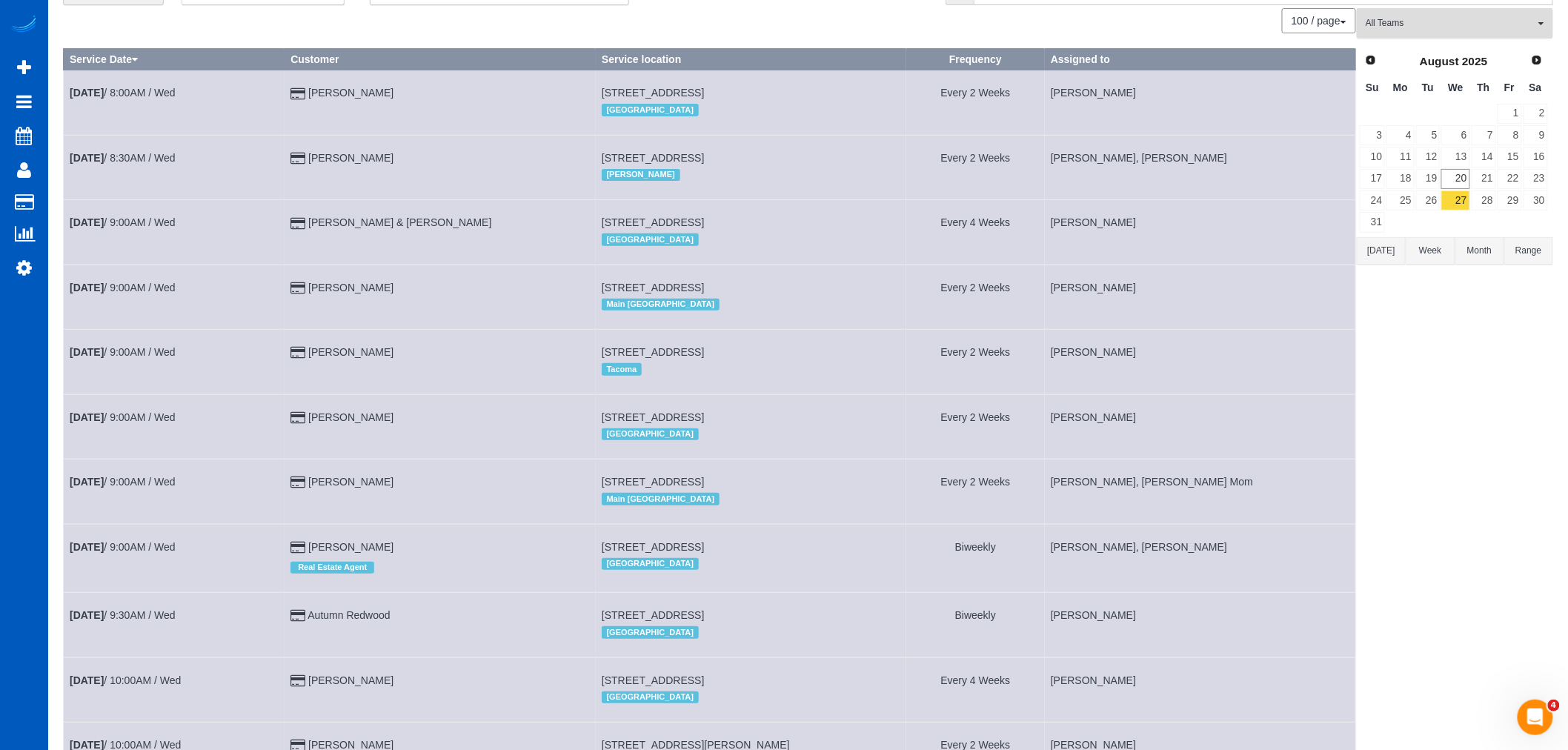
scroll to position [0, 0]
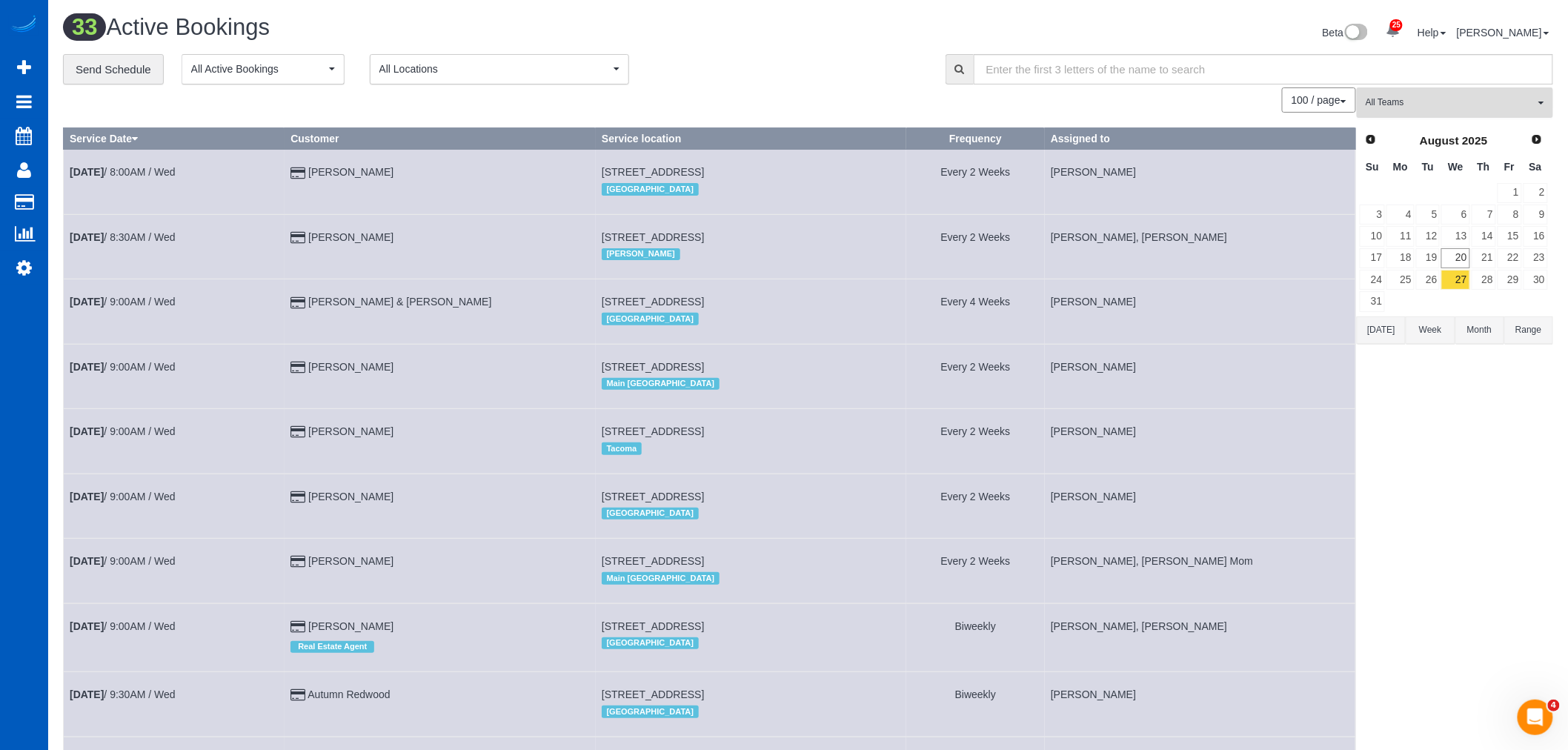
click at [1431, 112] on button "All Teams" at bounding box center [1455, 103] width 196 height 30
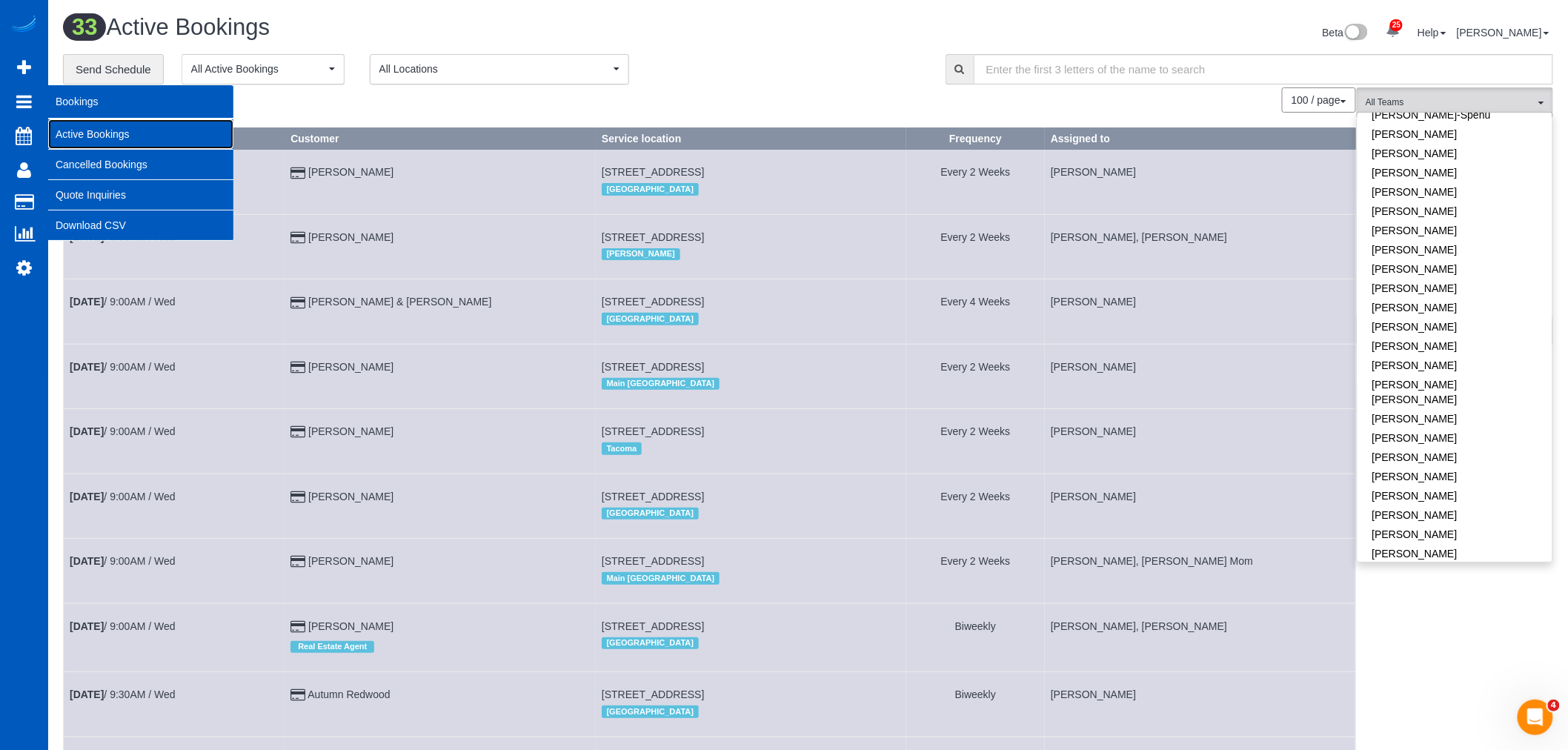
click at [121, 130] on link "Active Bookings" at bounding box center [141, 134] width 186 height 29
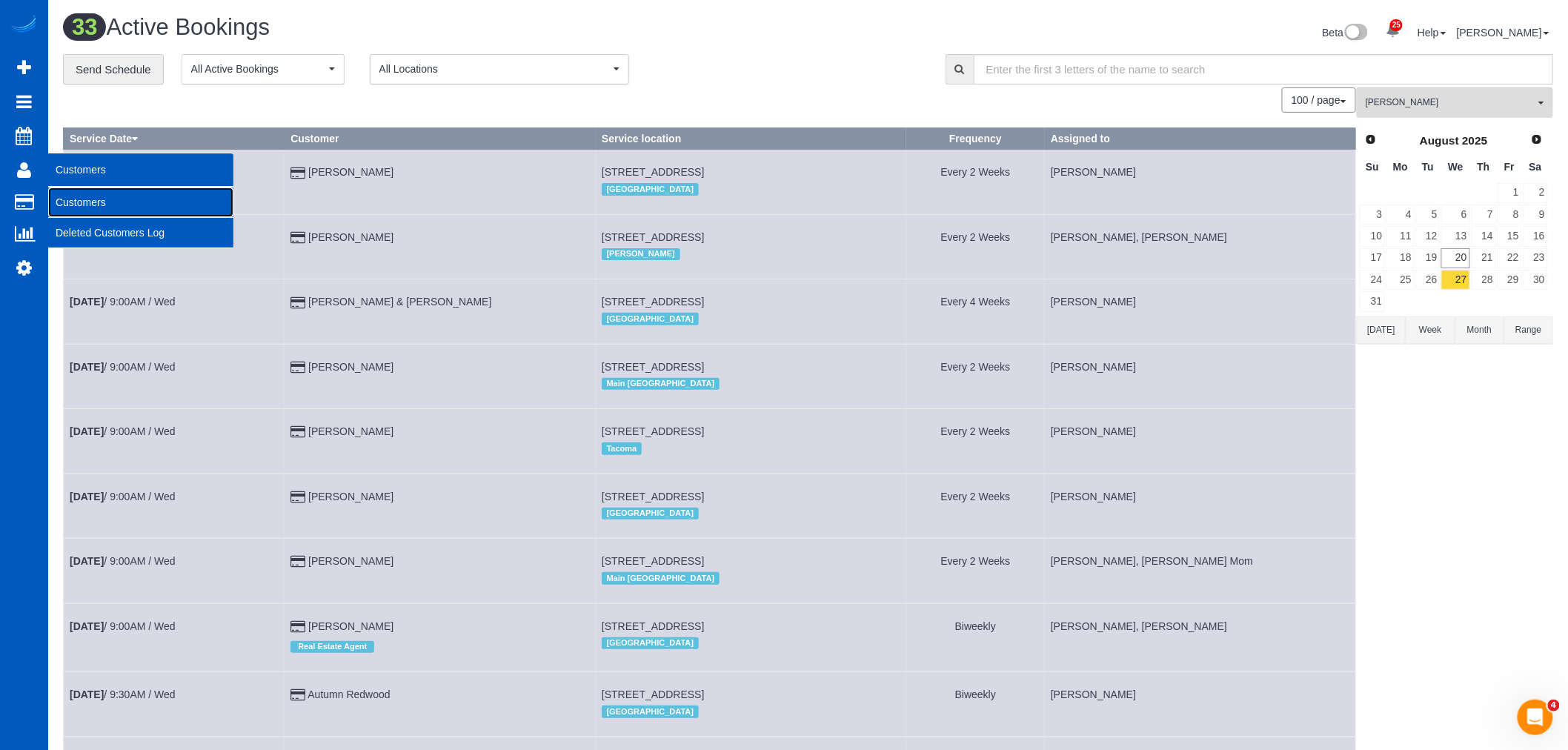
click at [143, 211] on link "Customers" at bounding box center [141, 202] width 186 height 29
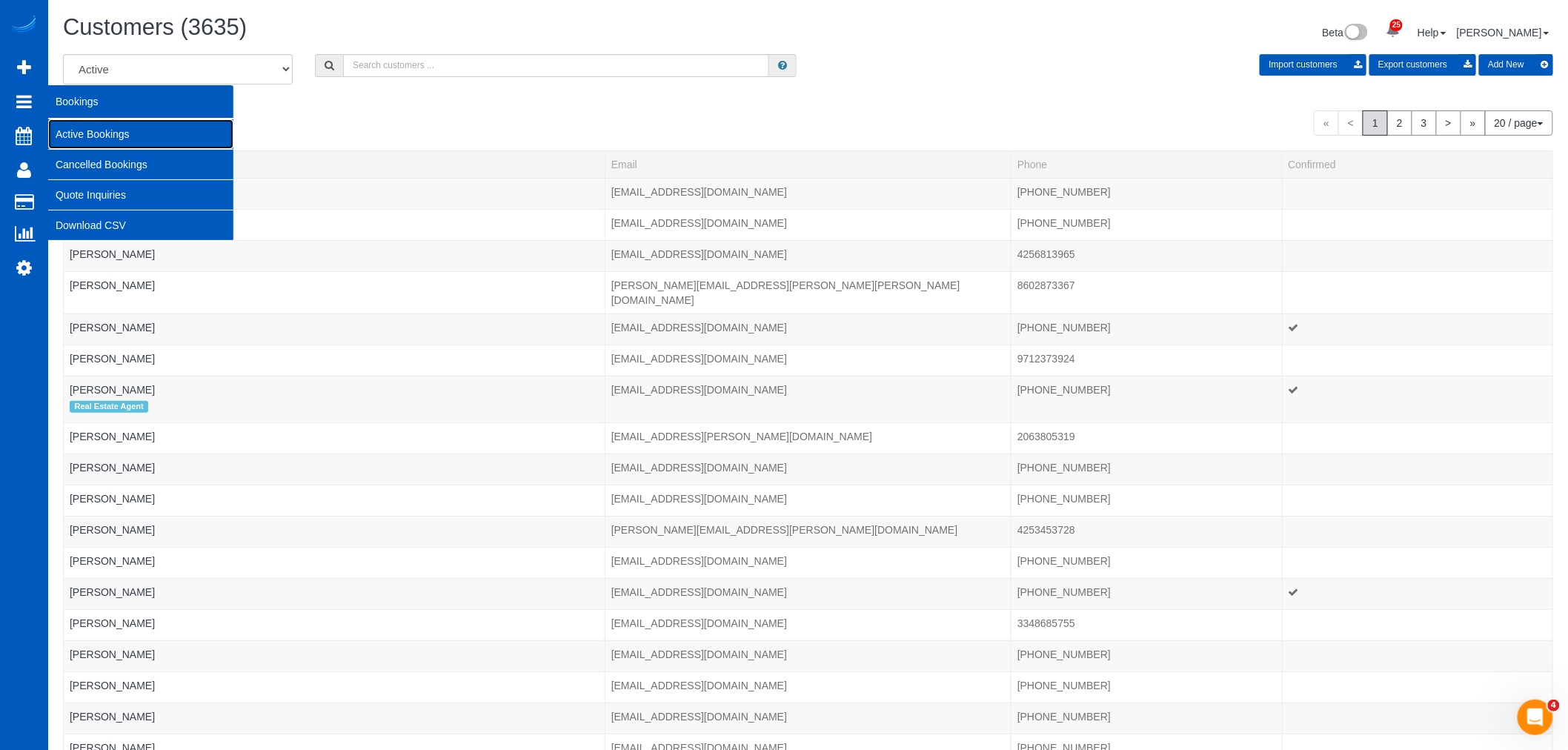
click at [89, 134] on link "Active Bookings" at bounding box center [141, 134] width 186 height 29
